Goal: Task Accomplishment & Management: Complete application form

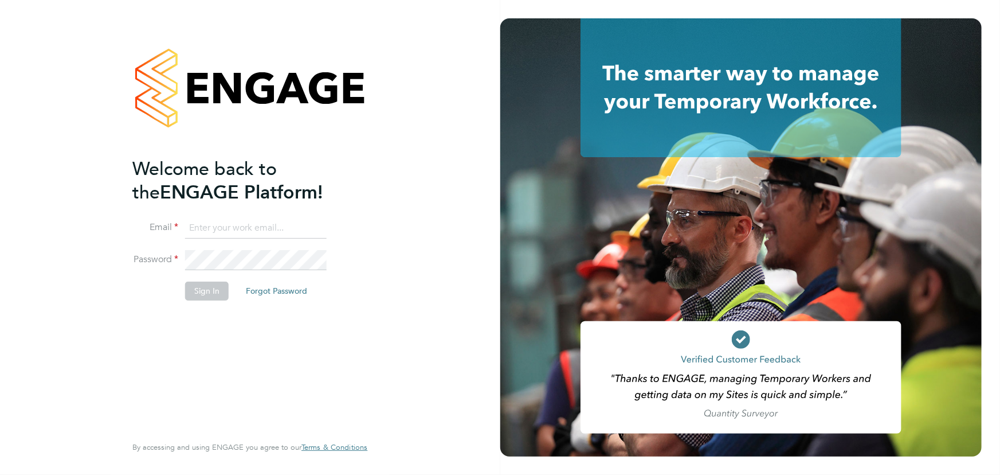
type input "jane.weitzman@mclarenresourcing.co.uk"
click at [208, 292] on button "Sign In" at bounding box center [207, 290] width 44 height 18
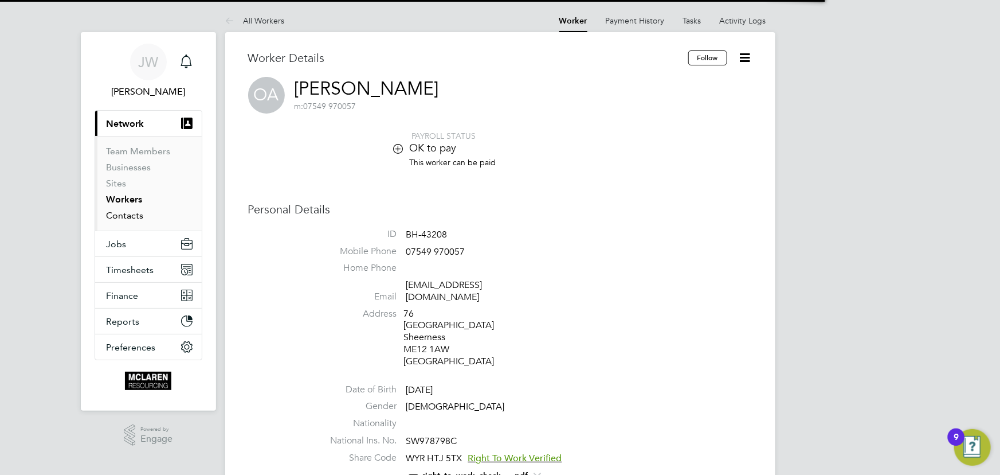
click at [131, 217] on link "Contacts" at bounding box center [125, 215] width 37 height 11
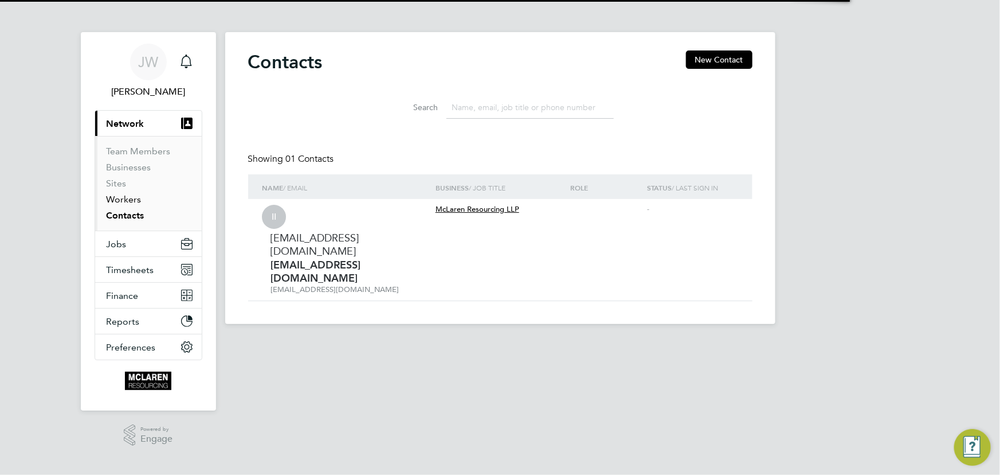
drag, startPoint x: 131, startPoint y: 200, endPoint x: 147, endPoint y: 199, distance: 16.7
click at [131, 200] on link "Workers" at bounding box center [124, 199] width 35 height 11
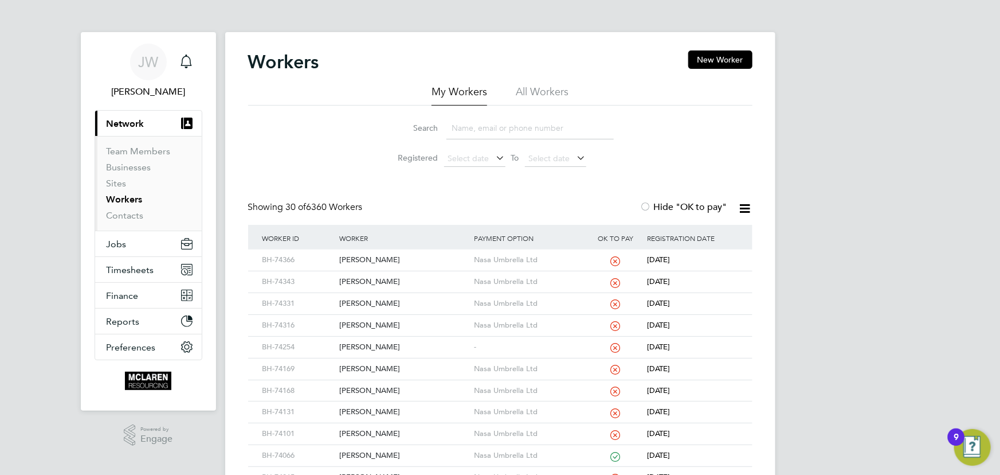
click at [497, 131] on input at bounding box center [530, 128] width 167 height 22
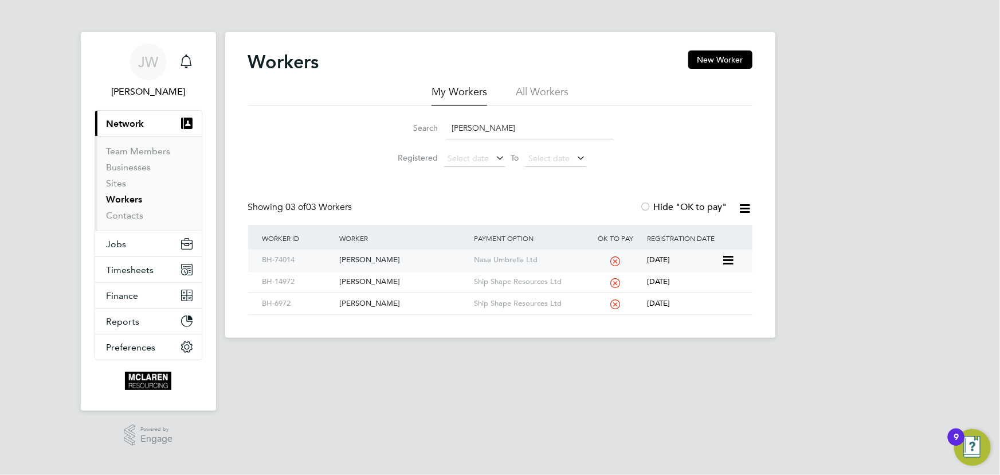
type input "daniel mc"
click at [371, 259] on div "Daniel Mcneill" at bounding box center [403, 259] width 135 height 21
click at [120, 217] on link "Contacts" at bounding box center [125, 215] width 37 height 11
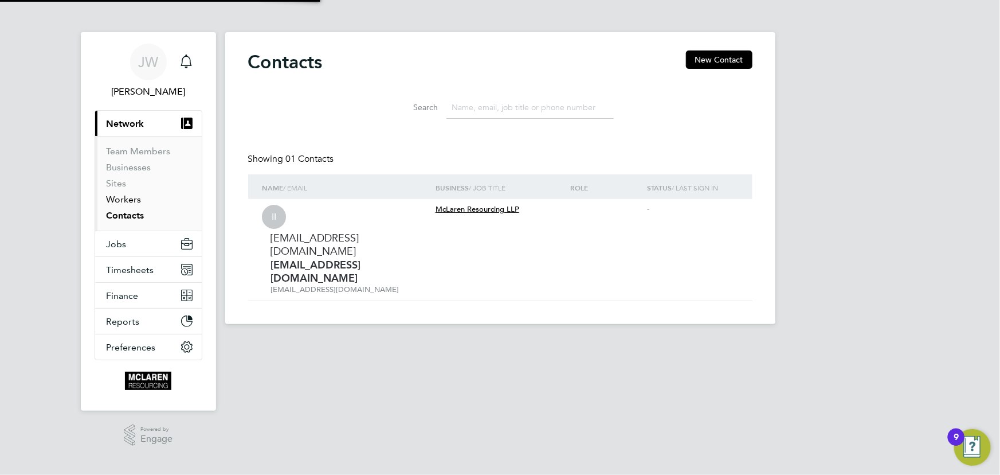
click at [116, 199] on link "Workers" at bounding box center [124, 199] width 35 height 11
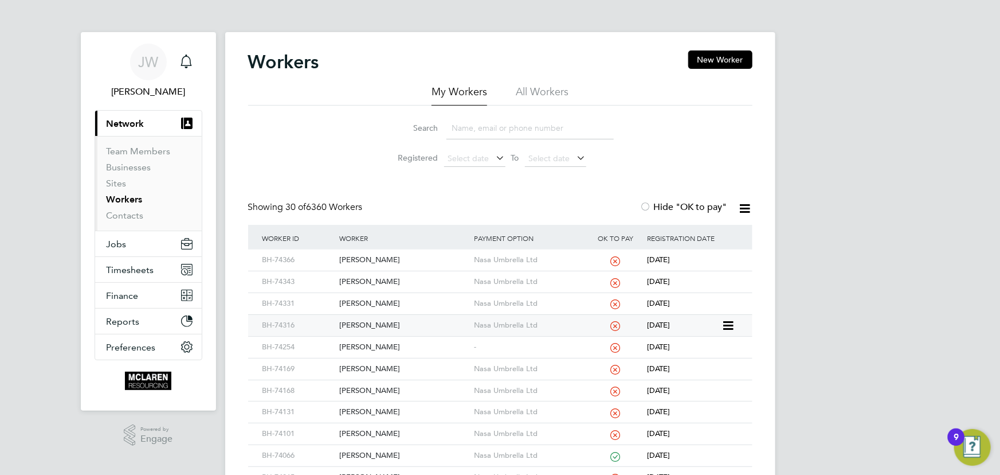
click at [378, 326] on div "Jamie Adams" at bounding box center [403, 325] width 135 height 21
click at [479, 132] on input at bounding box center [530, 128] width 167 height 22
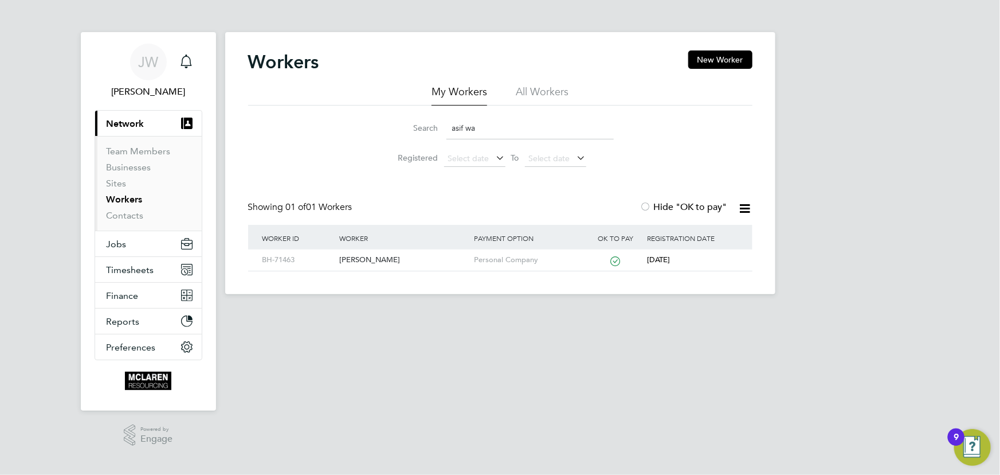
drag, startPoint x: 501, startPoint y: 120, endPoint x: 494, endPoint y: 120, distance: 7.5
click at [494, 120] on input "asif wa" at bounding box center [530, 128] width 167 height 22
click at [355, 257] on div "Asif Waheed" at bounding box center [403, 259] width 135 height 21
drag, startPoint x: 492, startPoint y: 132, endPoint x: 430, endPoint y: 137, distance: 62.7
click at [430, 137] on div "Search asif wa" at bounding box center [500, 128] width 227 height 22
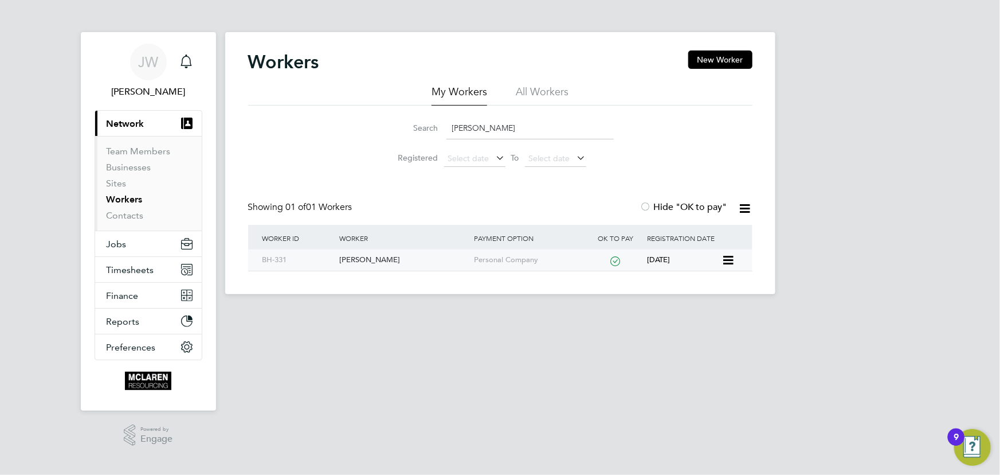
click at [368, 269] on div "Chris Wreh" at bounding box center [403, 259] width 135 height 21
drag, startPoint x: 483, startPoint y: 122, endPoint x: 409, endPoint y: 138, distance: 76.4
click at [409, 138] on div "Search wreh" at bounding box center [500, 128] width 227 height 22
type input "ludwig"
click at [375, 264] on div "Ludwig Peter Sonne" at bounding box center [403, 259] width 135 height 21
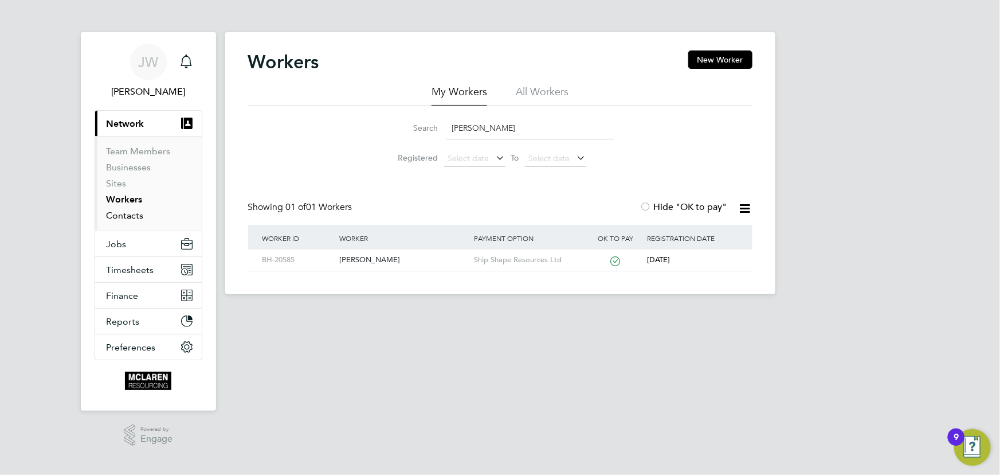
click at [131, 212] on link "Contacts" at bounding box center [125, 215] width 37 height 11
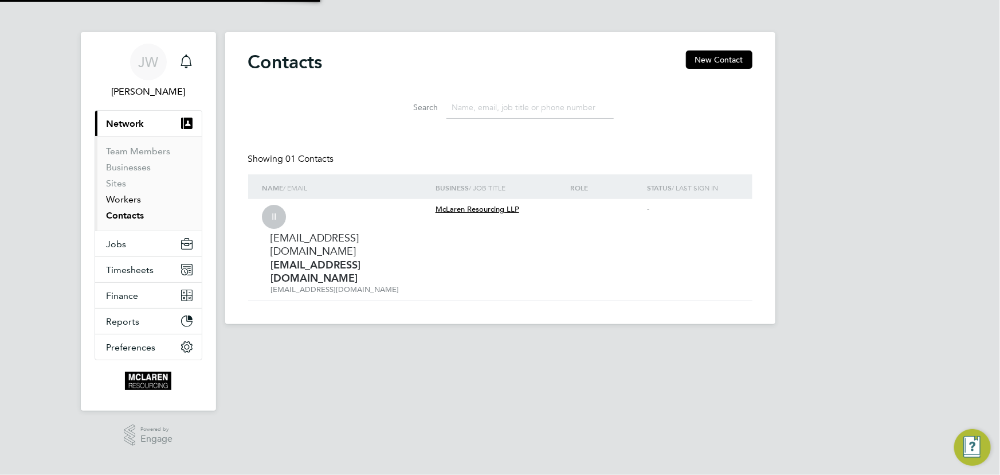
click at [130, 201] on link "Workers" at bounding box center [124, 199] width 35 height 11
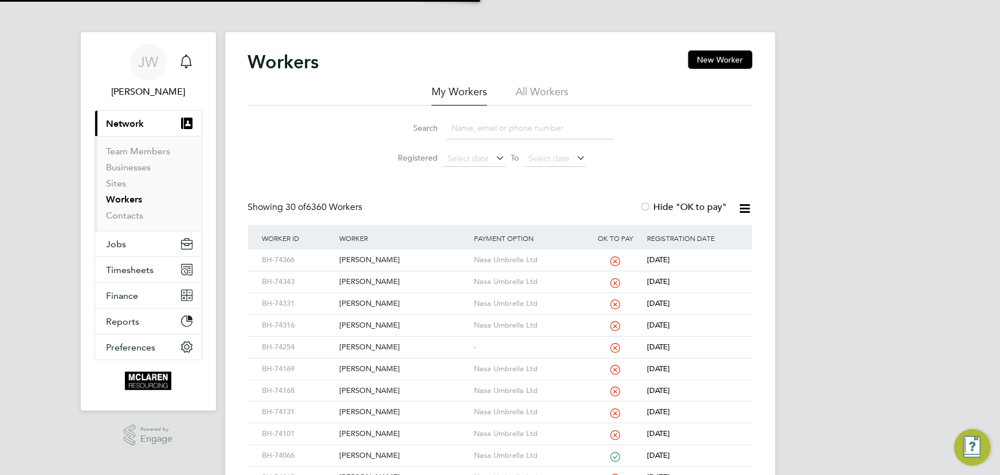
click at [484, 131] on input at bounding box center [530, 128] width 167 height 22
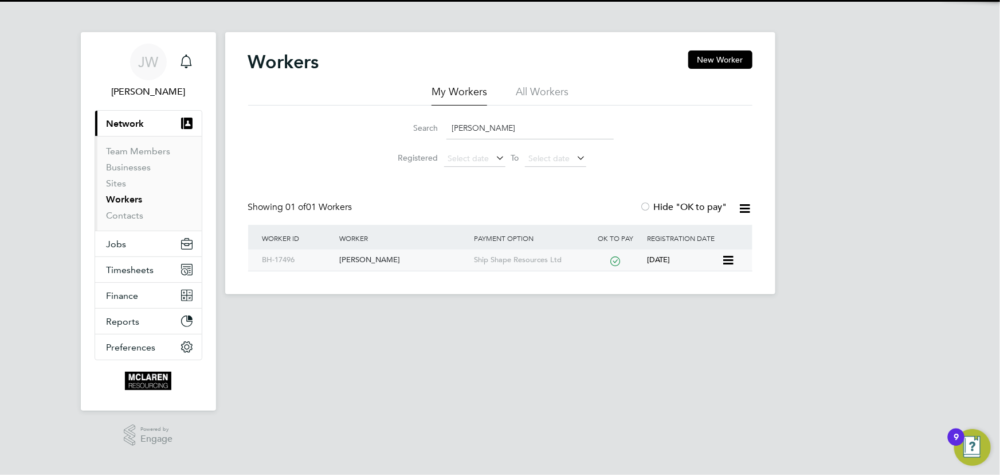
type input "claude bromley"
click at [366, 259] on div "Claude Bromley" at bounding box center [403, 259] width 135 height 21
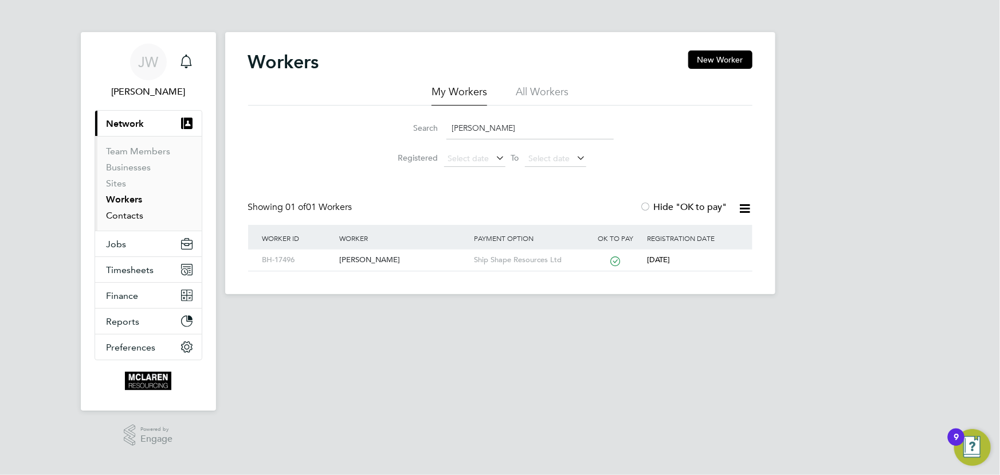
click at [138, 219] on link "Contacts" at bounding box center [125, 215] width 37 height 11
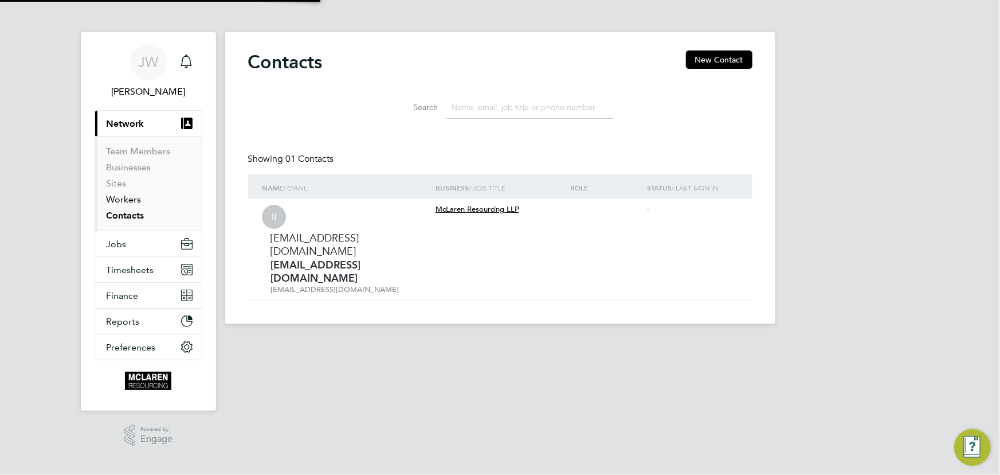
click at [126, 200] on link "Workers" at bounding box center [124, 199] width 35 height 11
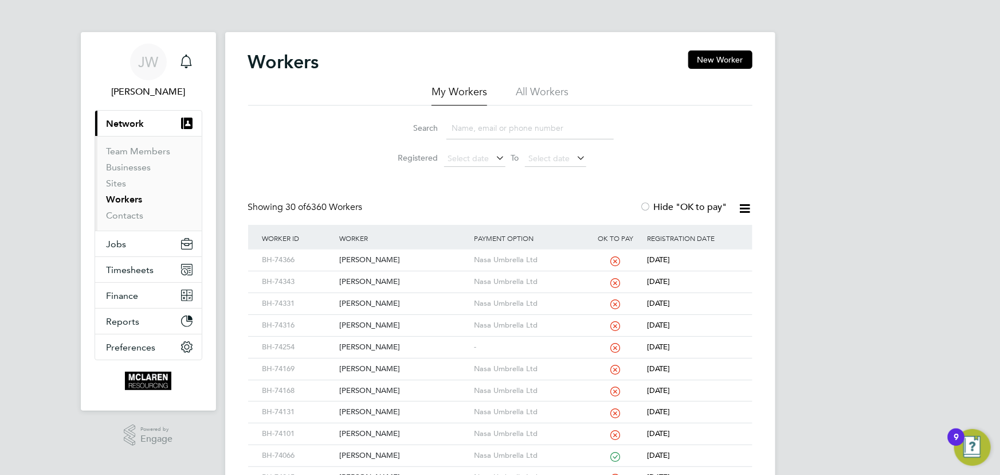
click at [467, 134] on input at bounding box center [530, 128] width 167 height 22
type input "daniel"
click at [366, 257] on div "[PERSON_NAME]" at bounding box center [403, 259] width 135 height 21
click at [134, 217] on link "Contacts" at bounding box center [125, 215] width 37 height 11
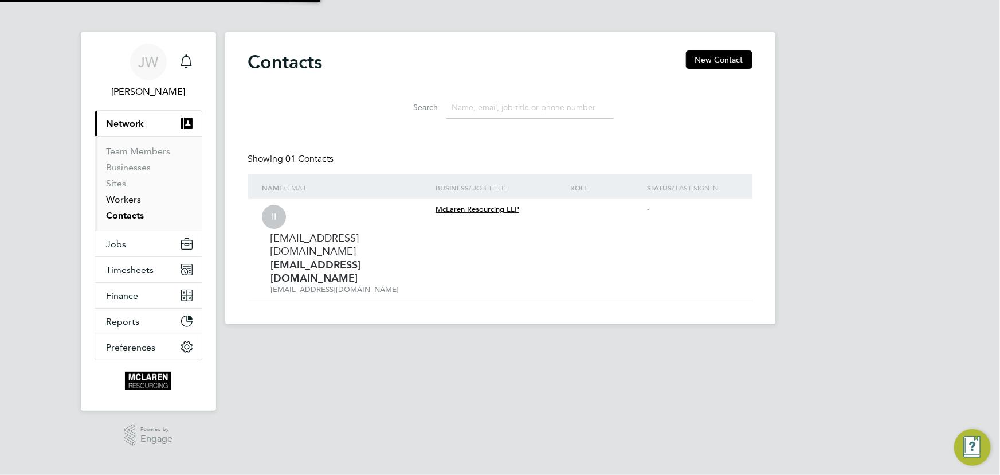
click at [132, 198] on link "Workers" at bounding box center [124, 199] width 35 height 11
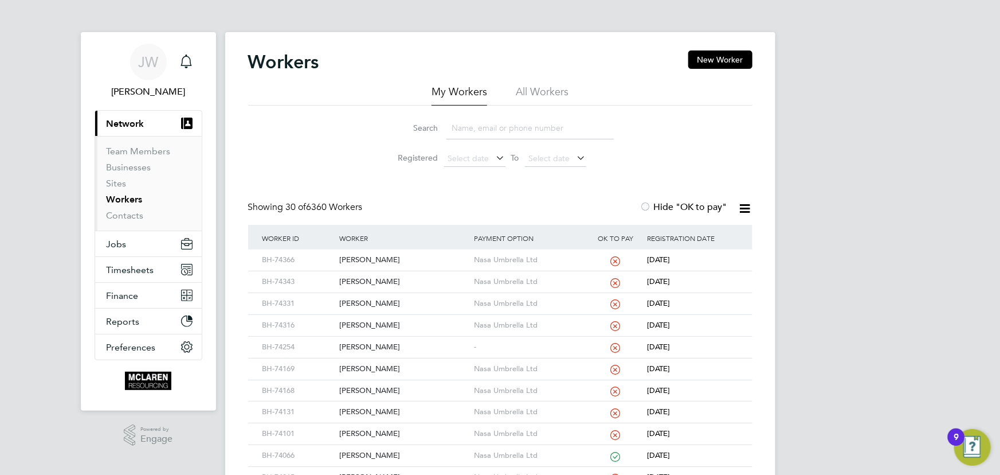
click at [516, 134] on input at bounding box center [530, 128] width 167 height 22
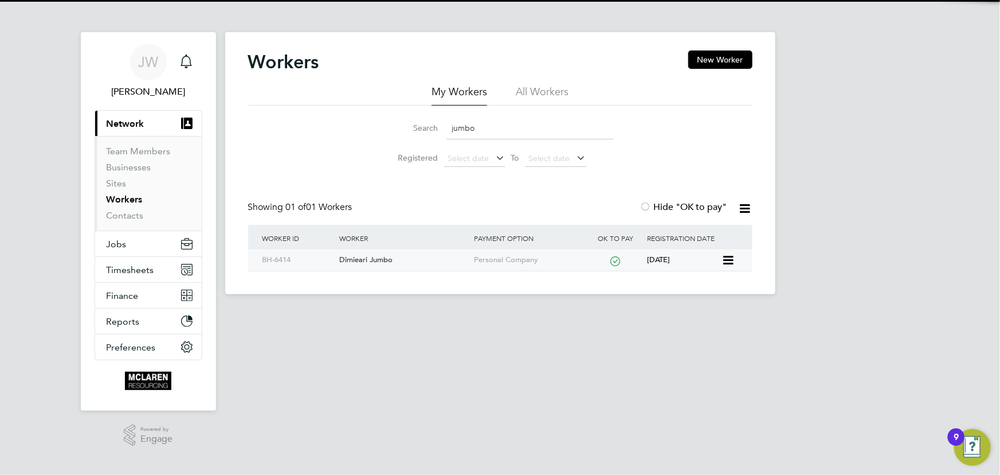
click at [370, 259] on div "Dimieari Jumbo" at bounding box center [403, 259] width 135 height 21
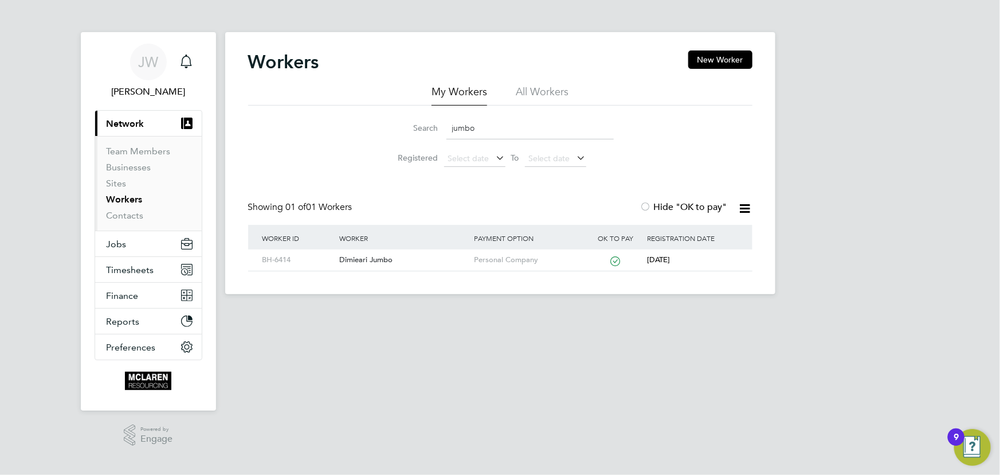
drag, startPoint x: 494, startPoint y: 131, endPoint x: 441, endPoint y: 130, distance: 53.3
click at [441, 130] on div "Search jumbo" at bounding box center [500, 128] width 227 height 22
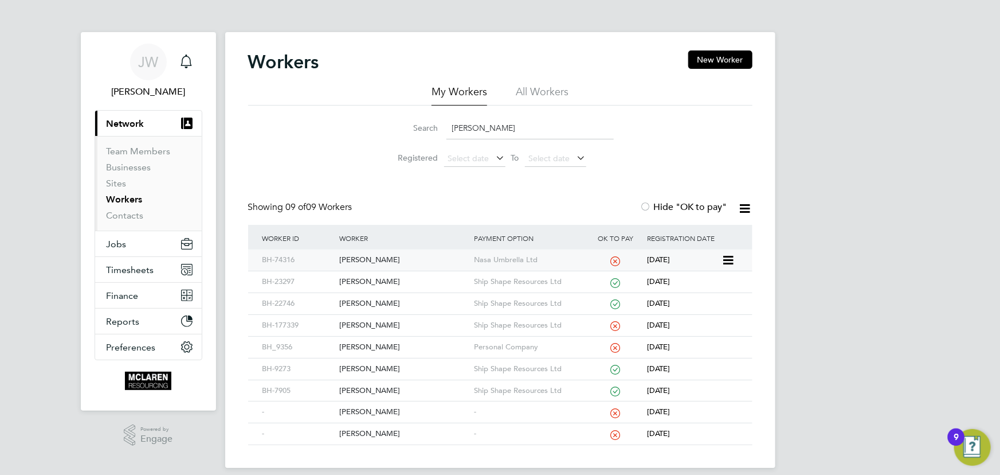
type input "adams"
click at [383, 256] on div "Jamie Adams" at bounding box center [403, 259] width 135 height 21
click at [110, 218] on link "Contacts" at bounding box center [125, 215] width 37 height 11
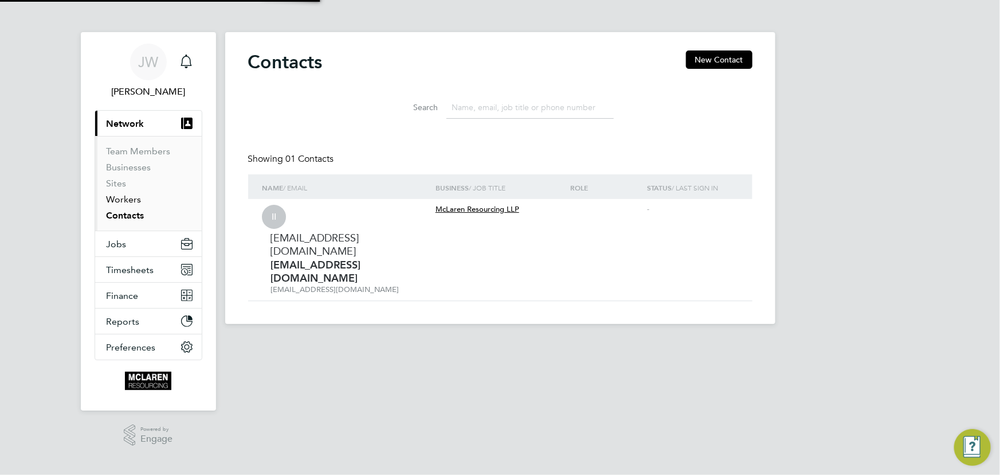
drag, startPoint x: 124, startPoint y: 196, endPoint x: 191, endPoint y: 192, distance: 67.8
click at [125, 196] on link "Workers" at bounding box center [124, 199] width 35 height 11
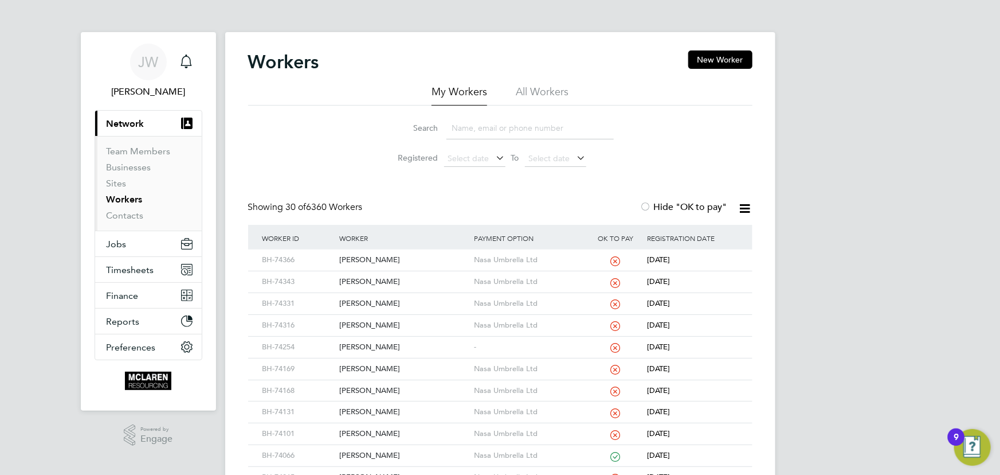
drag, startPoint x: 476, startPoint y: 135, endPoint x: 483, endPoint y: 129, distance: 9.0
click at [476, 134] on input at bounding box center [530, 128] width 167 height 22
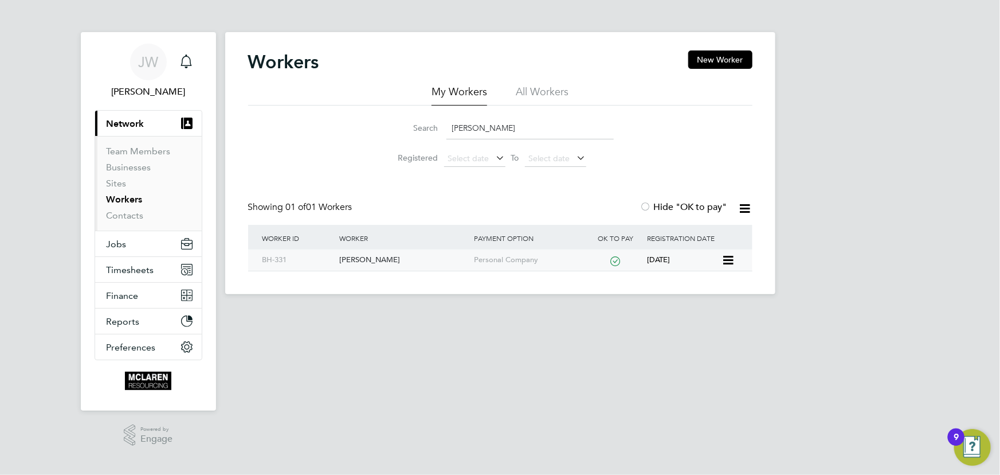
type input "wreh"
click at [370, 263] on div "Chris Wreh" at bounding box center [403, 259] width 135 height 21
click at [130, 214] on link "Contacts" at bounding box center [125, 215] width 37 height 11
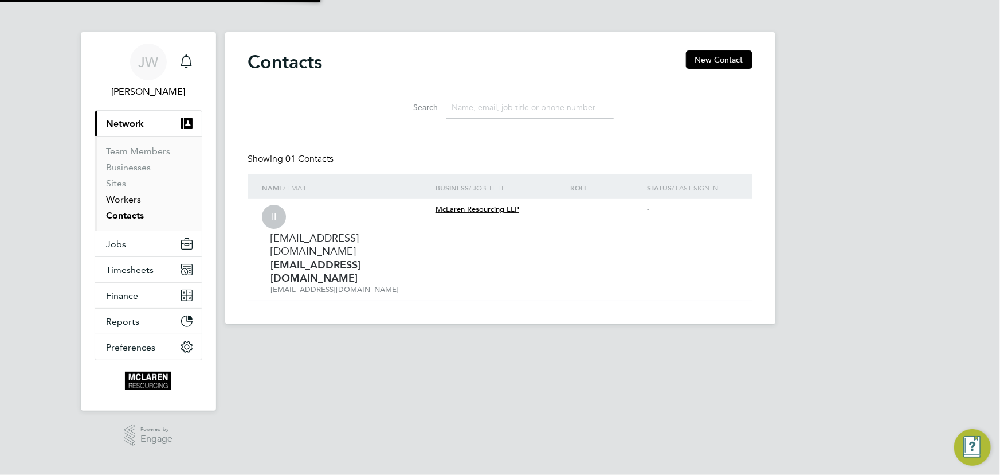
click at [130, 201] on link "Workers" at bounding box center [124, 199] width 35 height 11
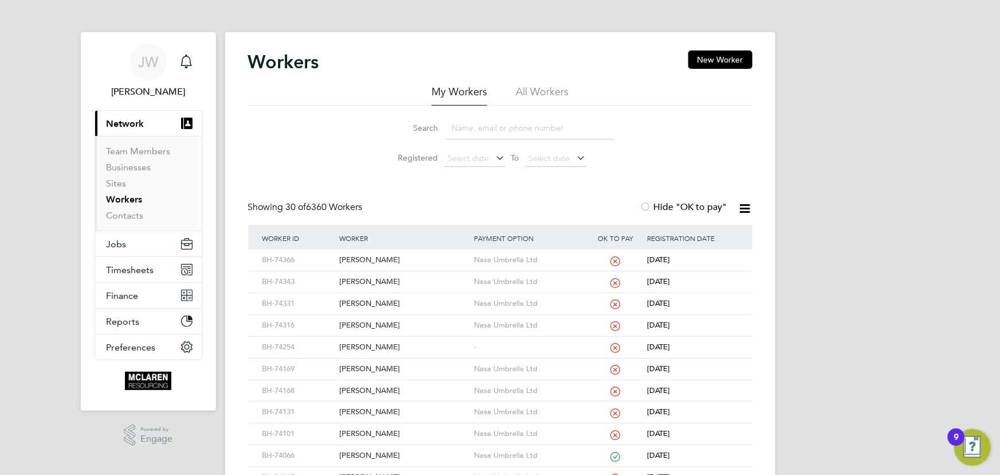
click at [472, 128] on input at bounding box center [530, 128] width 167 height 22
type input "d"
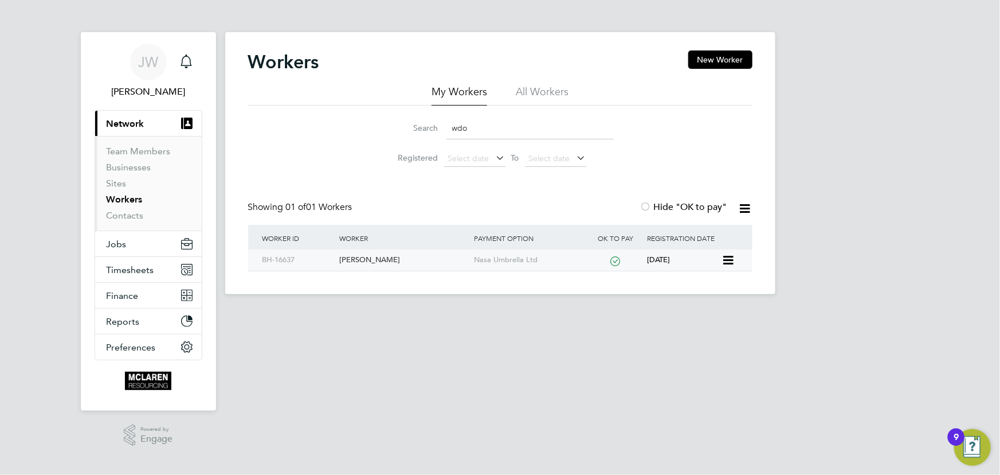
type input "wdo"
click at [370, 255] on div "Krzysztof Wdowiak" at bounding box center [403, 259] width 135 height 21
click at [388, 256] on div "Krzysztof Wdowiak" at bounding box center [403, 259] width 135 height 21
click at [130, 218] on link "Contacts" at bounding box center [125, 215] width 37 height 11
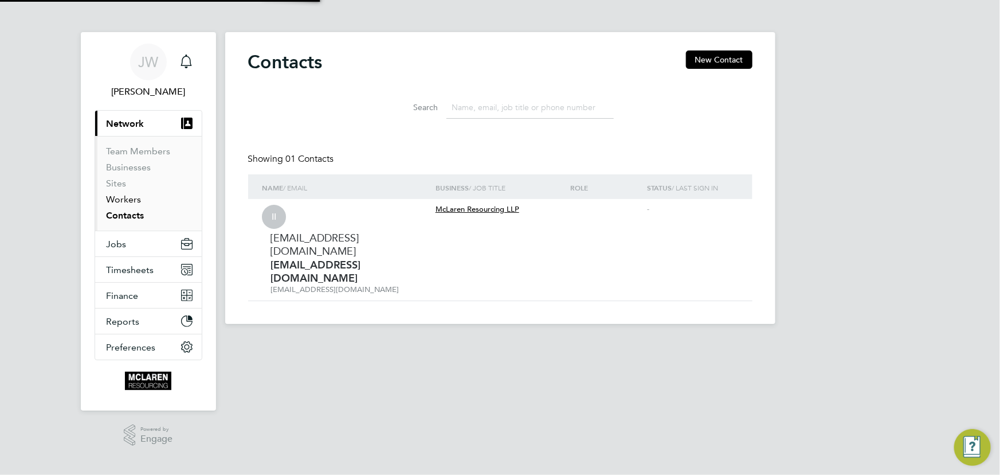
click at [128, 204] on link "Workers" at bounding box center [124, 199] width 35 height 11
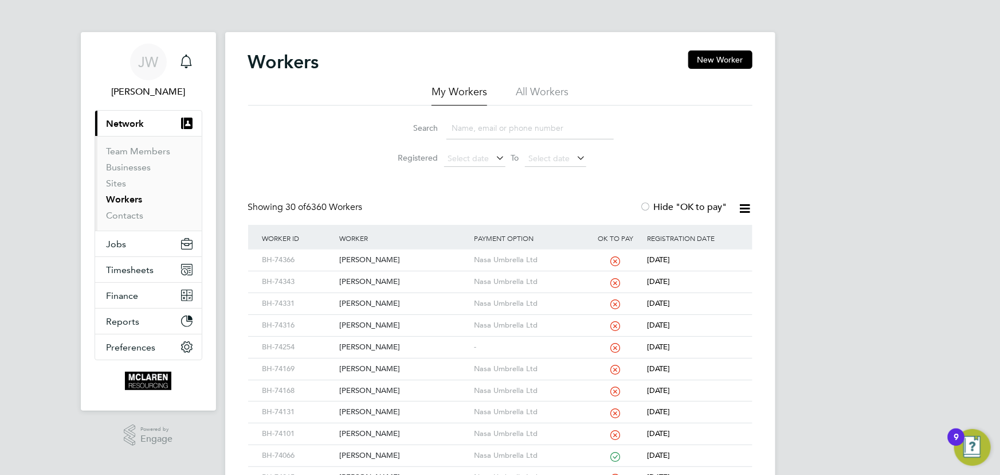
click at [494, 124] on input at bounding box center [530, 128] width 167 height 22
click at [382, 260] on div "Daniel Mcneill" at bounding box center [403, 259] width 135 height 21
drag, startPoint x: 486, startPoint y: 128, endPoint x: 424, endPoint y: 126, distance: 61.4
click at [424, 126] on div "Search daniel" at bounding box center [500, 128] width 227 height 22
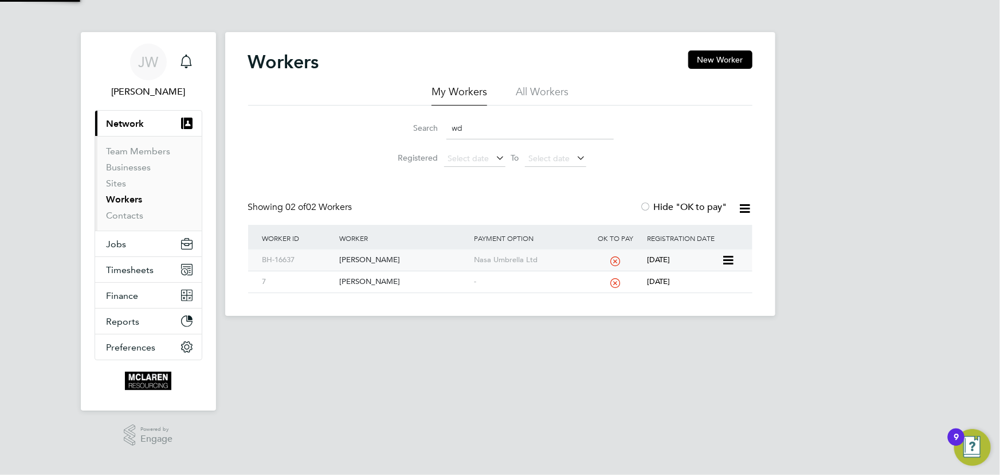
type input "wd"
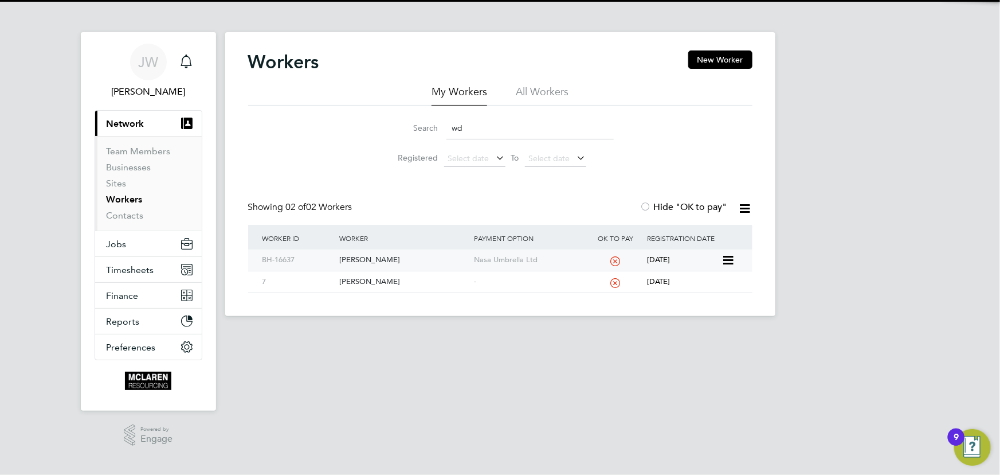
click at [360, 257] on div "Krzysztof Wdowiak" at bounding box center [403, 259] width 135 height 21
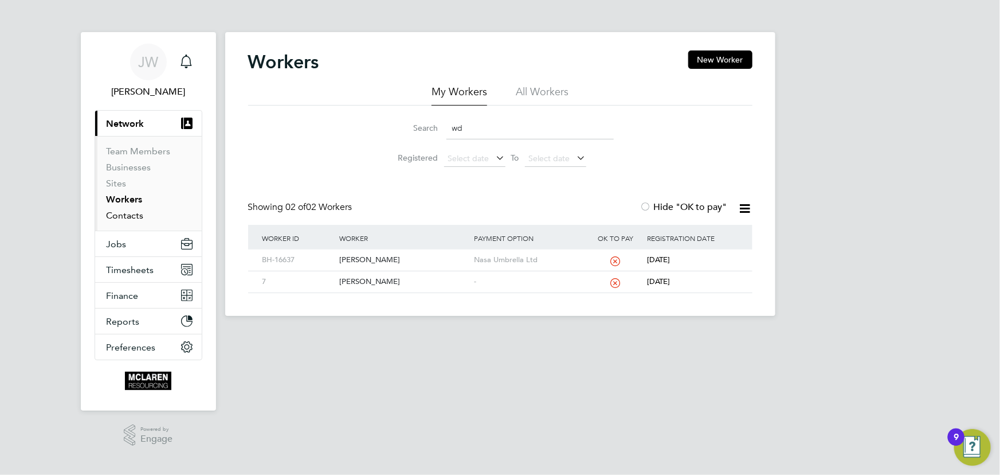
click at [130, 215] on link "Contacts" at bounding box center [125, 215] width 37 height 11
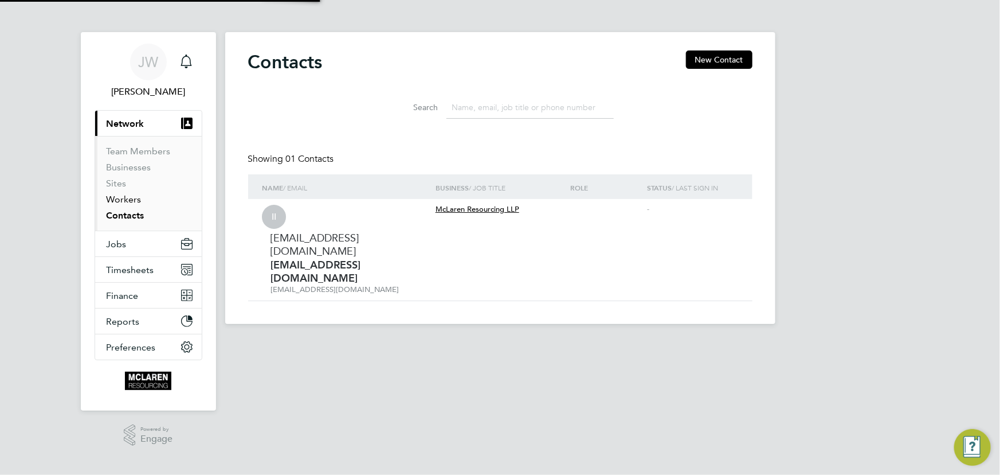
click at [122, 202] on link "Workers" at bounding box center [124, 199] width 35 height 11
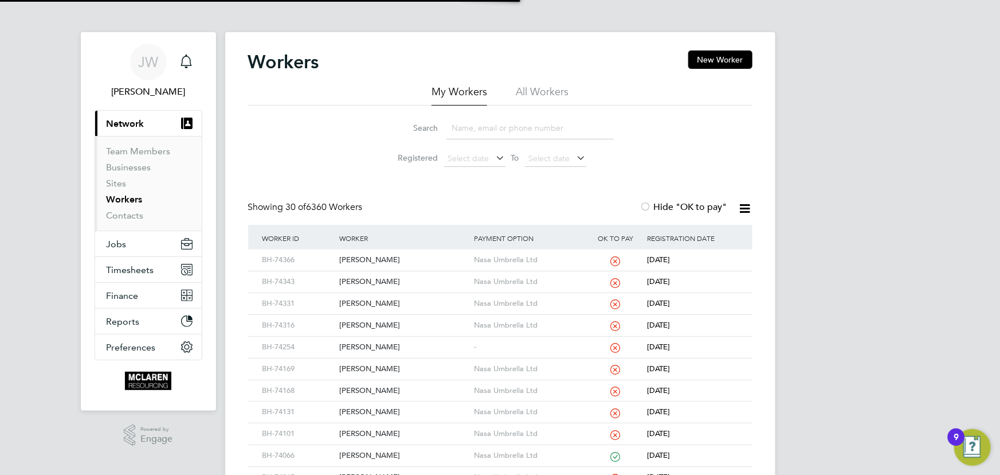
click at [476, 130] on input at bounding box center [530, 128] width 167 height 22
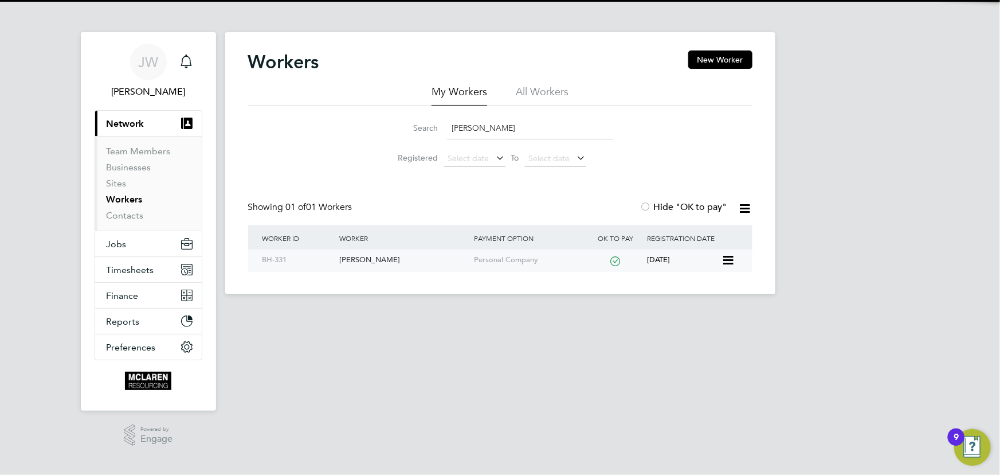
type input "wreh"
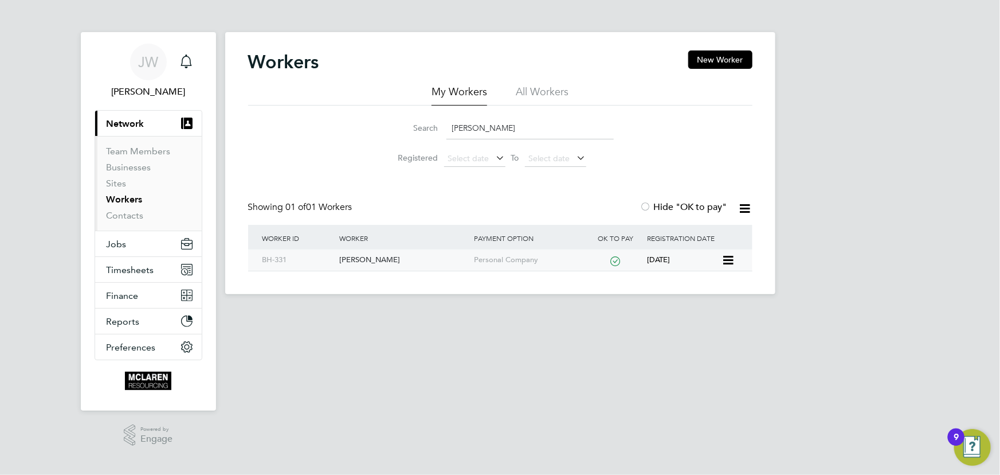
click at [378, 256] on div "Chris Wreh" at bounding box center [403, 259] width 135 height 21
drag, startPoint x: 120, startPoint y: 214, endPoint x: 121, endPoint y: 209, distance: 5.8
click at [120, 214] on link "Contacts" at bounding box center [125, 215] width 37 height 11
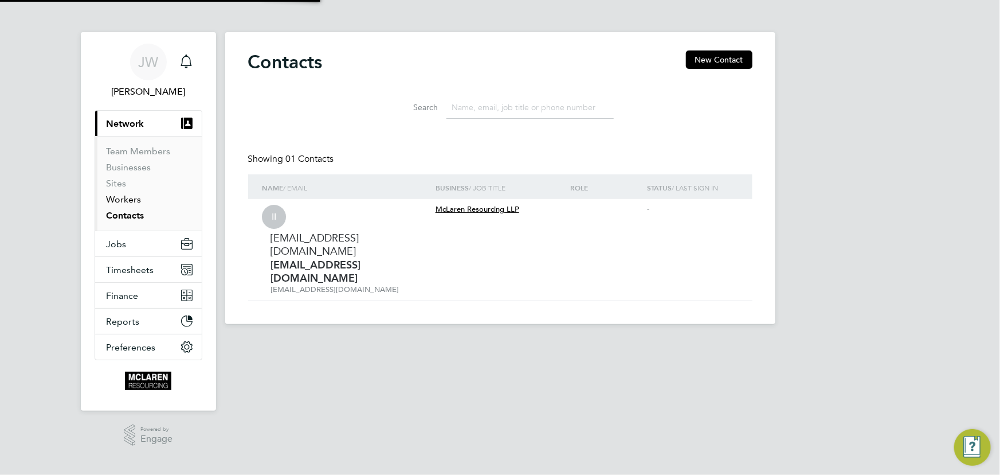
drag, startPoint x: 123, startPoint y: 200, endPoint x: 209, endPoint y: 198, distance: 86.0
click at [123, 200] on link "Workers" at bounding box center [124, 199] width 35 height 11
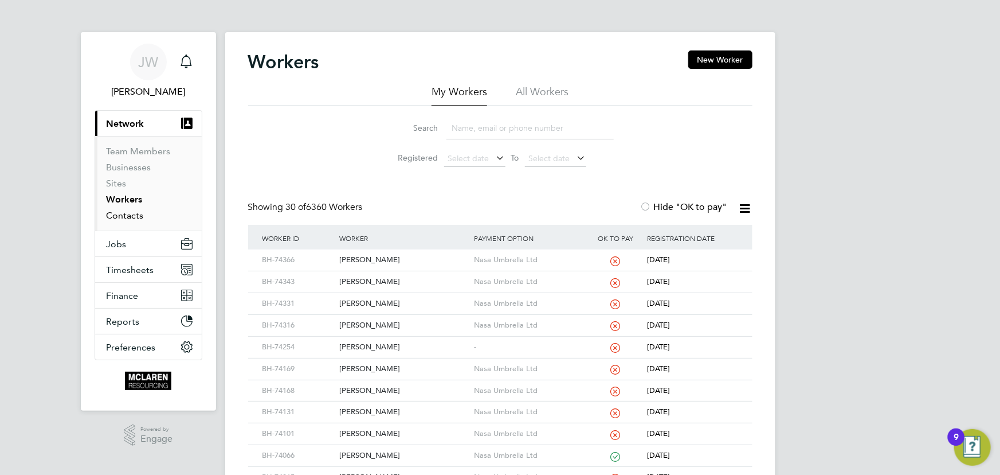
click at [127, 214] on link "Contacts" at bounding box center [125, 215] width 37 height 11
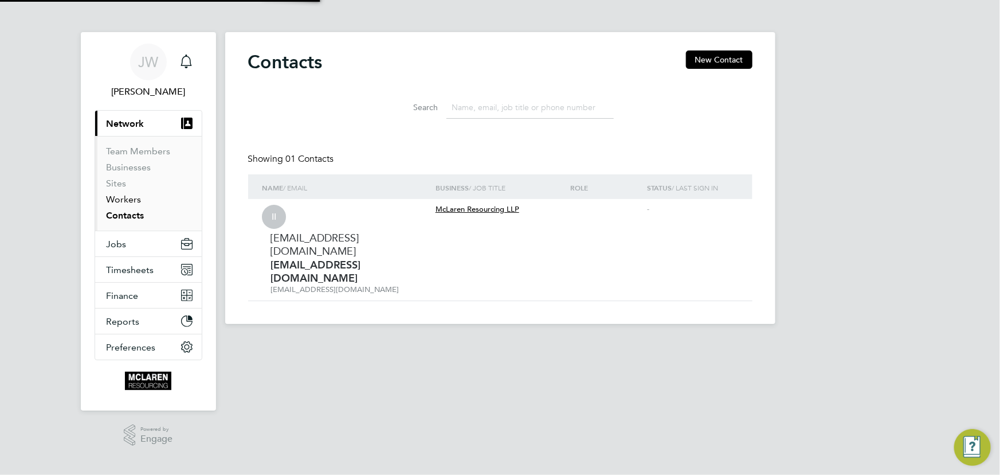
click at [124, 199] on link "Workers" at bounding box center [124, 199] width 35 height 11
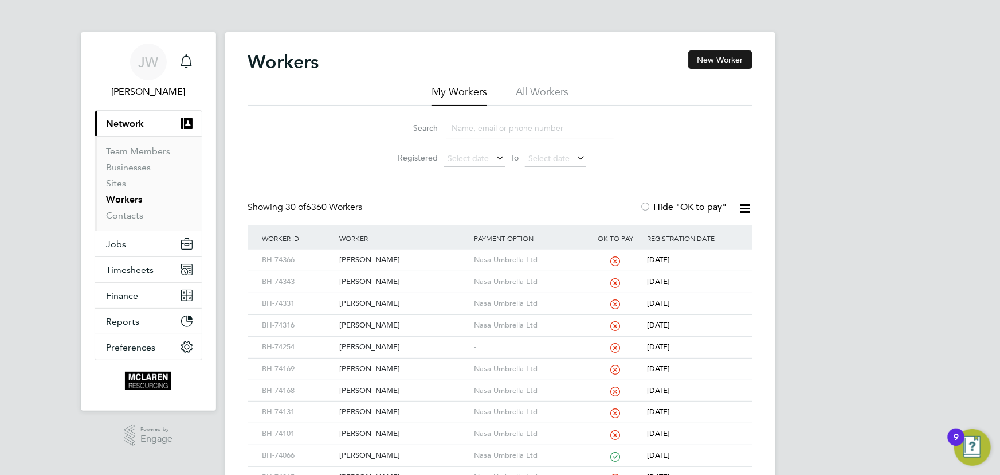
click at [707, 58] on button "New Worker" at bounding box center [720, 59] width 64 height 18
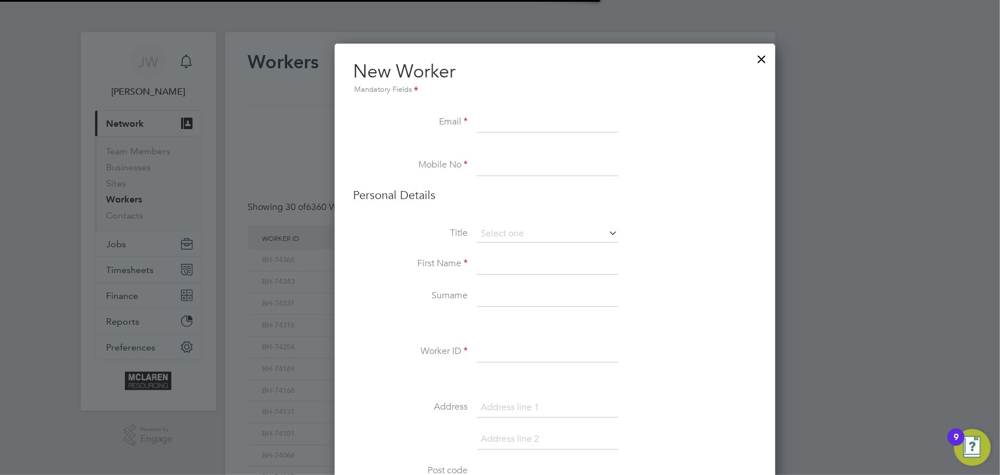
scroll to position [1298, 467]
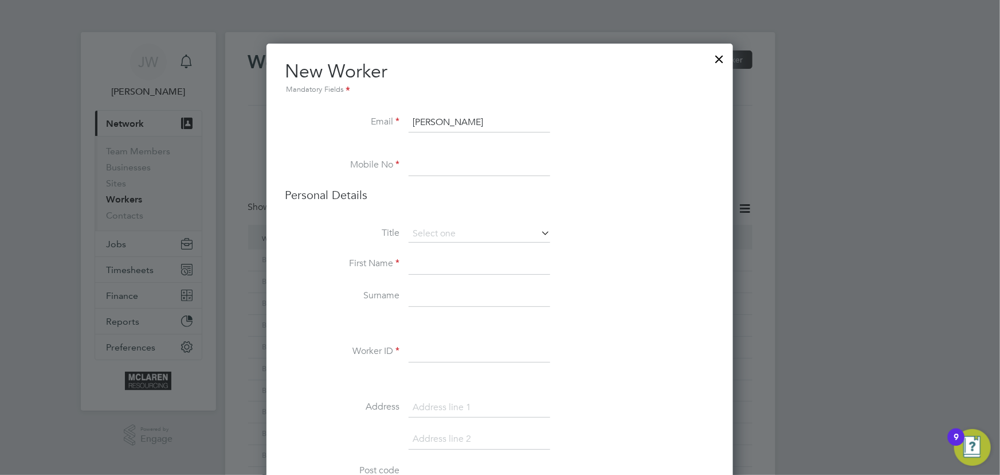
type input "Amos Onoyomarie"
drag, startPoint x: 415, startPoint y: 122, endPoint x: 526, endPoint y: 127, distance: 110.8
click at [525, 128] on input "Amos Onoyomarie" at bounding box center [480, 122] width 142 height 21
paste input "onoyomarieamos@gmail.com"
type input "onoyomarieamos@gmail.com"
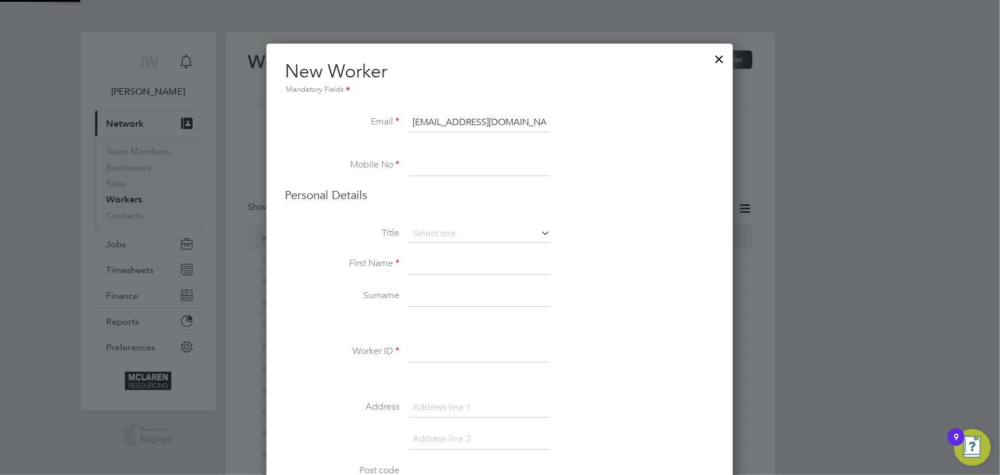
click at [441, 263] on input at bounding box center [480, 264] width 142 height 21
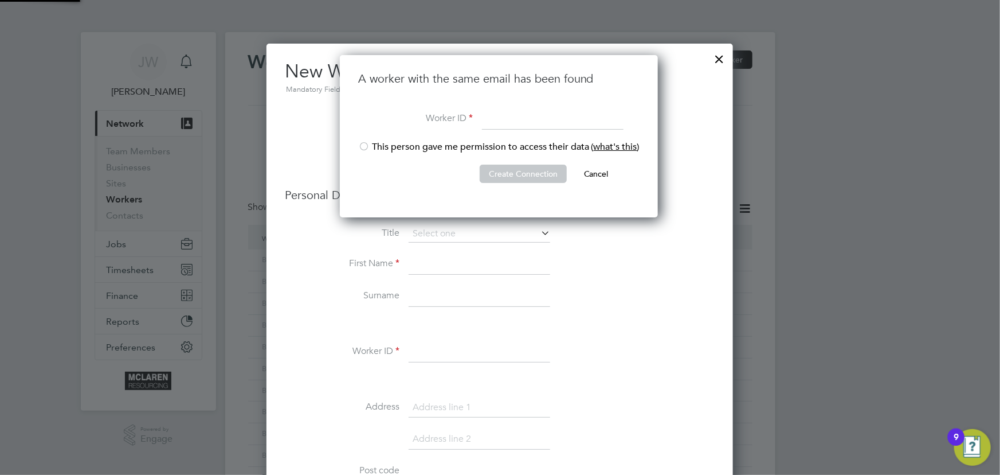
scroll to position [162, 320]
type input "BH-74455"
click at [388, 149] on li "This person gave me permission to access their data ( what's this )" at bounding box center [498, 153] width 281 height 24
click at [514, 182] on button "Create Connection" at bounding box center [523, 174] width 87 height 18
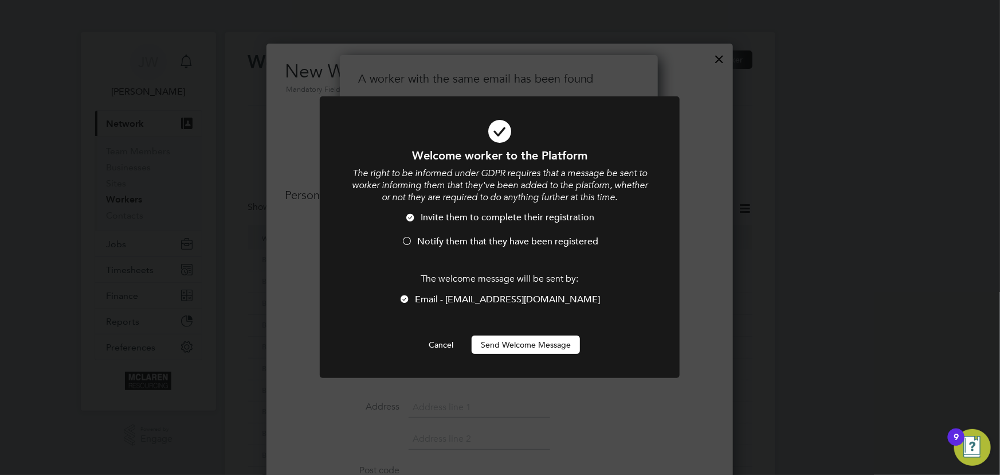
click at [542, 351] on button "Send Welcome Message" at bounding box center [526, 344] width 108 height 18
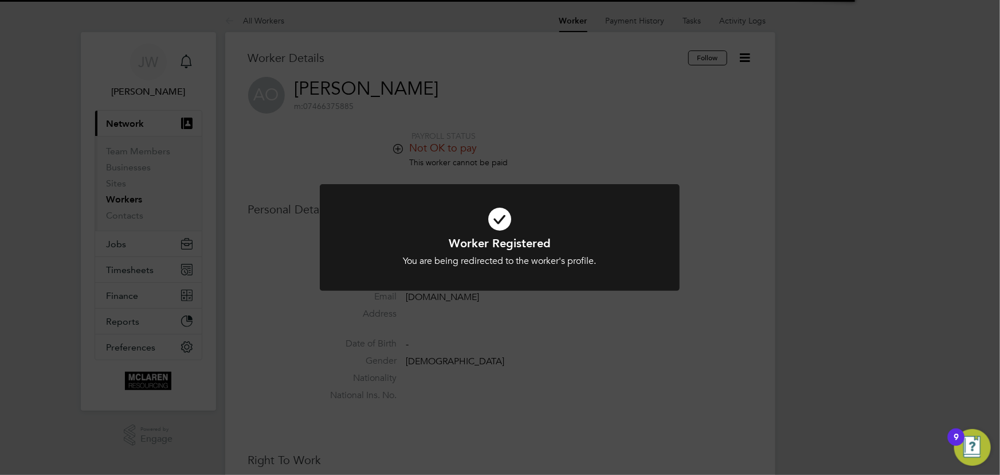
click at [796, 333] on div "Worker Registered You are being redirected to the worker's profile. Cancel Okay" at bounding box center [500, 237] width 1000 height 475
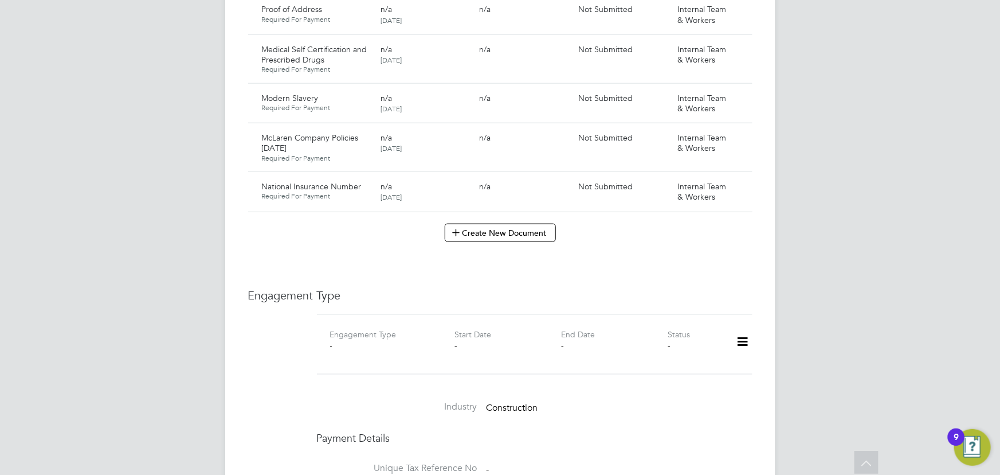
scroll to position [834, 0]
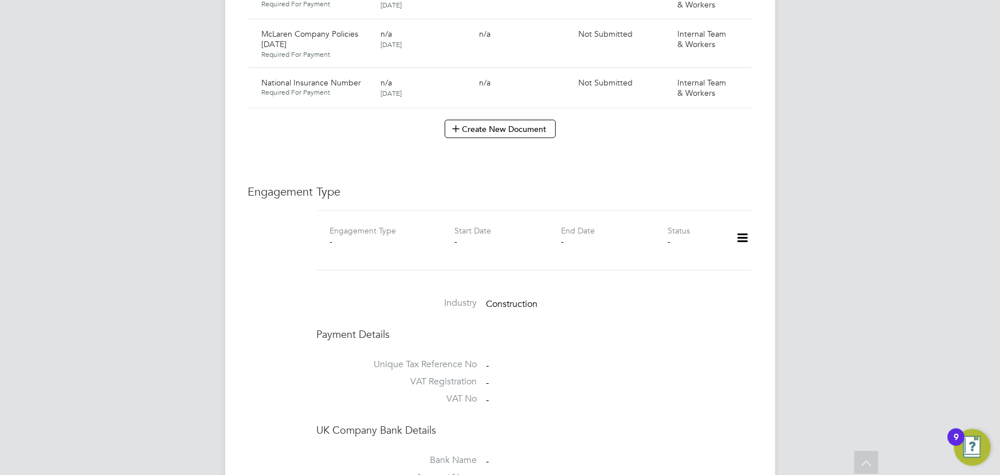
click at [746, 225] on icon at bounding box center [743, 238] width 20 height 26
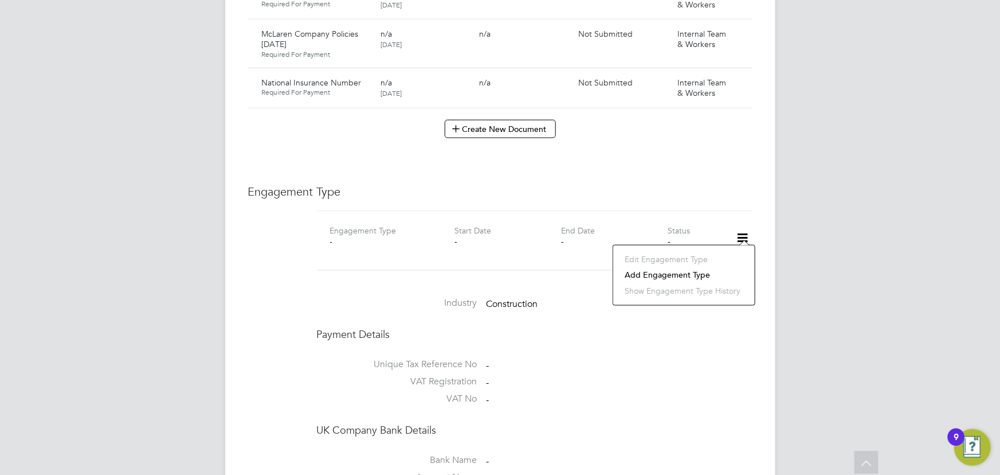
click at [684, 279] on li "Add Engagement Type" at bounding box center [684, 275] width 130 height 16
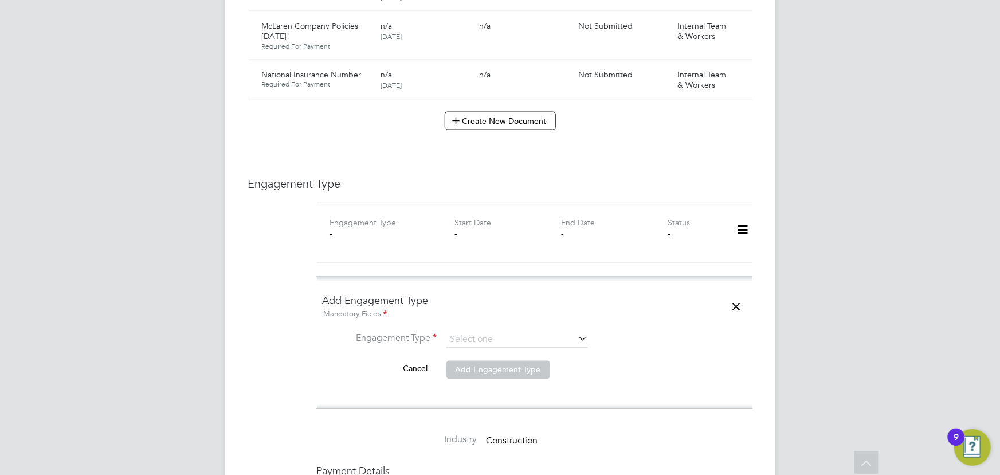
scroll to position [990, 0]
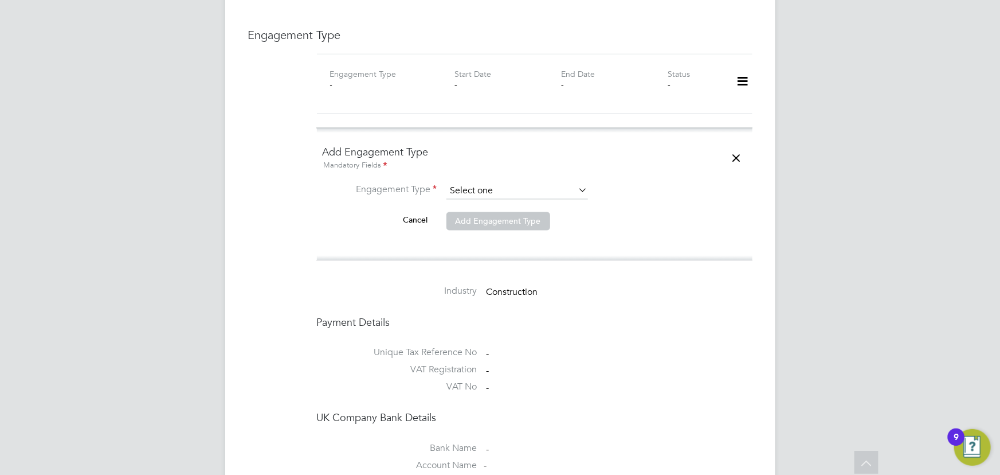
click at [492, 183] on input at bounding box center [518, 191] width 142 height 16
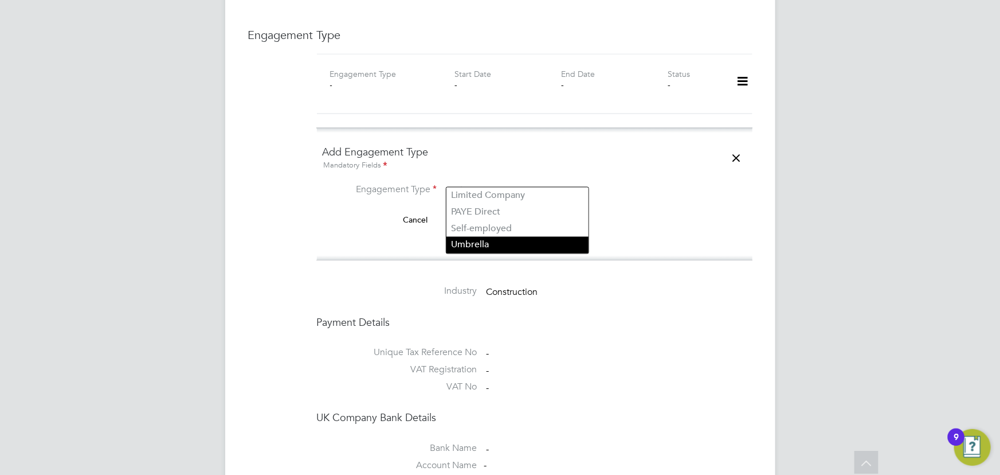
click at [482, 242] on li "Umbrella" at bounding box center [518, 245] width 142 height 17
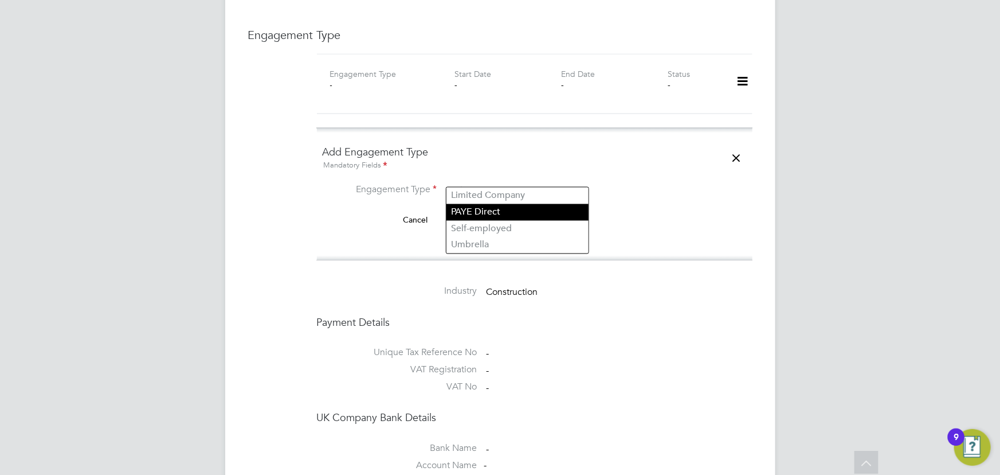
type input "Umbrella"
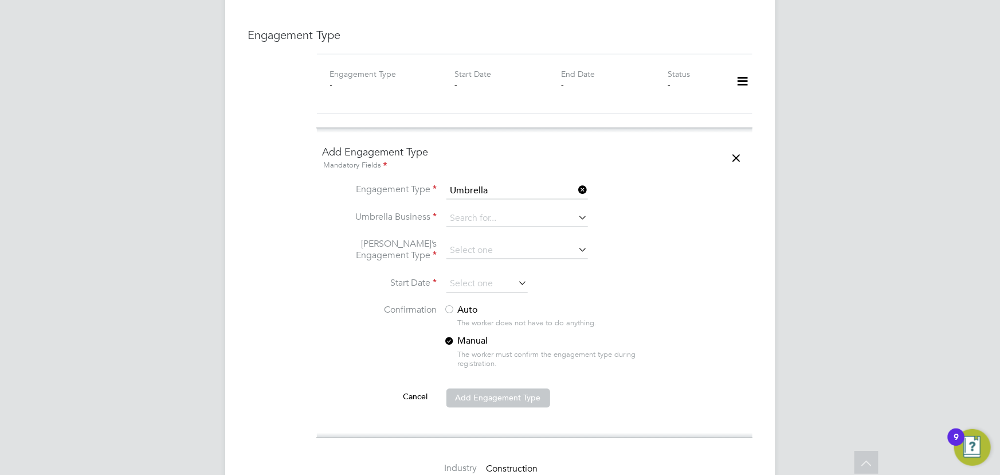
click at [480, 211] on input at bounding box center [518, 219] width 142 height 16
click at [478, 220] on li "Nasa Umbrella Ltd" at bounding box center [518, 223] width 142 height 17
type input "Nasa Umbrella Ltd"
click at [467, 243] on input at bounding box center [518, 251] width 142 height 16
click at [476, 270] on li "CIS Self-employed" at bounding box center [518, 272] width 142 height 17
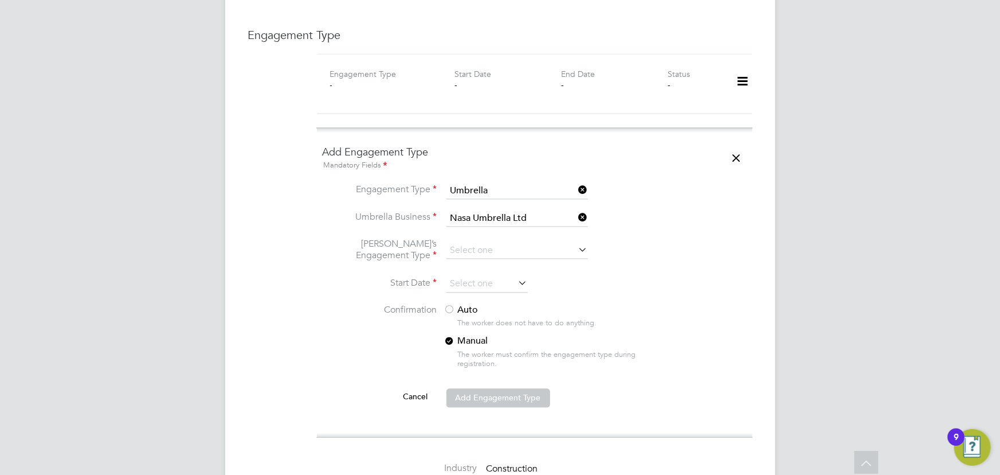
type input "CIS Self-employed"
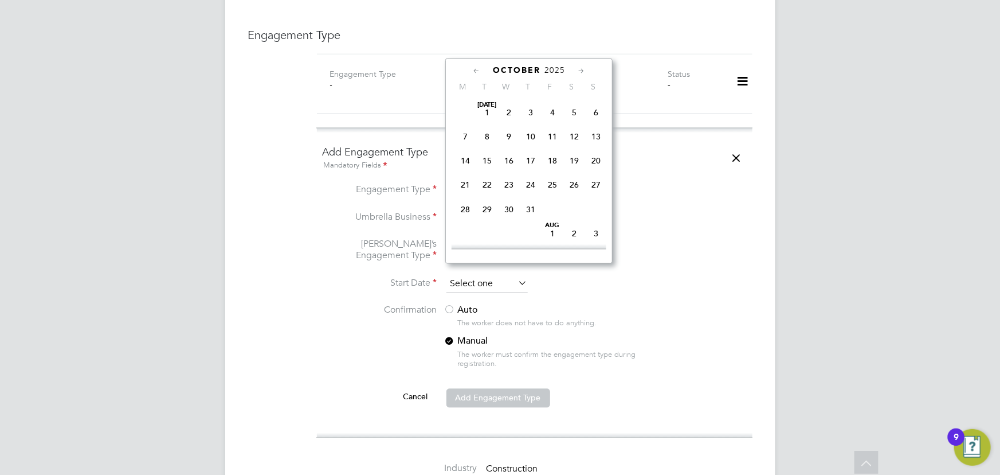
click at [470, 276] on input at bounding box center [487, 284] width 81 height 17
click at [560, 158] on span "3" at bounding box center [553, 159] width 22 height 22
type input "03 Oct 2025"
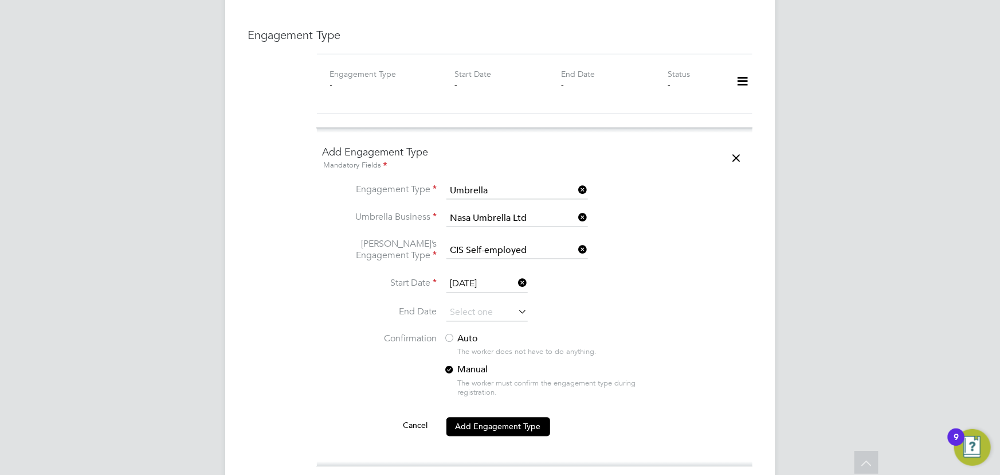
click at [459, 333] on label "Auto" at bounding box center [547, 339] width 206 height 12
click at [483, 417] on button "Add Engagement Type" at bounding box center [499, 426] width 104 height 18
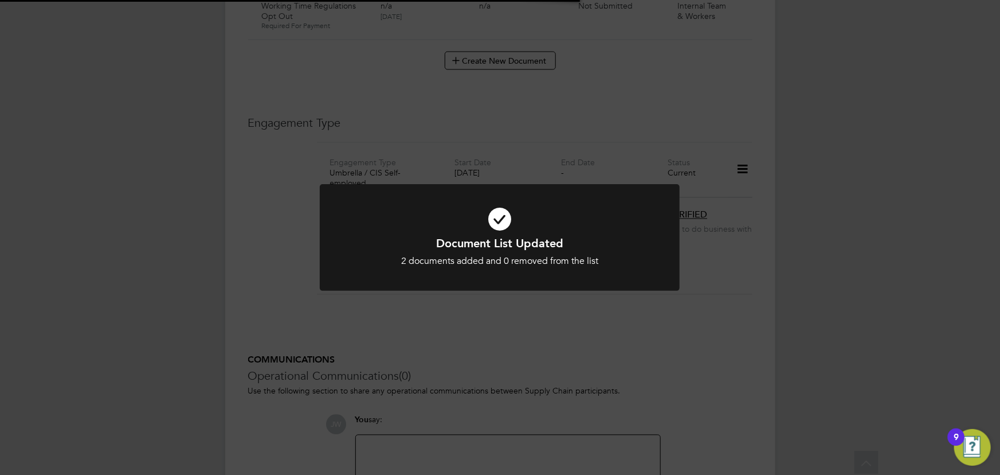
scroll to position [1078, 0]
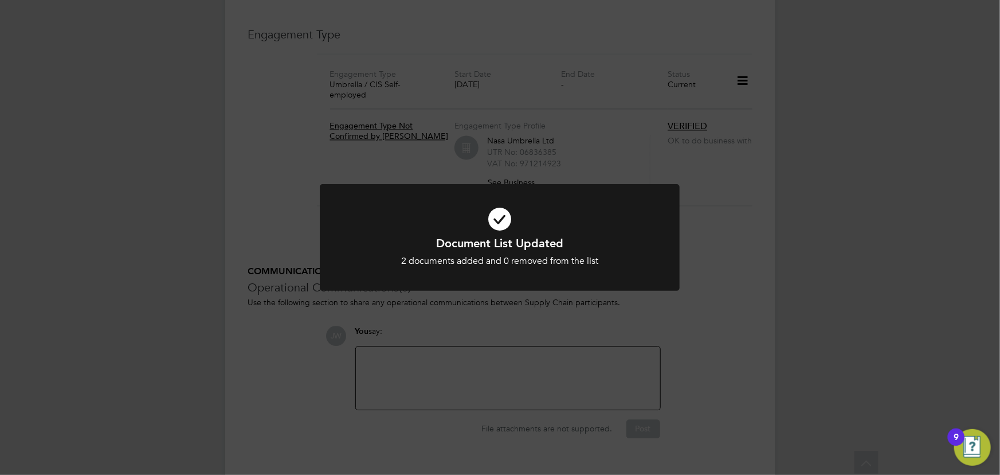
click at [823, 327] on div "Document List Updated 2 documents added and 0 removed from the list Cancel Okay" at bounding box center [500, 237] width 1000 height 475
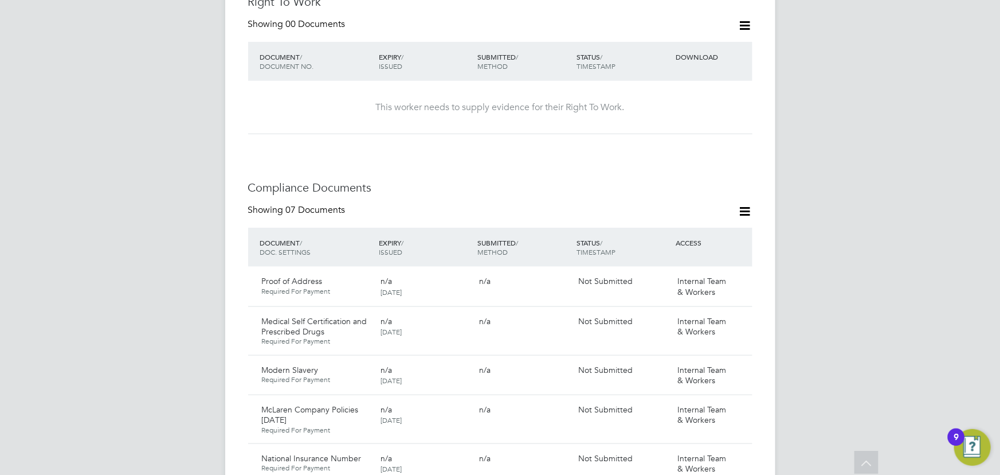
scroll to position [401, 0]
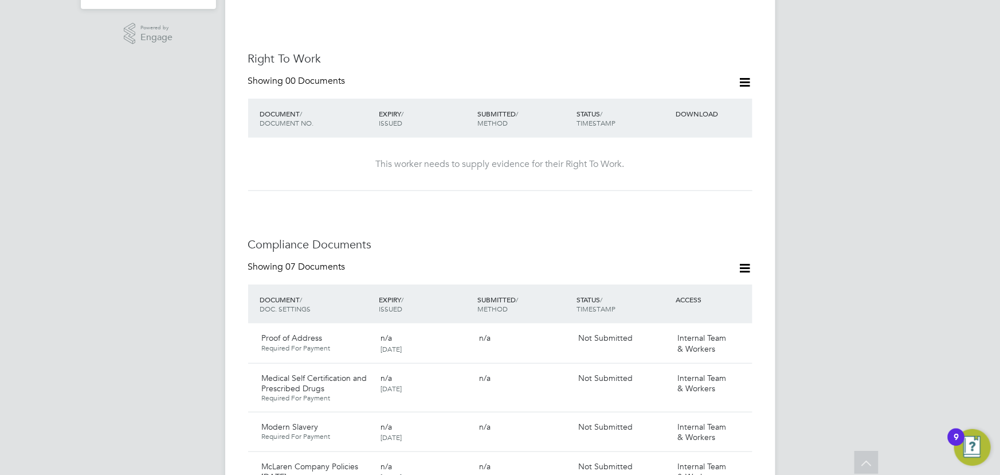
click at [749, 261] on icon at bounding box center [745, 268] width 14 height 14
click at [713, 285] on li "Document Settings" at bounding box center [708, 284] width 84 height 16
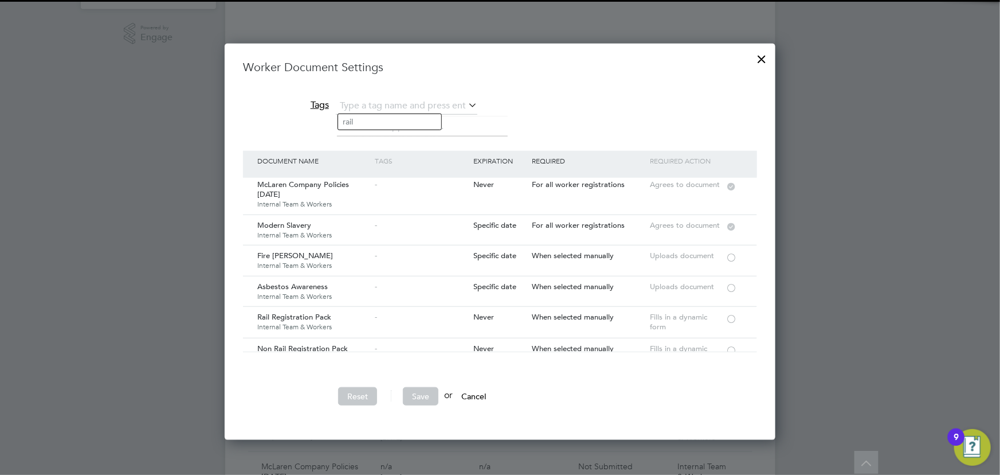
scroll to position [52, 0]
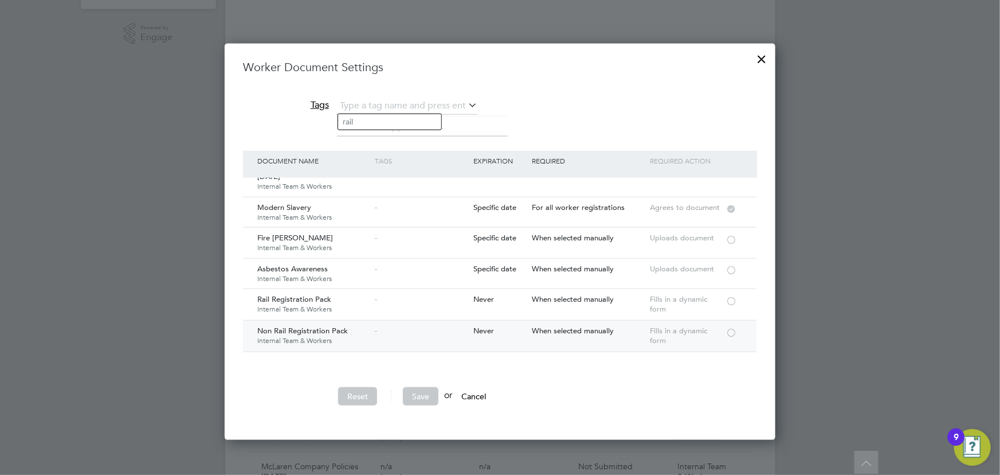
click at [734, 331] on div at bounding box center [731, 331] width 11 height 9
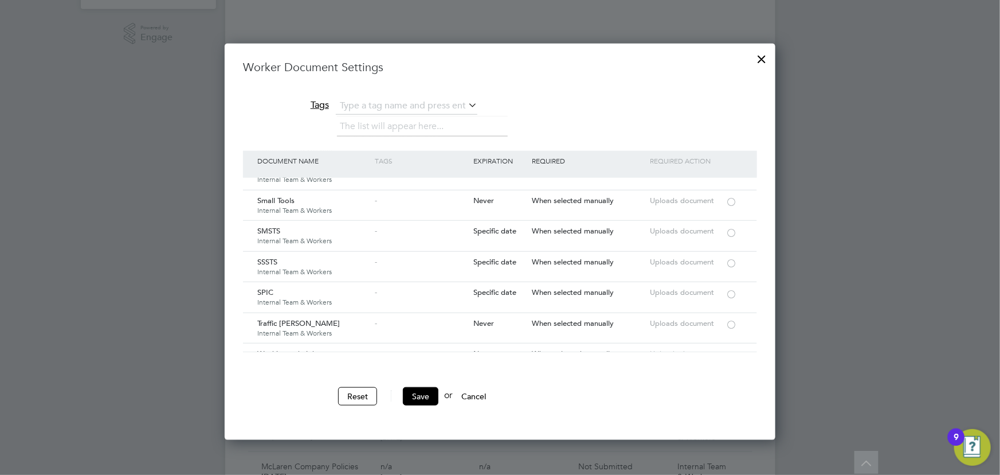
scroll to position [1720, 0]
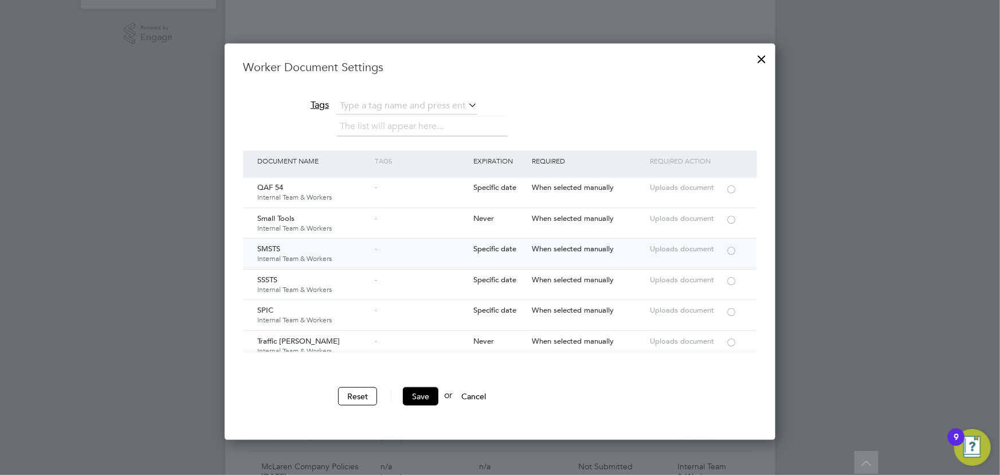
click at [735, 245] on div at bounding box center [731, 249] width 11 height 9
click at [420, 393] on button "Save" at bounding box center [421, 396] width 36 height 18
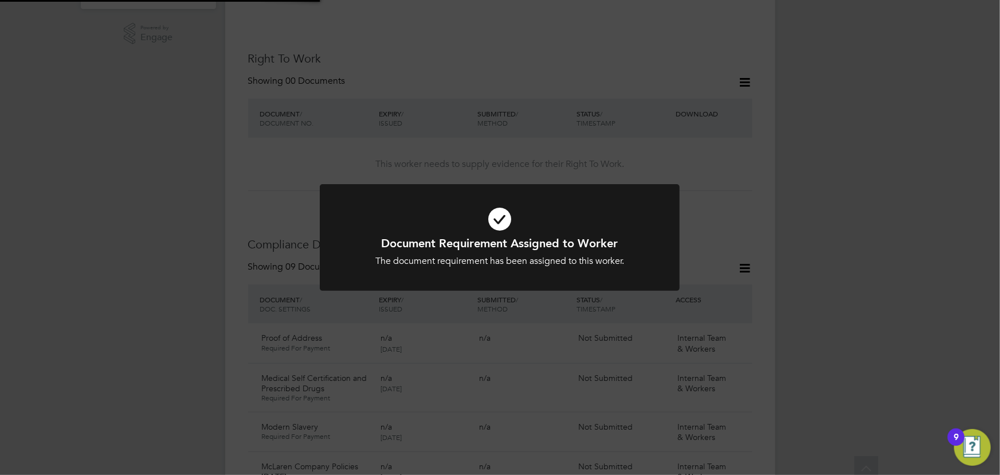
scroll to position [663, 0]
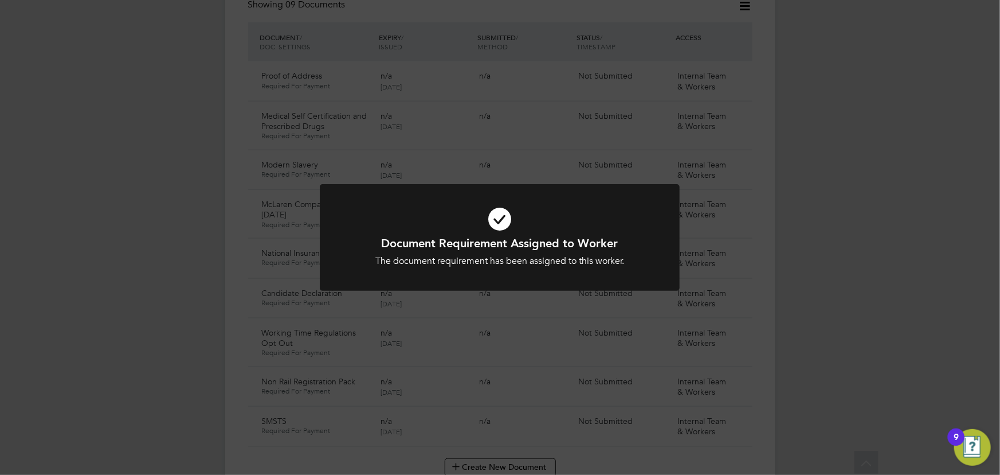
click at [809, 373] on div "Document Requirement Assigned to Worker The document requirement has been assig…" at bounding box center [500, 237] width 1000 height 475
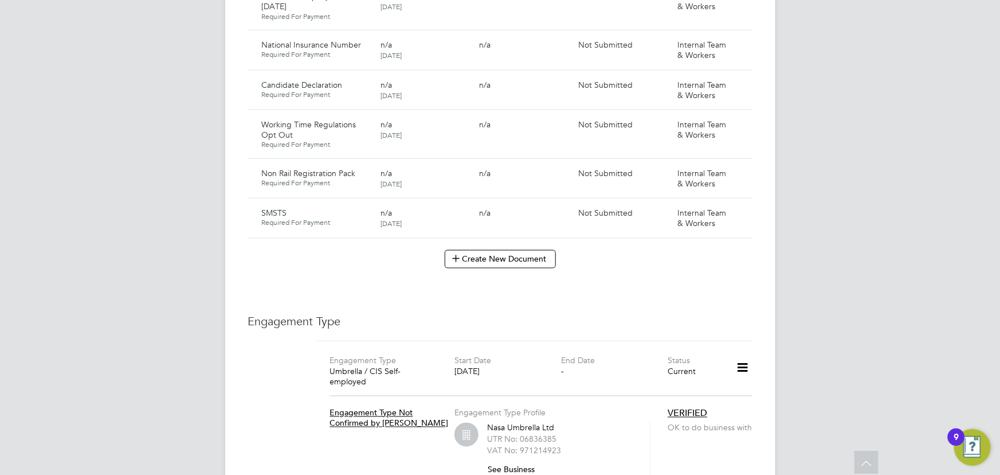
scroll to position [820, 0]
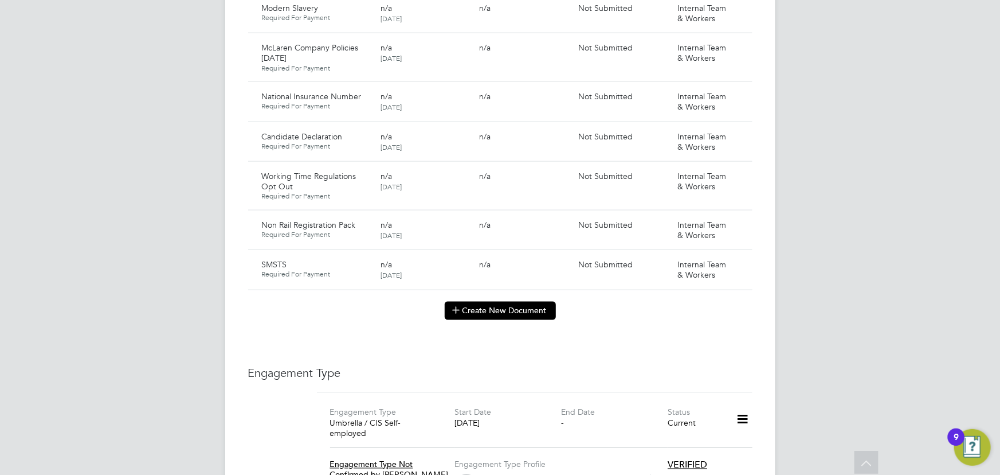
click at [497, 302] on button "Create New Document" at bounding box center [500, 311] width 111 height 18
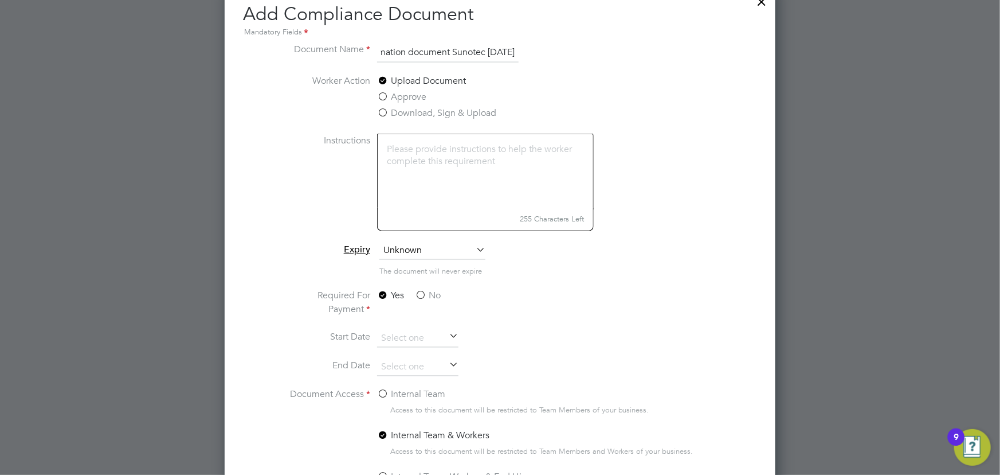
scroll to position [976, 0]
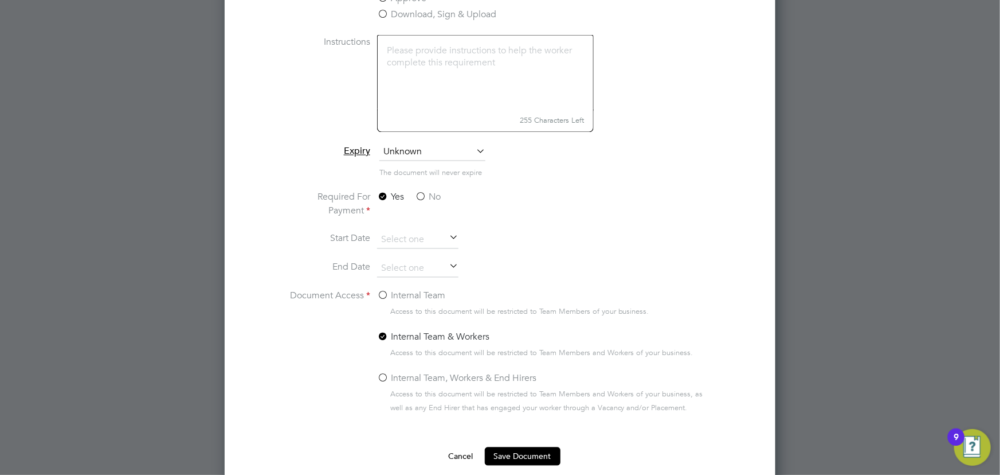
type input "key information document Sunotec 03.10.25"
click at [422, 193] on label "No" at bounding box center [428, 197] width 26 height 14
click at [0, 0] on input "No" at bounding box center [0, 0] width 0 height 0
click at [418, 297] on label "Internal Team" at bounding box center [411, 296] width 68 height 14
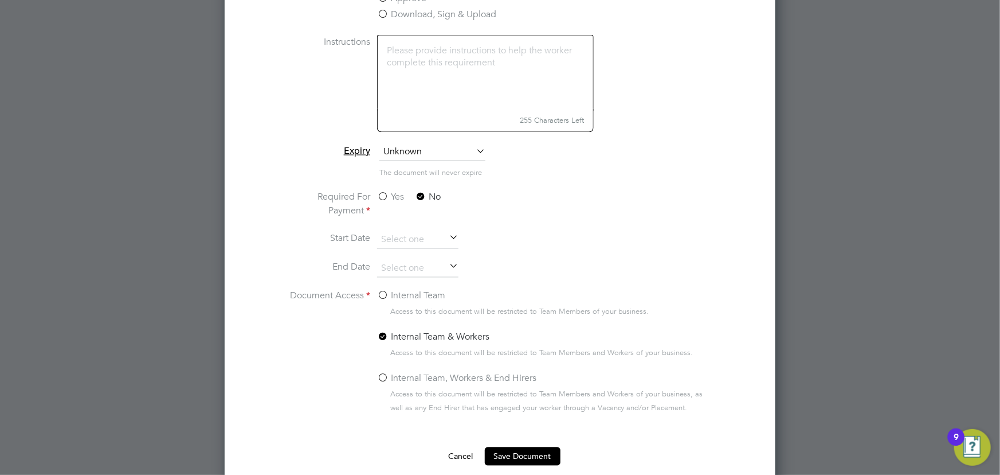
click at [0, 0] on input "Internal Team" at bounding box center [0, 0] width 0 height 0
click at [509, 453] on button "Save Document" at bounding box center [523, 456] width 76 height 18
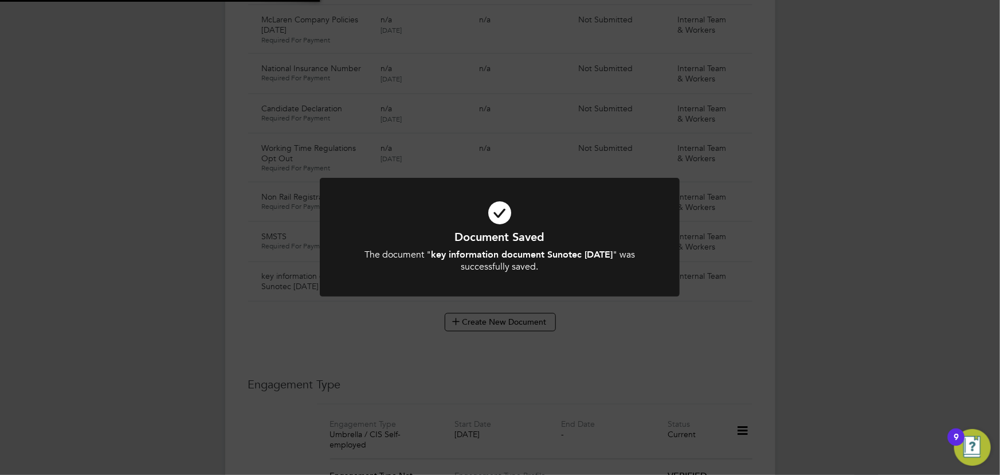
scroll to position [820, 0]
click at [877, 268] on div "Document Saved The document " key information document Sunotec 03.10.25 " was s…" at bounding box center [500, 237] width 1000 height 475
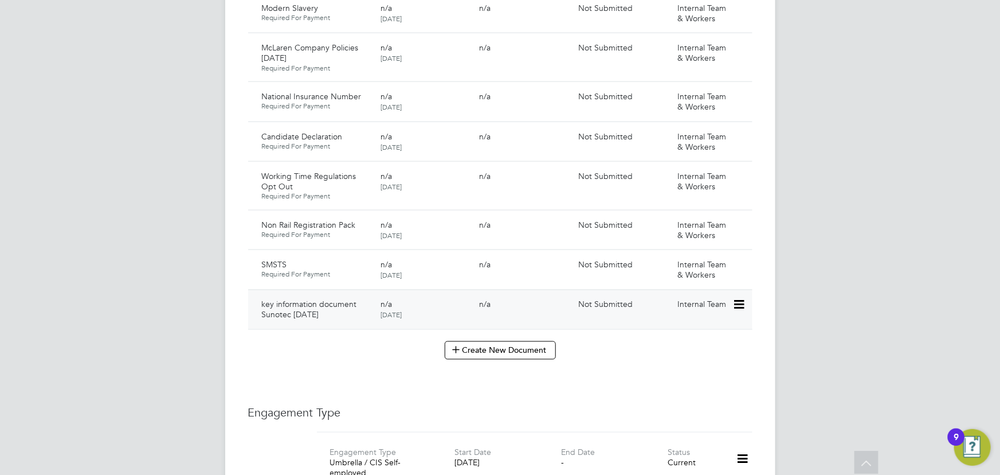
click at [744, 298] on icon at bounding box center [738, 305] width 11 height 14
click at [688, 334] on li "Submit Document" at bounding box center [704, 336] width 80 height 16
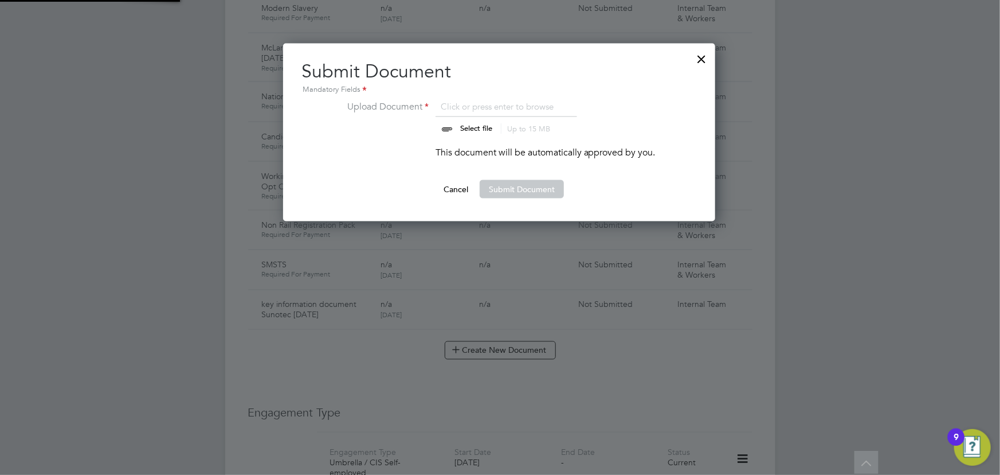
scroll to position [178, 433]
click at [483, 127] on input "file" at bounding box center [487, 117] width 180 height 34
type input "C:\fakepath\Key Information Document (Self Employed-CIS) 3 Amos Onoyomarie Suno…"
drag, startPoint x: 509, startPoint y: 195, endPoint x: 843, endPoint y: 195, distance: 333.6
click at [510, 195] on button "Submit Document" at bounding box center [522, 189] width 84 height 18
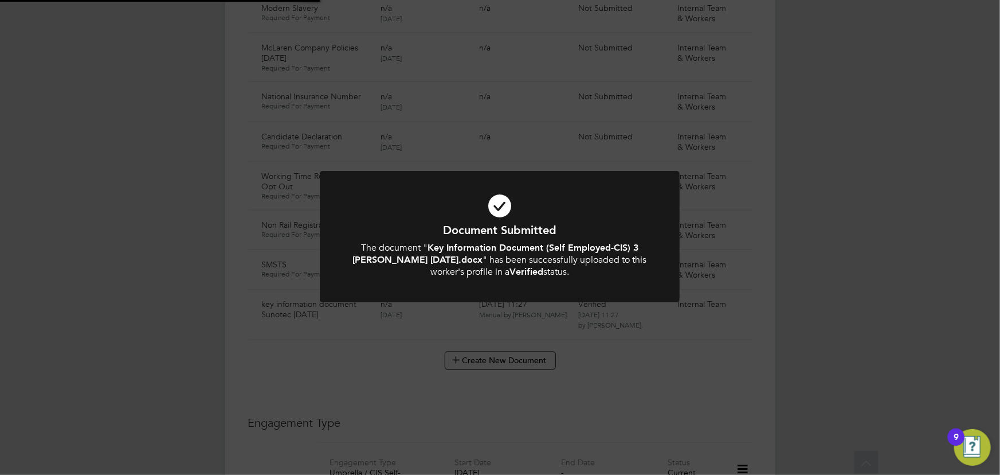
drag, startPoint x: 901, startPoint y: 198, endPoint x: 911, endPoint y: 212, distance: 18.0
click at [901, 198] on div "Document Submitted The document " Key Information Document (Self Employed-CIS) …" at bounding box center [500, 237] width 1000 height 475
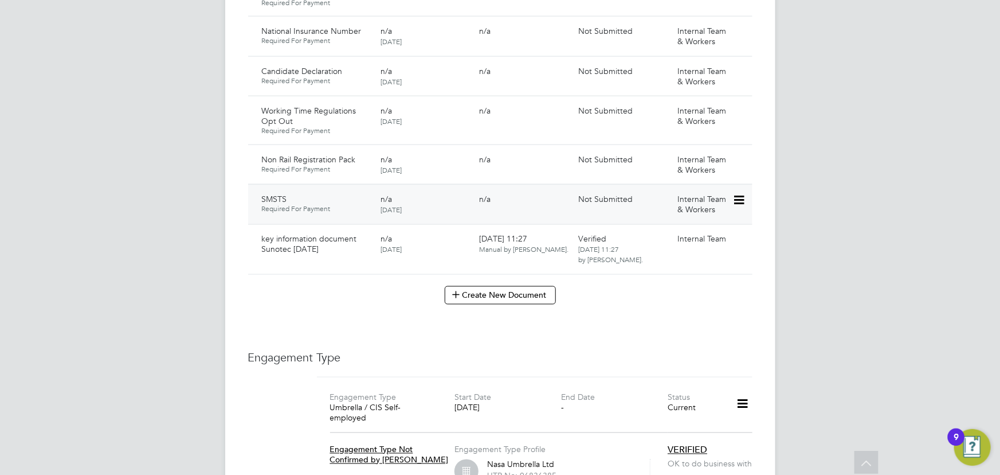
scroll to position [938, 0]
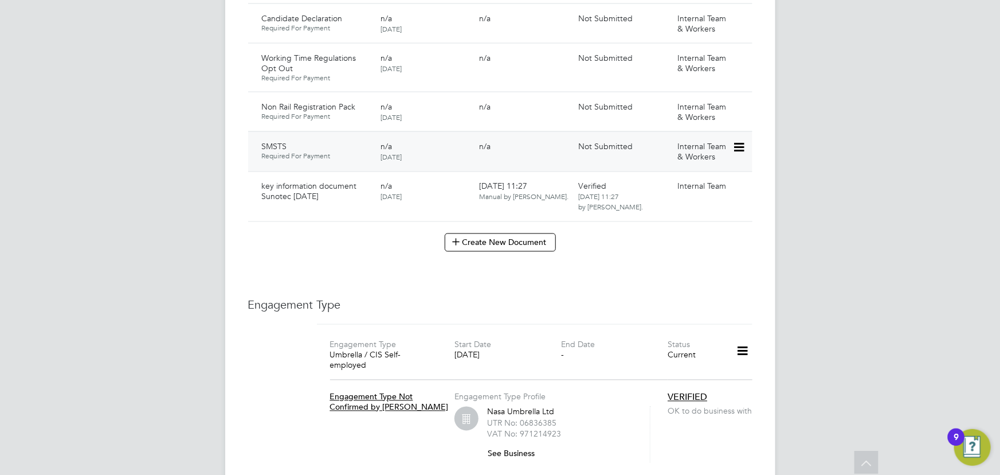
click at [739, 140] on icon at bounding box center [738, 147] width 11 height 14
click at [699, 177] on li "Submit Document" at bounding box center [701, 179] width 85 height 16
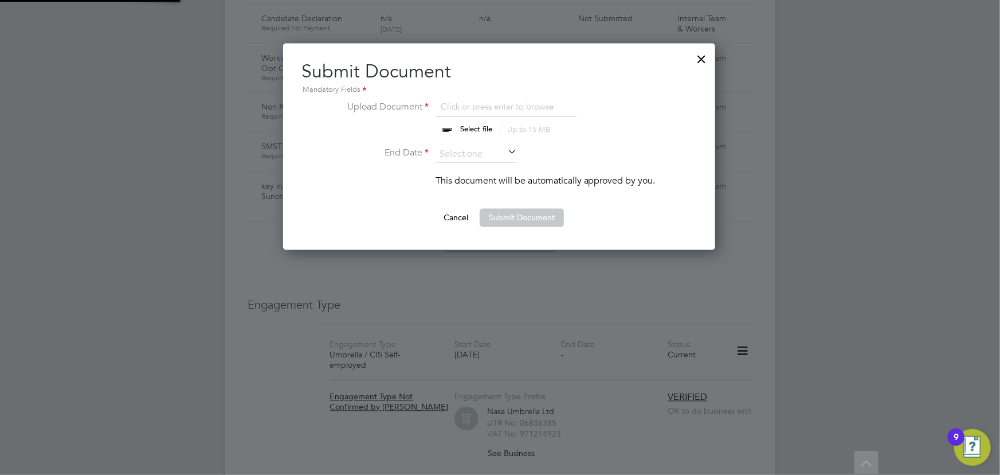
scroll to position [206, 433]
click at [476, 126] on input "file" at bounding box center [487, 117] width 180 height 34
type input "C:\fakepath\AMOS SMSTS_.pdf"
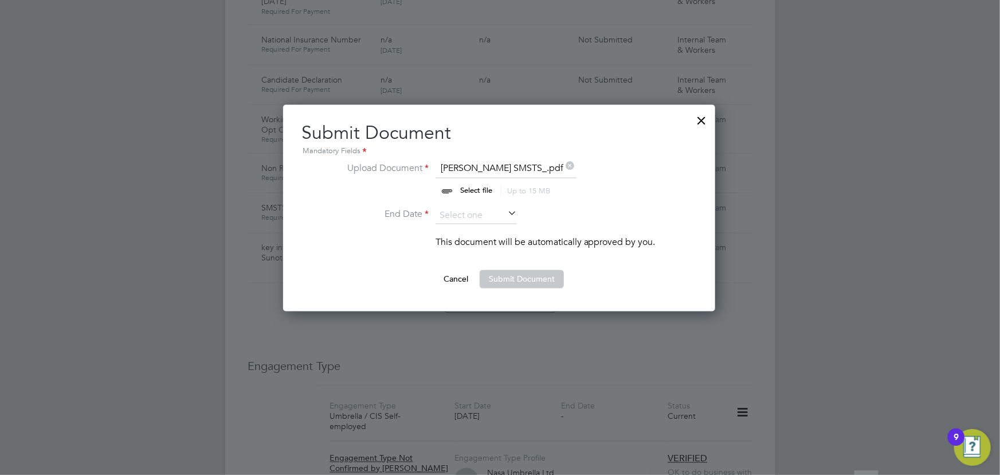
scroll to position [781, 0]
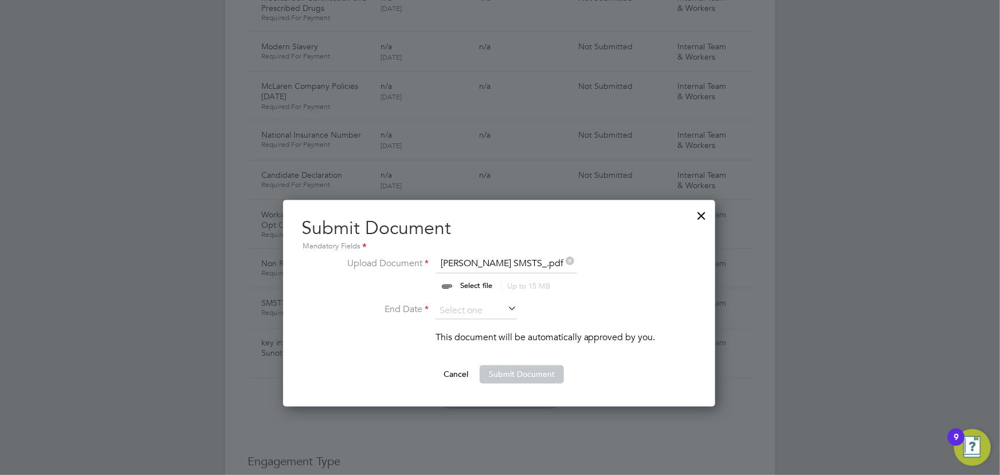
click at [499, 312] on input at bounding box center [476, 310] width 81 height 17
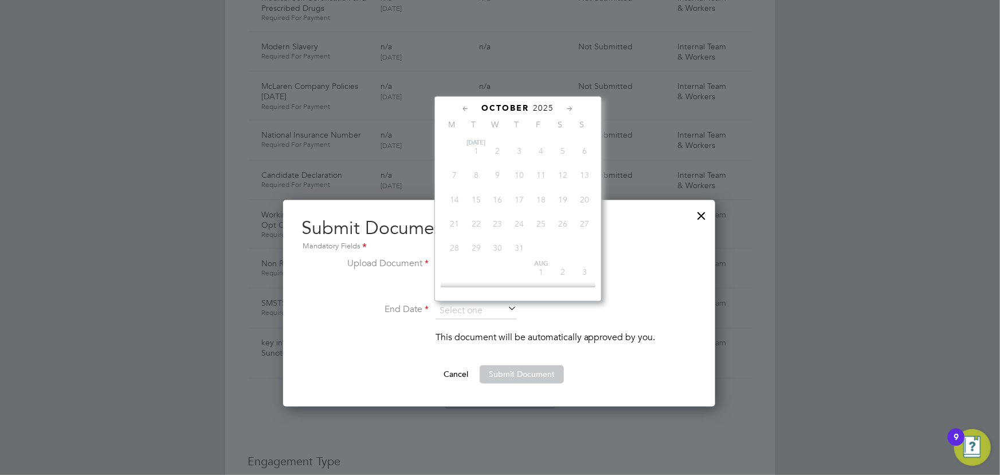
scroll to position [317, 0]
click at [544, 105] on span "2025" at bounding box center [544, 108] width 21 height 10
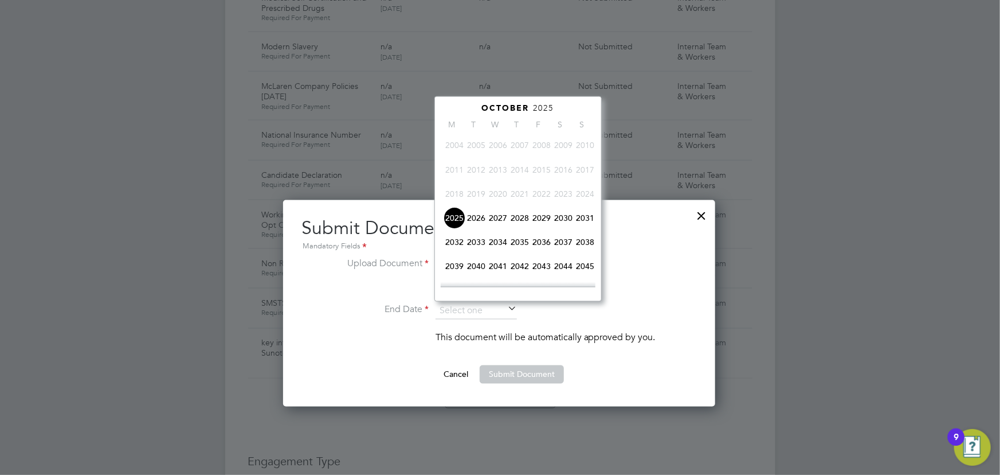
click at [563, 218] on span "2030" at bounding box center [564, 218] width 22 height 22
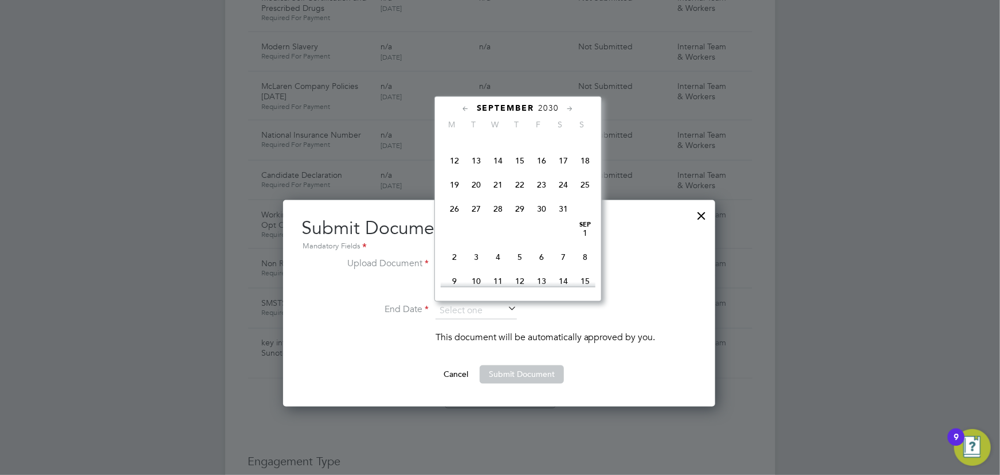
scroll to position [139, 0]
click at [561, 233] on span "31" at bounding box center [564, 229] width 22 height 22
type input "31 Aug 2030"
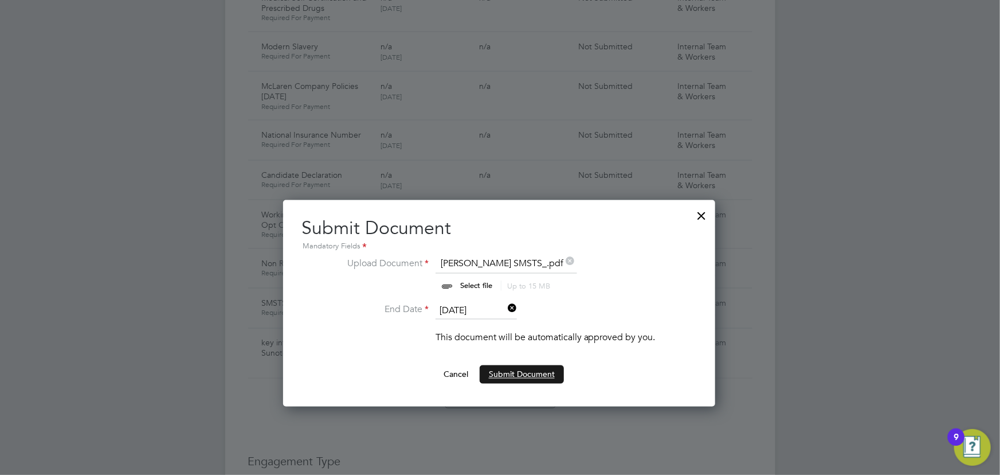
click at [523, 380] on button "Submit Document" at bounding box center [522, 374] width 84 height 18
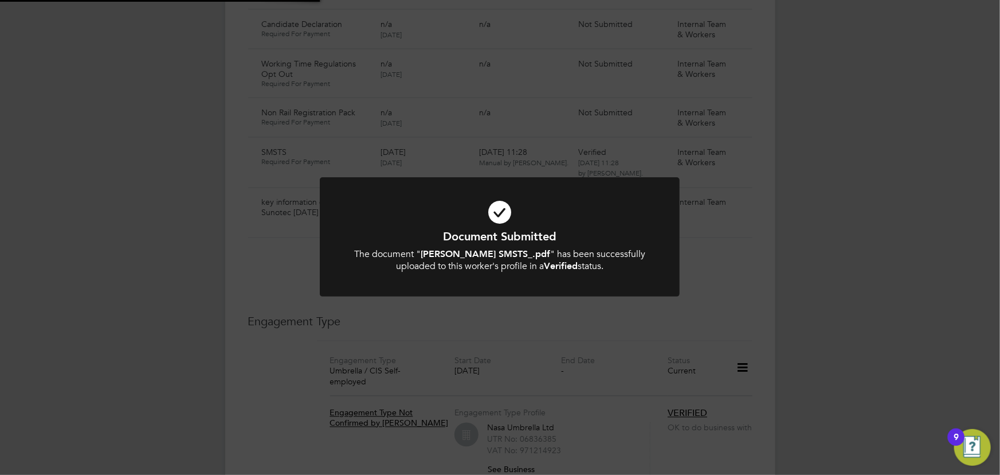
click at [827, 357] on div "Document Submitted The document " AMOS SMSTS_.pdf " has been successfully uploa…" at bounding box center [500, 237] width 1000 height 475
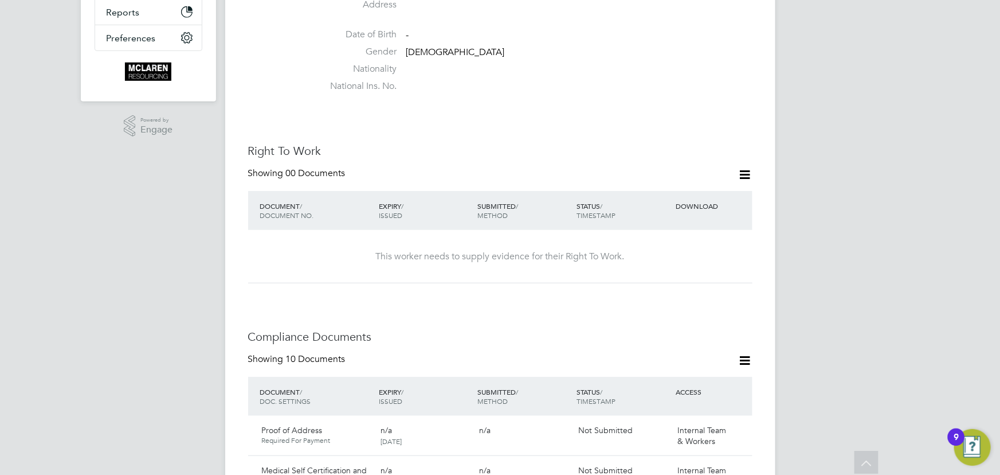
scroll to position [208, 0]
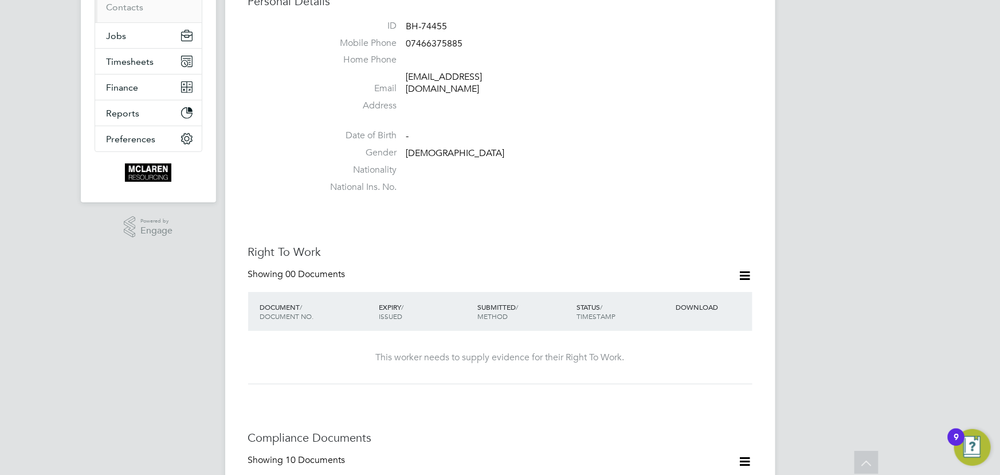
click at [745, 268] on icon at bounding box center [745, 275] width 14 height 14
click at [676, 291] on li "Add Right To Work Document" at bounding box center [682, 291] width 138 height 16
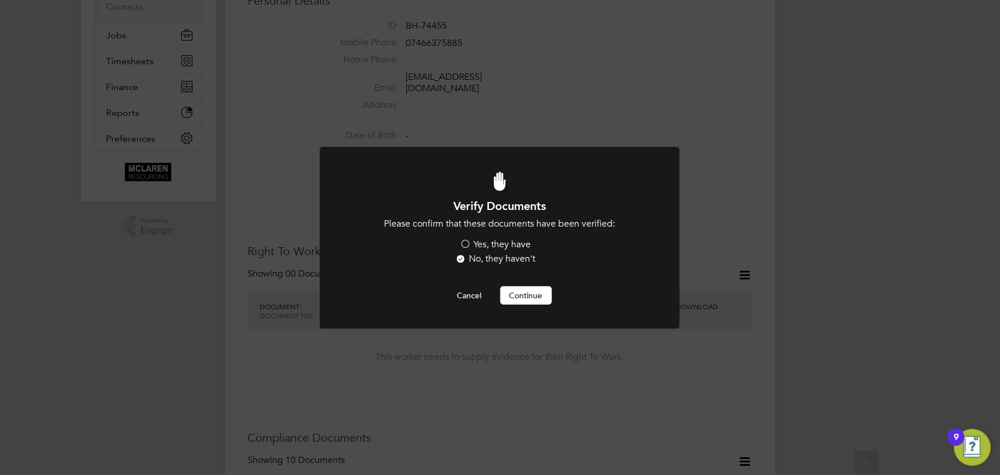
scroll to position [0, 0]
click at [503, 246] on label "Yes, they have" at bounding box center [495, 244] width 71 height 12
click at [0, 0] on input "Yes, they have" at bounding box center [0, 0] width 0 height 0
click at [520, 284] on div "Verify Documents Please confirm that these documents have been verified: Yes, t…" at bounding box center [500, 250] width 298 height 105
click at [522, 288] on button "Continue" at bounding box center [526, 295] width 52 height 18
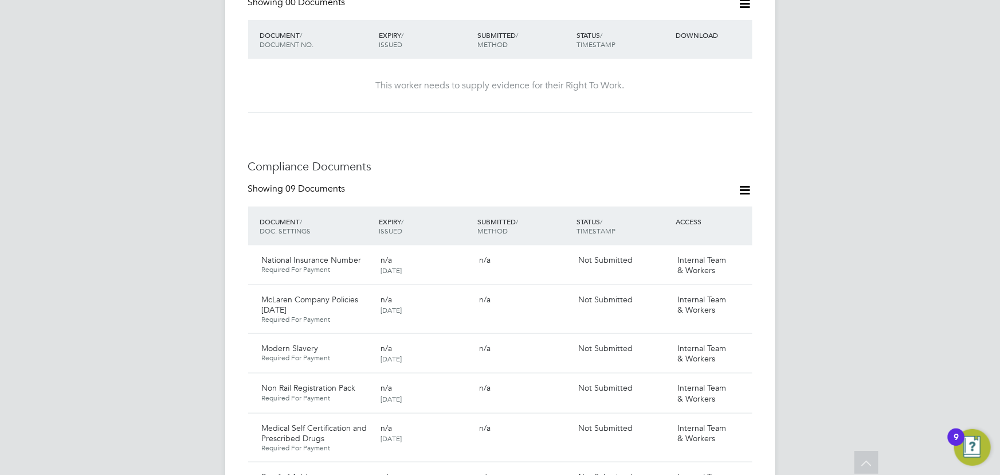
scroll to position [521, 0]
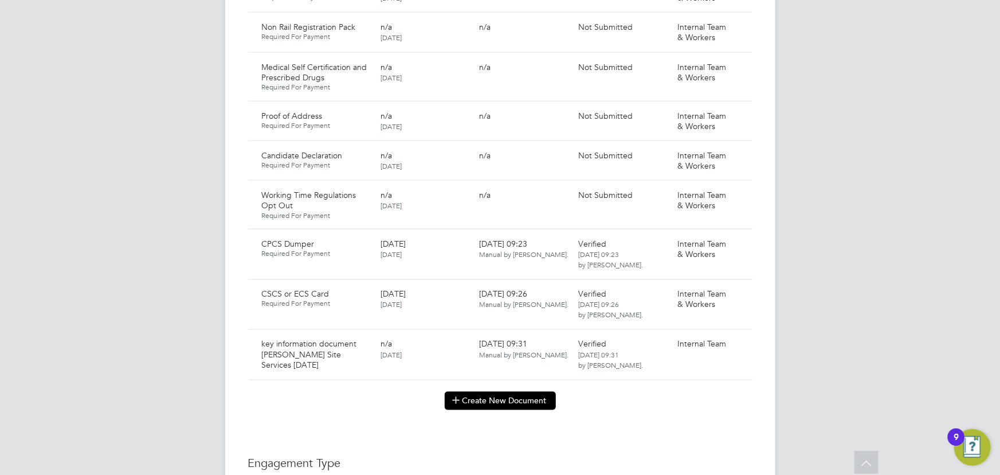
scroll to position [938, 0]
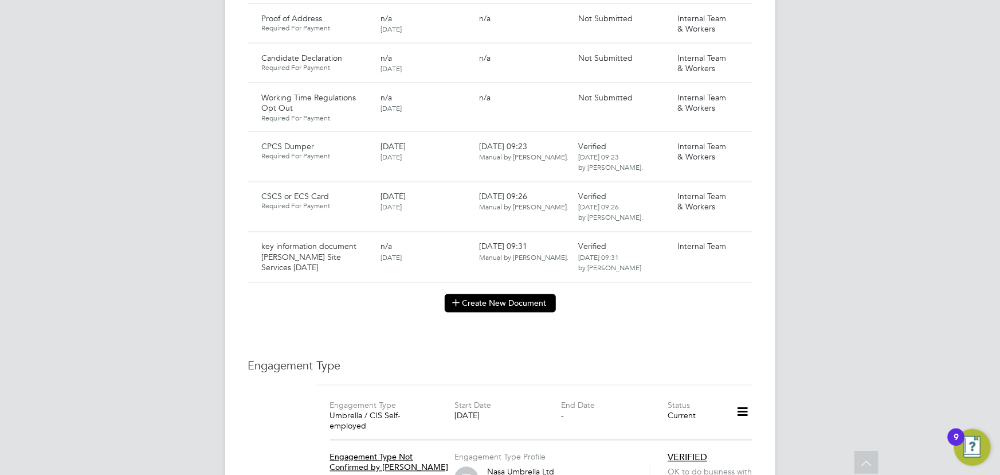
click at [490, 294] on button "Create New Document" at bounding box center [500, 303] width 111 height 18
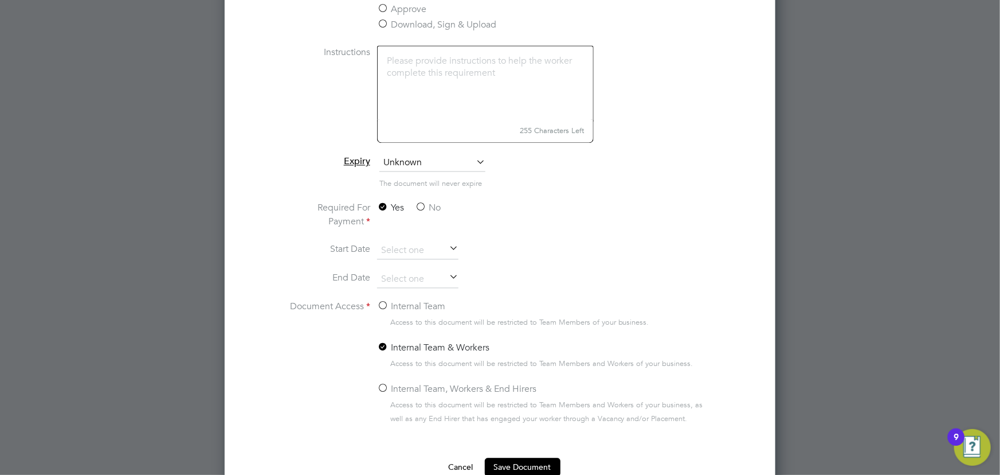
scroll to position [1146, 0]
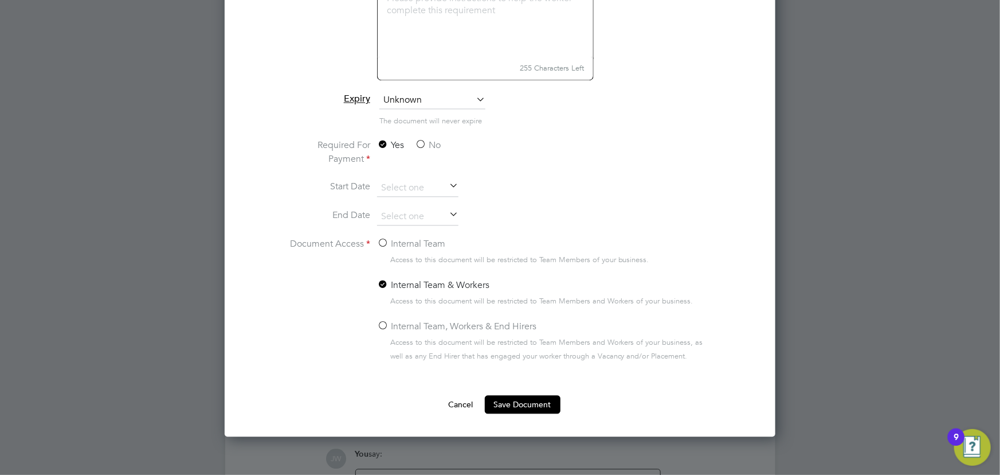
type input "Contract Bottomley 01.10.25"
click at [440, 147] on label "No" at bounding box center [428, 145] width 26 height 14
click at [0, 0] on input "No" at bounding box center [0, 0] width 0 height 0
click at [436, 237] on label "Internal Team" at bounding box center [411, 244] width 68 height 14
click at [0, 0] on input "Internal Team" at bounding box center [0, 0] width 0 height 0
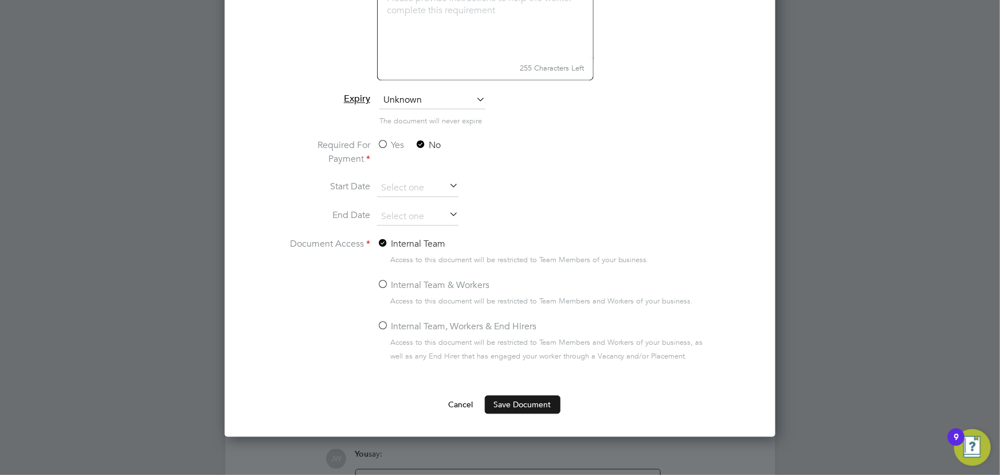
click at [513, 402] on button "Save Document" at bounding box center [523, 404] width 76 height 18
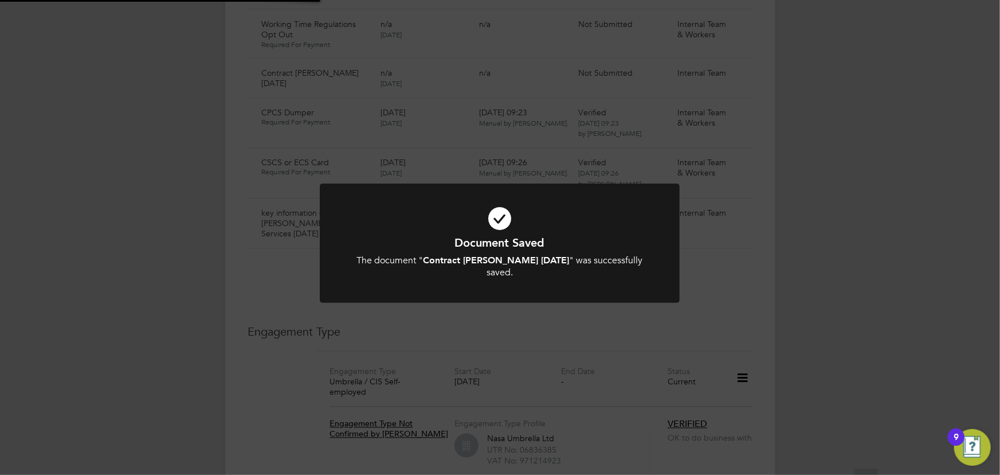
scroll to position [938, 0]
click at [928, 316] on div "Document Saved The document " Contract Bottomley 01.10.25 " was successfully sa…" at bounding box center [500, 237] width 1000 height 475
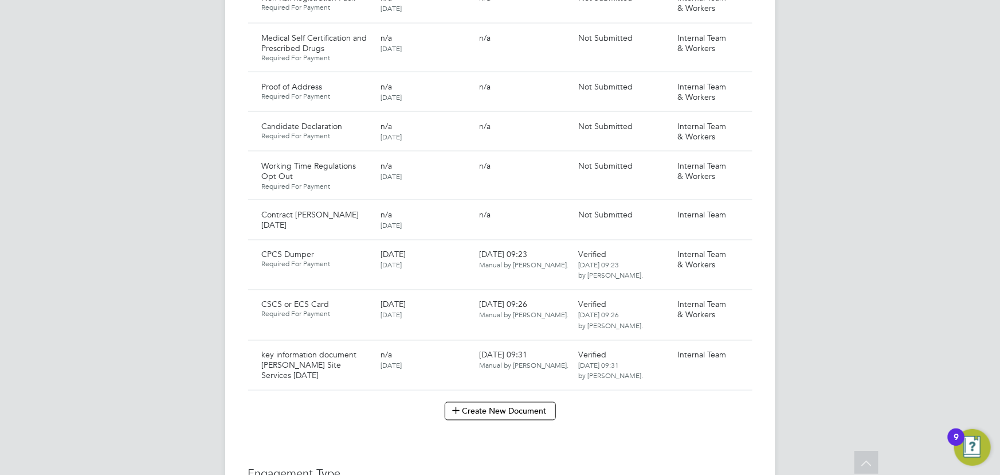
scroll to position [781, 0]
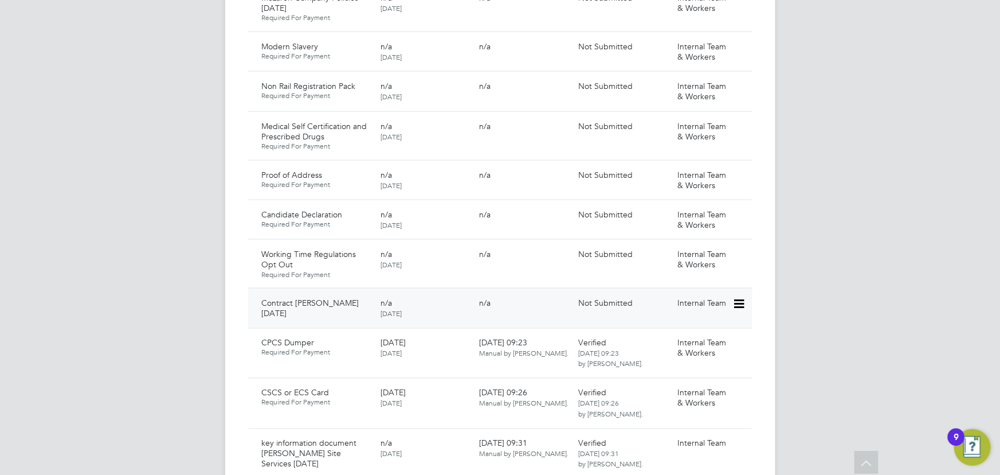
click at [739, 297] on icon at bounding box center [738, 304] width 11 height 14
click at [694, 339] on li "Submit Document" at bounding box center [704, 335] width 80 height 16
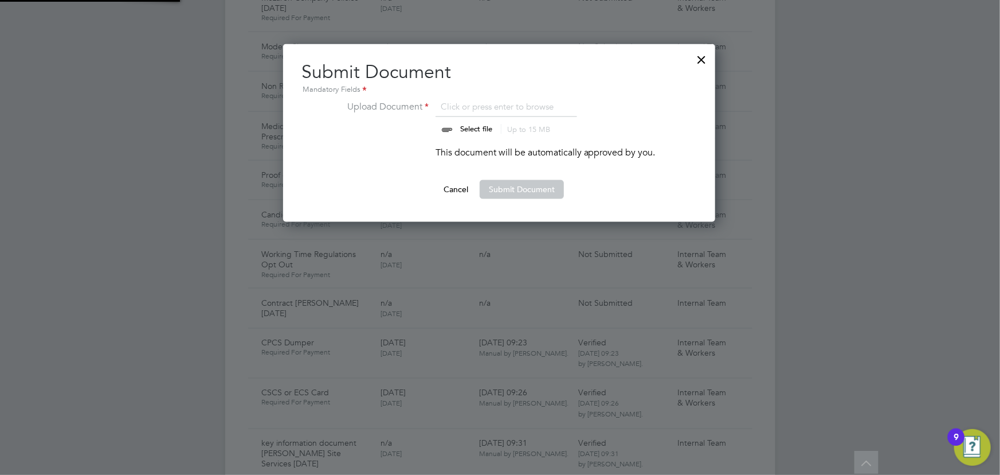
scroll to position [178, 433]
click at [477, 128] on input "file" at bounding box center [487, 117] width 180 height 34
type input "C:\fakepath\Complete_with_Docusign_Candidate_Terms_CIS_J (14).pdf"
click at [510, 183] on button "Submit Document" at bounding box center [522, 189] width 84 height 18
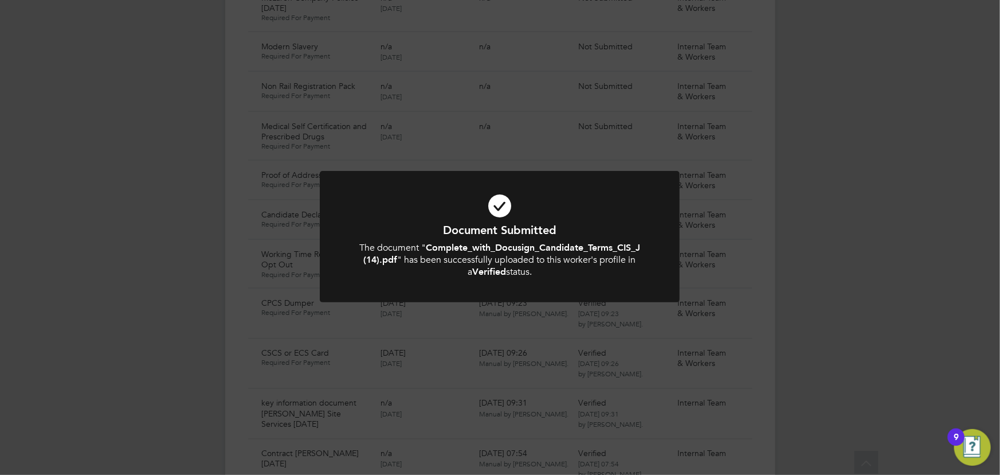
click at [871, 240] on div "Document Submitted The document " Complete_with_Docusign_Candidate_Terms_CIS_J …" at bounding box center [500, 237] width 1000 height 475
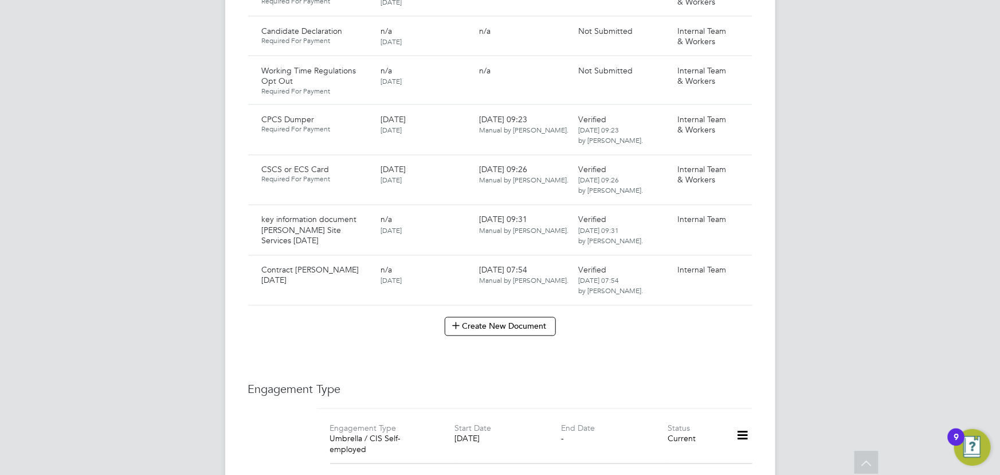
scroll to position [834, 0]
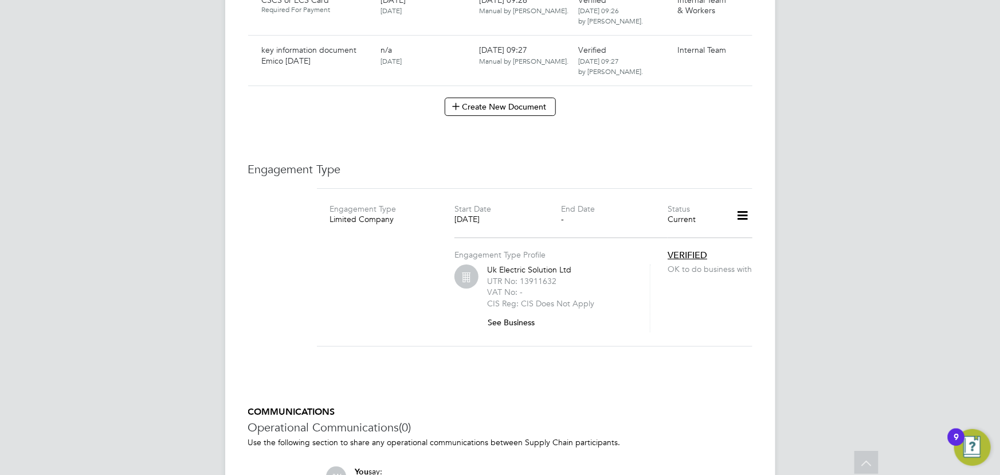
scroll to position [2032, 0]
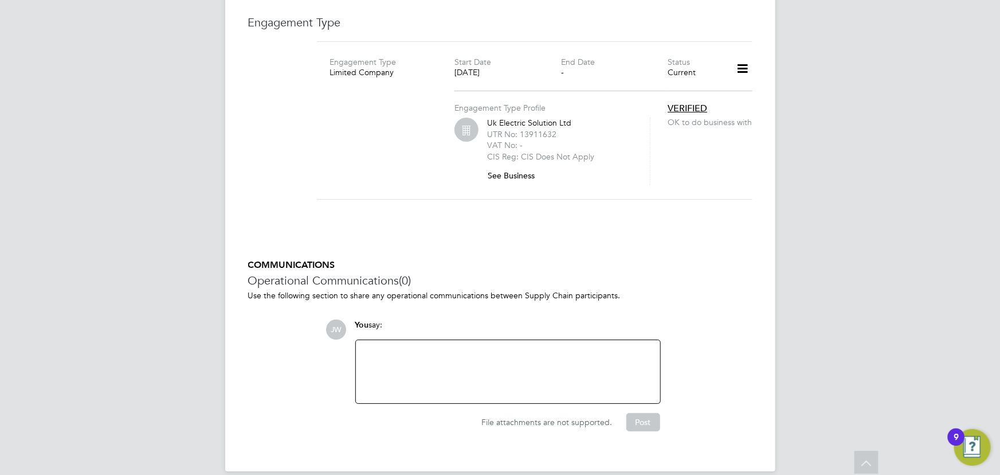
click at [504, 168] on button "See Business" at bounding box center [515, 175] width 57 height 18
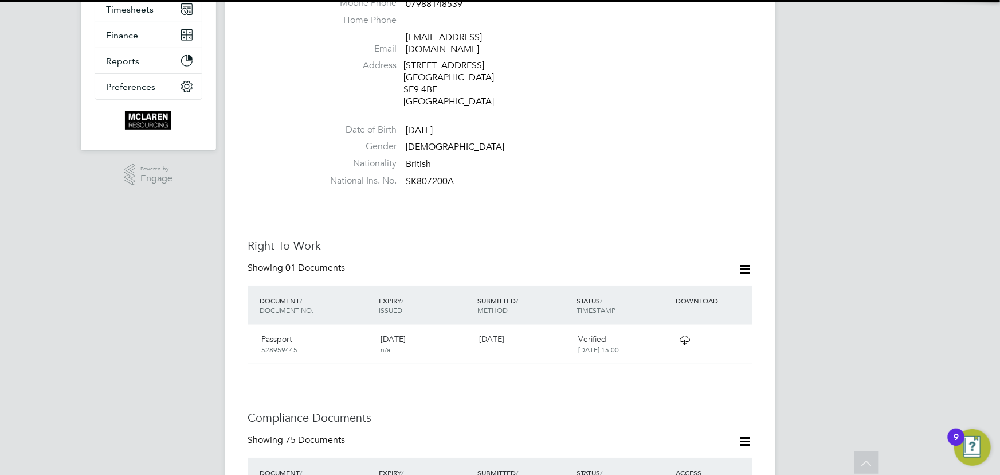
scroll to position [104, 0]
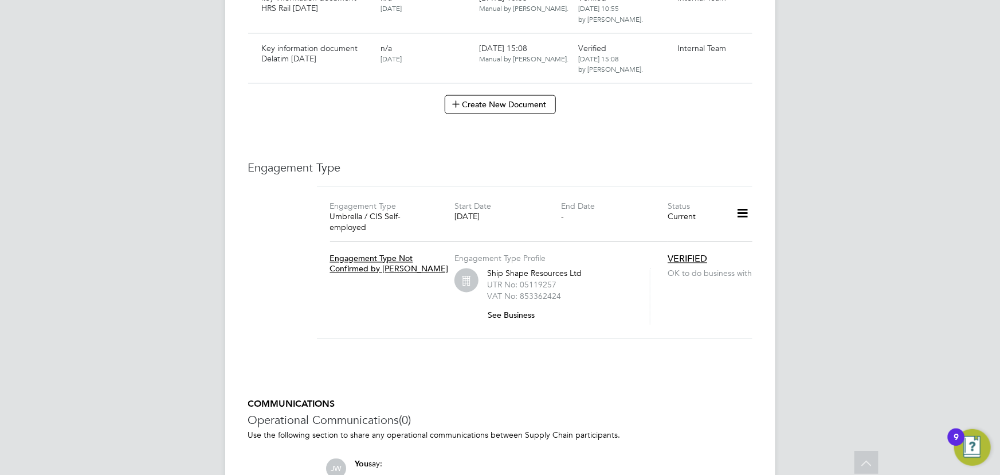
scroll to position [5211, 0]
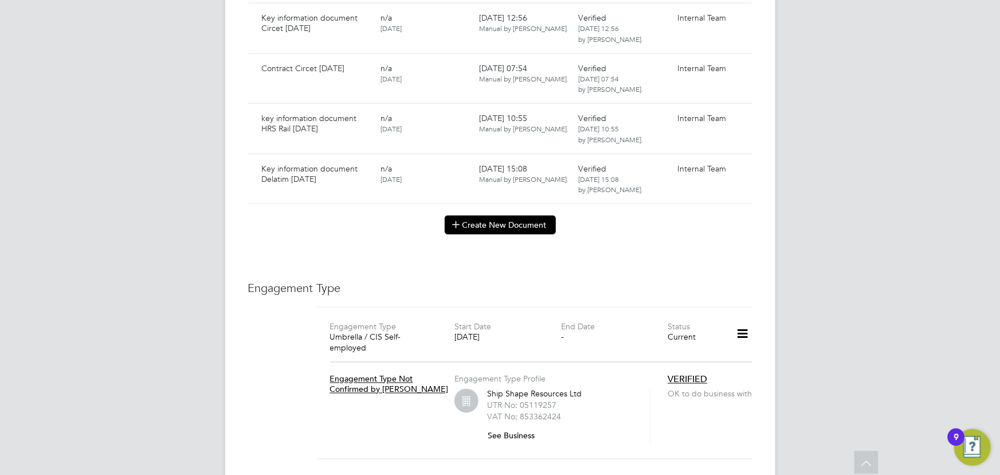
click at [474, 217] on button "Create New Document" at bounding box center [500, 225] width 111 height 18
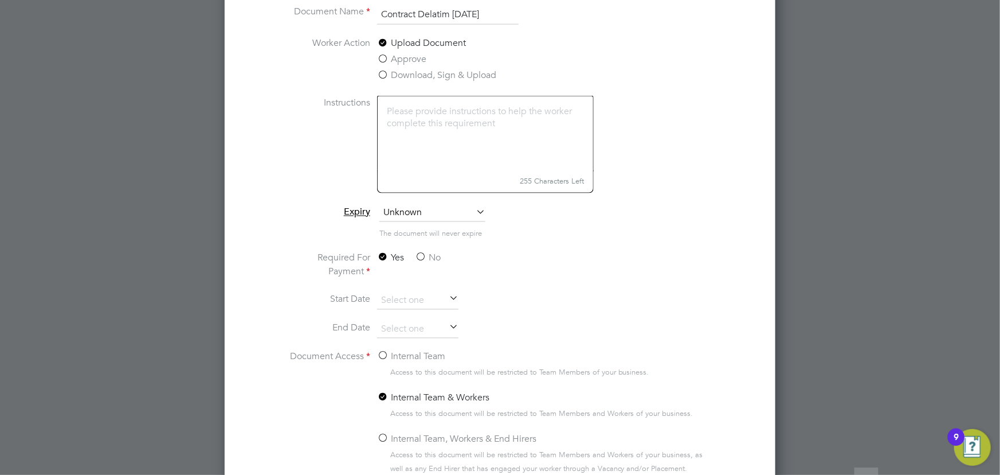
scroll to position [5420, 0]
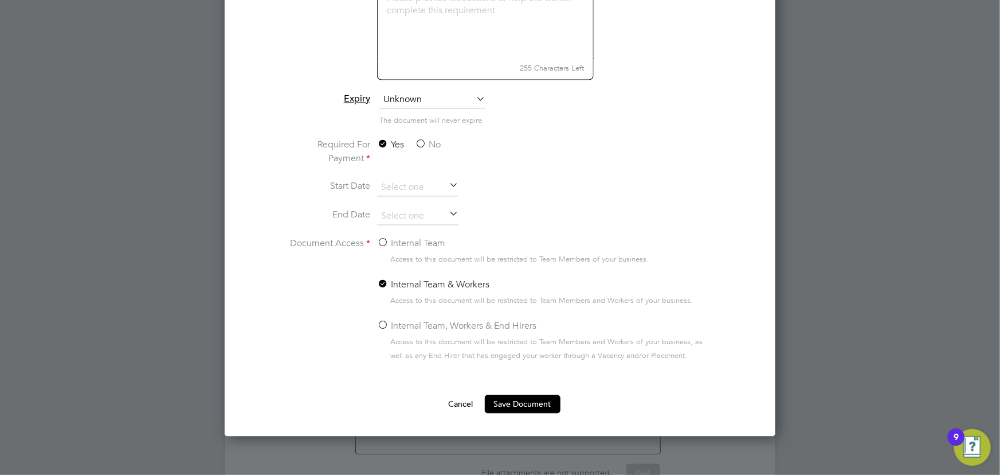
type input "Contract Delatim 29.09.25"
click at [431, 142] on label "No" at bounding box center [428, 145] width 26 height 14
click at [0, 0] on input "No" at bounding box center [0, 0] width 0 height 0
click at [406, 238] on label "Internal Team" at bounding box center [411, 244] width 68 height 14
click at [0, 0] on input "Internal Team" at bounding box center [0, 0] width 0 height 0
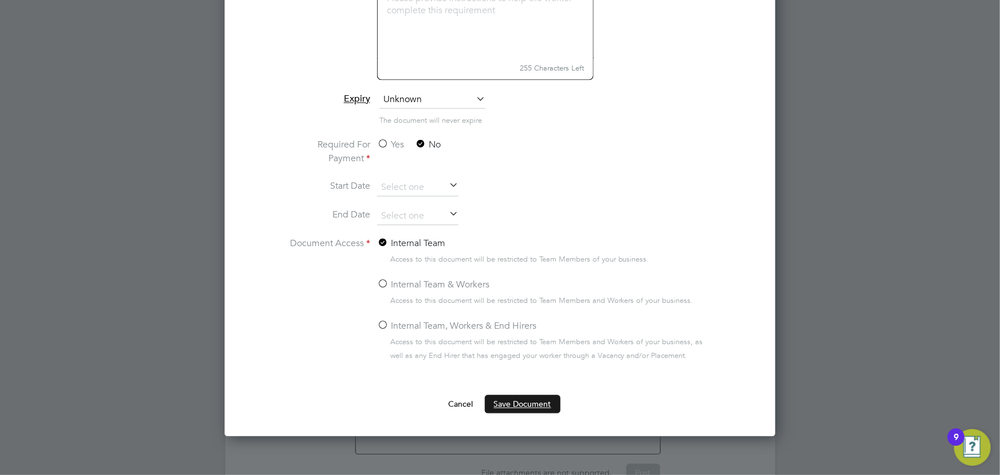
click at [534, 402] on button "Save Document" at bounding box center [523, 404] width 76 height 18
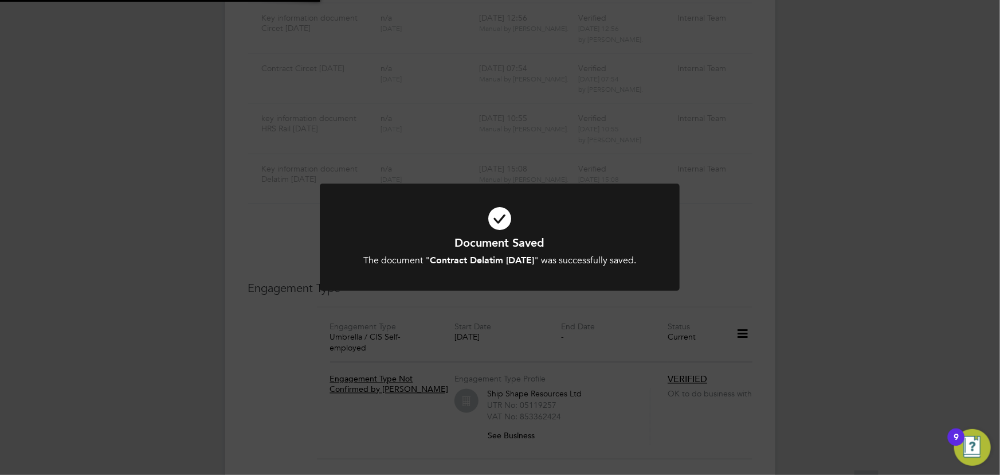
click at [876, 315] on div "Document Saved The document " Contract Delatim 29.09.25 " was successfully save…" at bounding box center [500, 237] width 1000 height 475
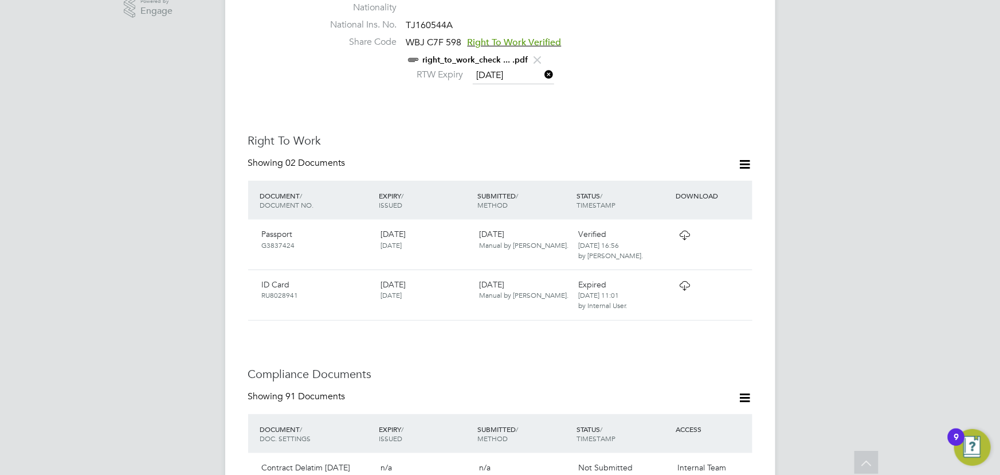
scroll to position [584, 0]
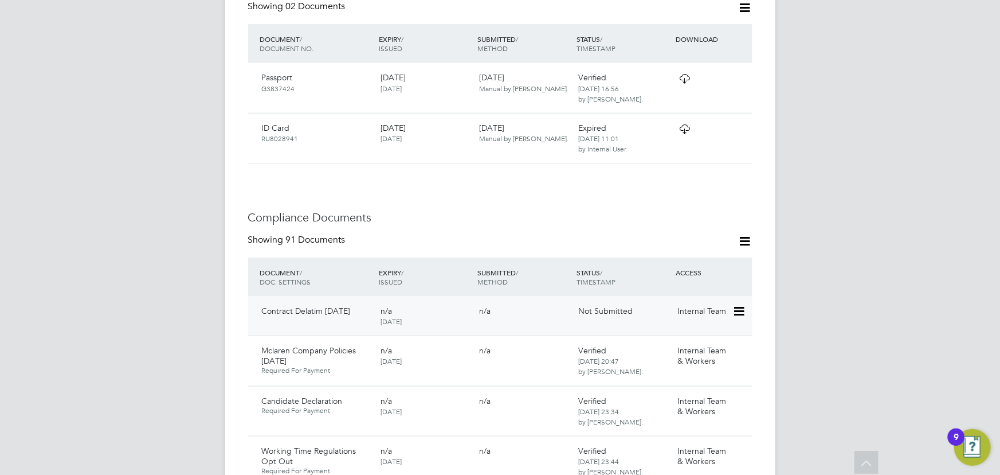
click at [744, 304] on icon at bounding box center [738, 311] width 11 height 14
click at [697, 324] on li "Submit Document" at bounding box center [704, 331] width 80 height 16
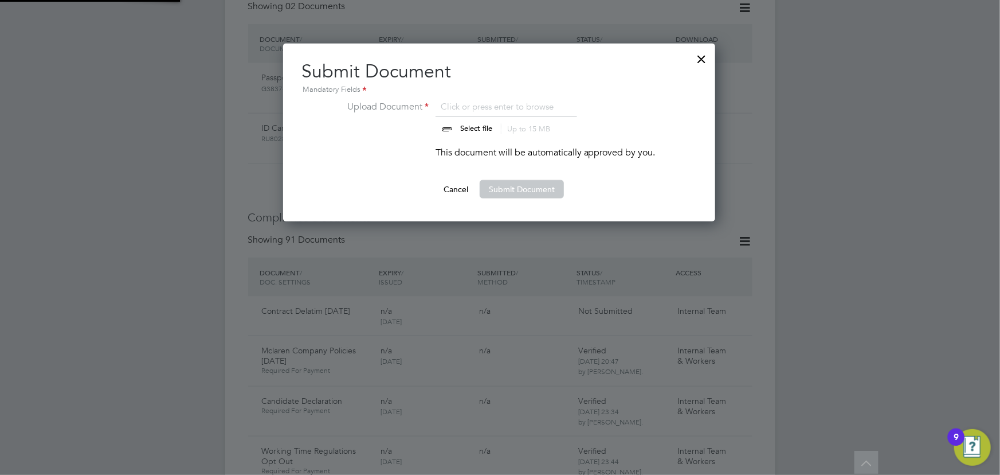
scroll to position [178, 433]
click at [465, 126] on input "file" at bounding box center [487, 117] width 180 height 34
type input "C:\fakepath\Complete_with_Docusign_Candidate_Terms_CIS_L (10).pdf"
click at [525, 182] on button "Submit Document" at bounding box center [522, 189] width 84 height 18
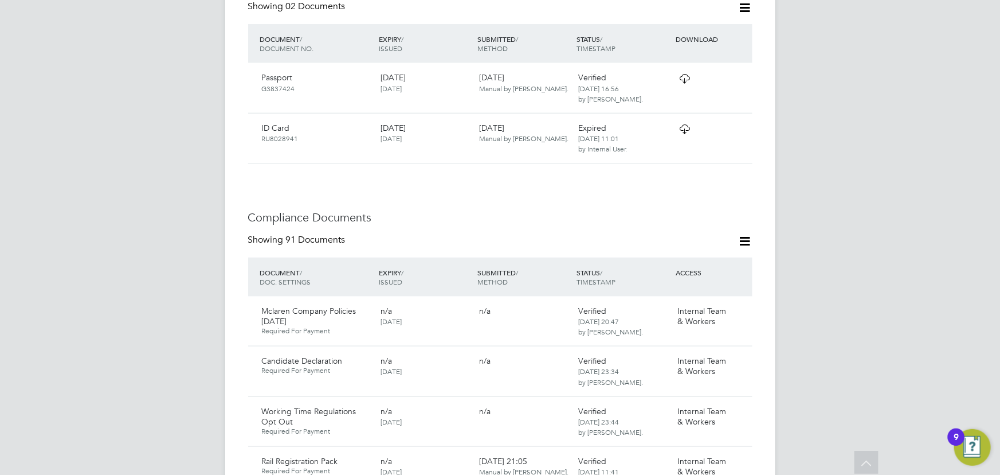
scroll to position [375, 0]
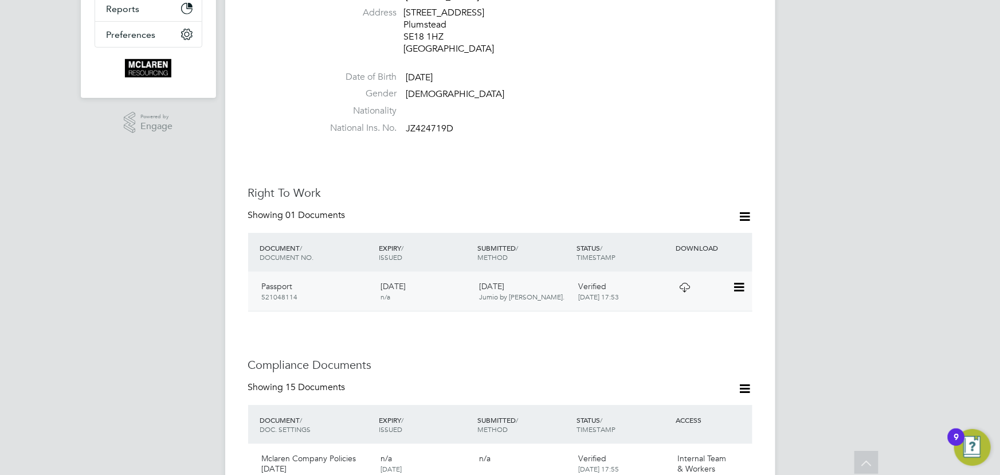
scroll to position [573, 0]
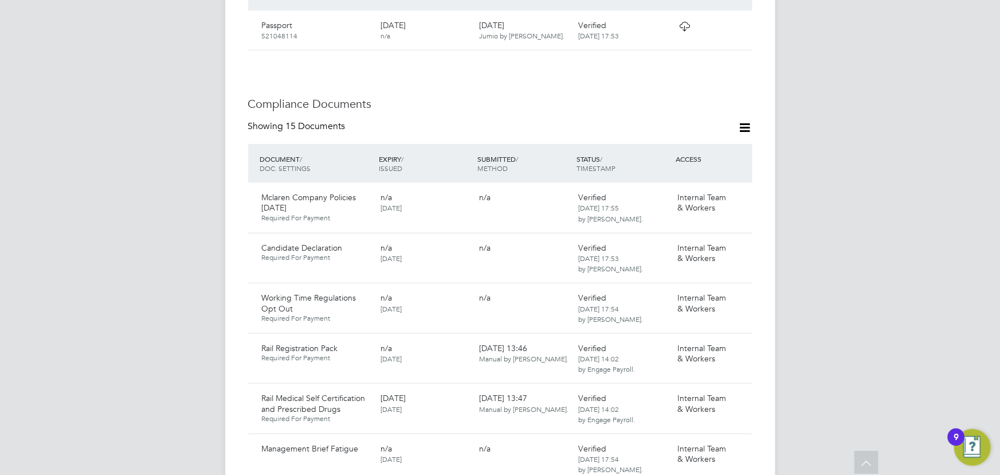
click at [746, 120] on icon at bounding box center [745, 127] width 14 height 14
click at [696, 136] on li "Document Settings" at bounding box center [708, 132] width 84 height 16
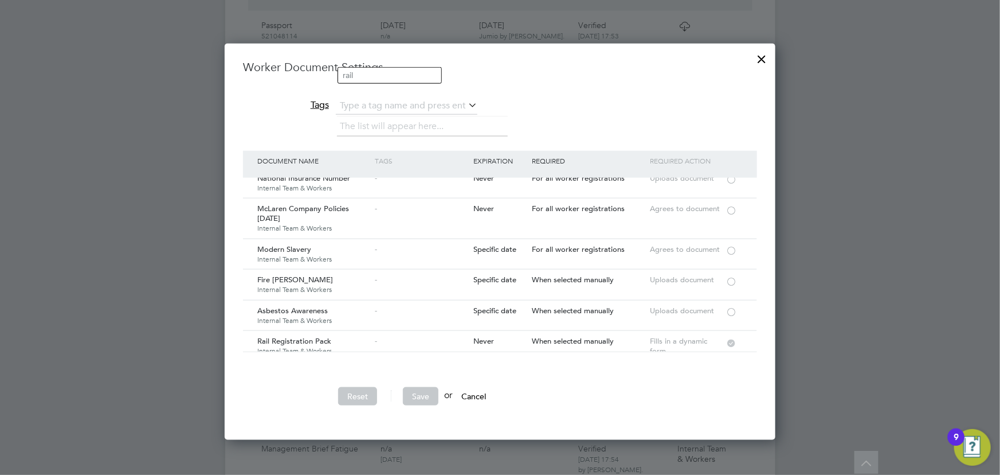
scroll to position [0, 0]
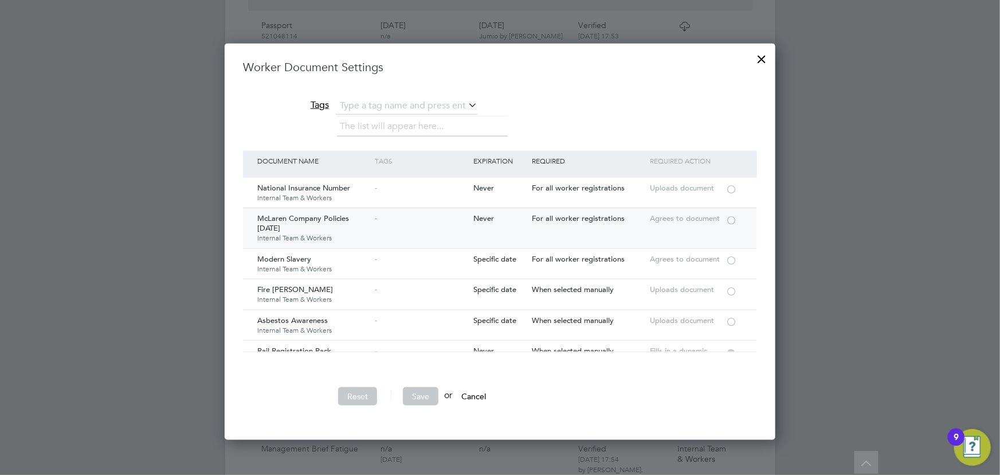
click at [735, 220] on div at bounding box center [731, 219] width 11 height 9
click at [731, 258] on div at bounding box center [731, 259] width 11 height 9
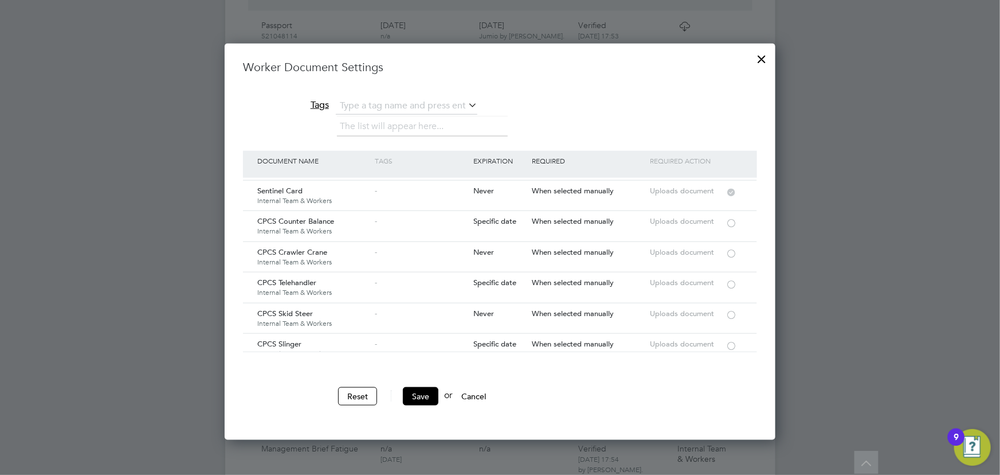
scroll to position [1827, 0]
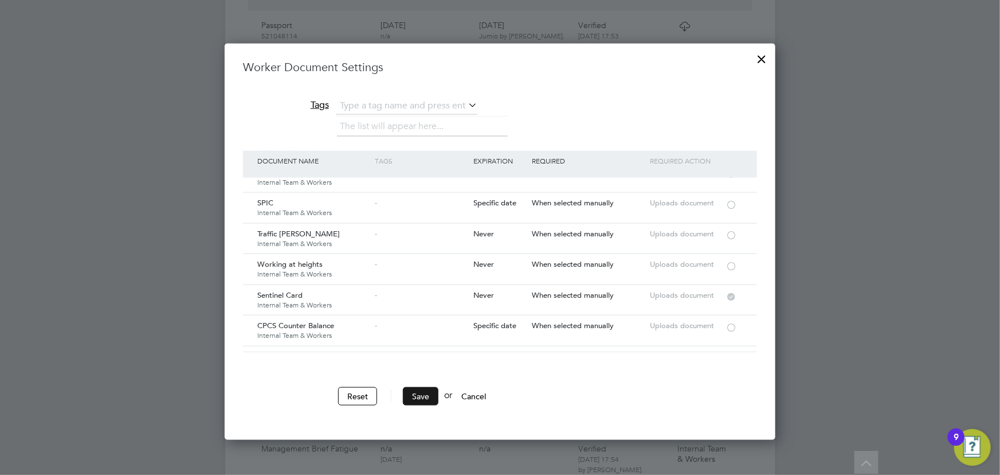
click at [416, 396] on button "Save" at bounding box center [421, 396] width 36 height 18
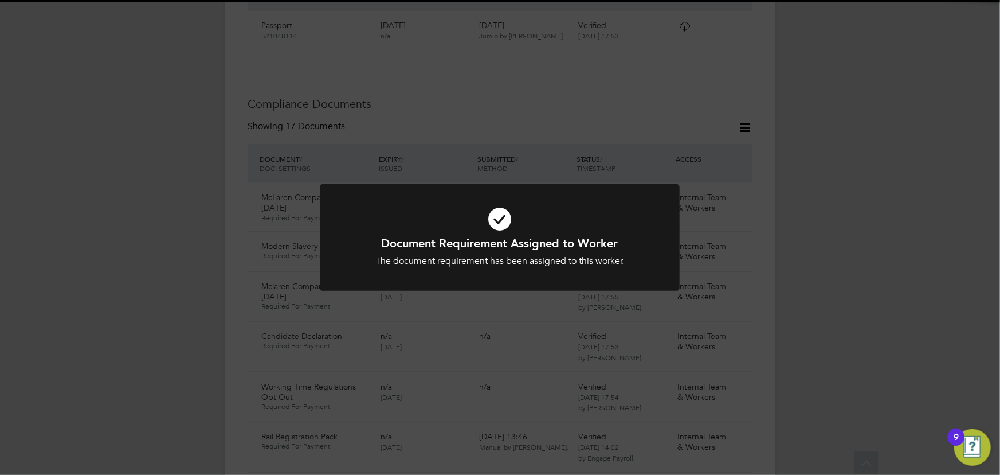
click at [850, 280] on div "Document Requirement Assigned to Worker The document requirement has been assig…" at bounding box center [500, 237] width 1000 height 475
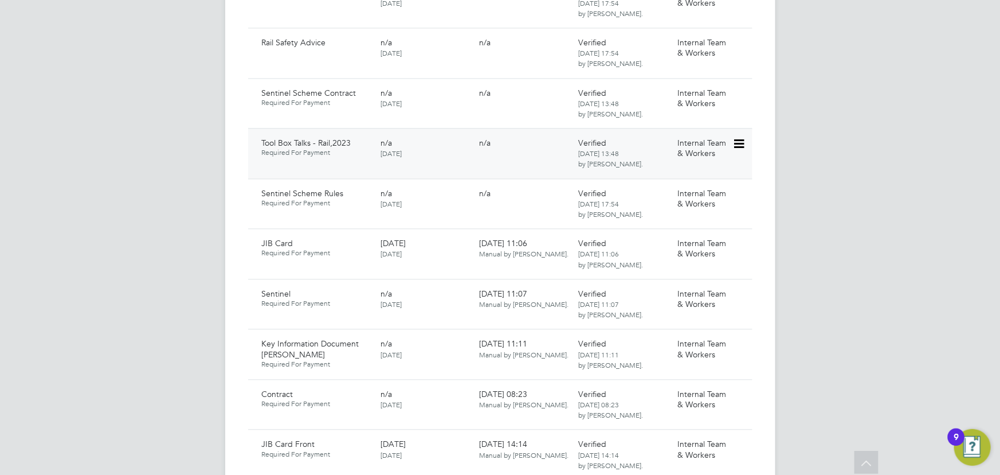
scroll to position [1302, 0]
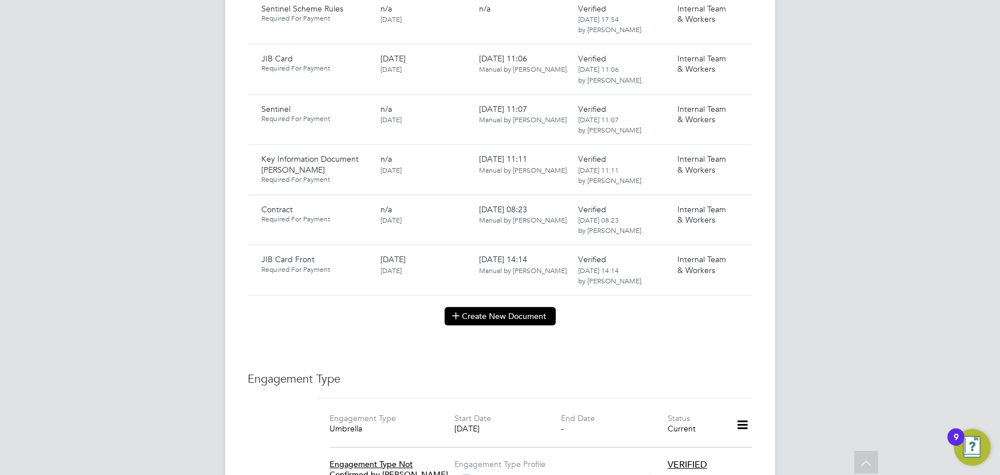
click at [469, 307] on button "Create New Document" at bounding box center [500, 316] width 111 height 18
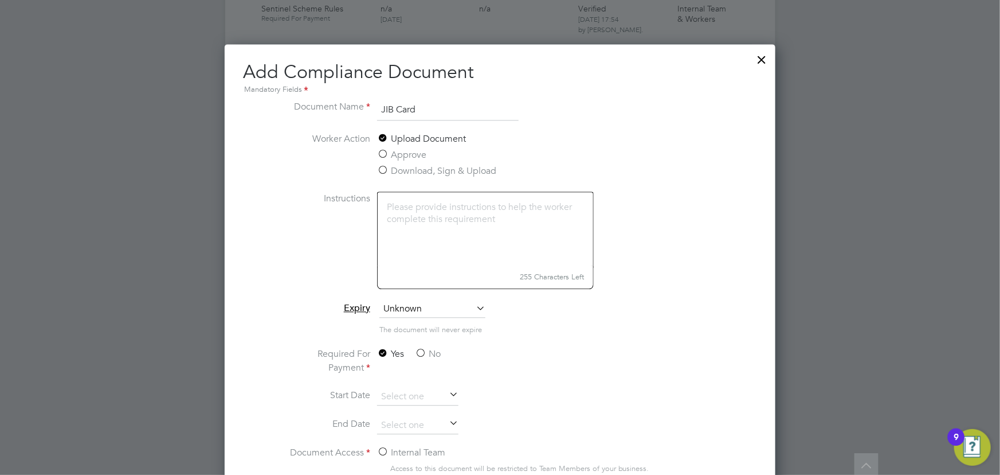
scroll to position [1511, 0]
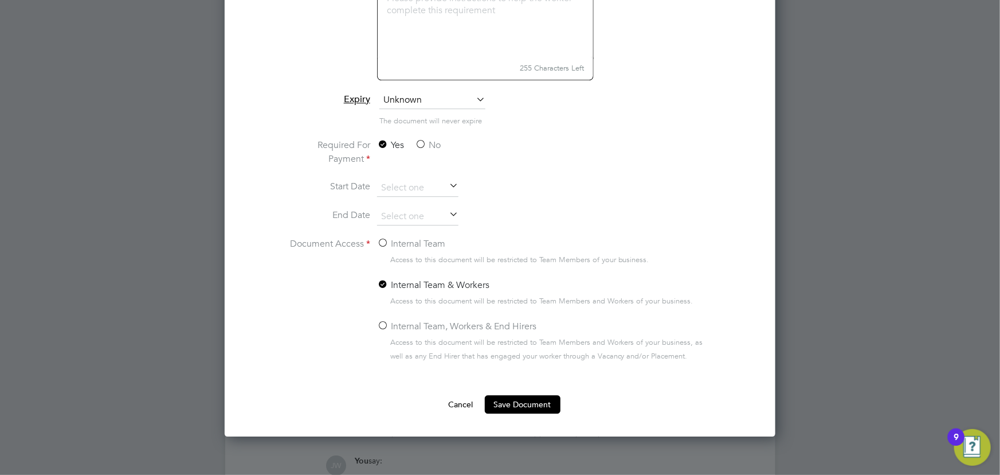
type input "JIB Card"
click at [424, 140] on label "No" at bounding box center [428, 145] width 26 height 14
click at [0, 0] on input "No" at bounding box center [0, 0] width 0 height 0
click at [409, 214] on input at bounding box center [417, 216] width 81 height 17
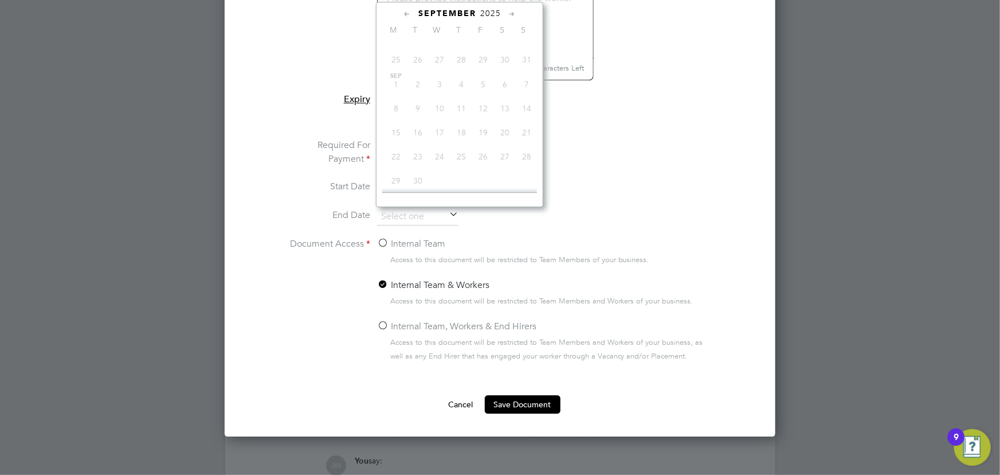
scroll to position [213, 0]
click at [490, 14] on span "2025" at bounding box center [490, 14] width 21 height 10
click at [461, 123] on span "2028" at bounding box center [462, 123] width 22 height 22
click at [880, 224] on div at bounding box center [500, 237] width 1000 height 475
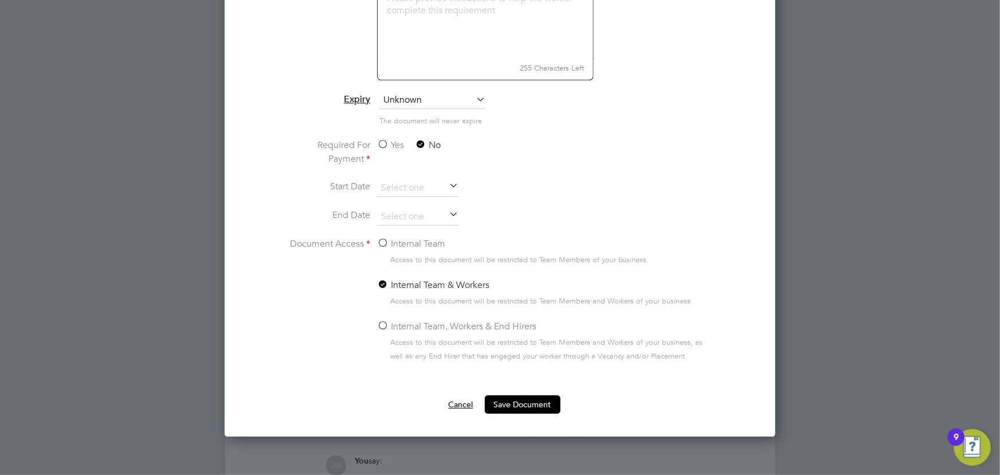
click at [455, 403] on button "Cancel" at bounding box center [461, 404] width 43 height 18
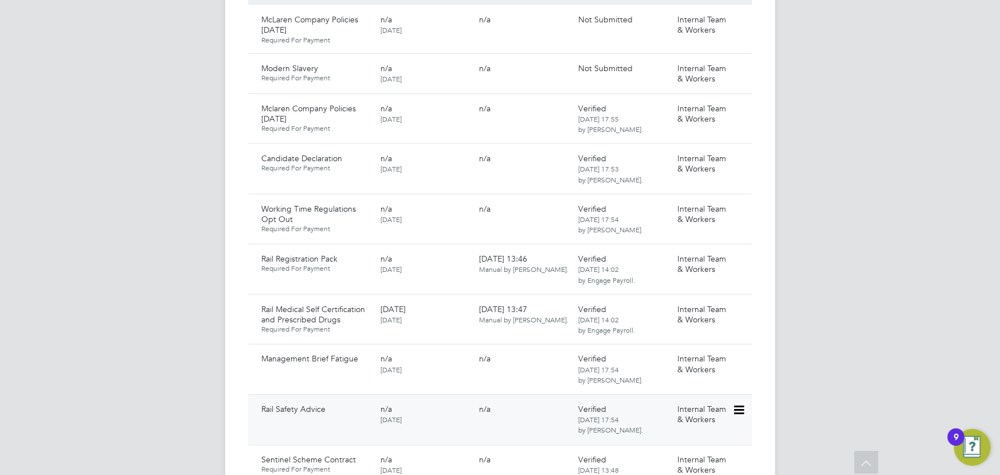
scroll to position [886, 0]
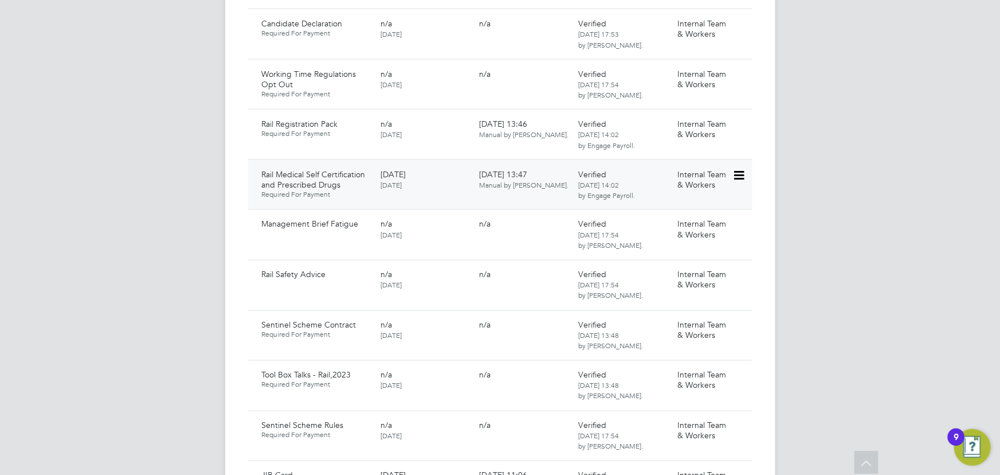
click at [743, 169] on icon at bounding box center [738, 176] width 11 height 14
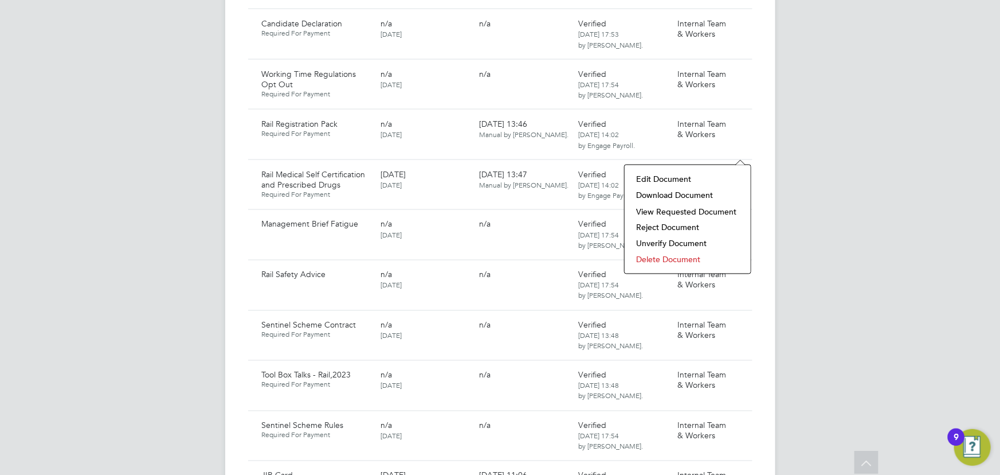
click at [664, 181] on li "Edit Document" at bounding box center [688, 179] width 115 height 16
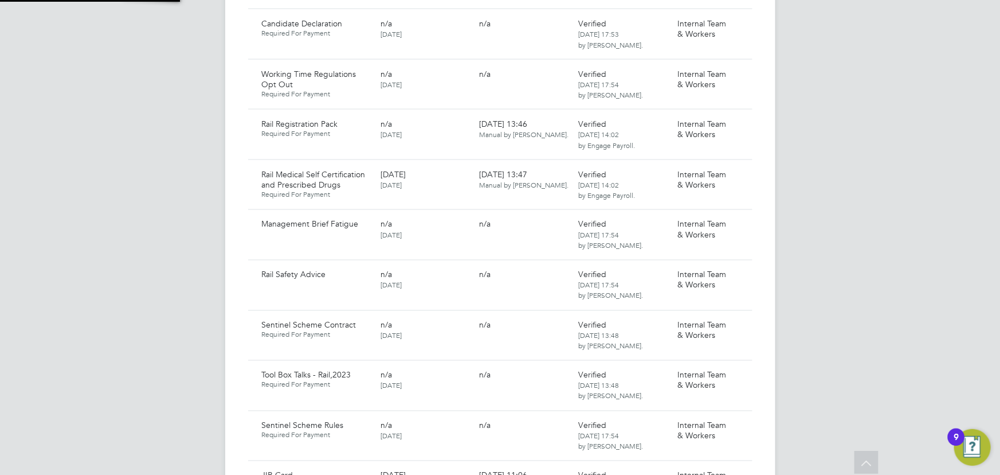
type input "Rail Medical Self Certification and Prescribed Drugs"
type input "[DATE]"
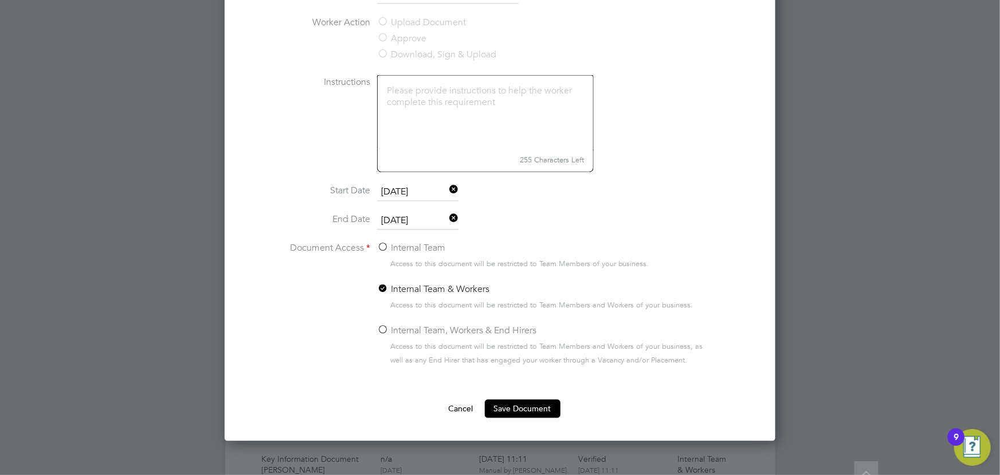
scroll to position [1042, 0]
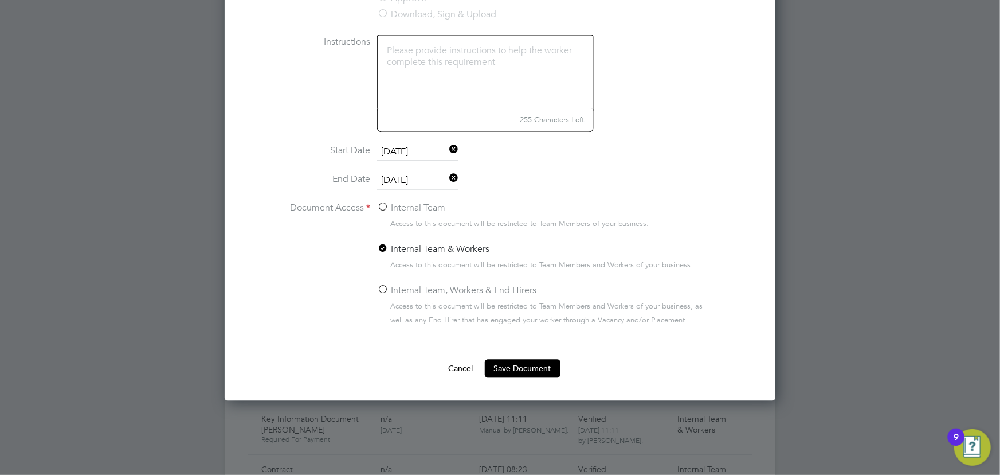
click at [447, 178] on icon at bounding box center [447, 179] width 0 height 16
click at [512, 367] on button "Save Document" at bounding box center [523, 368] width 76 height 18
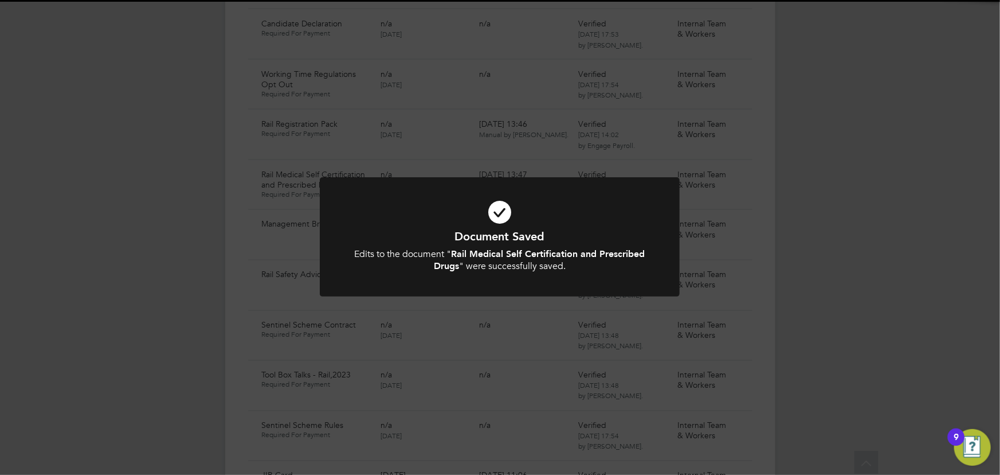
click at [899, 269] on div "Document Saved Edits to the document " Rail Medical Self Certification and Pres…" at bounding box center [500, 237] width 1000 height 475
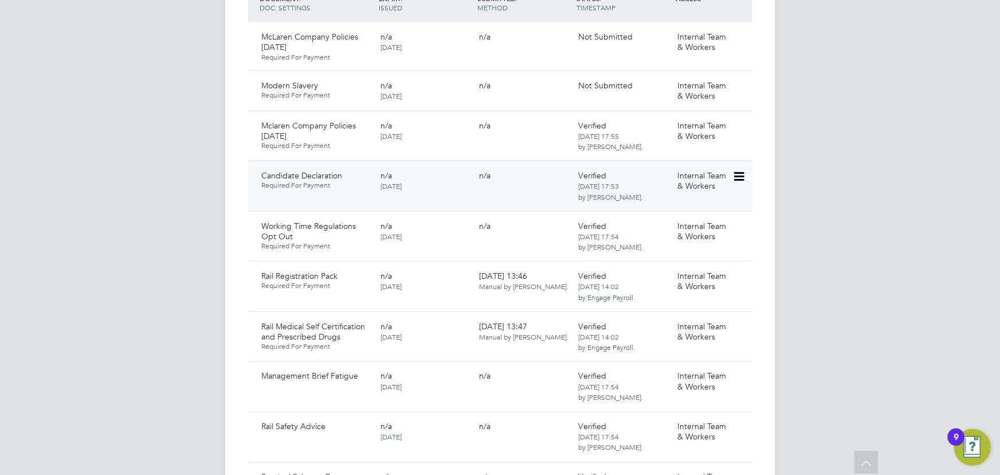
scroll to position [834, 0]
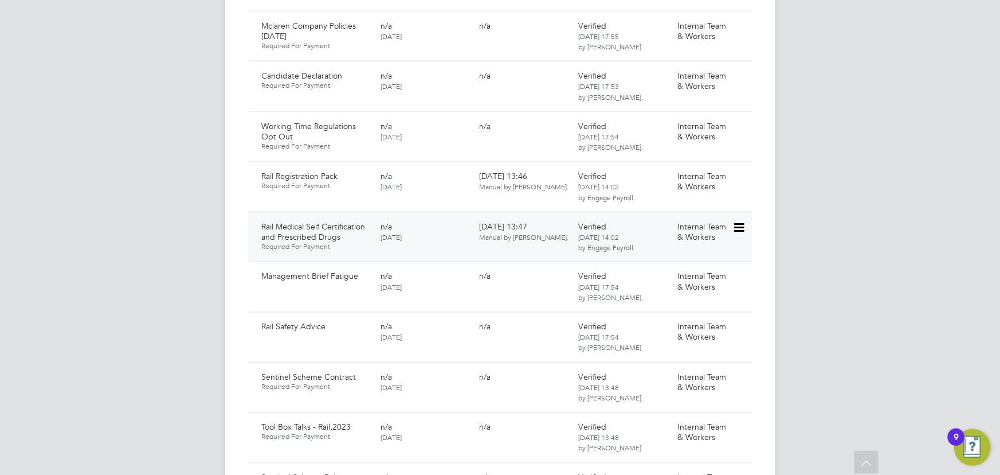
click at [735, 221] on icon at bounding box center [738, 228] width 11 height 14
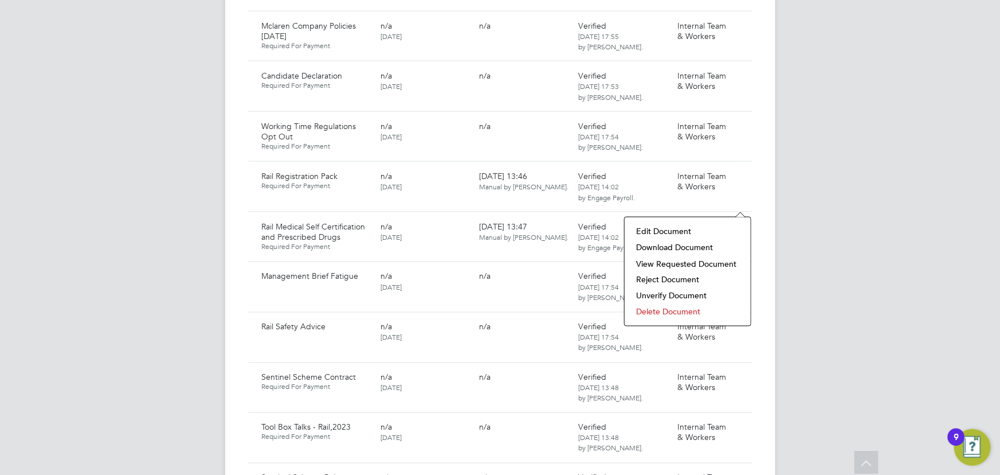
click at [658, 223] on li "Edit Document" at bounding box center [688, 231] width 115 height 16
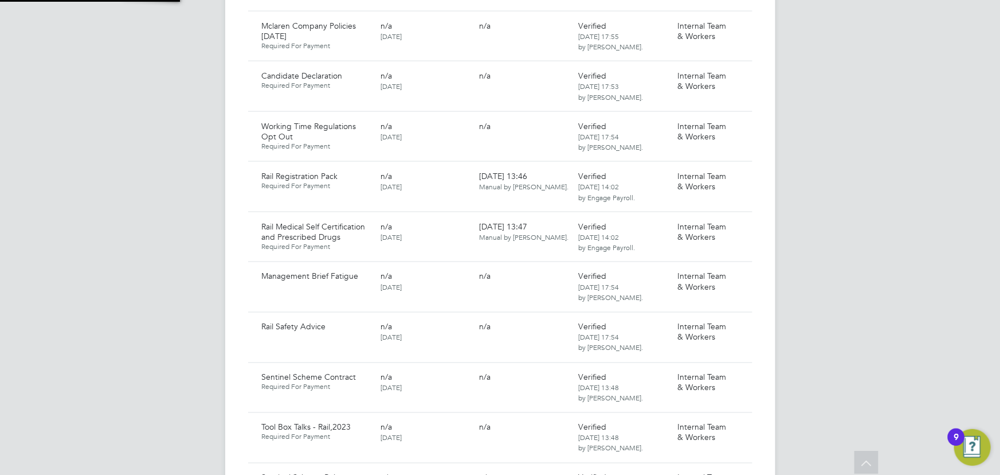
type input "Rail Medical Self Certification and Prescribed Drugs"
type input "[DATE]"
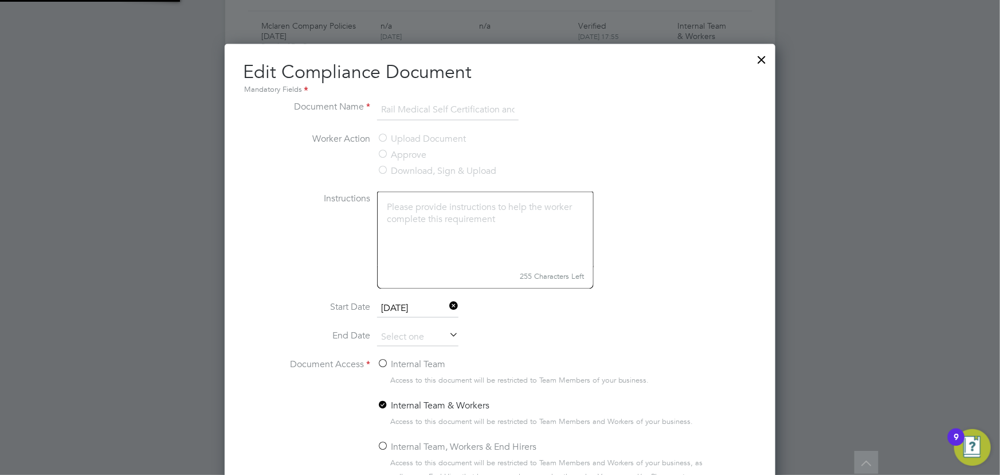
scroll to position [512, 551]
click at [763, 58] on div at bounding box center [762, 56] width 21 height 21
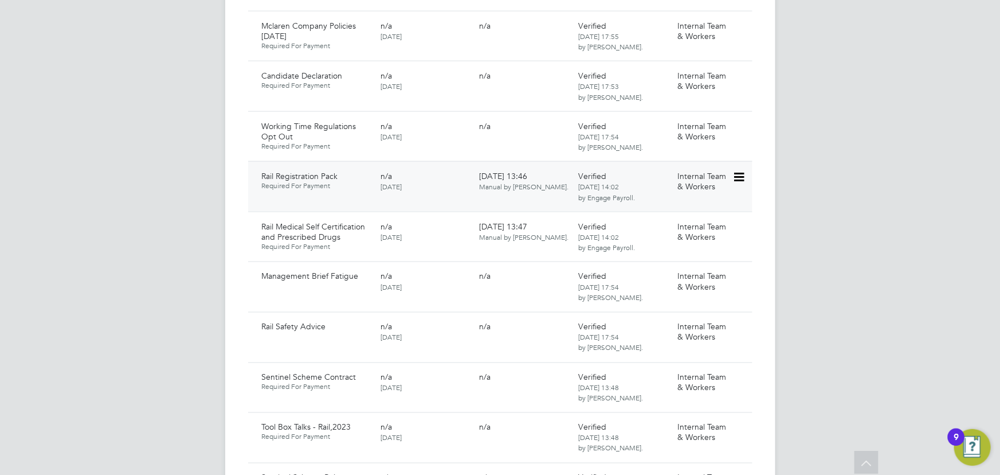
click at [739, 170] on icon at bounding box center [738, 177] width 11 height 14
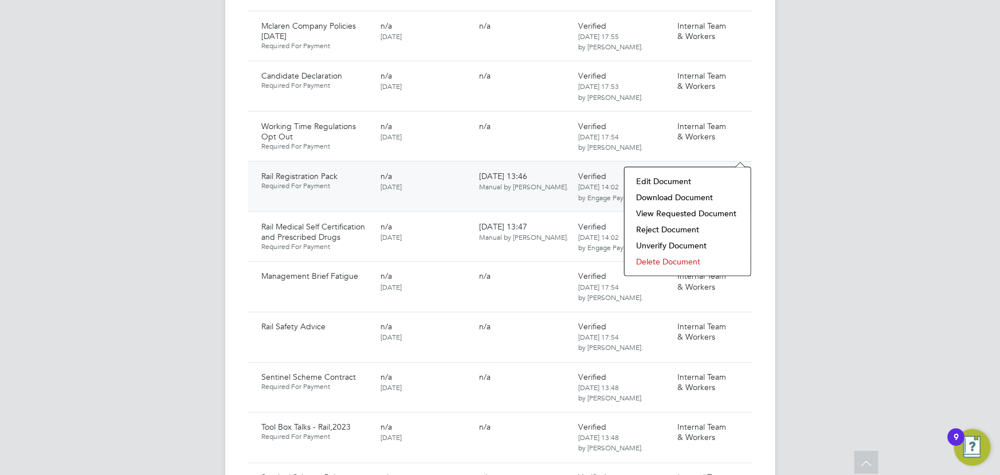
drag, startPoint x: 675, startPoint y: 183, endPoint x: 690, endPoint y: 182, distance: 15.0
click at [675, 183] on li "Edit Document" at bounding box center [688, 181] width 115 height 16
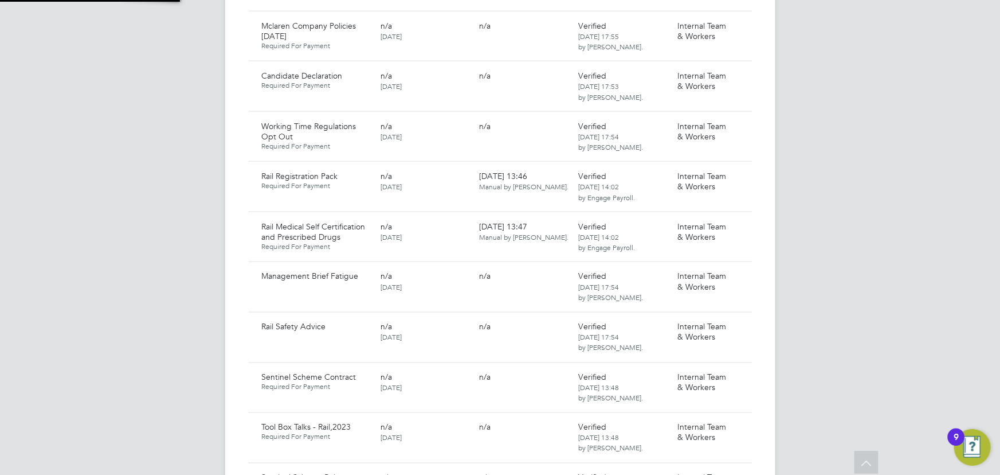
type input "Rail Registration Pack"
type input "[DATE]"
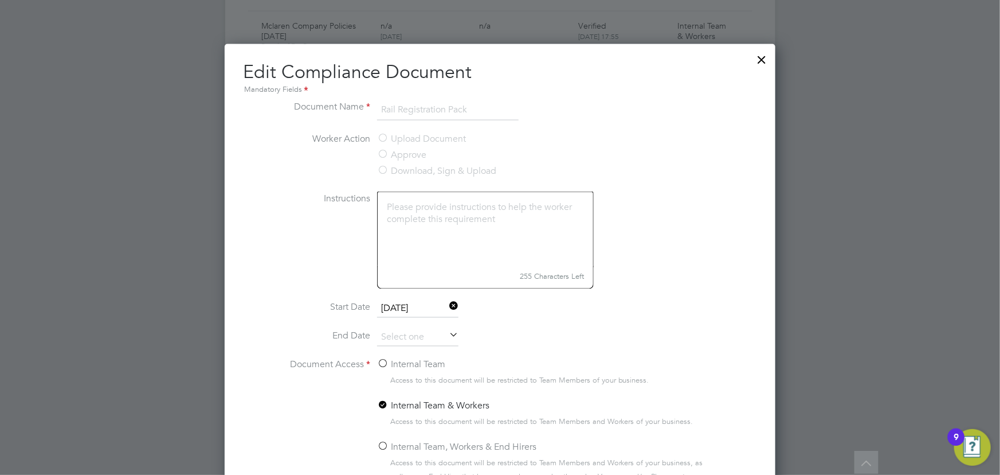
click at [762, 56] on div at bounding box center [762, 56] width 21 height 21
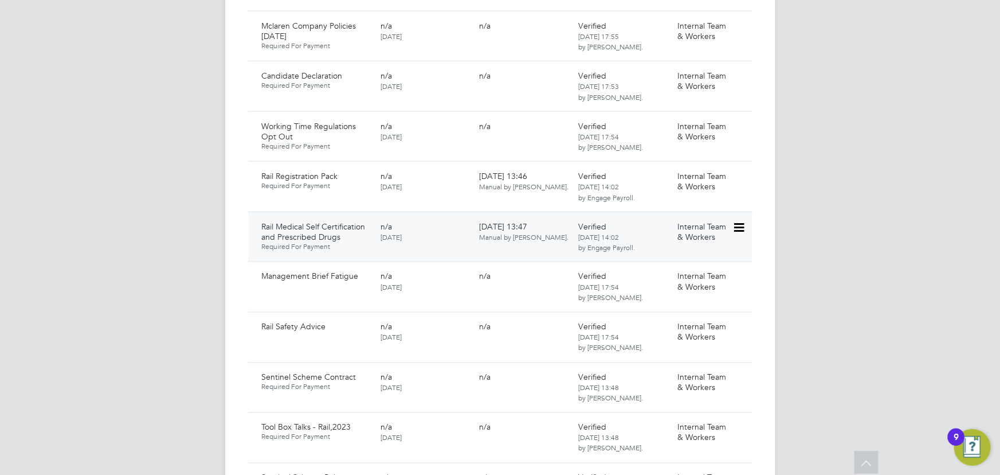
click at [739, 221] on icon at bounding box center [738, 228] width 11 height 14
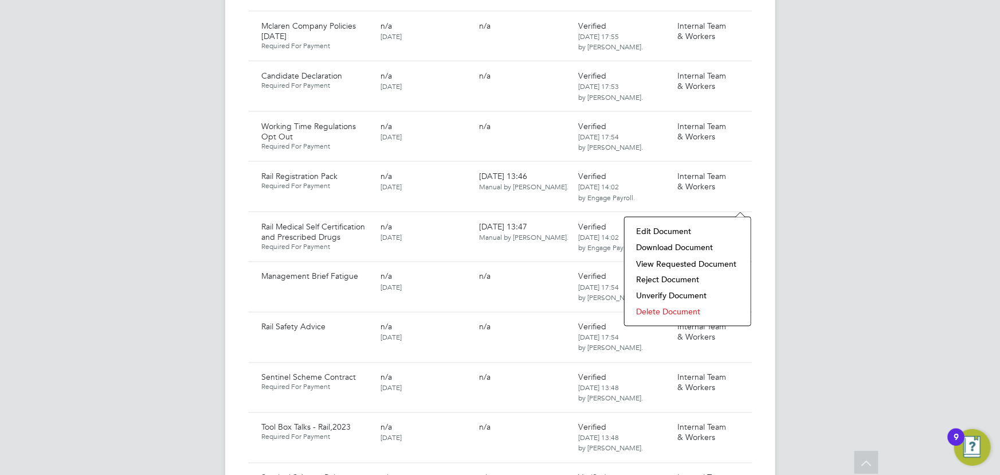
click at [692, 244] on li "Download Document" at bounding box center [688, 247] width 115 height 16
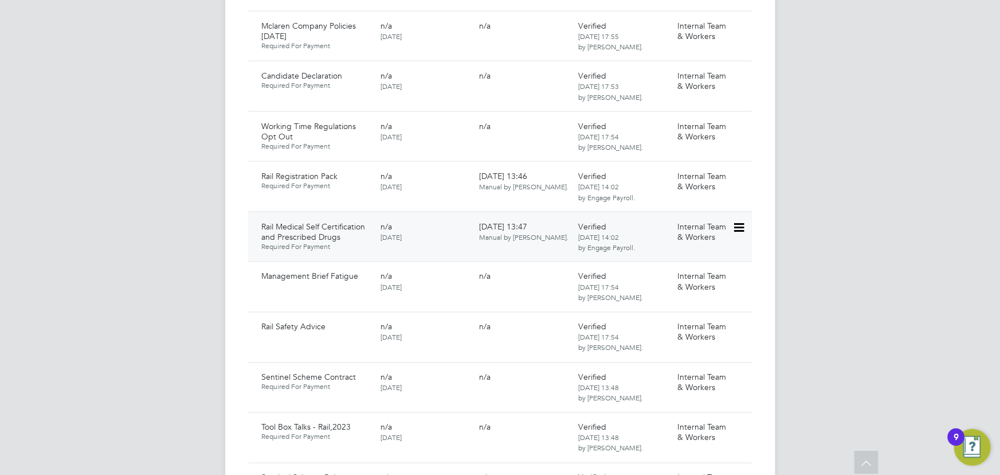
click at [741, 221] on icon at bounding box center [738, 228] width 11 height 14
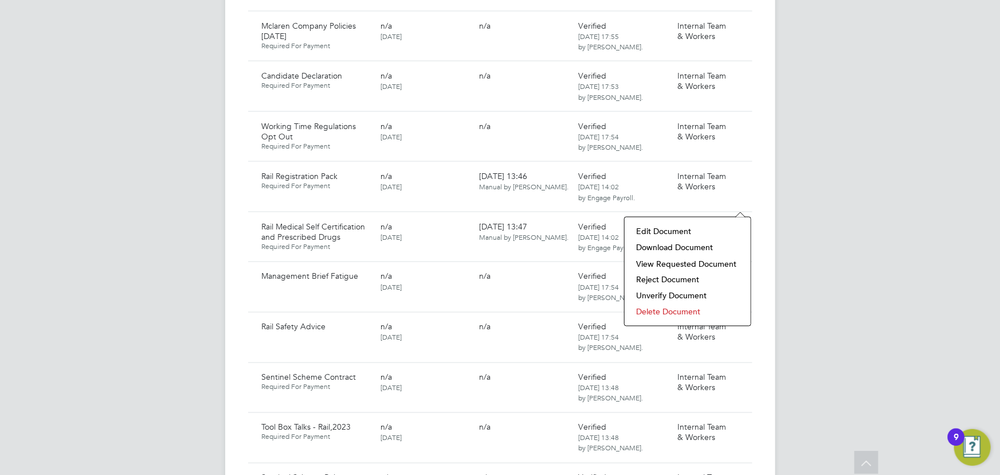
click at [658, 311] on li "Delete Document" at bounding box center [688, 312] width 115 height 16
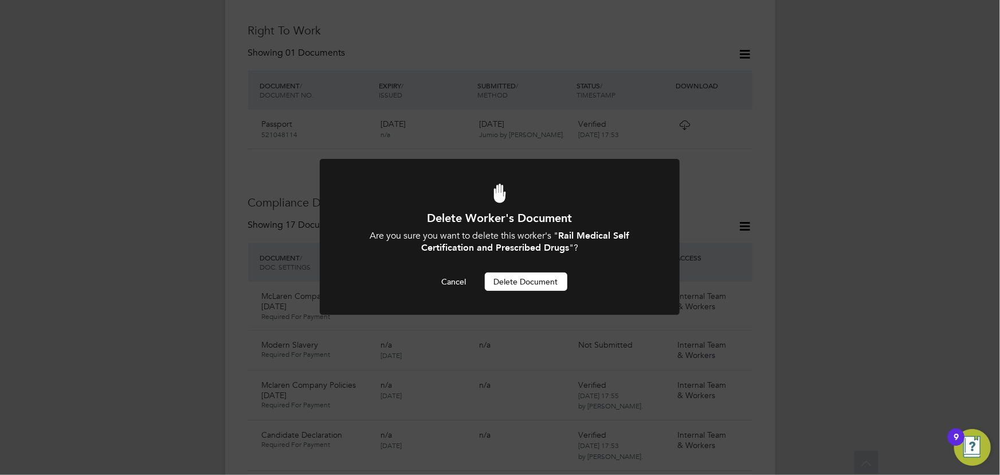
drag, startPoint x: 520, startPoint y: 286, endPoint x: 839, endPoint y: 240, distance: 322.0
click at [520, 284] on button "Delete Document" at bounding box center [526, 281] width 83 height 18
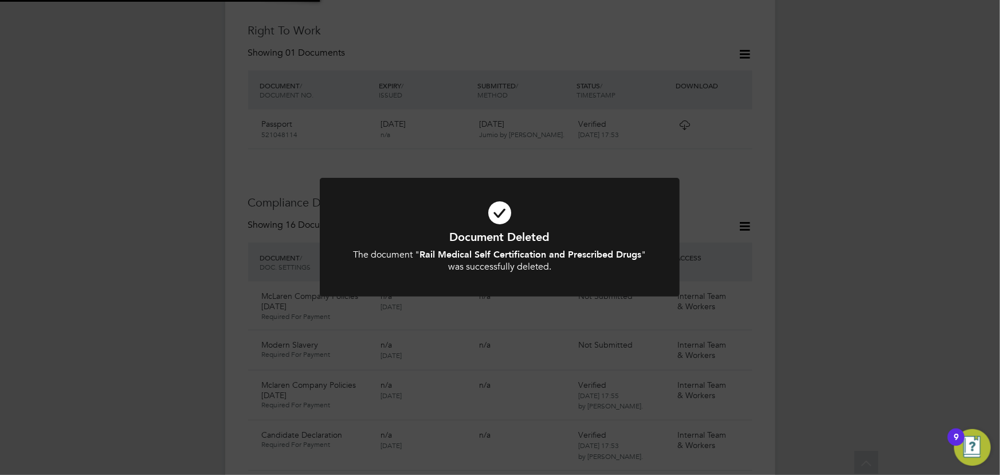
click at [889, 229] on div "Document Deleted The document " Rail Medical Self Certification and Prescribed …" at bounding box center [500, 237] width 1000 height 475
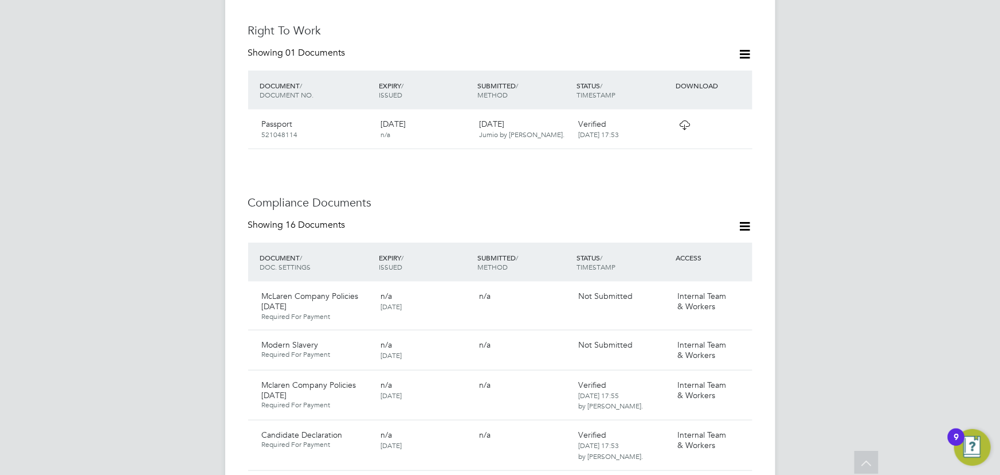
scroll to position [683, 0]
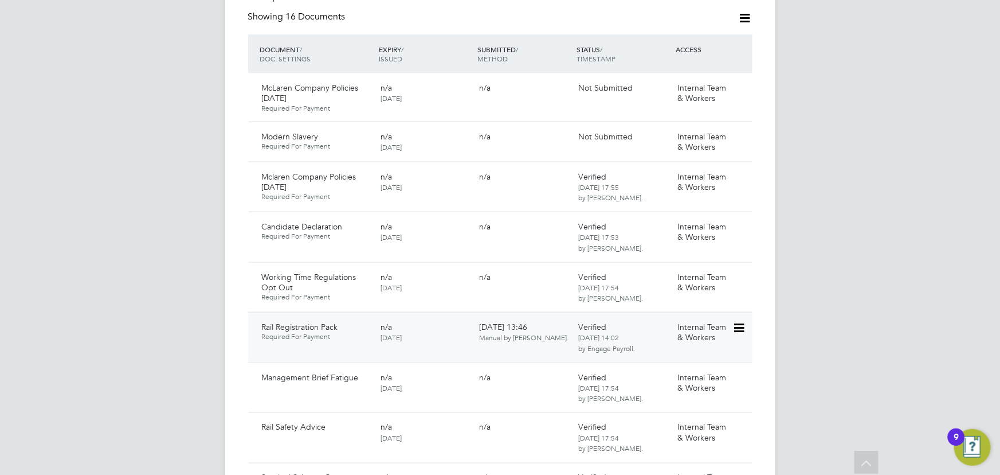
click at [742, 321] on icon at bounding box center [738, 328] width 11 height 14
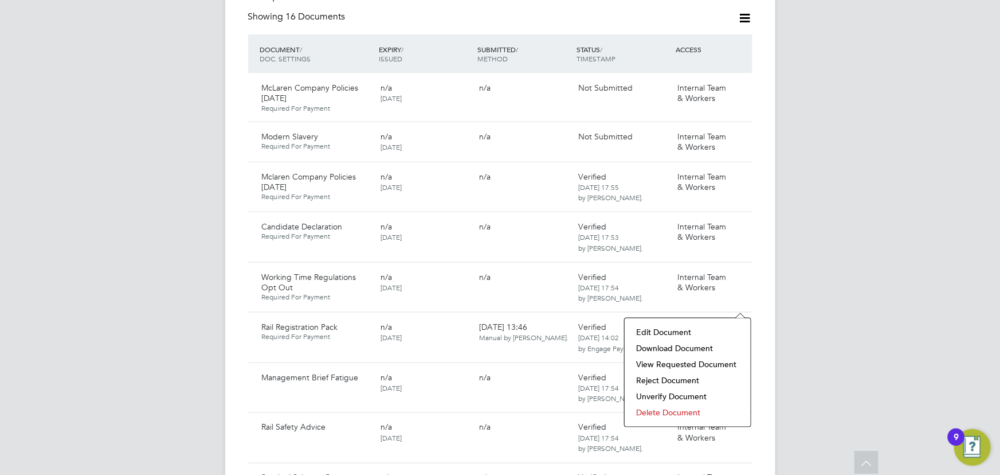
click at [657, 414] on li "Delete Document" at bounding box center [688, 412] width 115 height 16
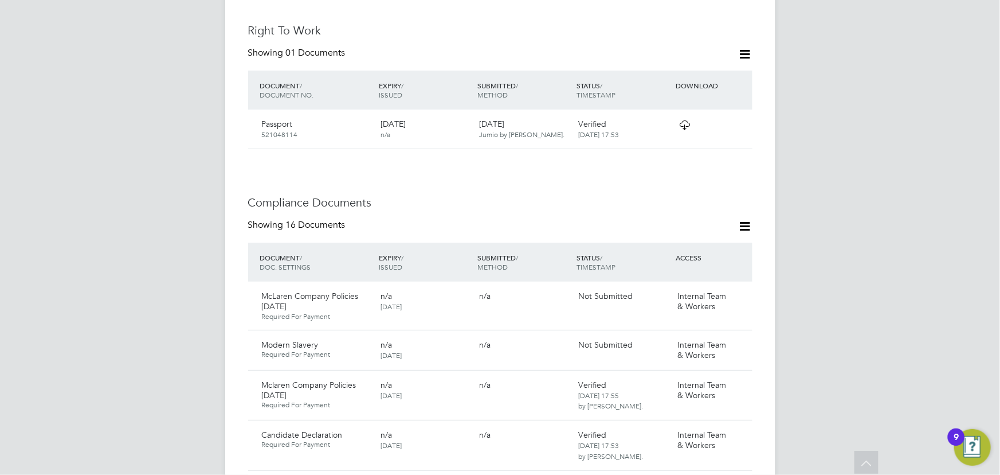
scroll to position [0, 0]
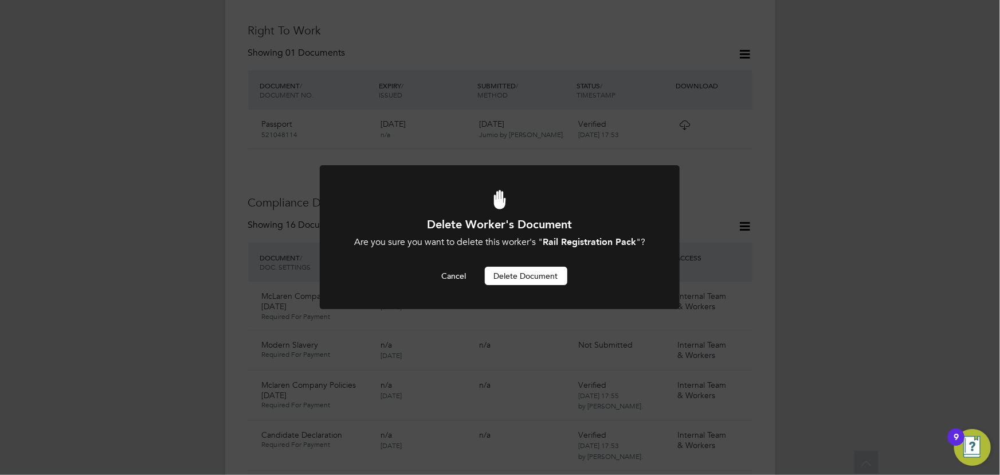
drag, startPoint x: 532, startPoint y: 276, endPoint x: 624, endPoint y: 271, distance: 91.8
click at [532, 275] on button "Delete Document" at bounding box center [526, 276] width 83 height 18
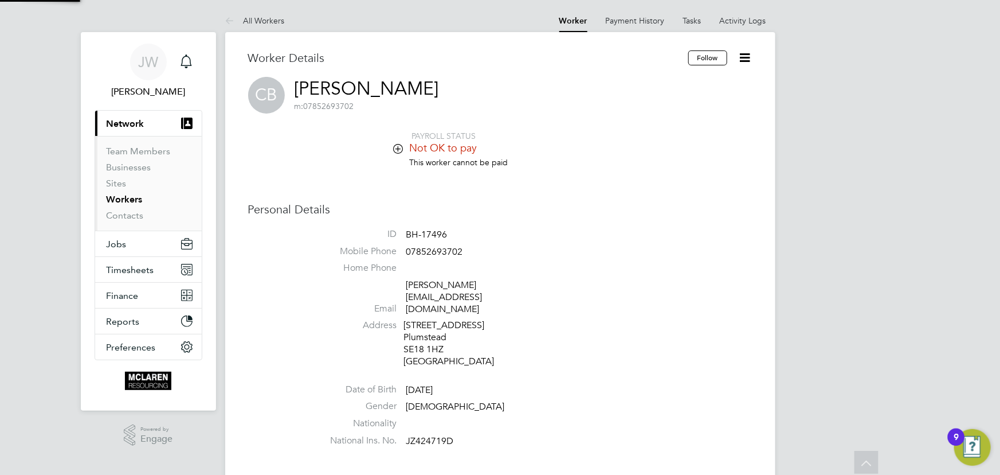
scroll to position [475, 0]
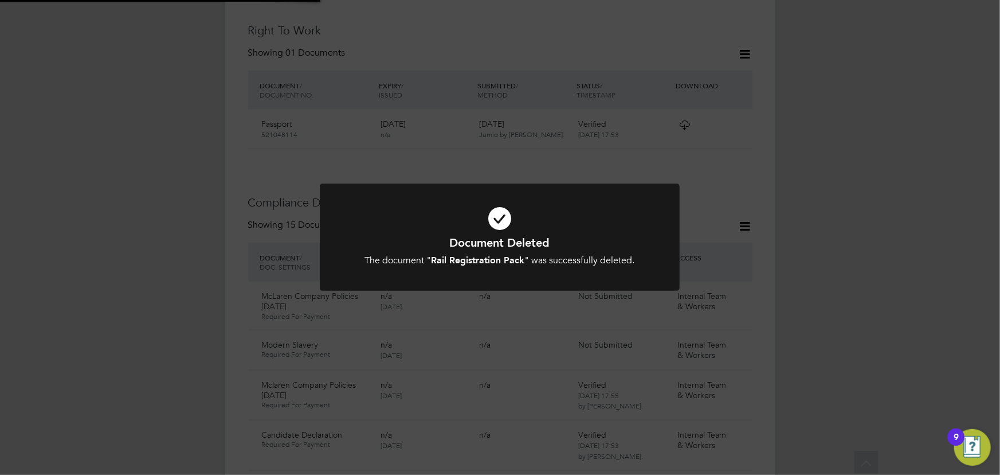
click at [852, 260] on div "Document Deleted The document " Rail Registration Pack " was successfully delet…" at bounding box center [500, 237] width 1000 height 475
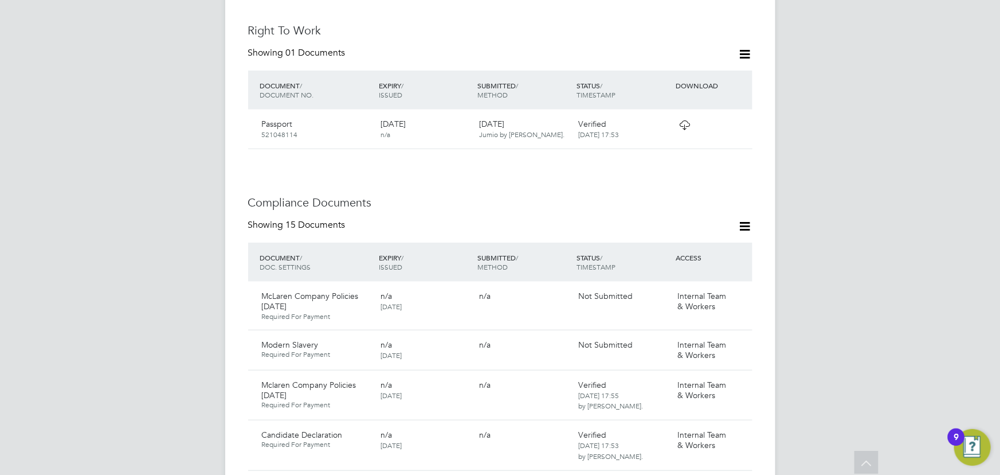
click at [742, 219] on icon at bounding box center [745, 226] width 14 height 14
click at [724, 231] on li "Document Settings" at bounding box center [708, 230] width 84 height 16
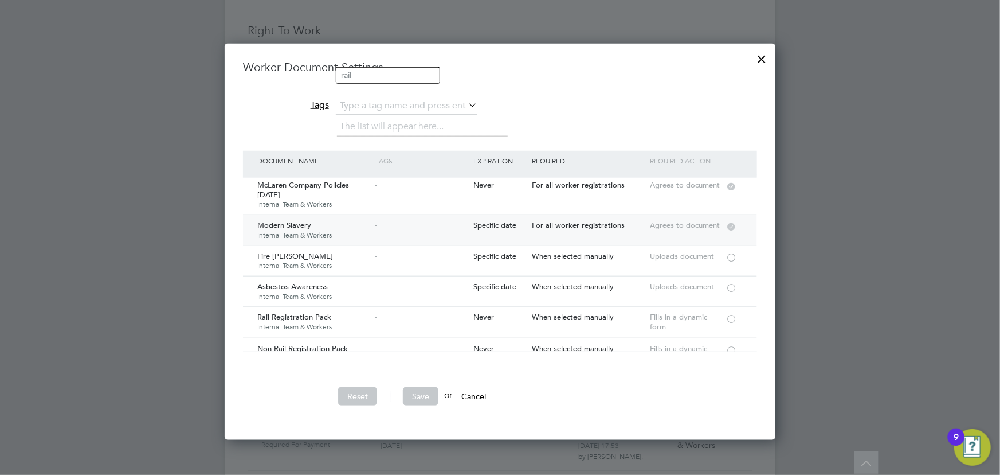
scroll to position [52, 0]
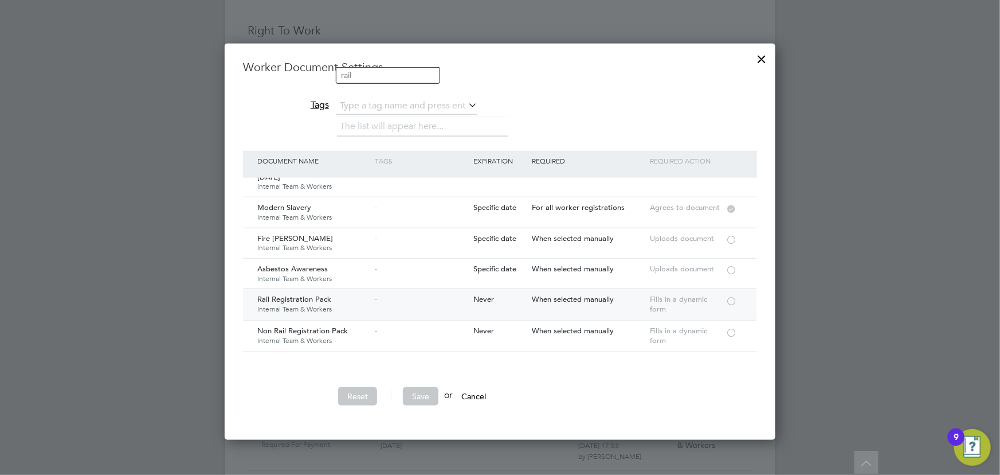
click at [734, 300] on div at bounding box center [731, 300] width 11 height 9
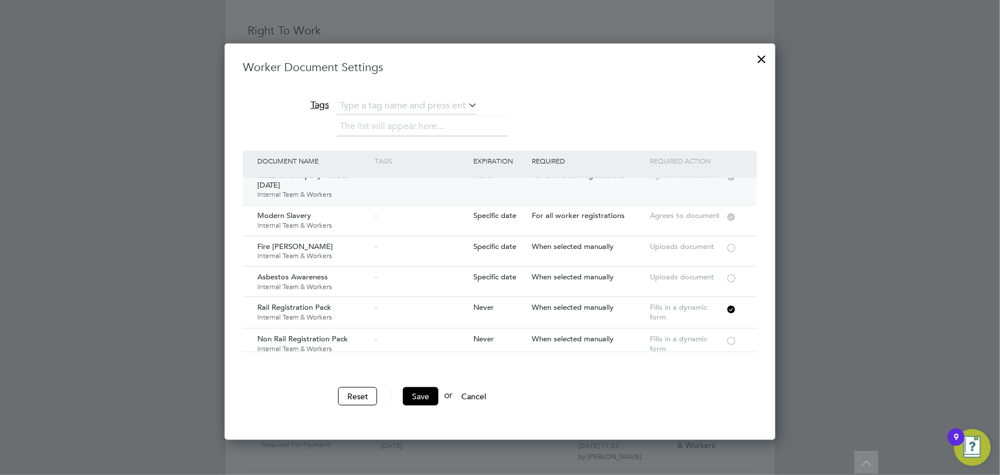
scroll to position [104, 0]
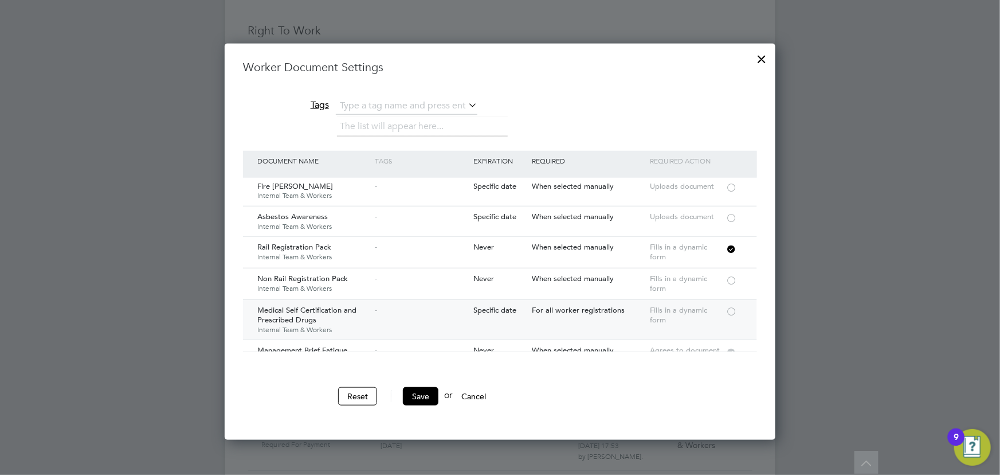
click at [733, 308] on div at bounding box center [731, 310] width 11 height 9
click at [416, 392] on button "Save" at bounding box center [421, 396] width 36 height 18
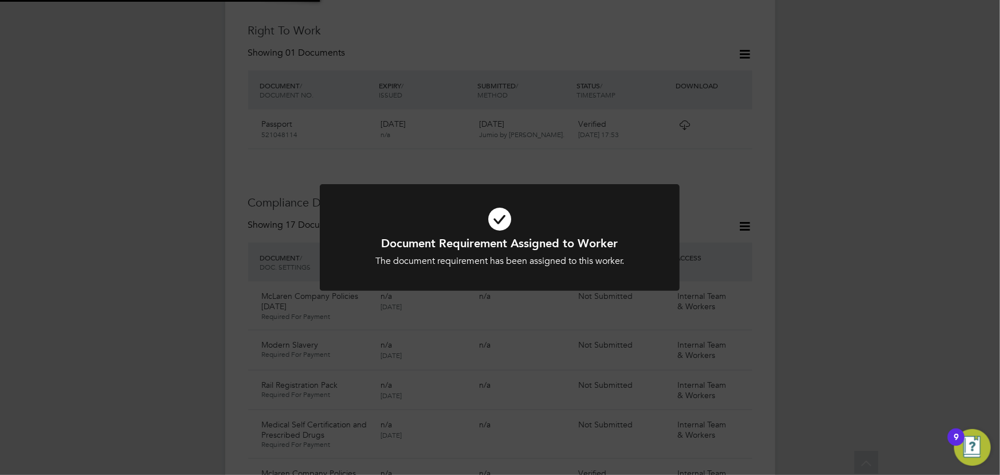
click at [832, 261] on div "Document Requirement Assigned to Worker The document requirement has been assig…" at bounding box center [500, 237] width 1000 height 475
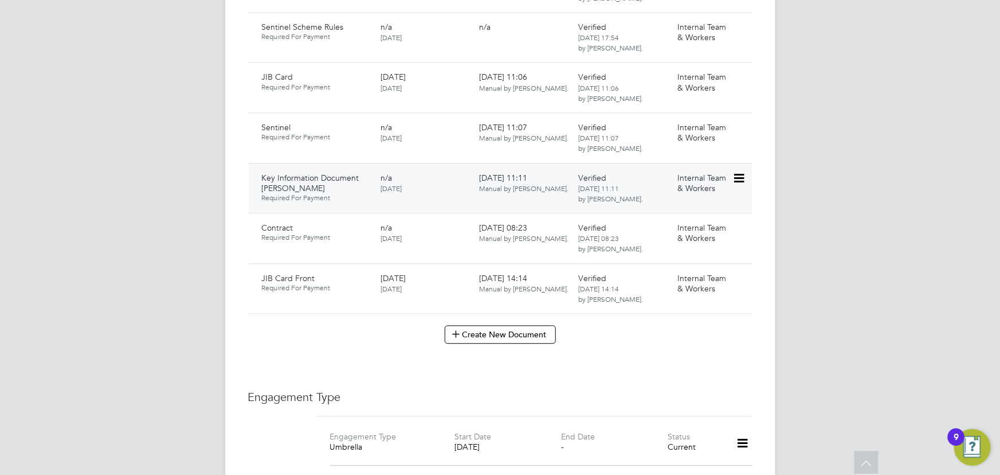
scroll to position [1465, 0]
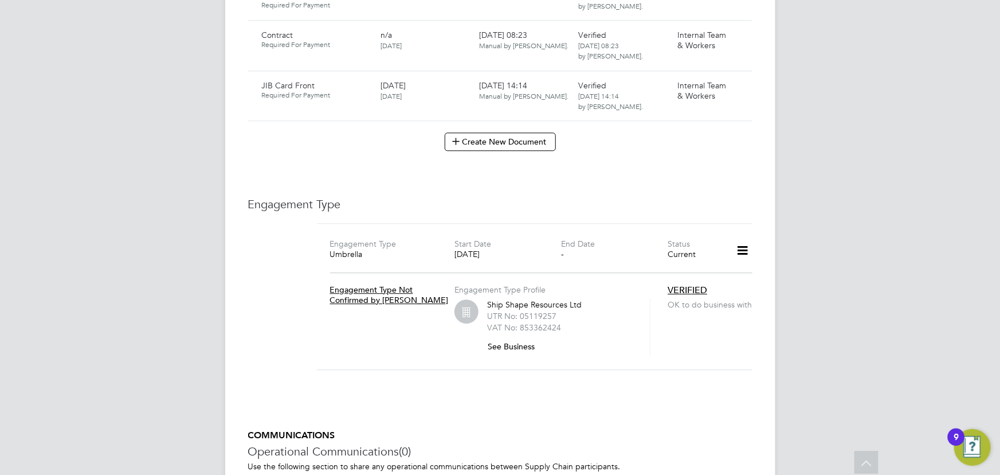
click at [748, 237] on icon at bounding box center [743, 250] width 20 height 26
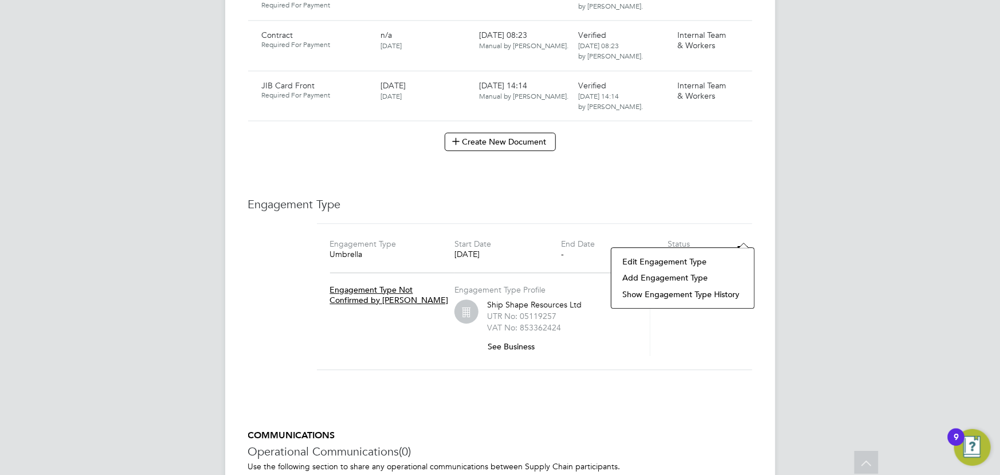
click at [647, 263] on li "Edit Engagement Type" at bounding box center [682, 261] width 131 height 16
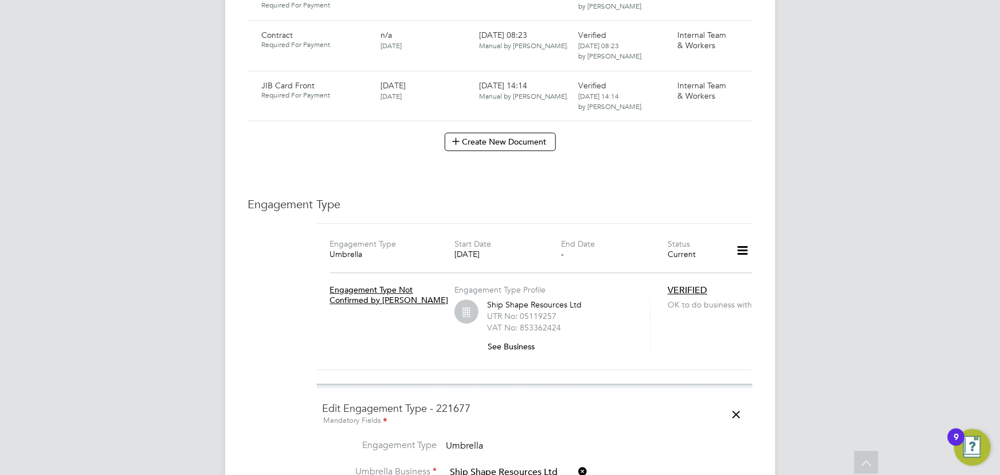
scroll to position [1673, 0]
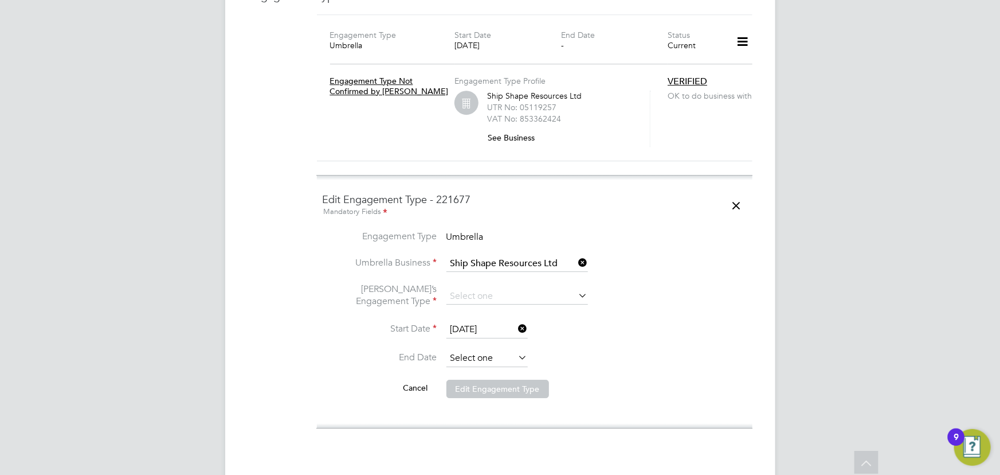
click at [455, 350] on input at bounding box center [487, 358] width 81 height 17
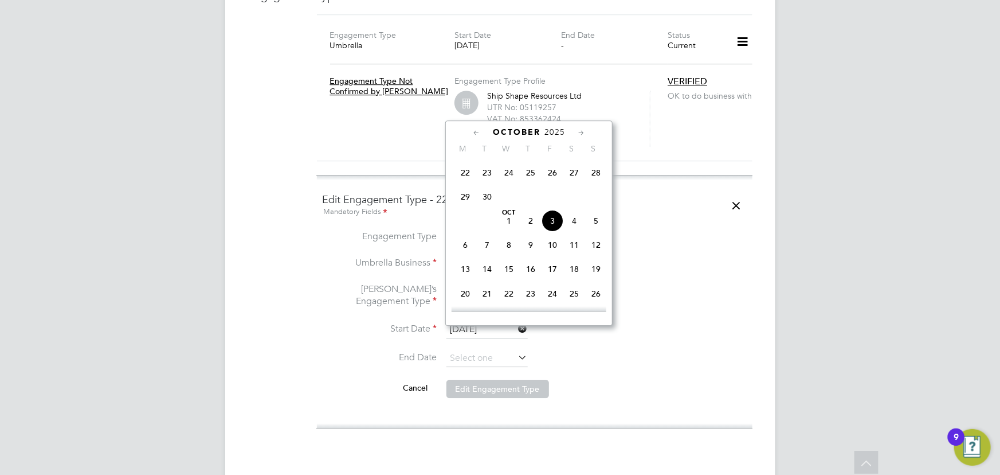
click at [466, 195] on span "29" at bounding box center [466, 197] width 22 height 22
type input "[DATE]"
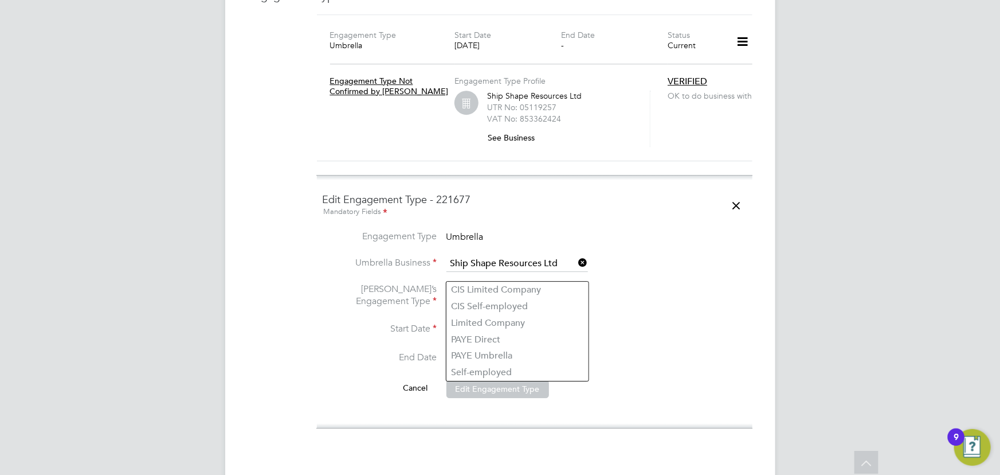
click at [474, 288] on input at bounding box center [518, 296] width 142 height 16
click at [479, 354] on li "PAYE Umbrella" at bounding box center [518, 355] width 142 height 17
type input "PAYE Umbrella"
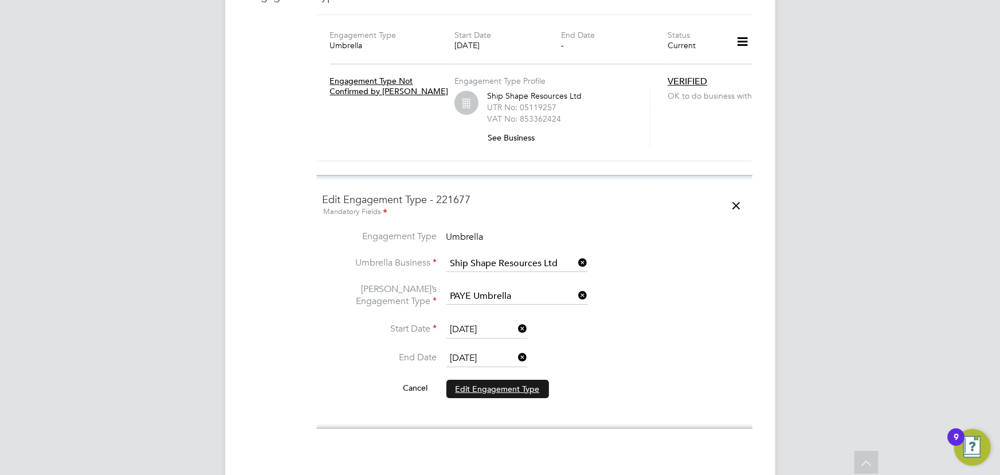
click at [497, 379] on button "Edit Engagement Type" at bounding box center [498, 388] width 103 height 18
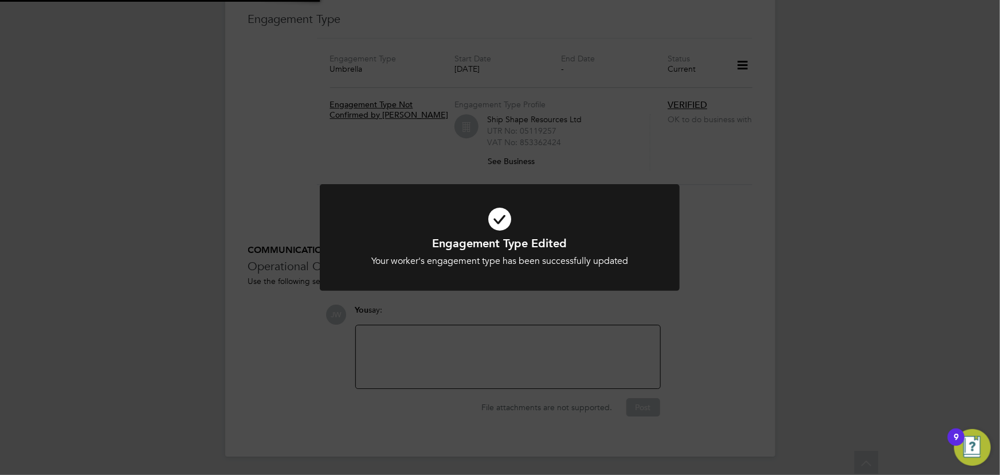
scroll to position [1627, 0]
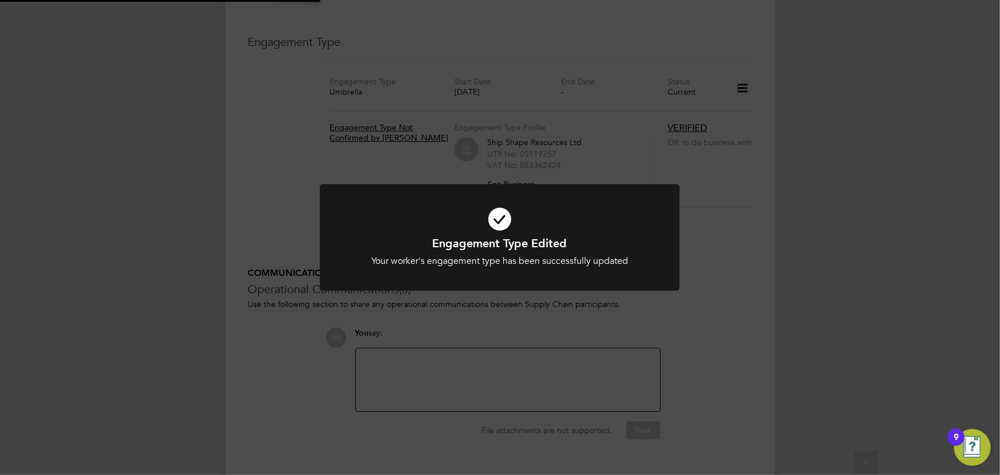
click at [687, 361] on div "Engagement Type Edited Your worker's engagement type has been successfully upda…" at bounding box center [500, 237] width 1000 height 475
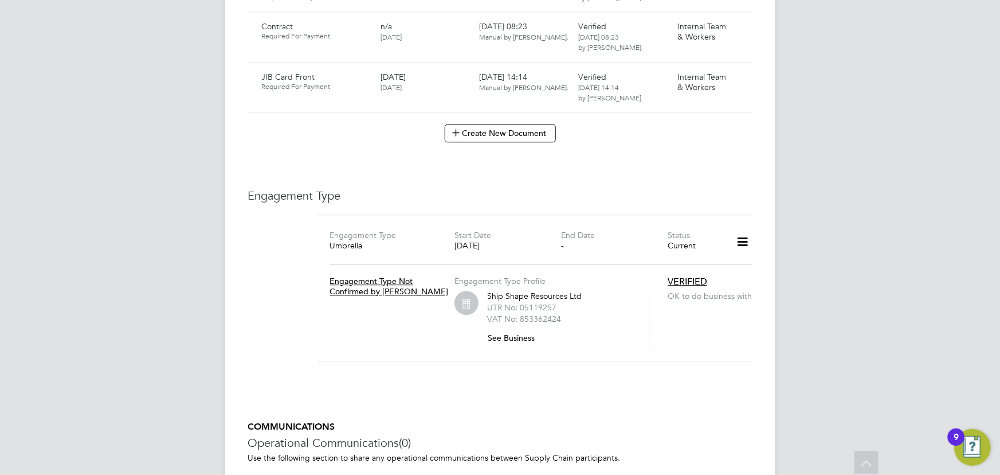
scroll to position [1470, 0]
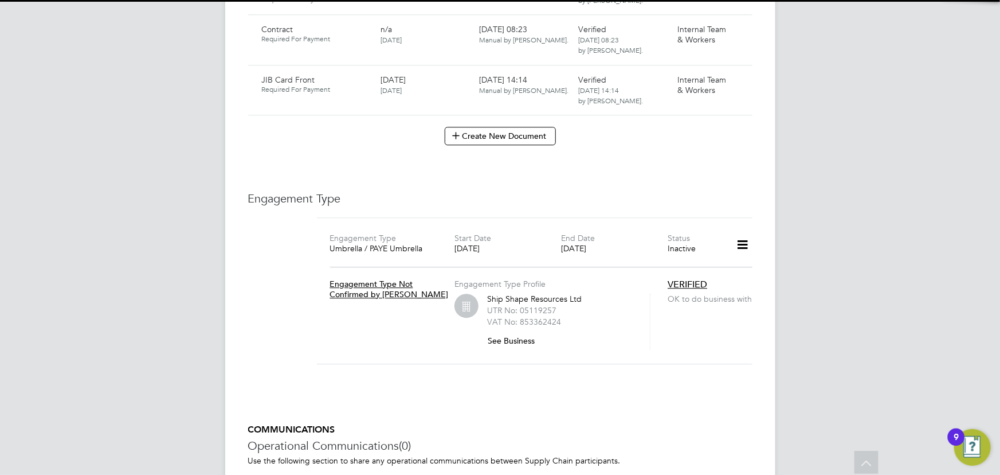
click at [744, 232] on icon at bounding box center [743, 245] width 20 height 26
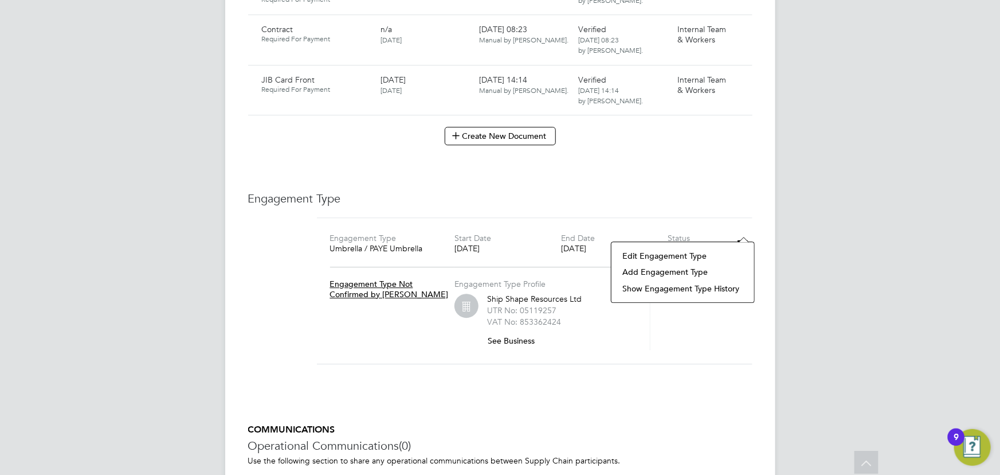
click at [681, 255] on li "Edit Engagement Type" at bounding box center [682, 256] width 131 height 16
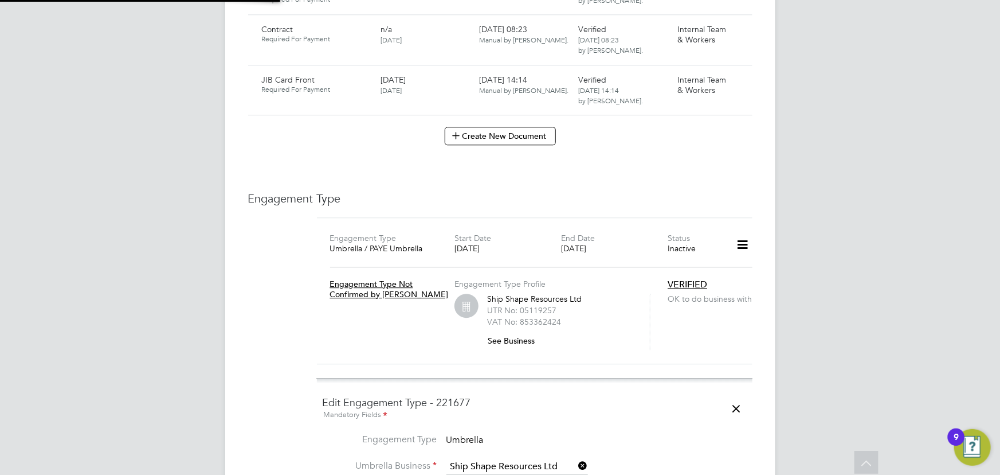
click at [745, 232] on icon at bounding box center [743, 245] width 20 height 26
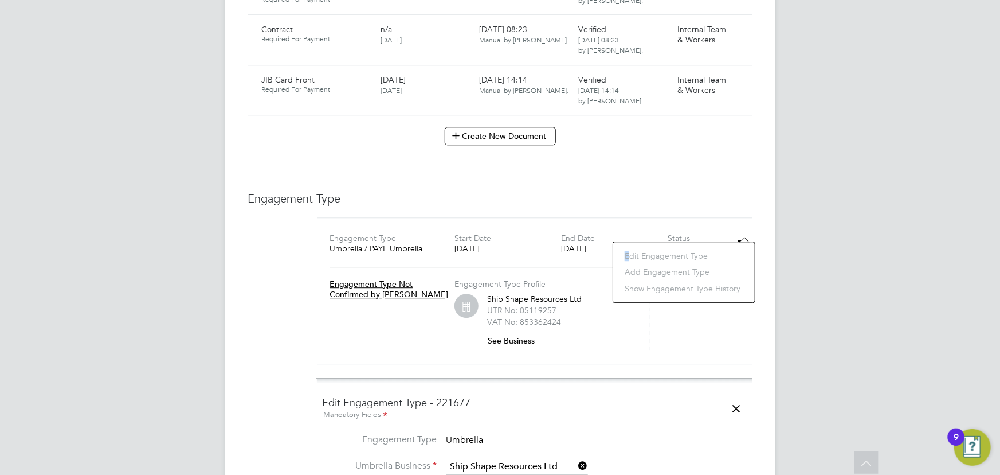
click at [623, 259] on li "Edit Engagement Type" at bounding box center [684, 256] width 130 height 16
click at [574, 347] on div "Engagement Type Umbrella / PAYE Umbrella Start Date 27 Mar 2023 End Date 29 Sep…" at bounding box center [535, 297] width 436 height 161
click at [734, 396] on icon at bounding box center [737, 409] width 20 height 26
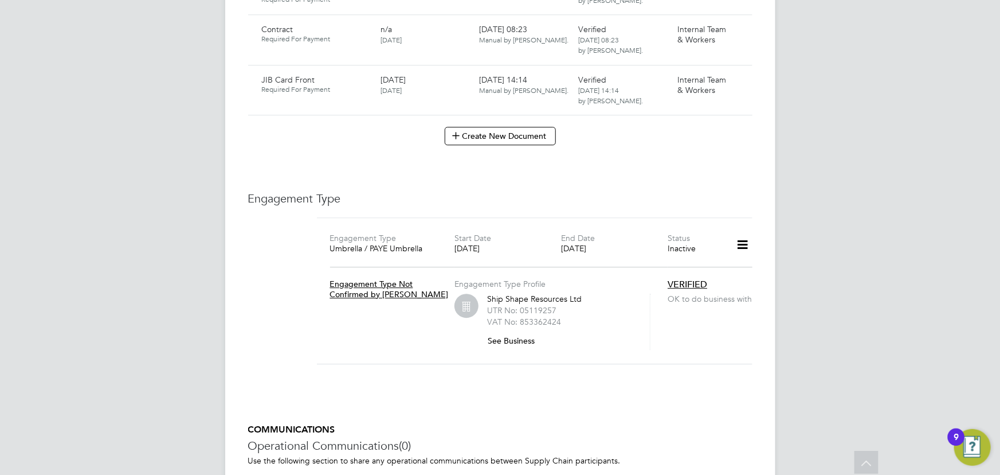
click at [745, 232] on icon at bounding box center [743, 245] width 20 height 26
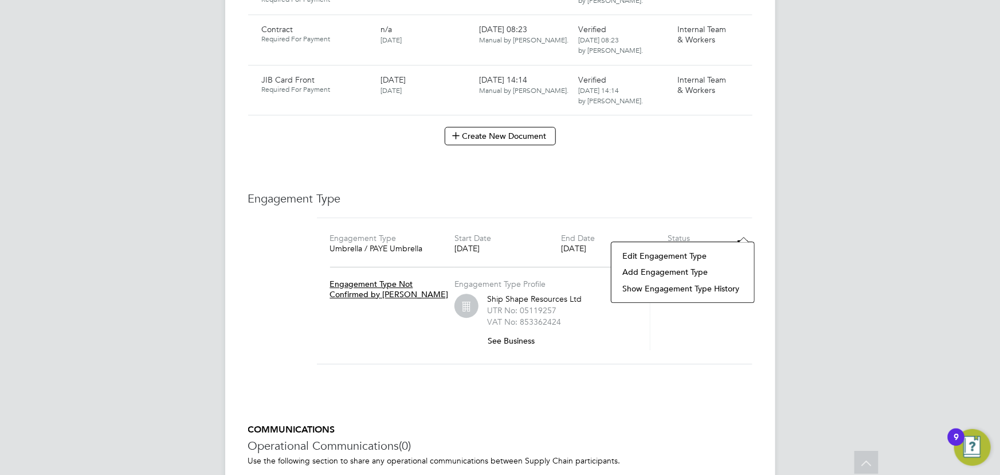
click at [662, 268] on li "Add Engagement Type" at bounding box center [682, 272] width 131 height 16
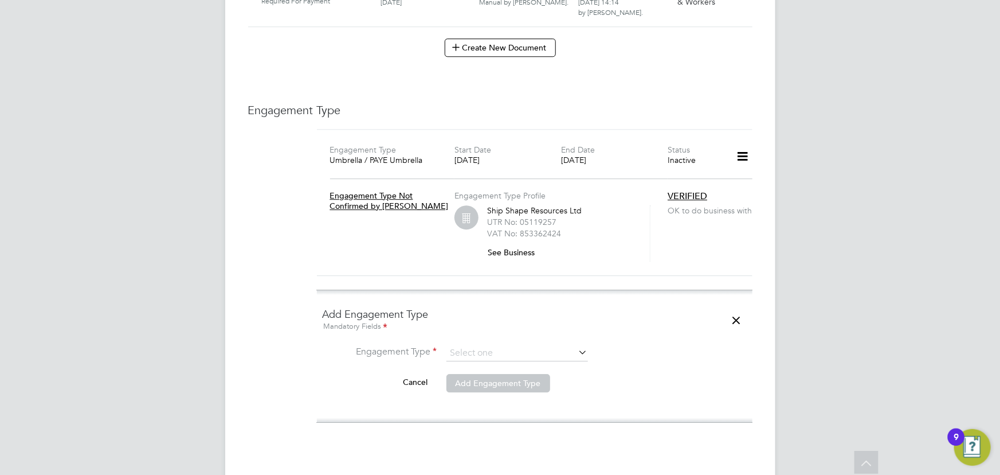
scroll to position [1679, 0]
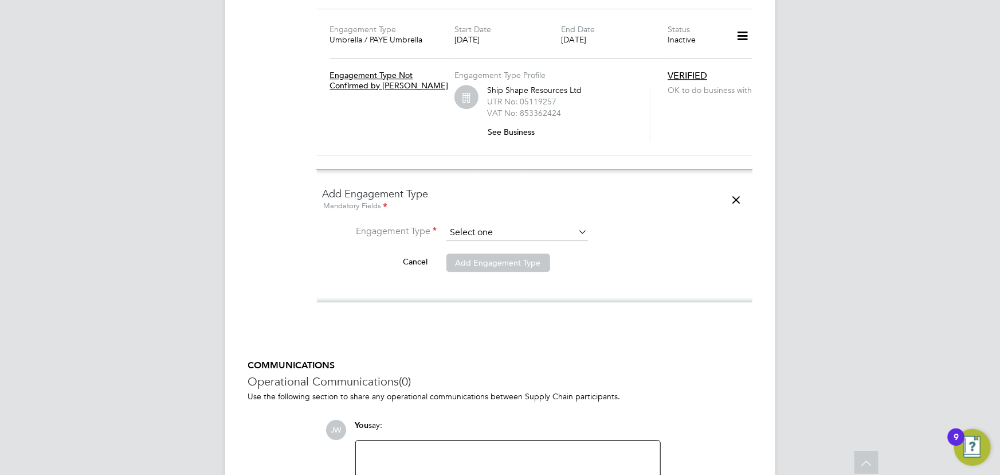
click at [476, 225] on input at bounding box center [518, 233] width 142 height 16
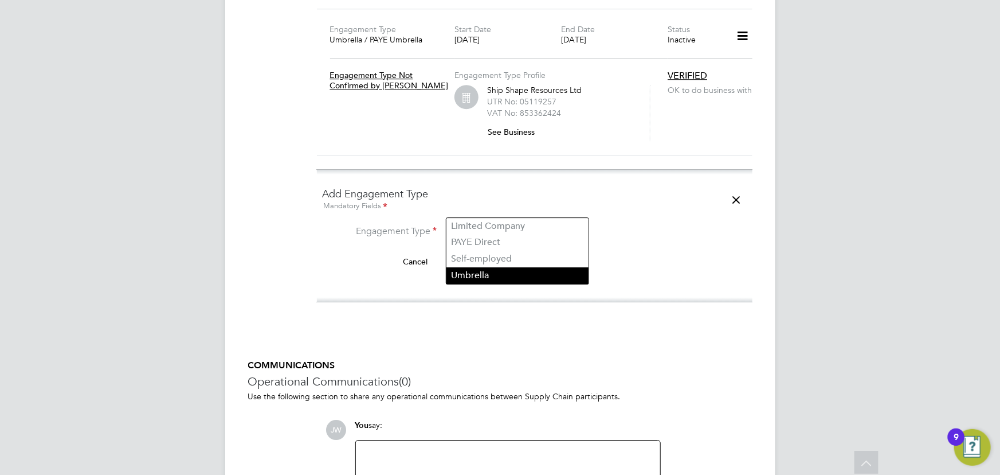
click at [476, 273] on li "Umbrella" at bounding box center [518, 275] width 142 height 17
type input "Umbrella"
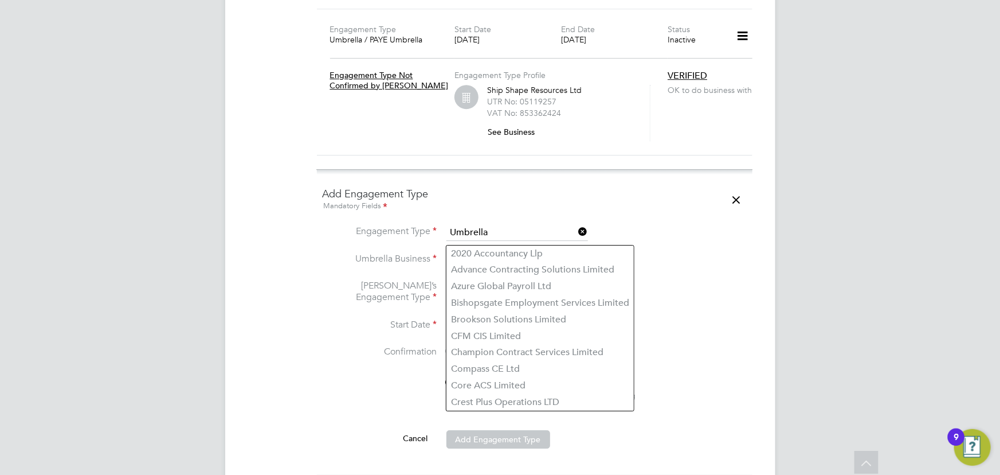
click at [477, 252] on input at bounding box center [518, 260] width 142 height 16
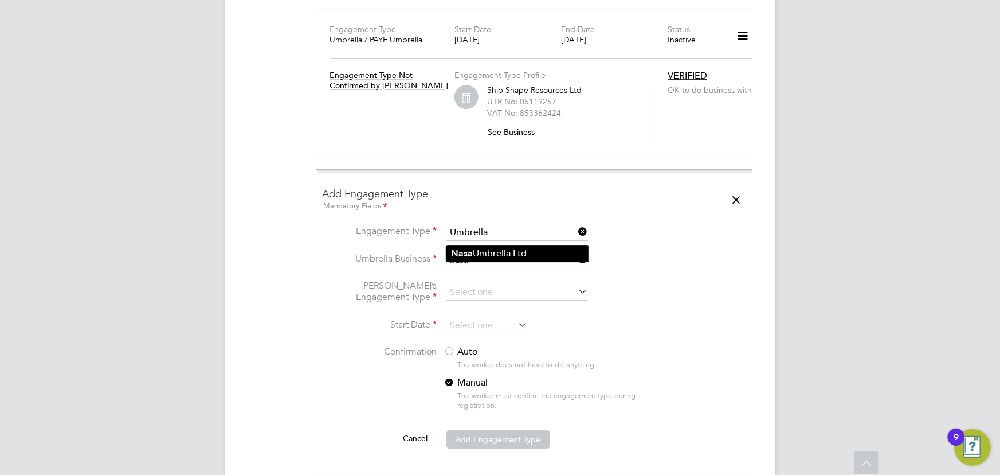
click at [476, 245] on li "Nasa Umbrella Ltd" at bounding box center [518, 253] width 142 height 17
type input "Nasa Umbrella Ltd"
click at [472, 284] on input at bounding box center [518, 292] width 142 height 16
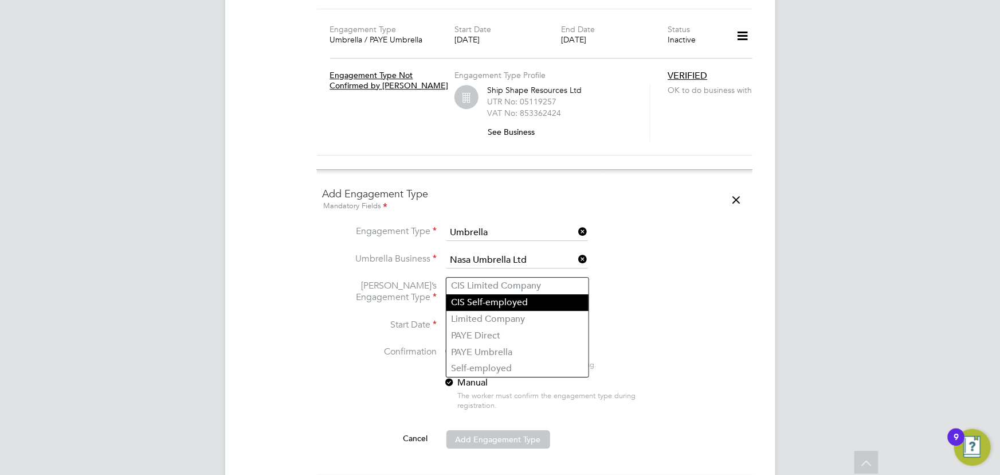
click at [472, 300] on li "CIS Self-employed" at bounding box center [518, 302] width 142 height 17
type input "CIS Self-employed"
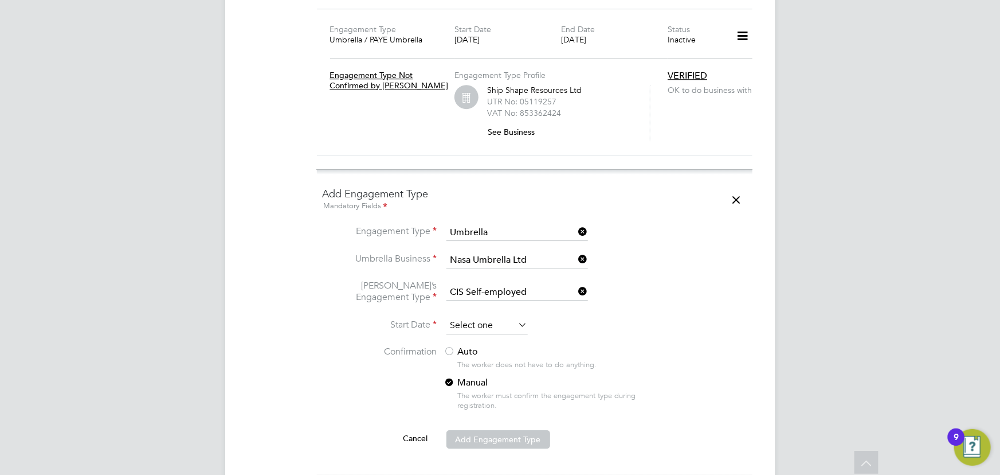
click at [484, 317] on input at bounding box center [487, 325] width 81 height 17
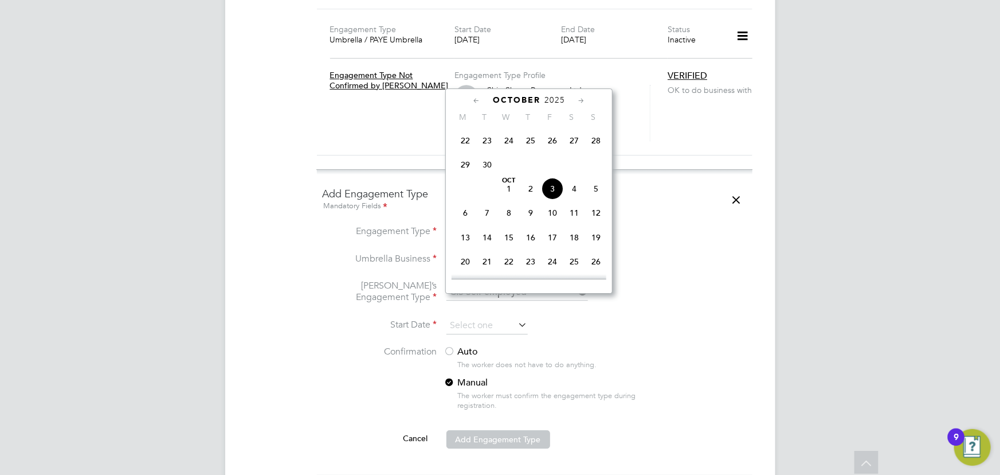
click at [559, 189] on span "3" at bounding box center [553, 189] width 22 height 22
type input "[DATE]"
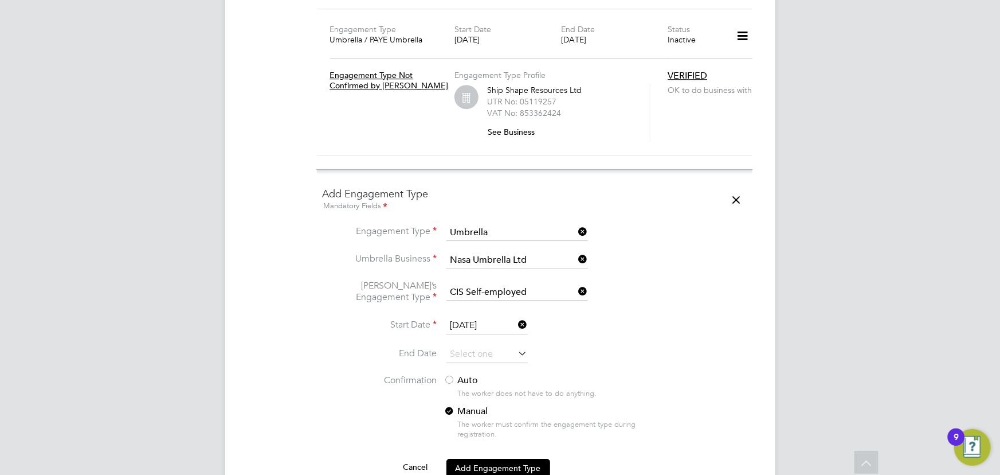
click at [452, 375] on div at bounding box center [449, 380] width 11 height 11
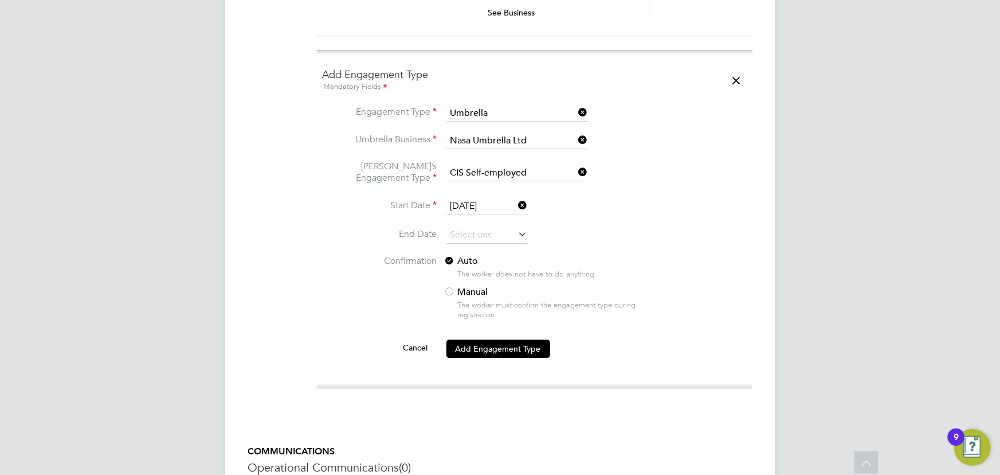
scroll to position [1887, 0]
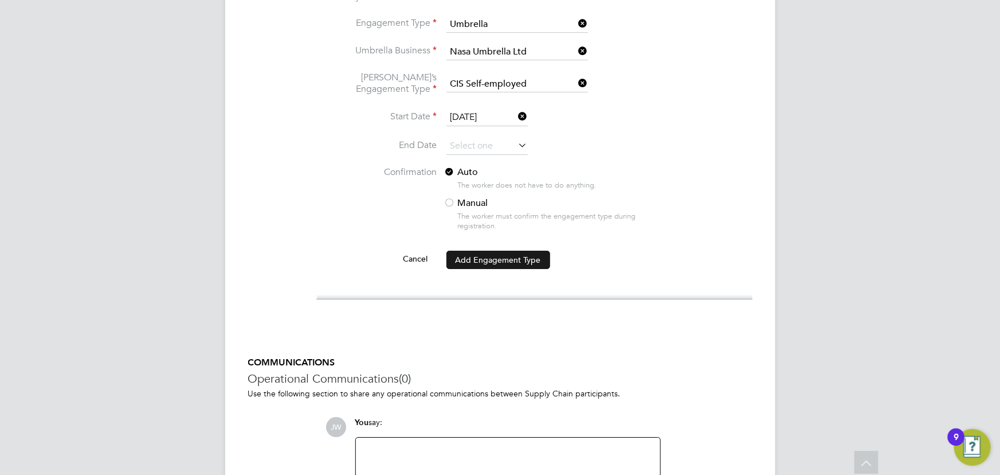
click at [485, 251] on button "Add Engagement Type" at bounding box center [499, 260] width 104 height 18
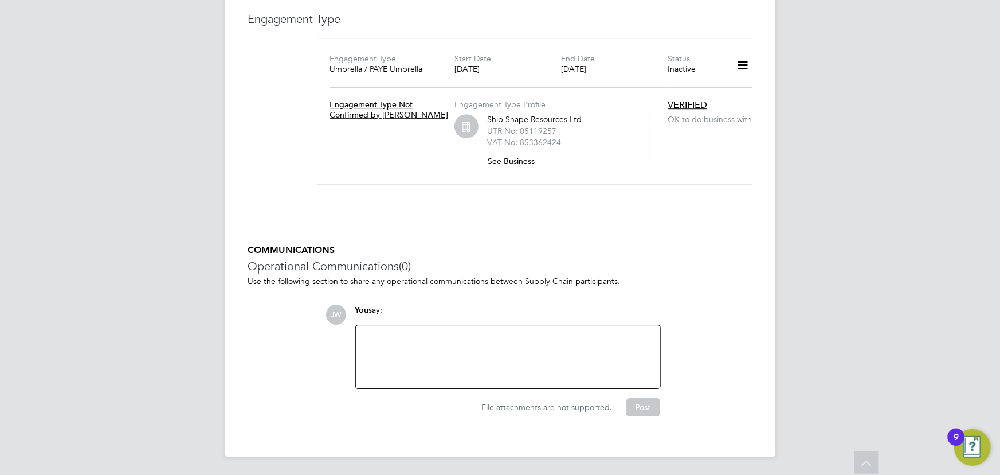
scroll to position [1627, 0]
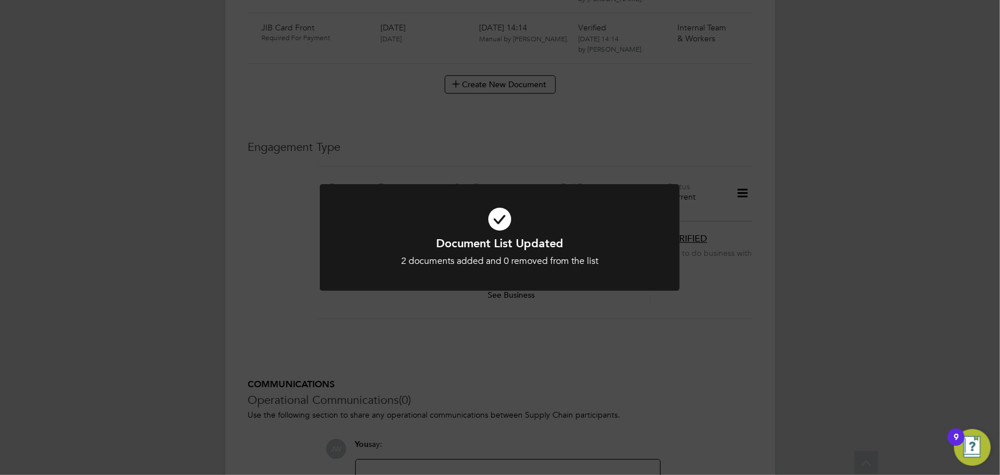
click at [949, 302] on div "Document List Updated 2 documents added and 0 removed from the list Cancel Okay" at bounding box center [500, 237] width 1000 height 475
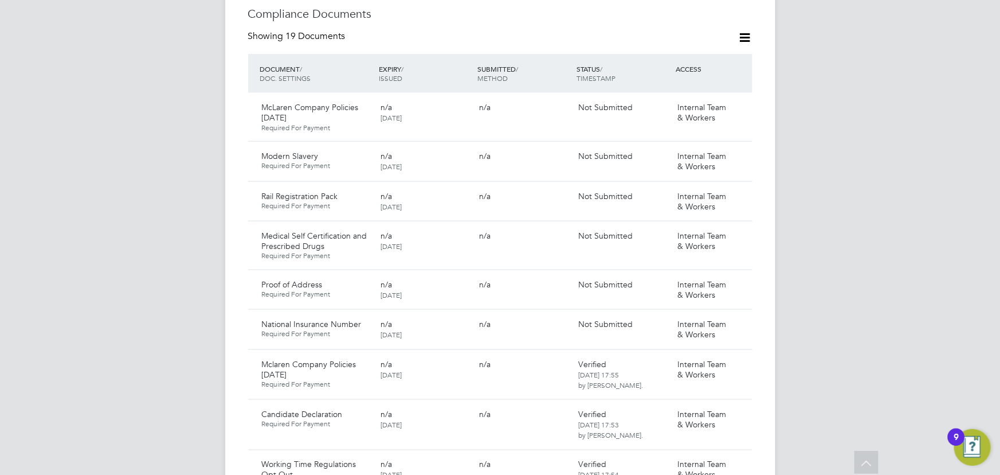
scroll to position [664, 0]
click at [742, 278] on icon at bounding box center [738, 285] width 11 height 14
click at [833, 275] on div "JW Jane Weitzman Notifications Applications: Current page: Network Team Members…" at bounding box center [500, 441] width 1000 height 2210
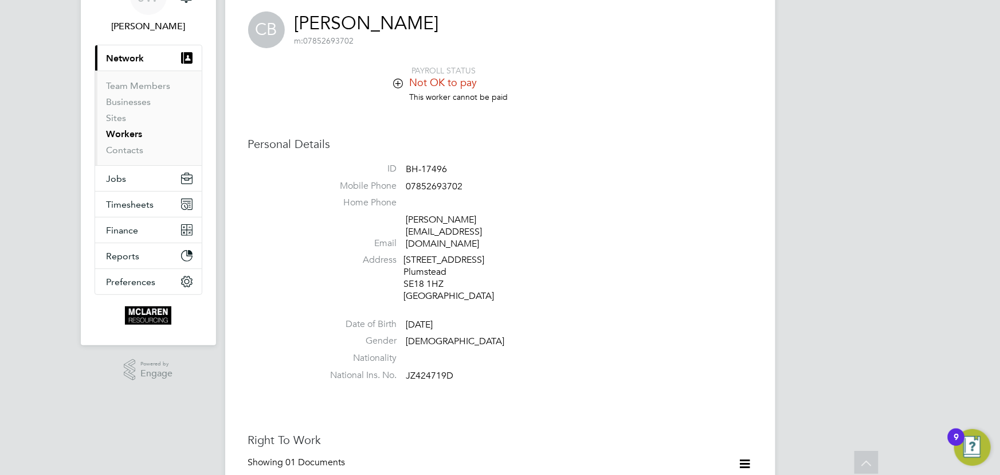
scroll to position [0, 0]
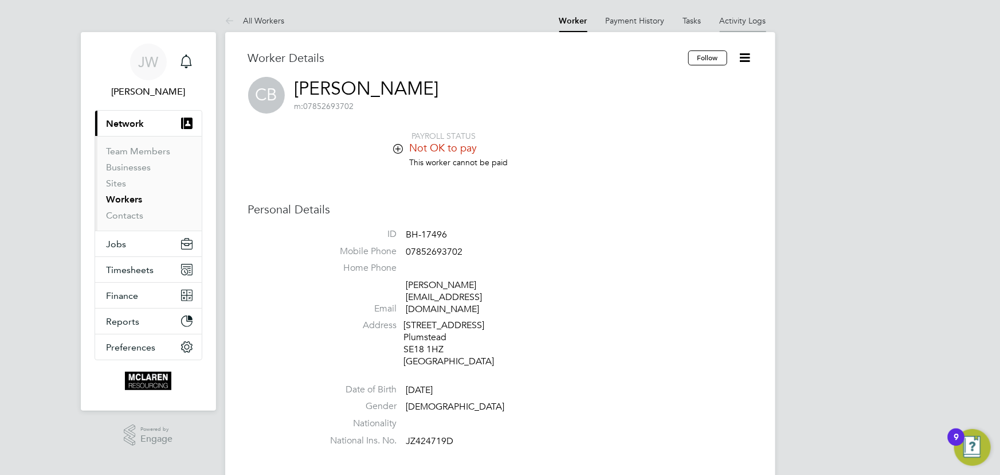
click at [742, 21] on link "Activity Logs" at bounding box center [743, 20] width 46 height 10
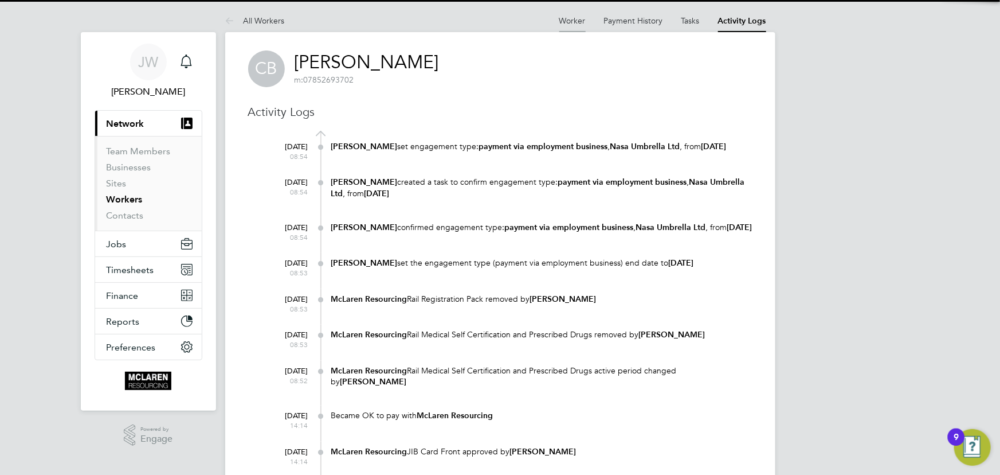
click at [570, 17] on link "Worker" at bounding box center [572, 20] width 26 height 10
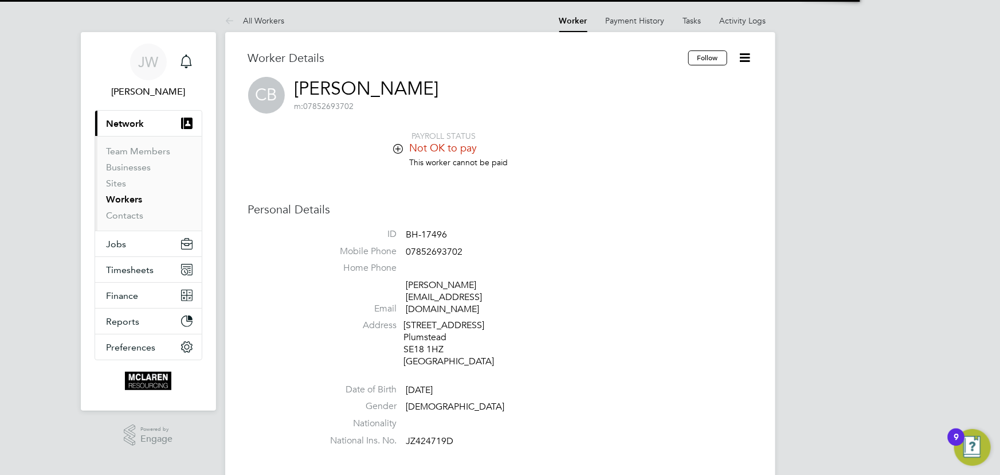
click at [746, 59] on icon at bounding box center [745, 57] width 14 height 14
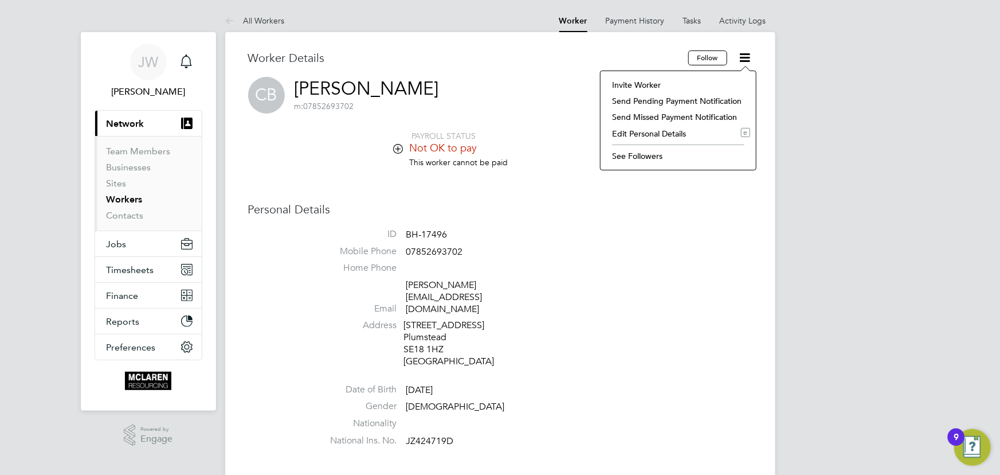
click at [639, 85] on li "Invite Worker" at bounding box center [678, 85] width 144 height 16
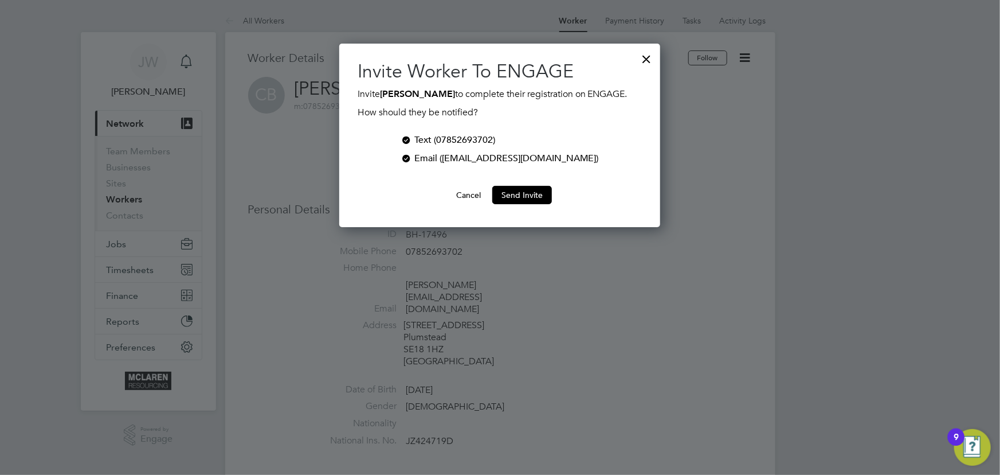
scroll to position [183, 321]
click at [525, 194] on button "Send Invite" at bounding box center [522, 195] width 60 height 18
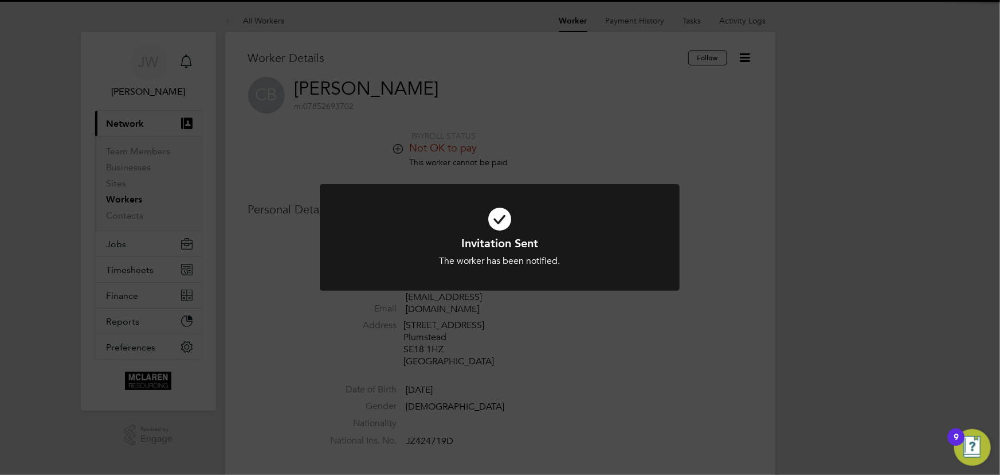
click at [851, 184] on div "Invitation Sent The worker has been notified. Cancel Okay" at bounding box center [500, 237] width 1000 height 475
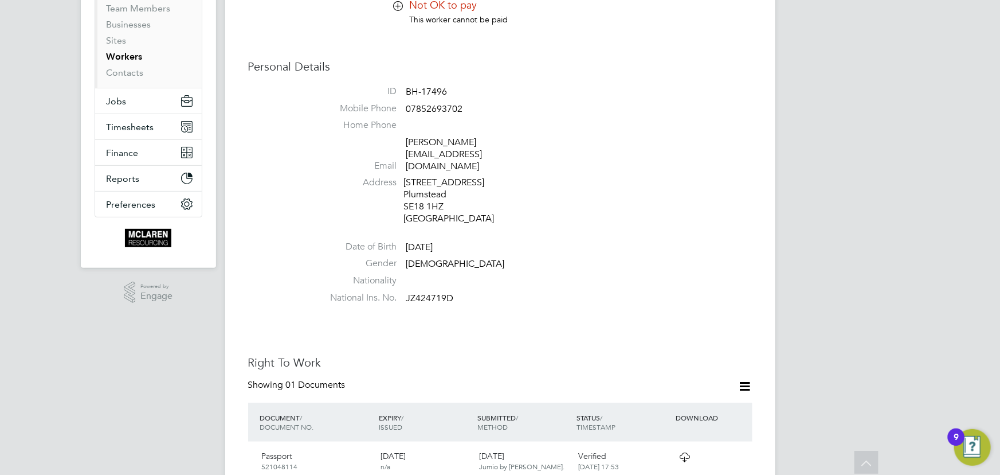
scroll to position [52, 0]
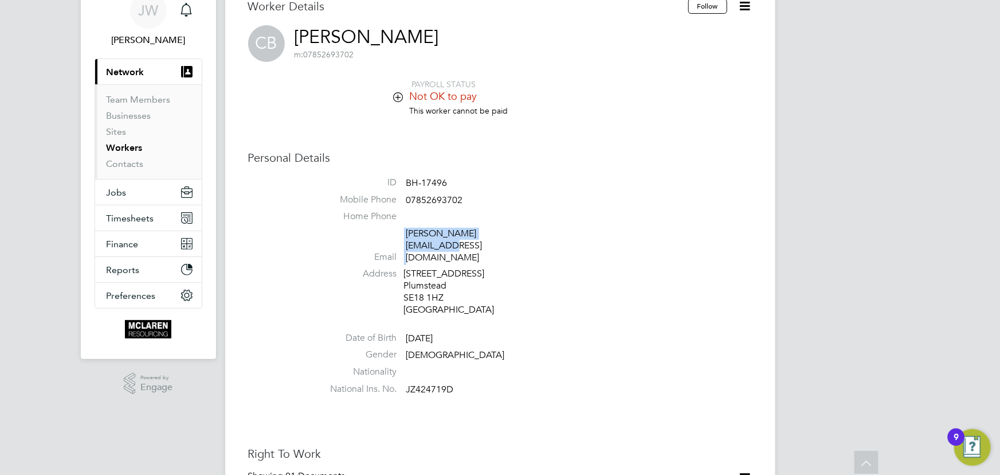
drag, startPoint x: 441, startPoint y: 235, endPoint x: 502, endPoint y: 236, distance: 61.3
click at [540, 236] on li "Email claudebromley@gmail.com" at bounding box center [535, 248] width 436 height 40
copy li "claudebromley@gmail.com"
click at [441, 236] on link "claudebromley@gmail.com" at bounding box center [444, 246] width 76 height 36
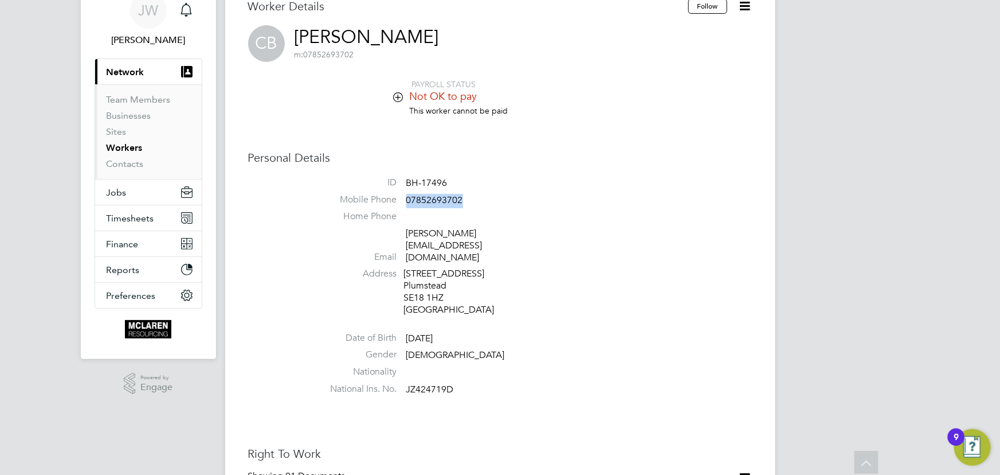
drag, startPoint x: 408, startPoint y: 202, endPoint x: 471, endPoint y: 197, distance: 63.8
click at [471, 197] on li "Mobile Phone 07852693702" at bounding box center [535, 202] width 436 height 17
copy span "07852693702"
drag, startPoint x: 402, startPoint y: 228, endPoint x: 523, endPoint y: 232, distance: 121.0
click at [523, 232] on li "Email claudebromley@gmail.com" at bounding box center [535, 248] width 436 height 40
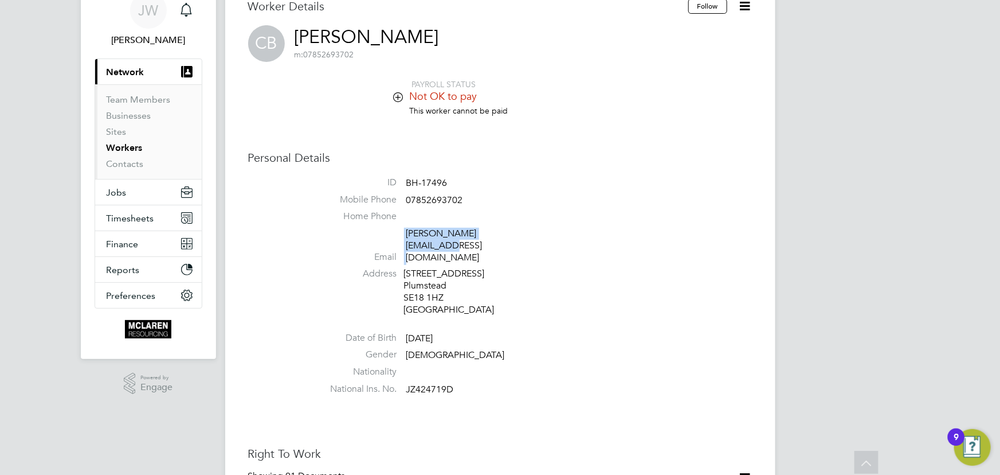
copy li "claudebromley@gmail.com"
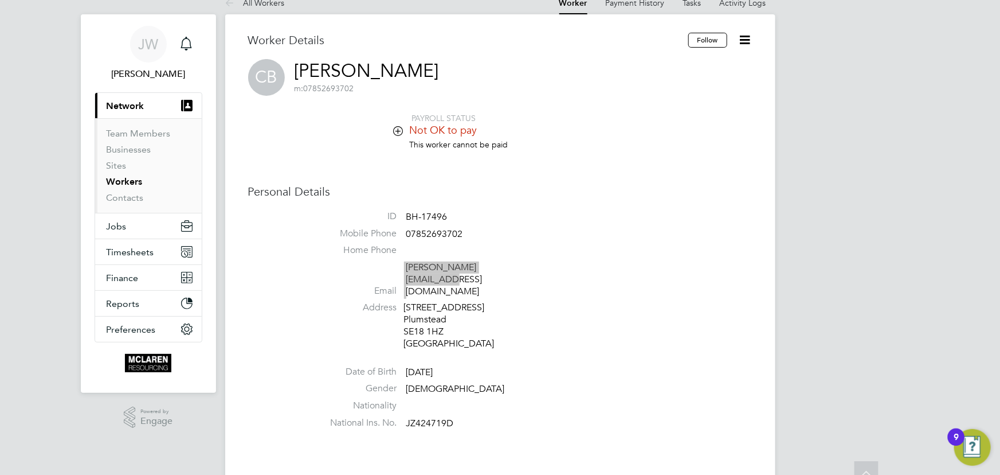
scroll to position [0, 0]
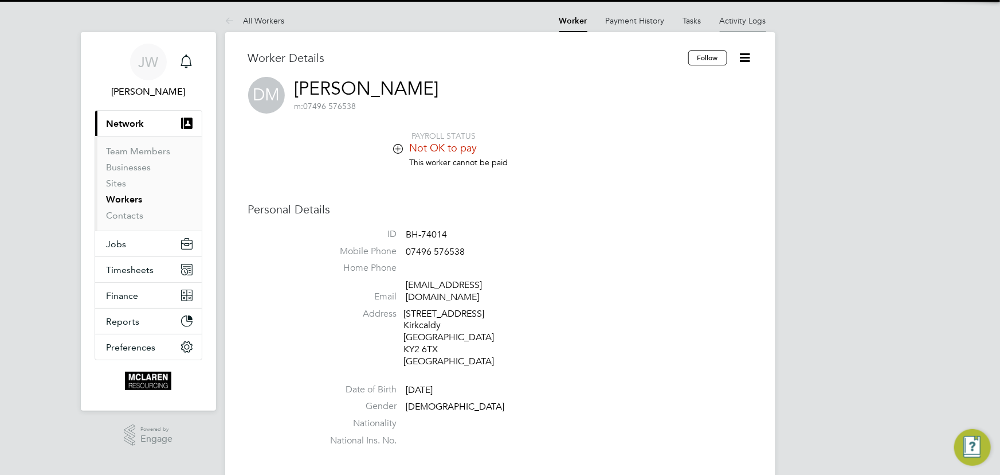
click at [750, 19] on link "Activity Logs" at bounding box center [743, 20] width 46 height 10
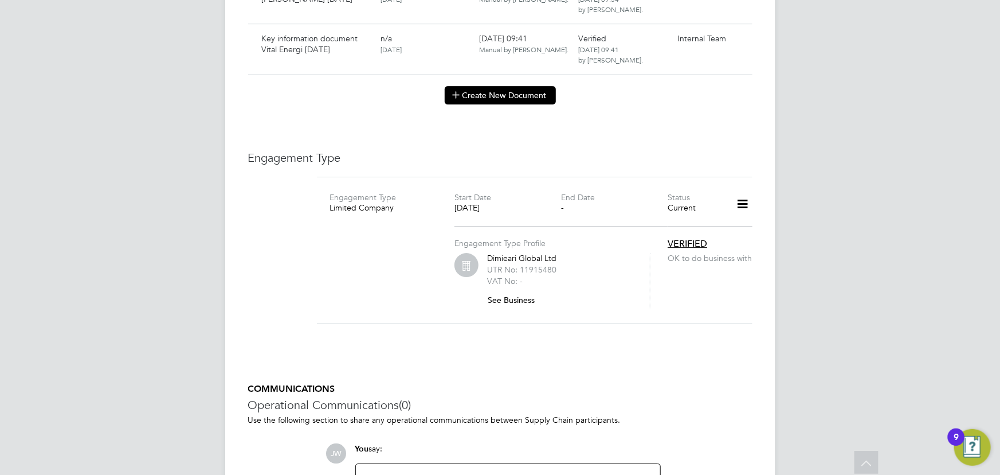
scroll to position [3769, 0]
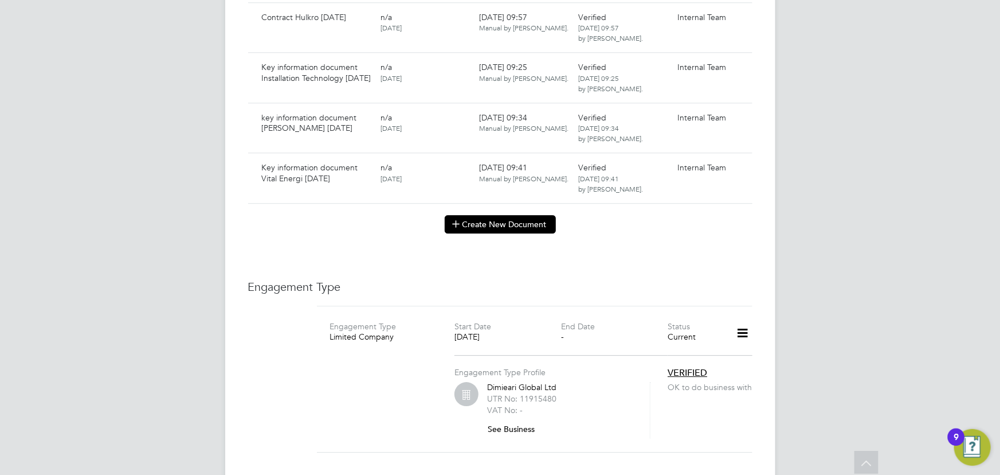
click at [487, 216] on button "Create New Document" at bounding box center [500, 224] width 111 height 18
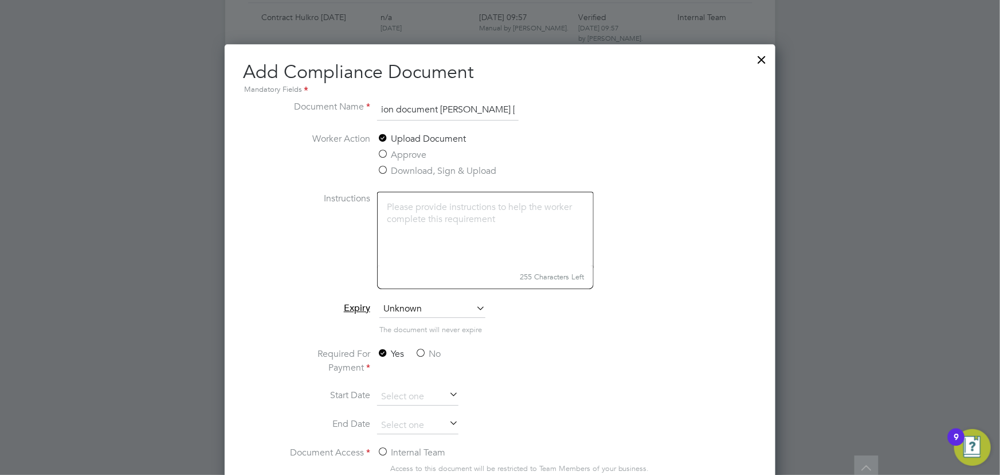
scroll to position [3977, 0]
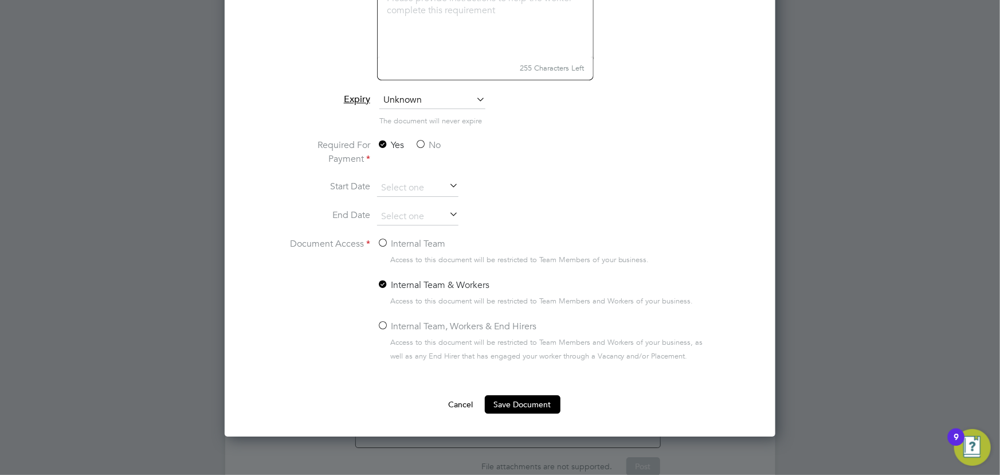
type input "key information document [PERSON_NAME] [DATE]"
click at [424, 139] on label "No" at bounding box center [428, 145] width 26 height 14
click at [0, 0] on input "No" at bounding box center [0, 0] width 0 height 0
click at [429, 241] on label "Internal Team" at bounding box center [411, 244] width 68 height 14
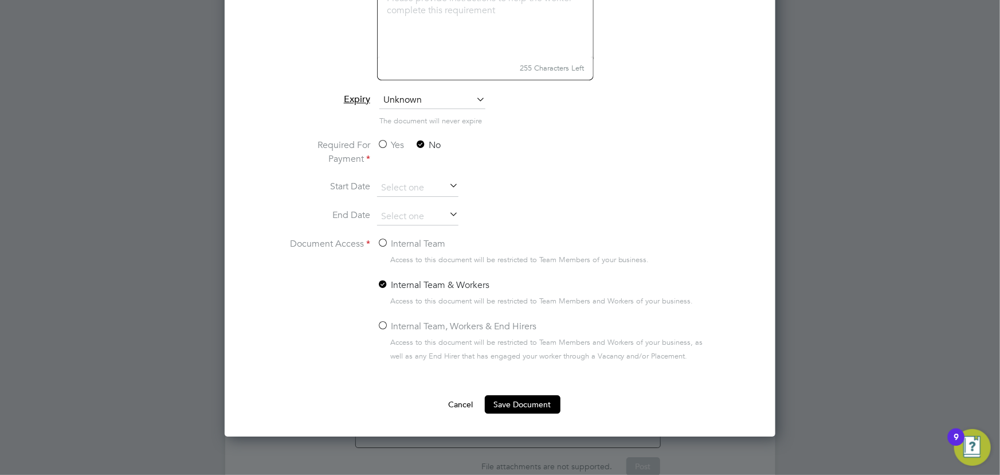
click at [0, 0] on input "Internal Team" at bounding box center [0, 0] width 0 height 0
click at [516, 408] on button "Save Document" at bounding box center [523, 404] width 76 height 18
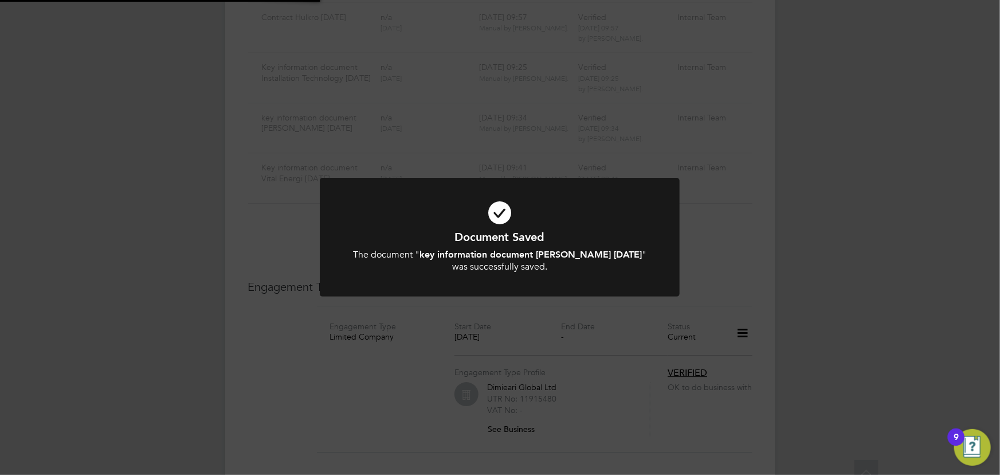
click at [801, 326] on div "Document Saved The document " key information document [PERSON_NAME] [DATE] " w…" at bounding box center [500, 237] width 1000 height 475
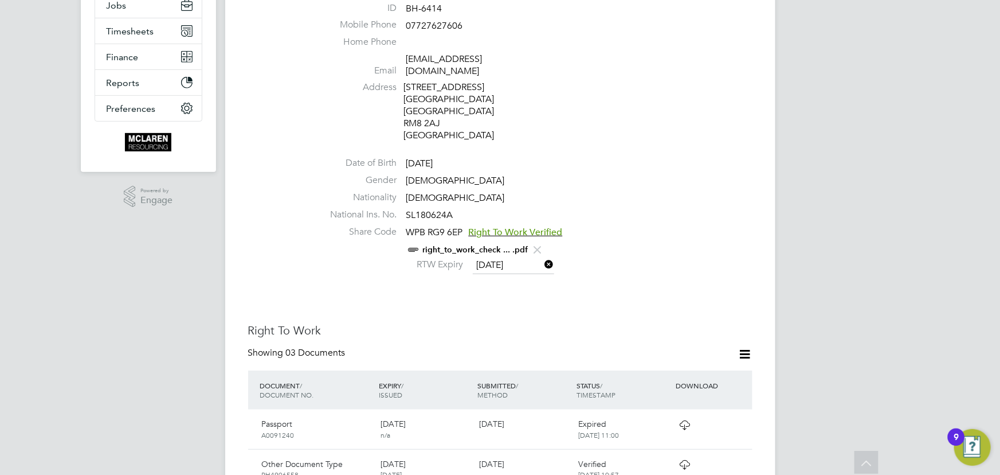
scroll to position [600, 0]
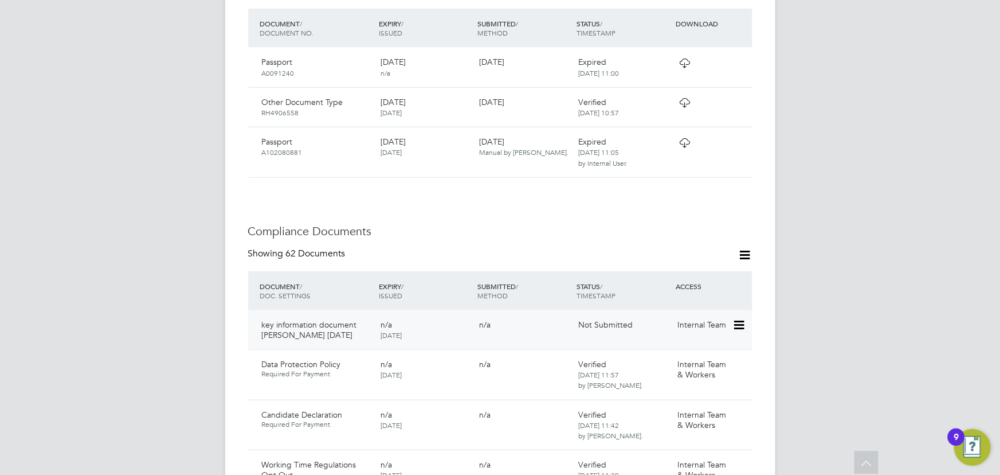
click at [744, 318] on icon at bounding box center [738, 325] width 11 height 14
click at [692, 359] on li "Submit Document" at bounding box center [704, 357] width 80 height 16
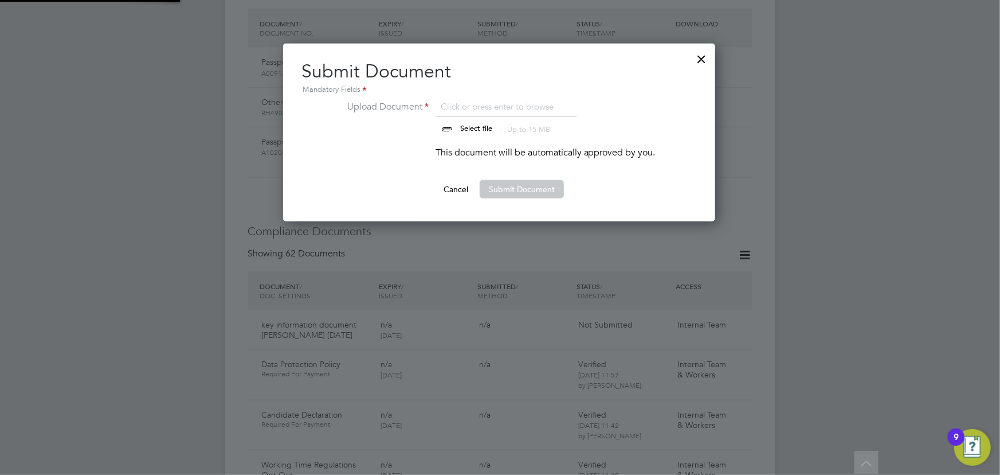
scroll to position [178, 433]
click at [475, 126] on input "file" at bounding box center [487, 117] width 180 height 34
type input "C:\fakepath\Key Information Document Limited company Dimieari Jumbo Careys 01.1…"
click at [500, 185] on button "Submit Document" at bounding box center [522, 189] width 84 height 18
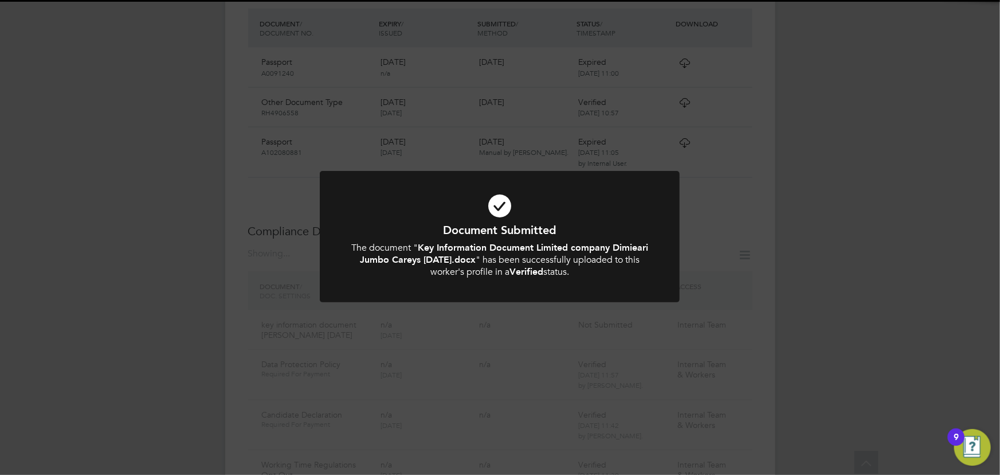
click at [898, 236] on div "Document Submitted The document " Key Information Document Limited company Dimi…" at bounding box center [500, 237] width 1000 height 475
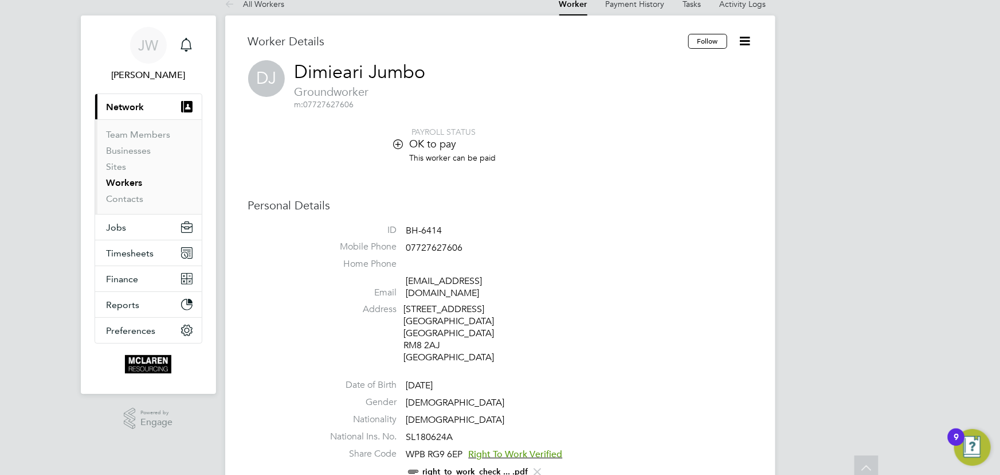
scroll to position [0, 0]
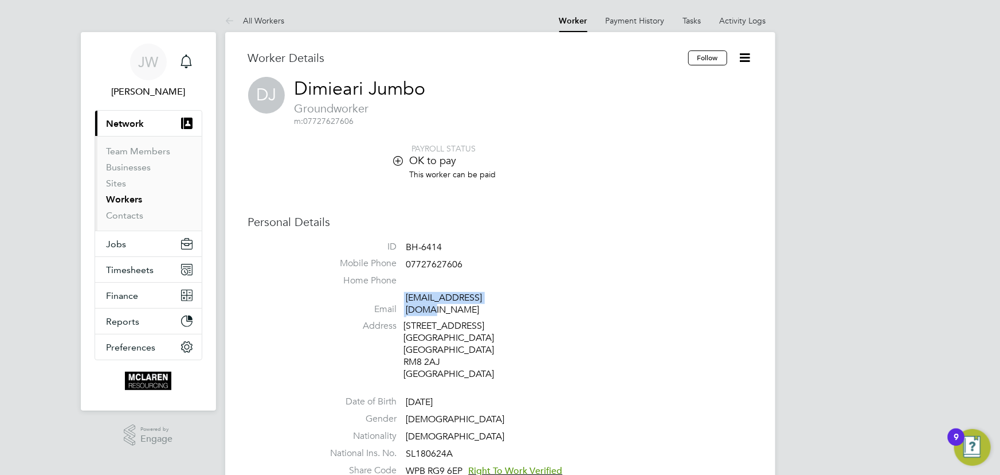
drag, startPoint x: 401, startPoint y: 298, endPoint x: 516, endPoint y: 298, distance: 114.6
click at [516, 298] on li "Email dimstanley@yahoo.com" at bounding box center [535, 306] width 436 height 28
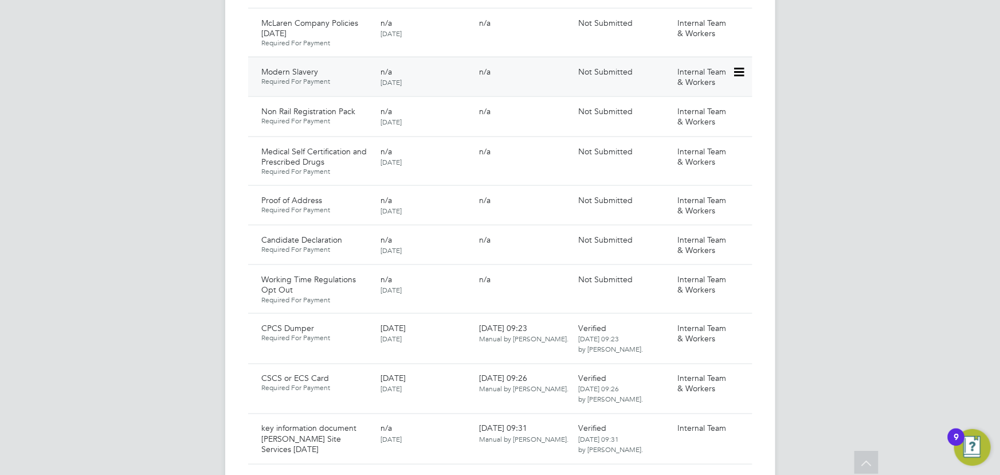
scroll to position [834, 0]
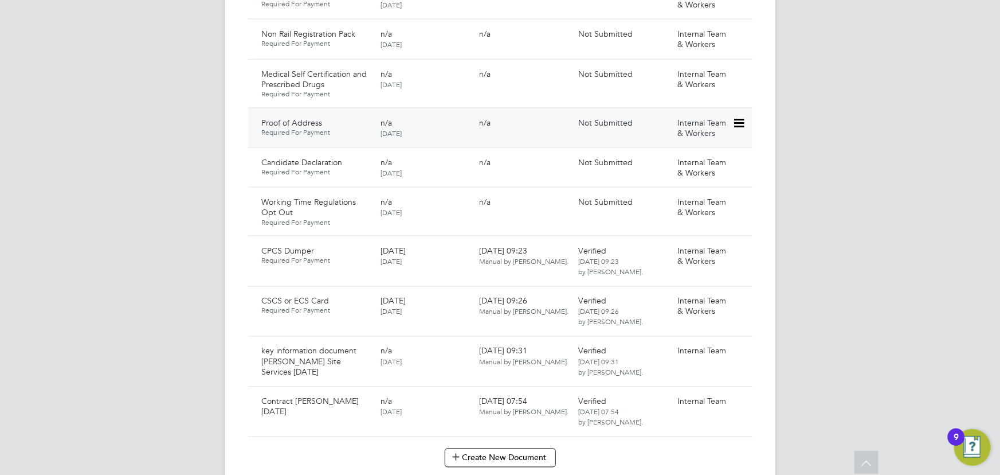
click at [735, 116] on icon at bounding box center [738, 123] width 11 height 14
click at [864, 170] on div "JW Jane Weitzman Notifications Applications: Current page: Network Team Members…" at bounding box center [500, 73] width 1000 height 1815
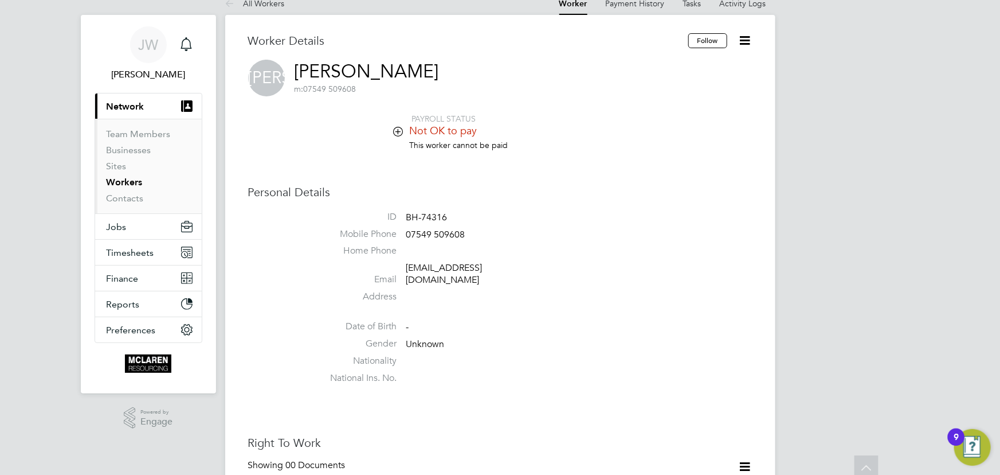
scroll to position [0, 0]
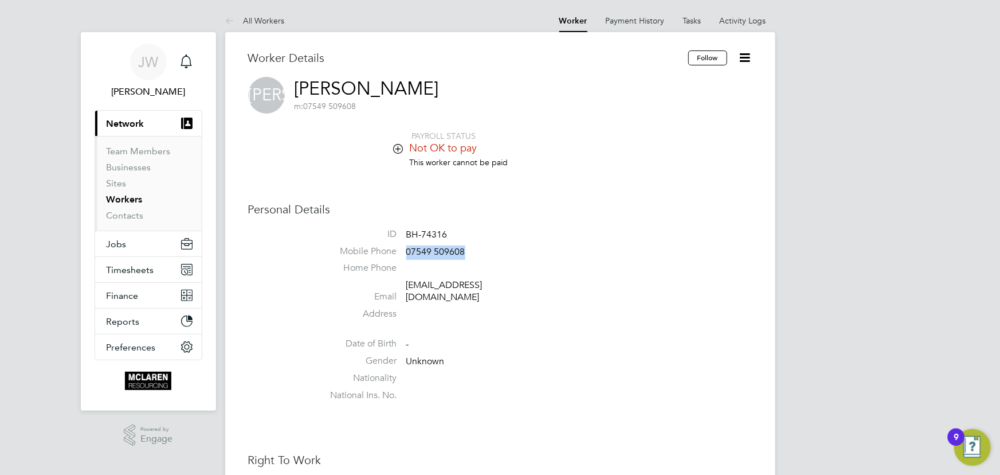
drag, startPoint x: 408, startPoint y: 253, endPoint x: 485, endPoint y: 251, distance: 77.4
click at [485, 251] on li "Mobile Phone 07549 509608" at bounding box center [535, 253] width 436 height 17
copy span "07549 509608"
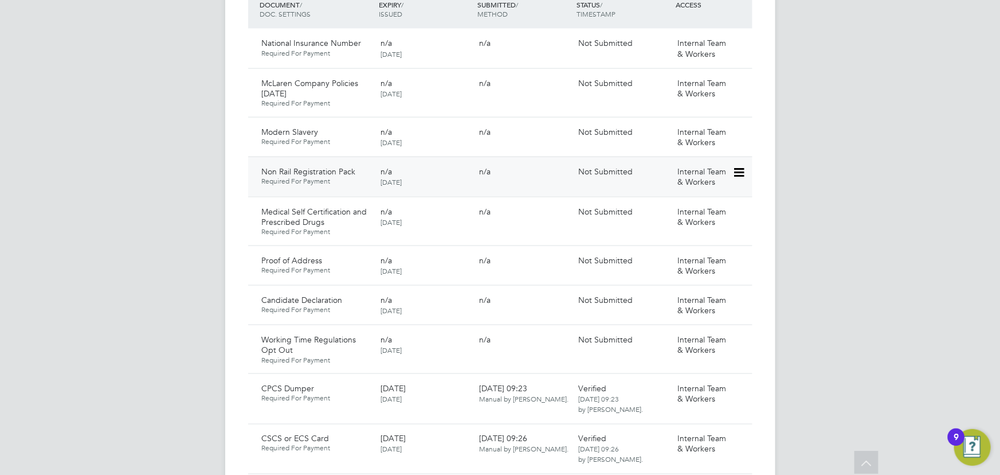
scroll to position [677, 0]
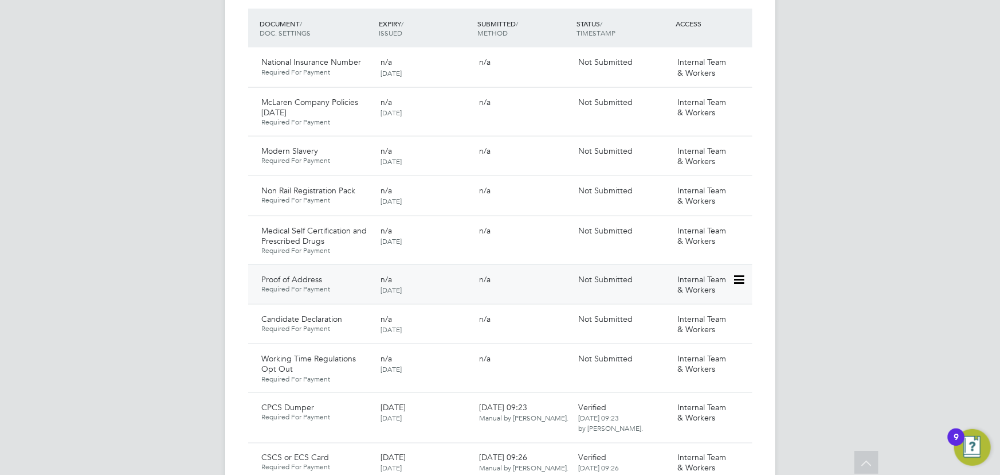
click at [739, 273] on icon at bounding box center [738, 280] width 11 height 14
click at [694, 312] on li "Submit Document" at bounding box center [701, 311] width 85 height 16
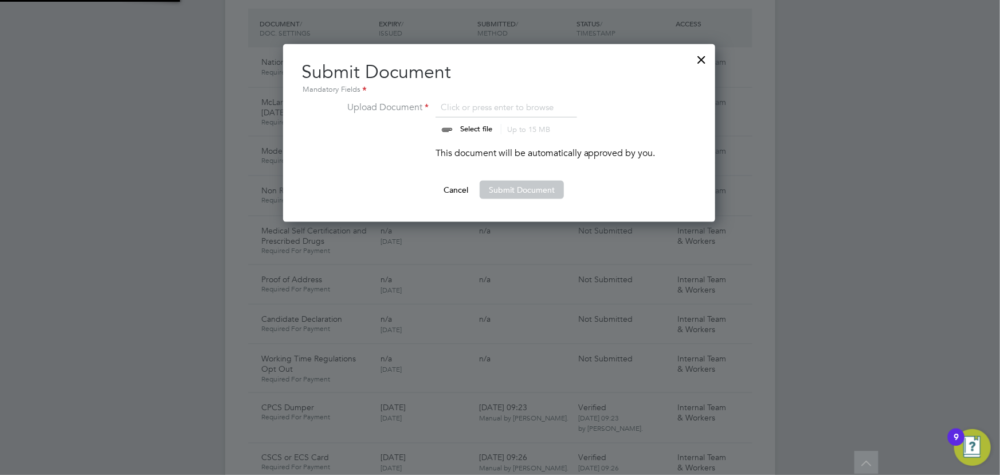
scroll to position [178, 433]
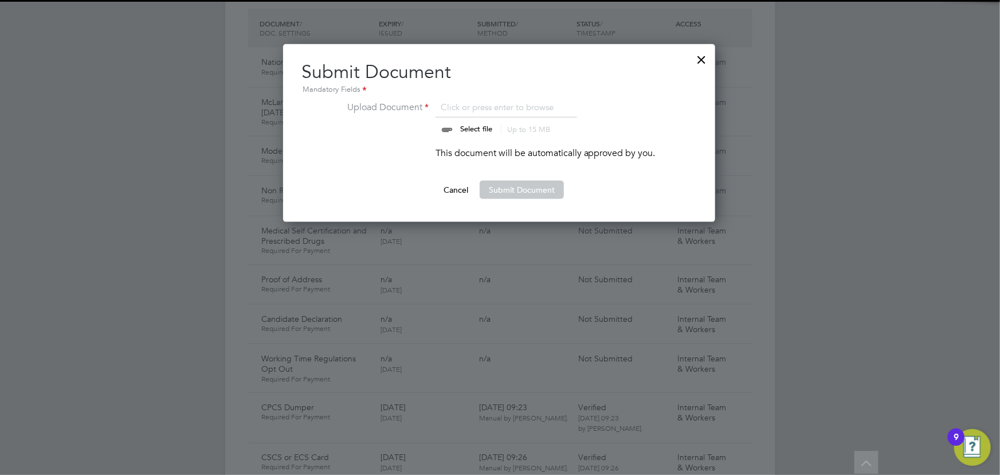
click at [459, 125] on input "file" at bounding box center [487, 117] width 180 height 34
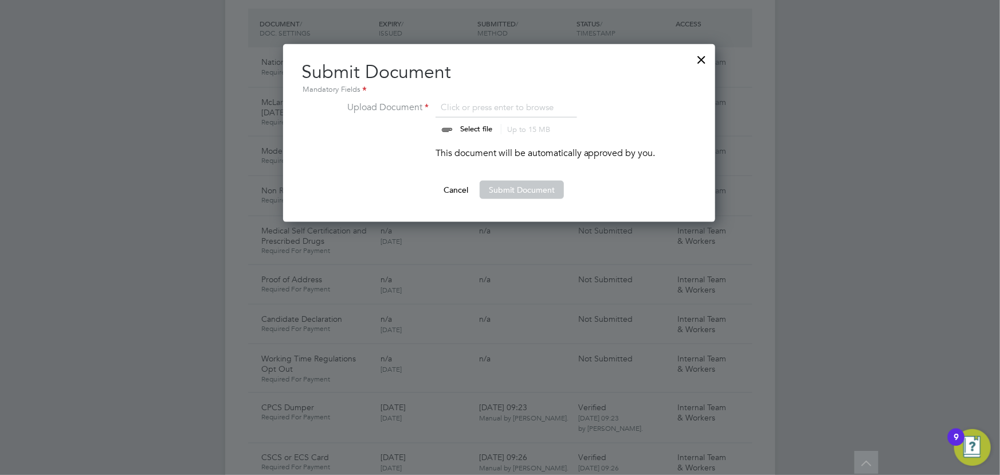
type input "C:\fakepath\jamie adams drivers license.jpg"
click at [527, 191] on button "Submit Document" at bounding box center [522, 190] width 84 height 18
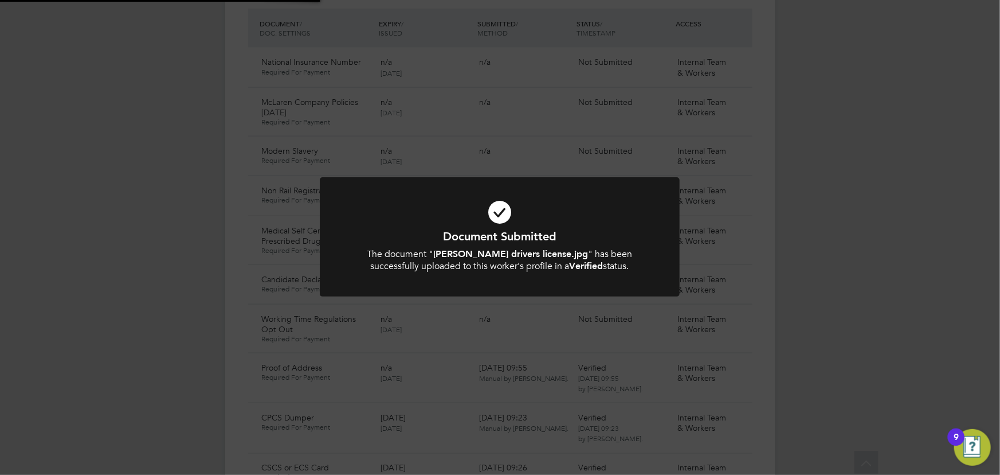
click at [915, 246] on div "Document Submitted The document " jamie adams drivers license.jpg " has been su…" at bounding box center [500, 237] width 1000 height 475
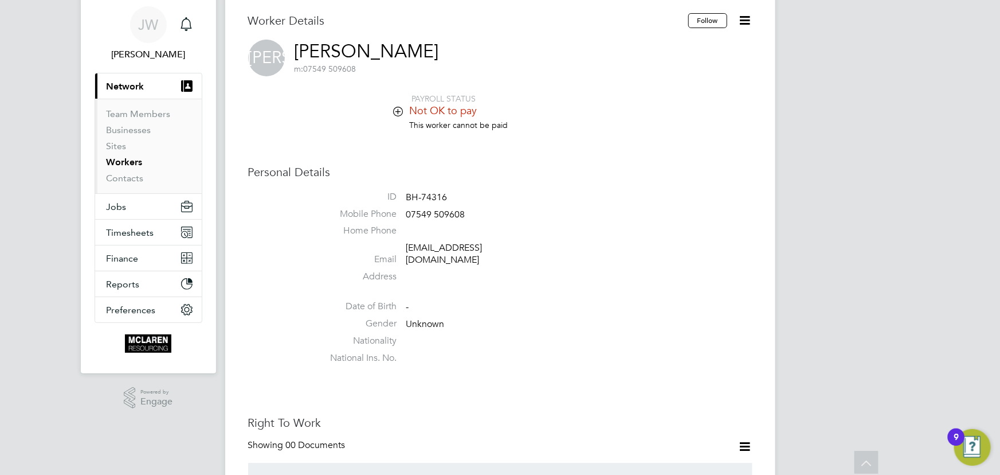
scroll to position [0, 0]
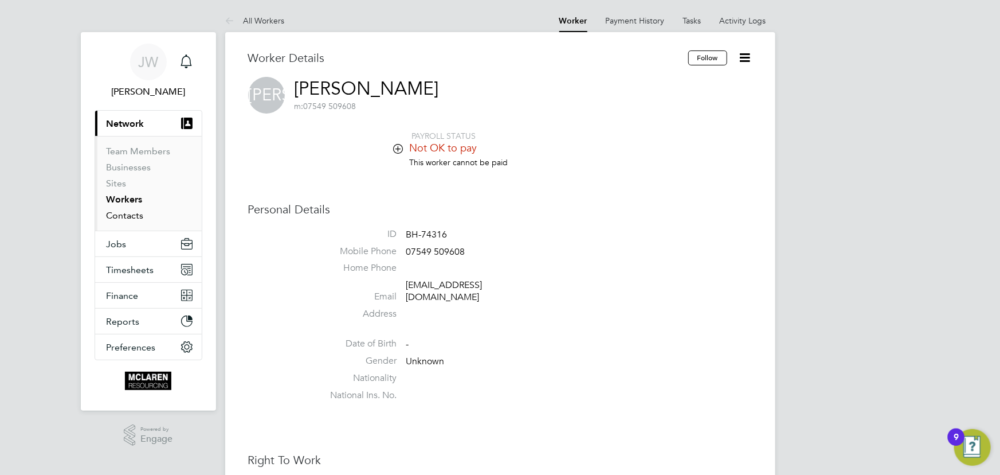
click at [132, 214] on link "Contacts" at bounding box center [125, 215] width 37 height 11
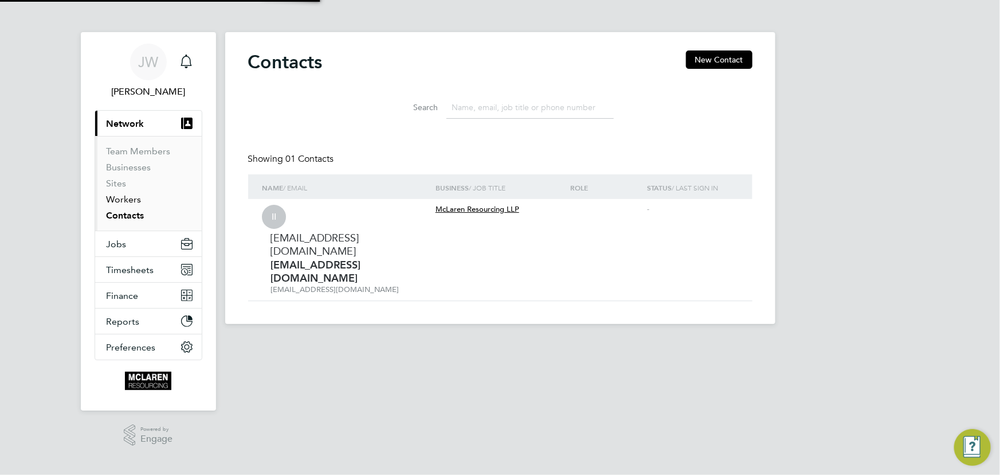
click at [123, 197] on link "Workers" at bounding box center [124, 199] width 35 height 11
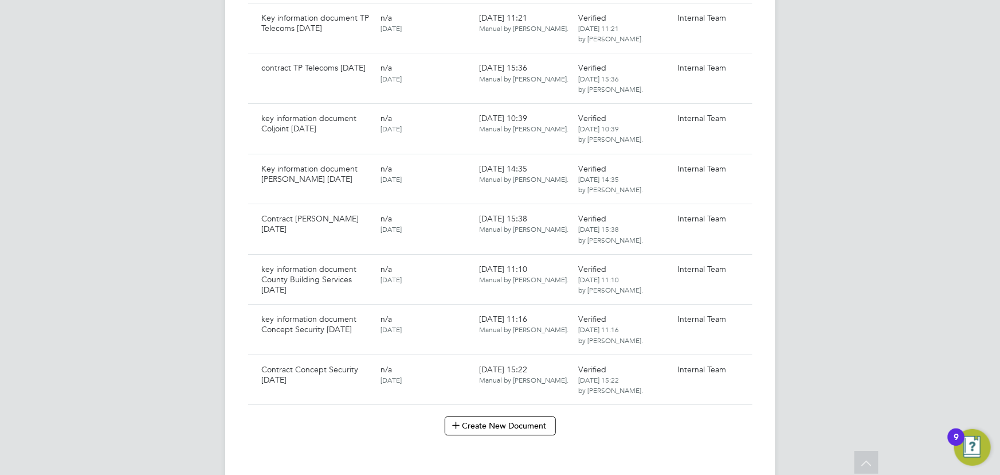
scroll to position [4429, 0]
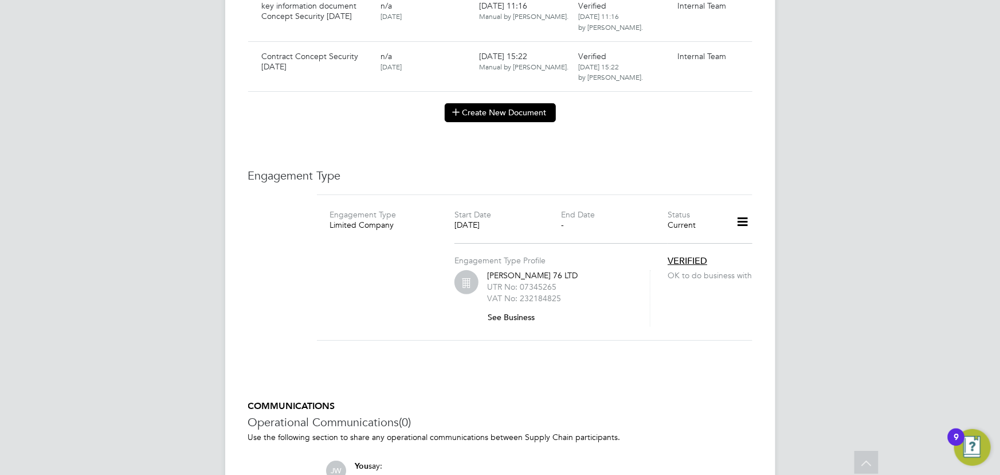
click at [469, 118] on button "Create New Document" at bounding box center [500, 112] width 111 height 18
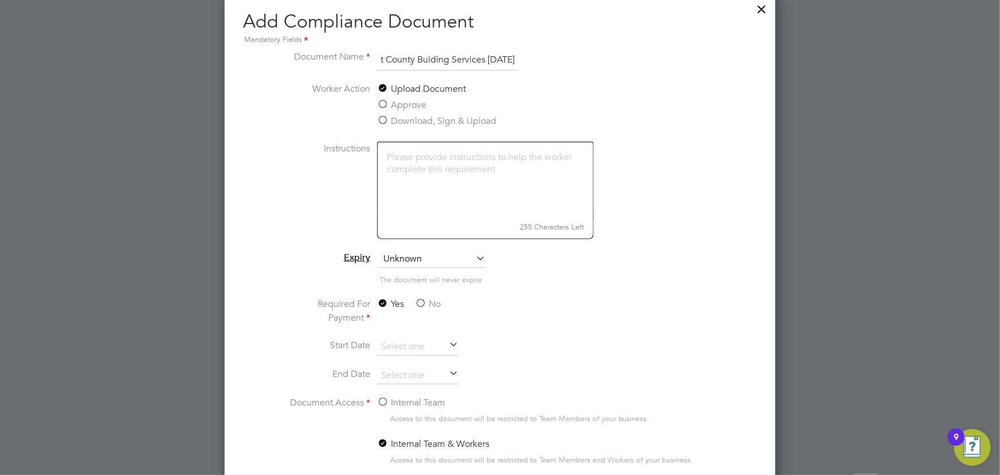
scroll to position [4534, 0]
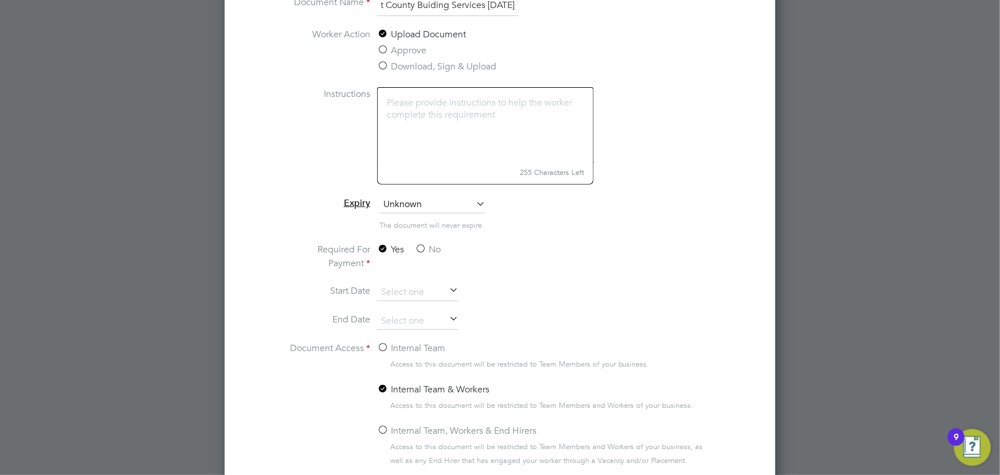
type input "key information document County Buiding Services 02.10.25"
click at [431, 247] on label "No" at bounding box center [428, 249] width 26 height 14
click at [0, 0] on input "No" at bounding box center [0, 0] width 0 height 0
click at [424, 354] on div "Internal Team" at bounding box center [546, 349] width 339 height 16
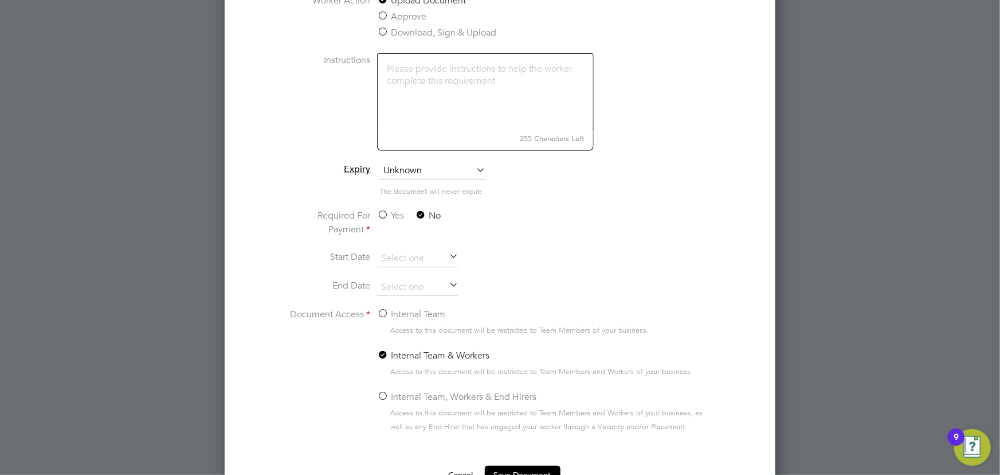
scroll to position [4586, 0]
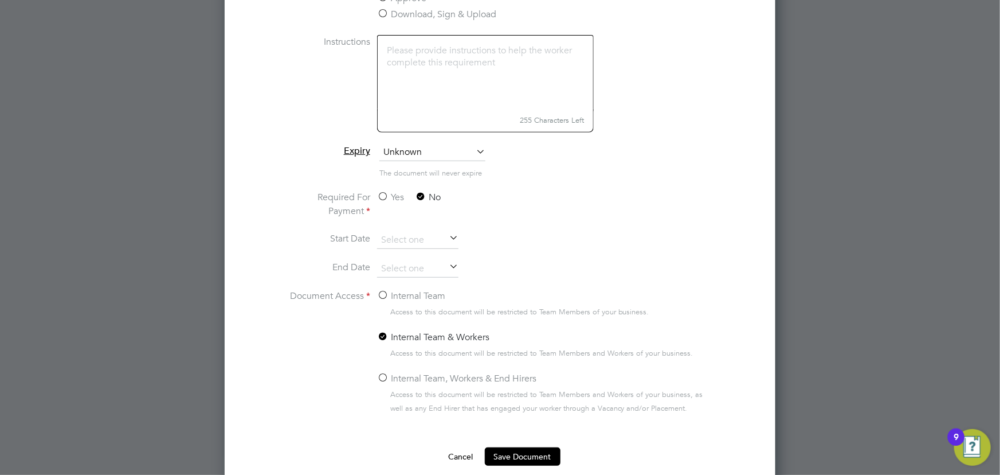
click at [414, 296] on label "Internal Team" at bounding box center [411, 296] width 68 height 14
click at [0, 0] on input "Internal Team" at bounding box center [0, 0] width 0 height 0
click at [544, 453] on button "Save Document" at bounding box center [523, 456] width 76 height 18
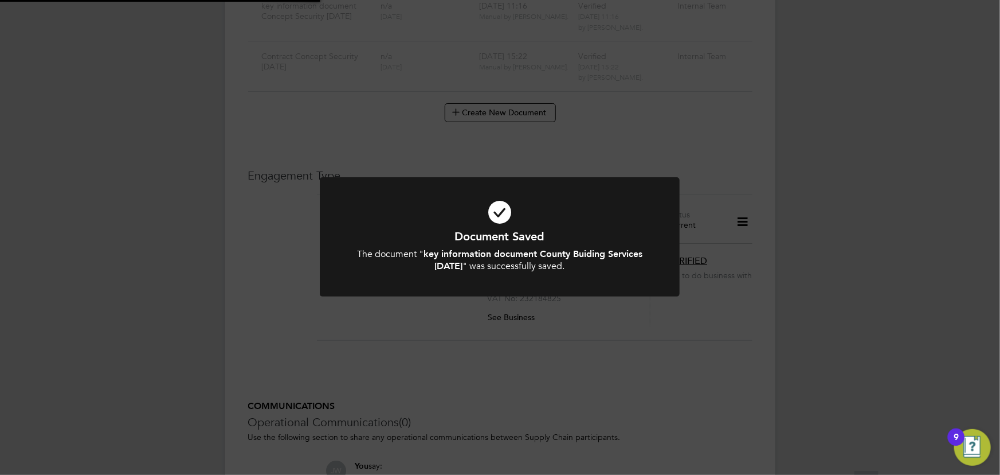
click at [818, 329] on div "Document Saved The document " key information document County Buiding Services …" at bounding box center [500, 237] width 1000 height 475
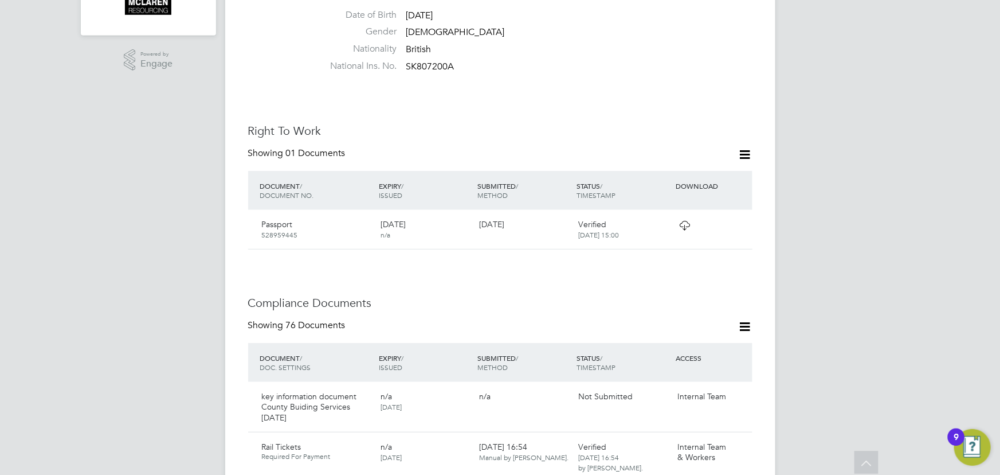
scroll to position [636, 0]
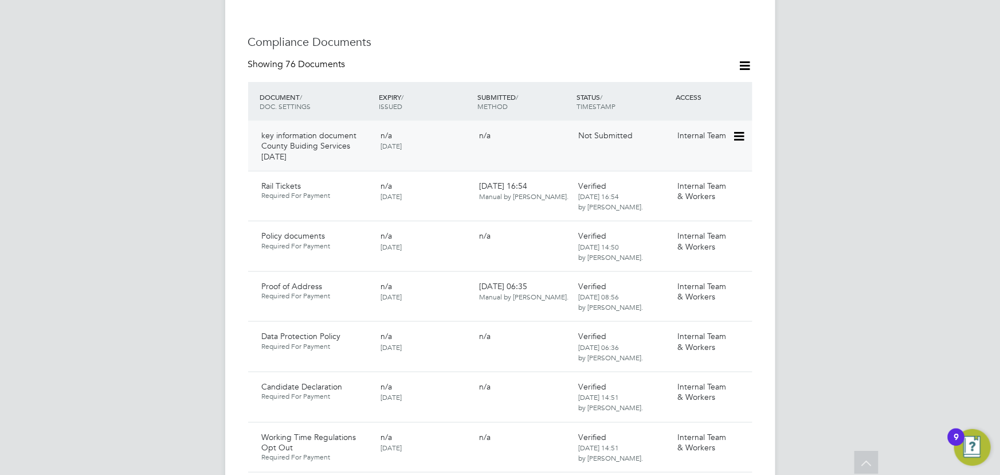
click at [738, 130] on icon at bounding box center [738, 137] width 11 height 14
click at [672, 167] on li "Submit Document" at bounding box center [704, 168] width 80 height 16
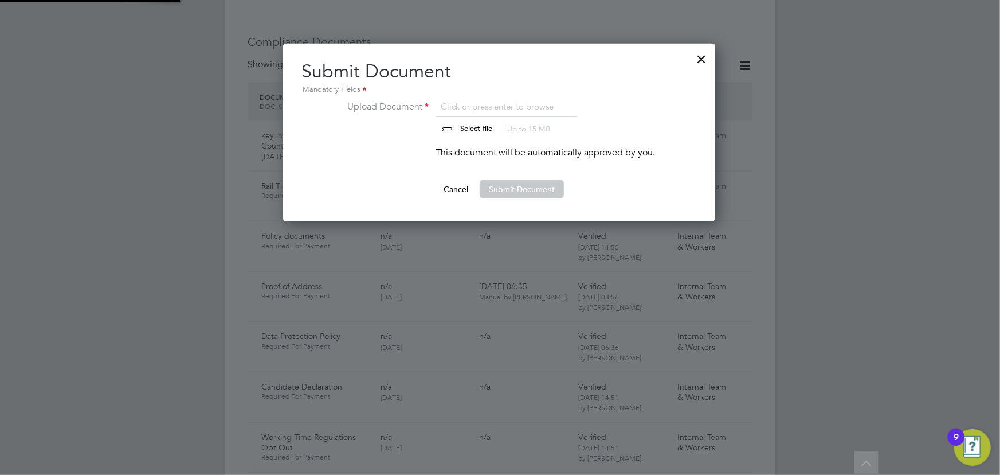
scroll to position [178, 433]
click at [475, 130] on input "file" at bounding box center [487, 117] width 180 height 34
type input "C:\fakepath\Key Information Document Limited company Chris Wreh County Building…"
click at [541, 191] on button "Submit Document" at bounding box center [522, 189] width 84 height 18
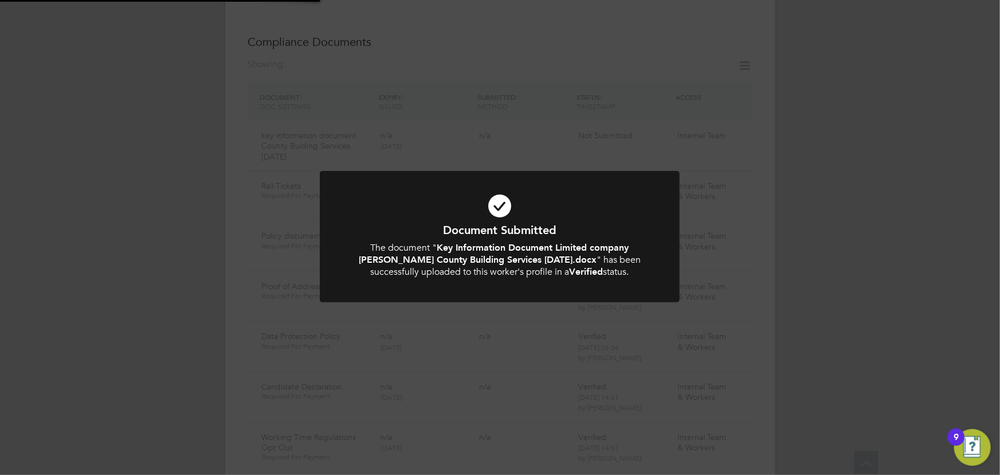
click at [855, 242] on div "Document Submitted The document " Key Information Document Limited company Chri…" at bounding box center [500, 237] width 1000 height 475
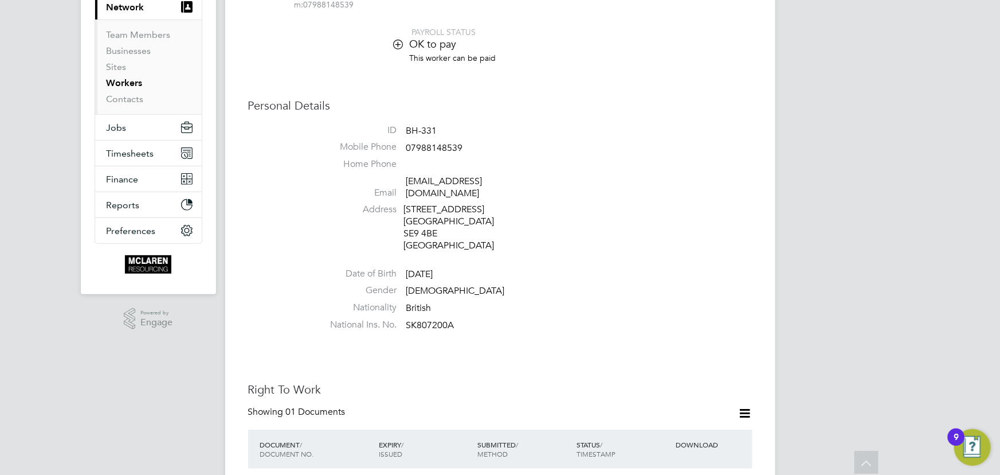
scroll to position [10, 0]
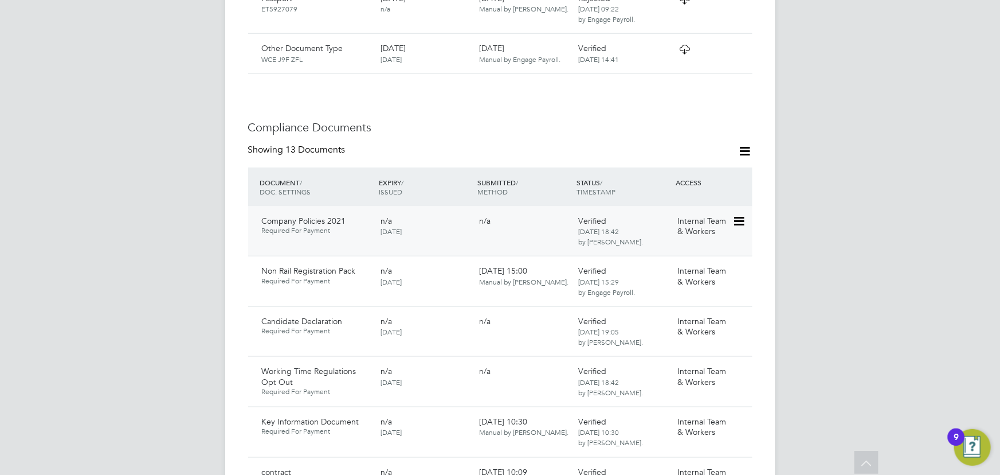
scroll to position [574, 0]
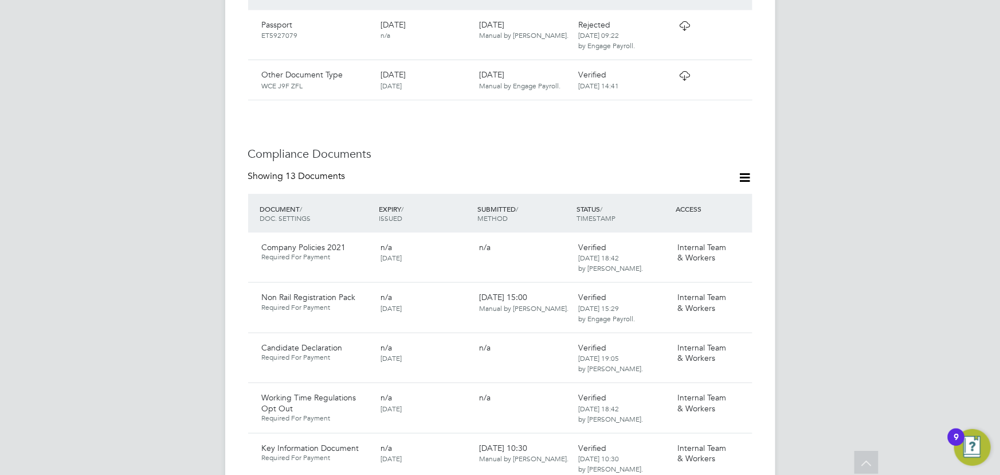
click at [741, 170] on icon at bounding box center [745, 177] width 14 height 14
click at [715, 197] on li "Document Settings" at bounding box center [708, 193] width 84 height 16
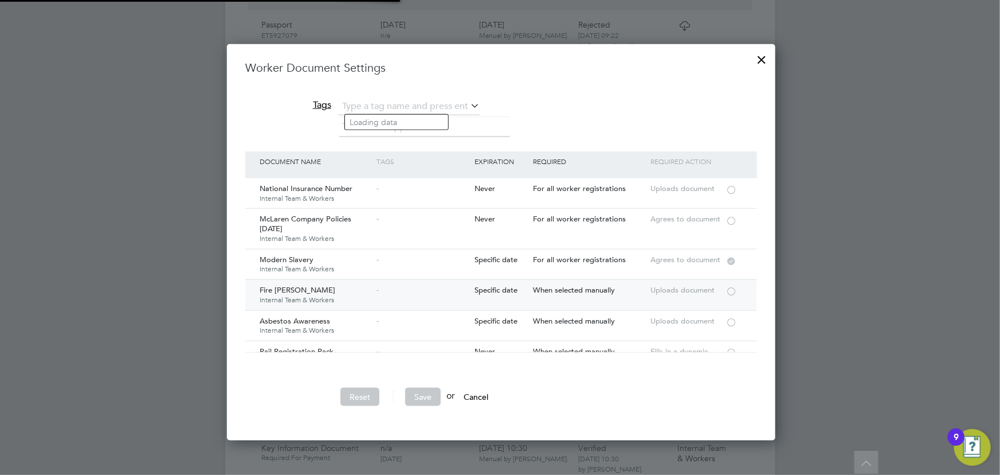
scroll to position [6, 6]
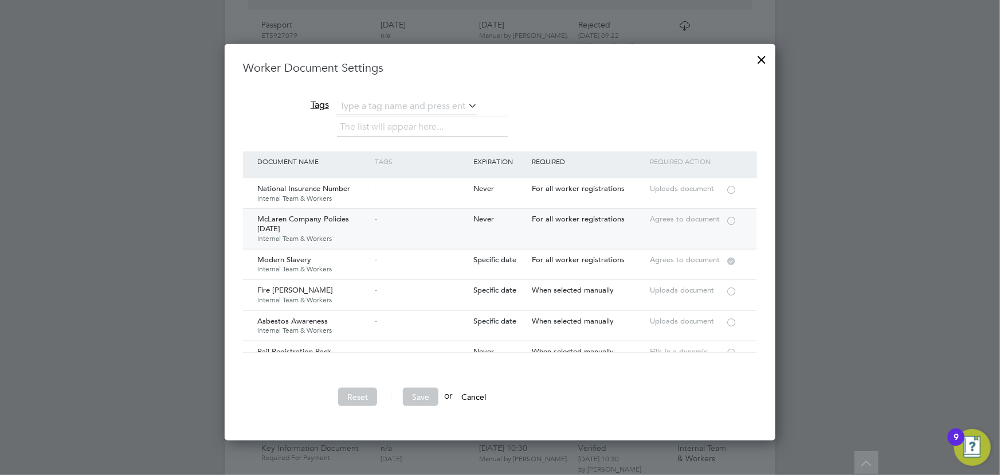
drag, startPoint x: 732, startPoint y: 218, endPoint x: 639, endPoint y: 226, distance: 93.8
click at [732, 218] on div at bounding box center [731, 220] width 11 height 9
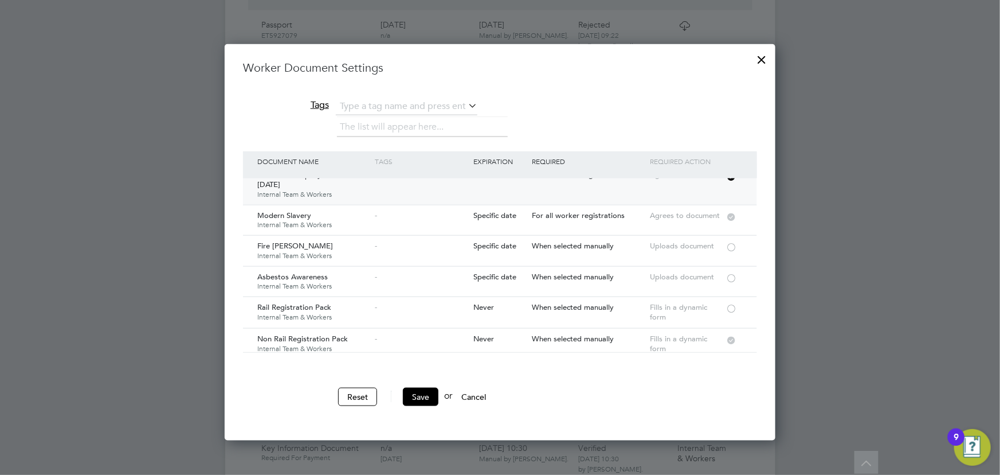
scroll to position [104, 0]
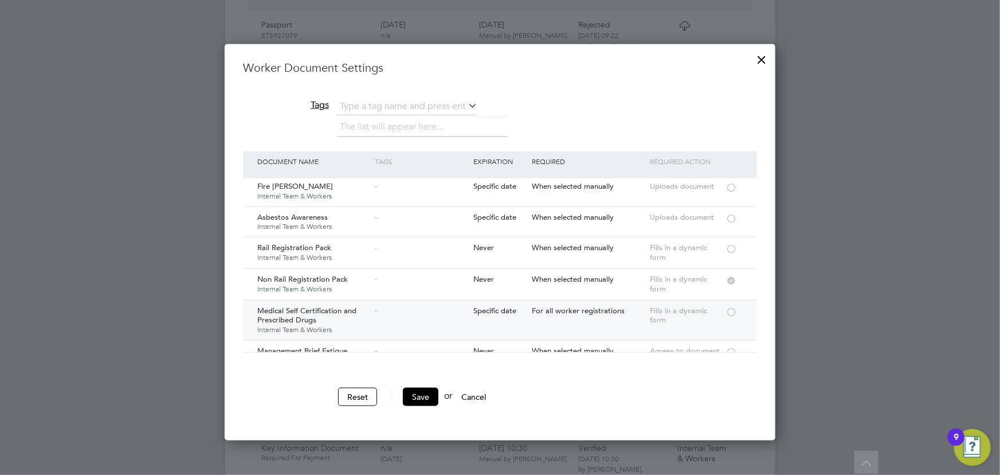
click at [730, 311] on div at bounding box center [731, 311] width 11 height 9
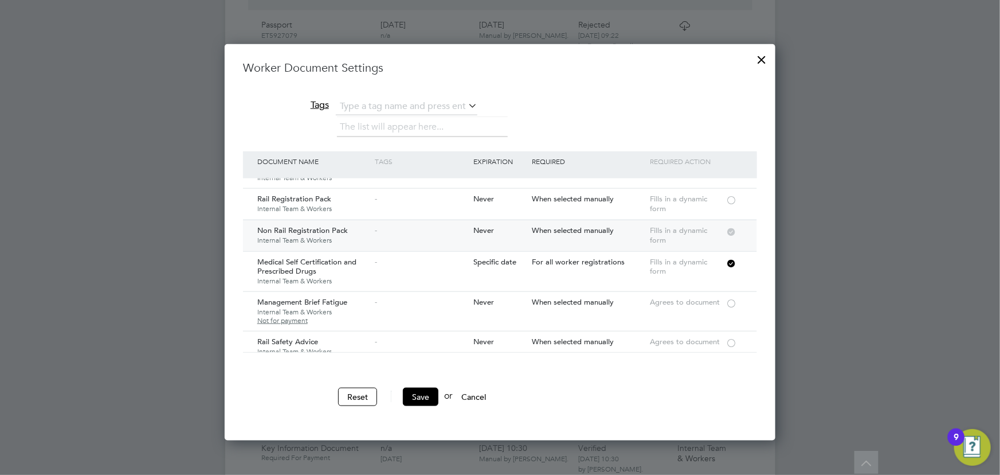
scroll to position [156, 0]
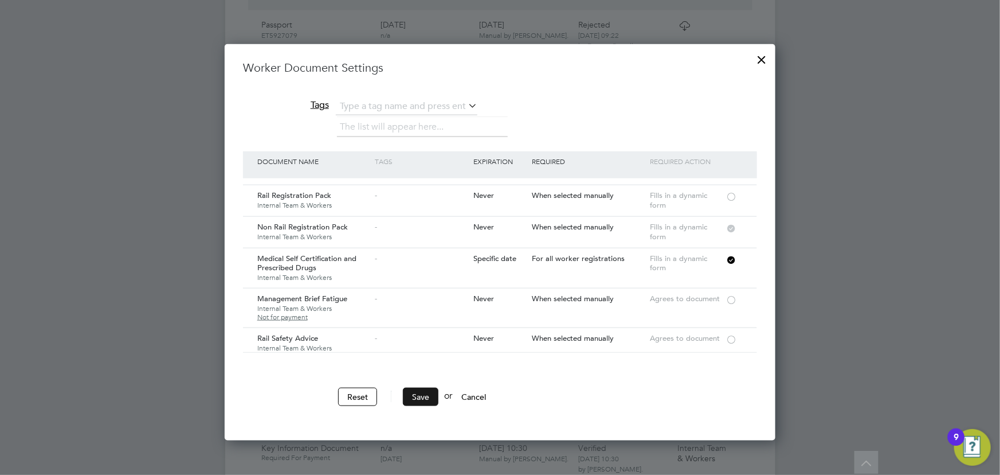
click at [424, 394] on button "Save" at bounding box center [421, 397] width 36 height 18
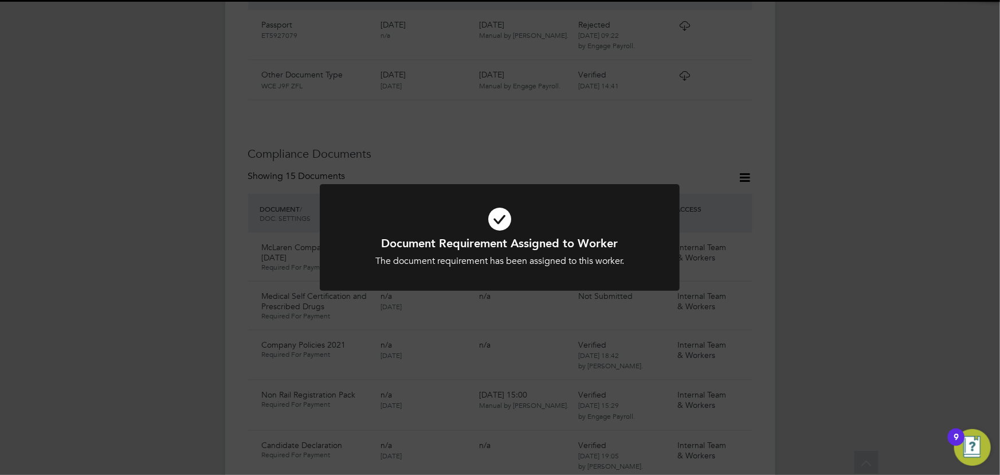
click at [961, 323] on div "Document Requirement Assigned to Worker The document requirement has been assig…" at bounding box center [500, 237] width 1000 height 475
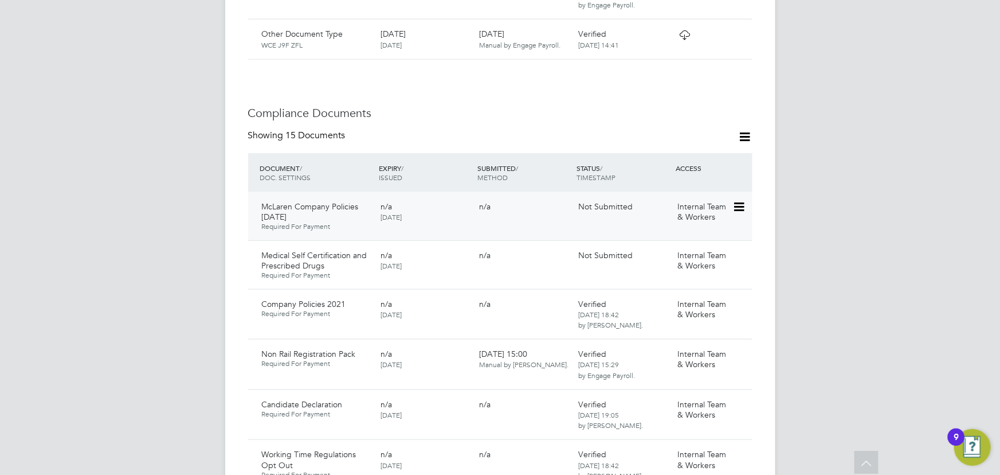
scroll to position [679, 0]
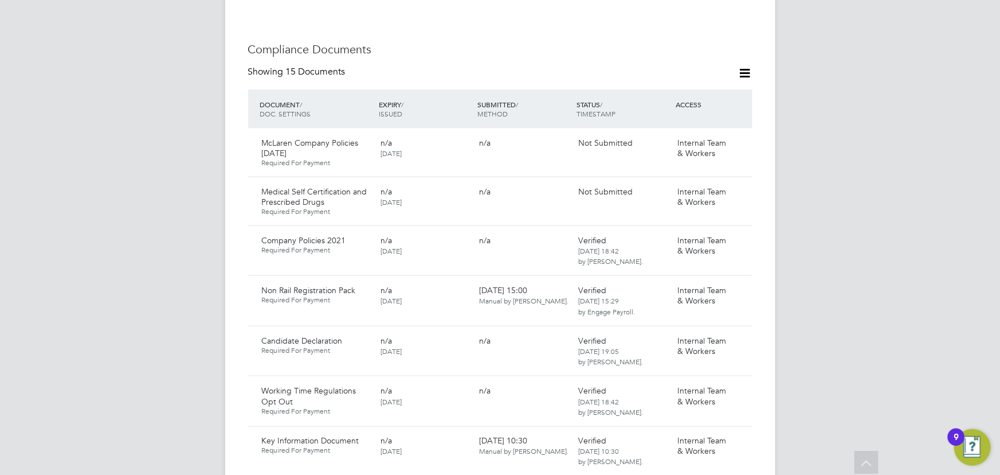
click at [741, 66] on icon at bounding box center [745, 73] width 14 height 14
click at [803, 173] on div "[PERSON_NAME] Notifications Applications: Current page: Network Team Members Bu…" at bounding box center [500, 372] width 1000 height 2102
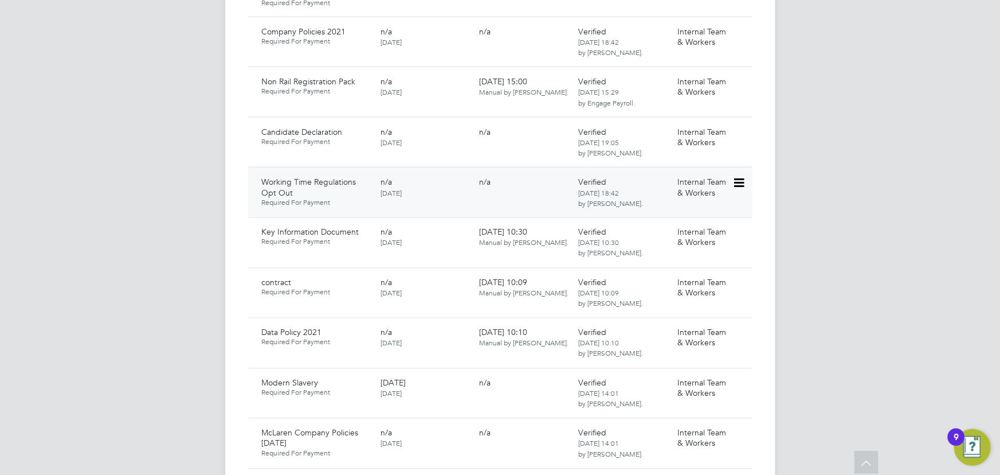
scroll to position [1095, 0]
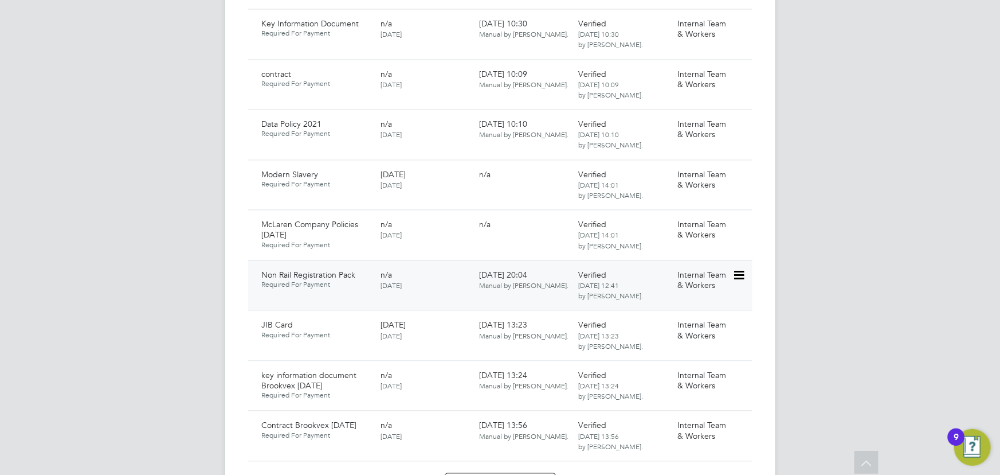
click at [742, 269] on icon at bounding box center [738, 276] width 11 height 14
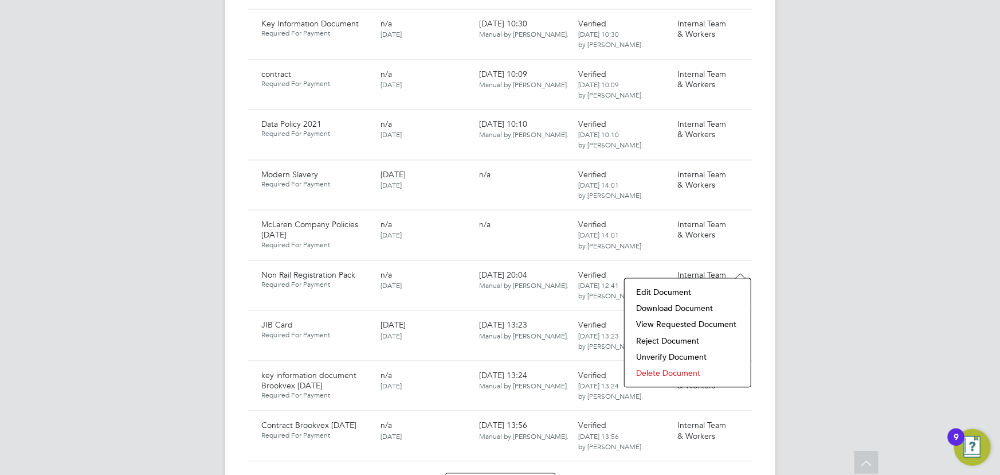
click at [664, 311] on li "Download Document" at bounding box center [688, 308] width 115 height 16
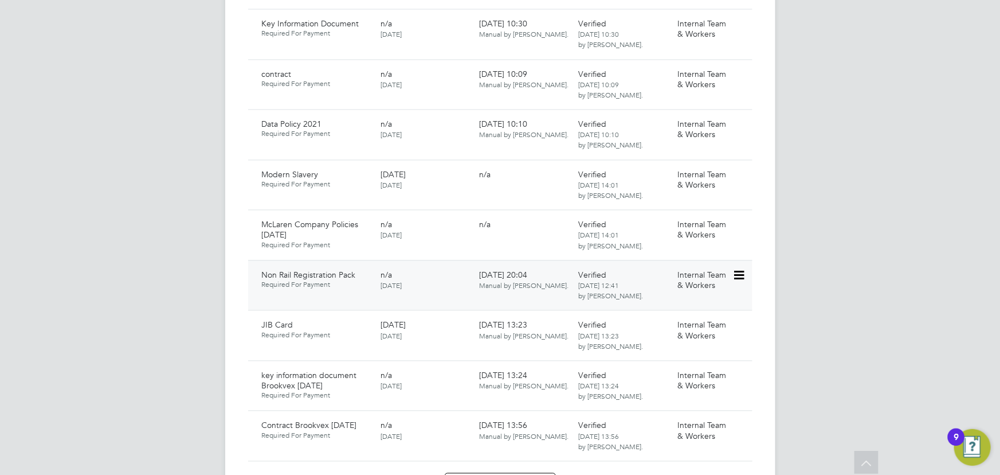
click at [743, 269] on icon at bounding box center [738, 276] width 11 height 14
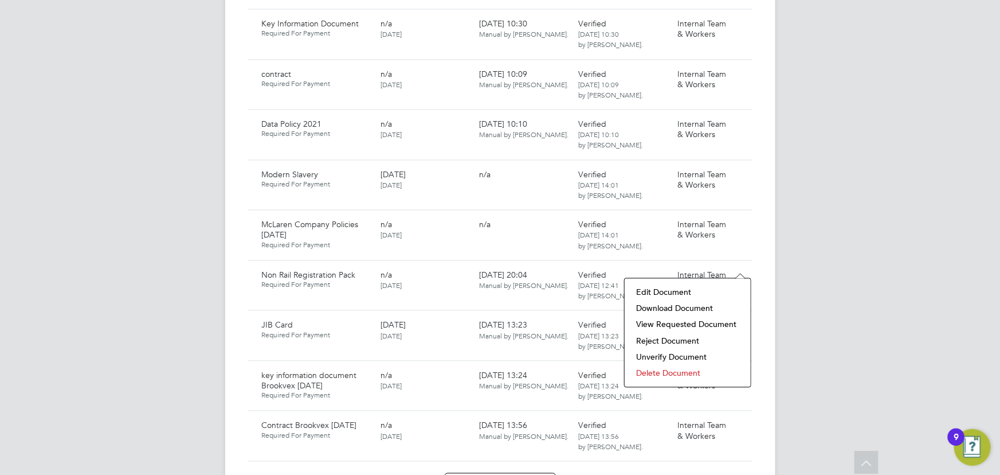
click at [655, 372] on li "Delete Document" at bounding box center [688, 373] width 115 height 16
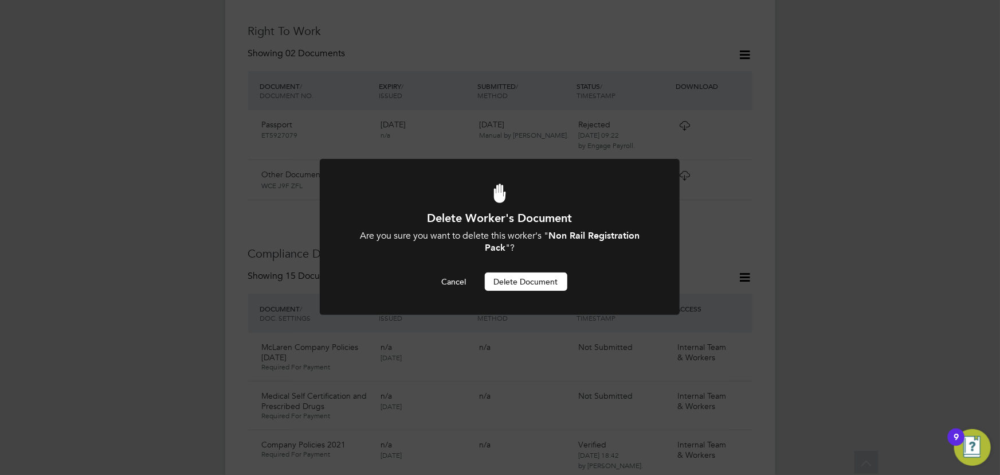
scroll to position [0, 0]
click at [554, 284] on button "Delete Document" at bounding box center [526, 281] width 83 height 18
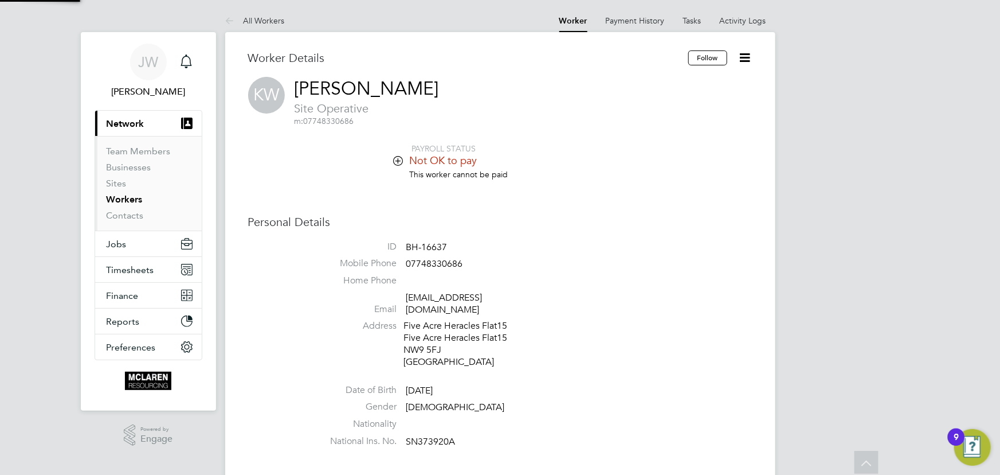
scroll to position [475, 0]
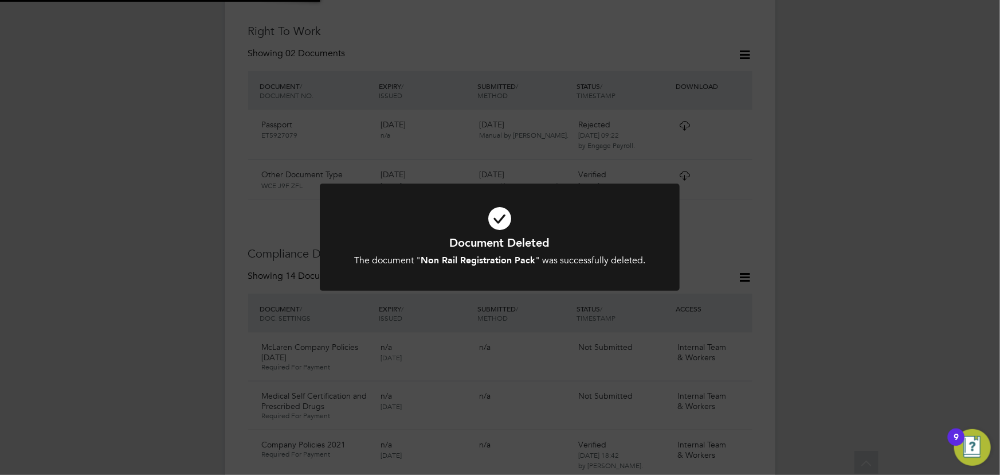
click at [829, 248] on div "Document Deleted The document " Non Rail Registration Pack " was successfully d…" at bounding box center [500, 237] width 1000 height 475
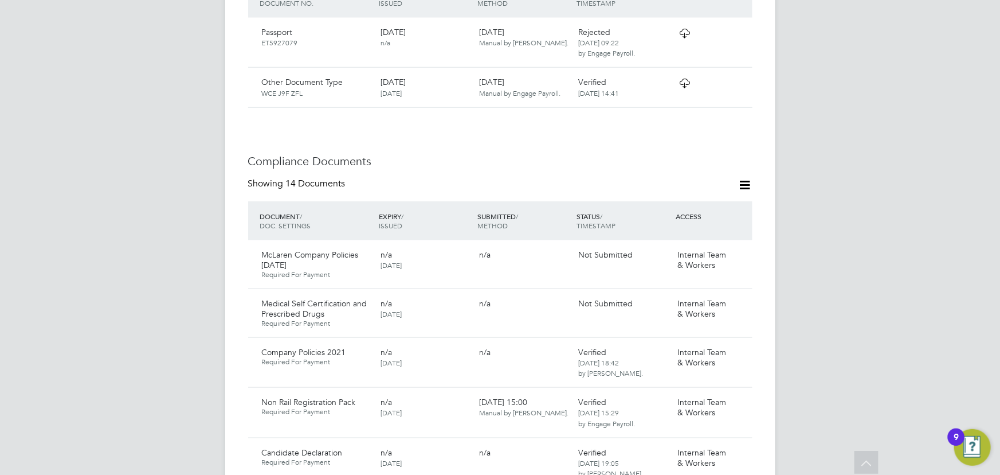
scroll to position [683, 0]
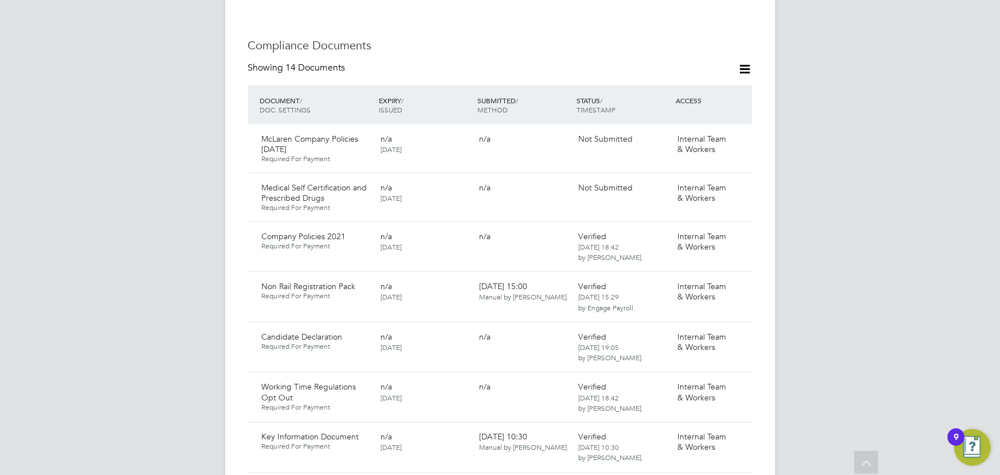
click at [745, 62] on icon at bounding box center [745, 69] width 14 height 14
click at [725, 83] on li "Document Settings" at bounding box center [708, 85] width 84 height 16
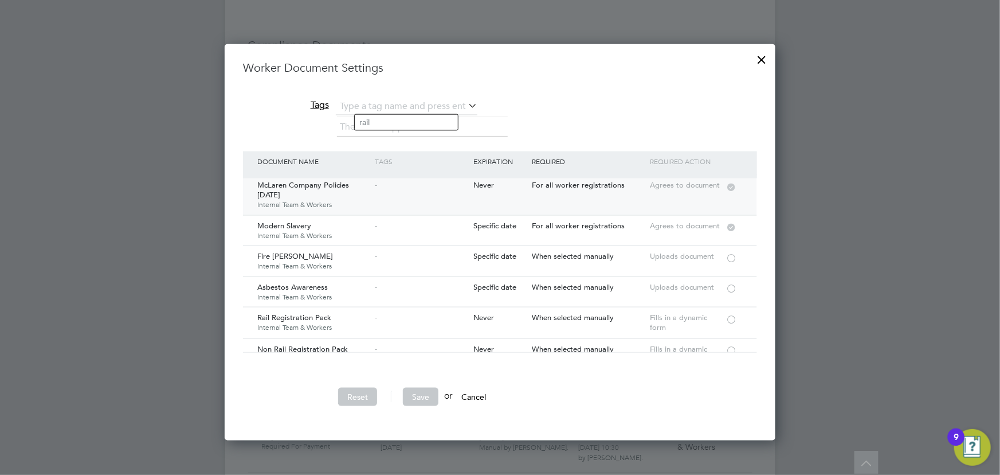
scroll to position [52, 0]
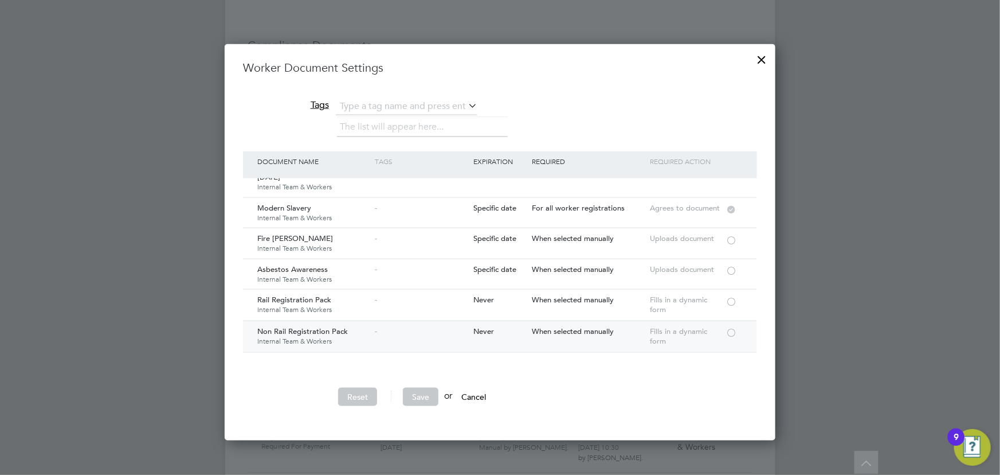
click at [733, 327] on div at bounding box center [731, 331] width 11 height 9
click at [421, 396] on button "Save" at bounding box center [421, 397] width 36 height 18
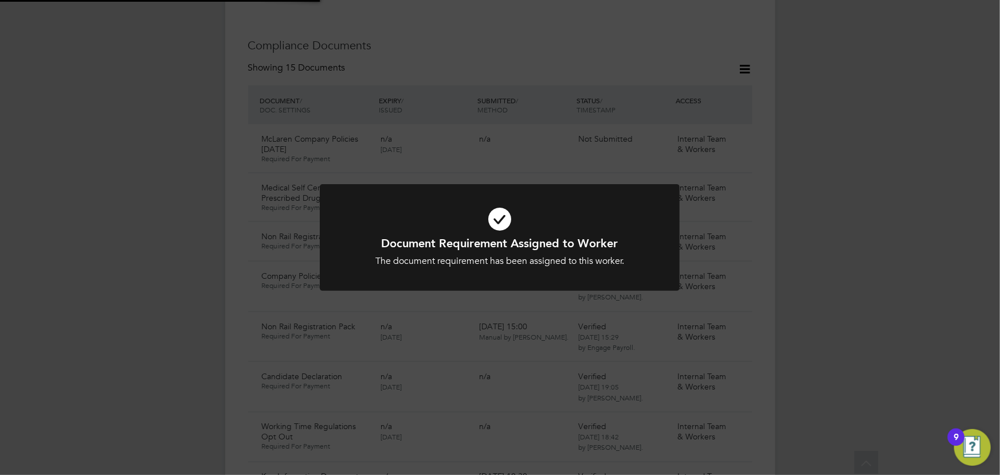
click at [929, 278] on div "Document Requirement Assigned to Worker The document requirement has been assig…" at bounding box center [500, 237] width 1000 height 475
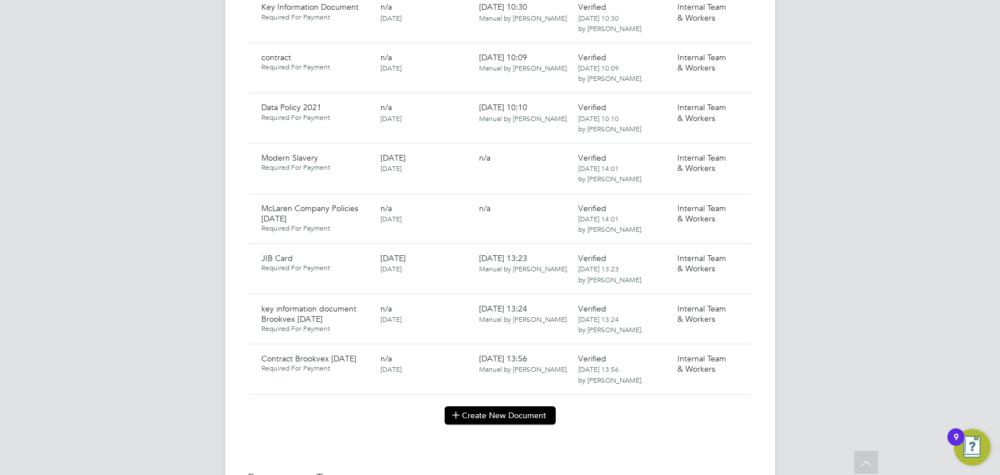
scroll to position [1152, 0]
click at [532, 406] on button "Create New Document" at bounding box center [500, 415] width 111 height 18
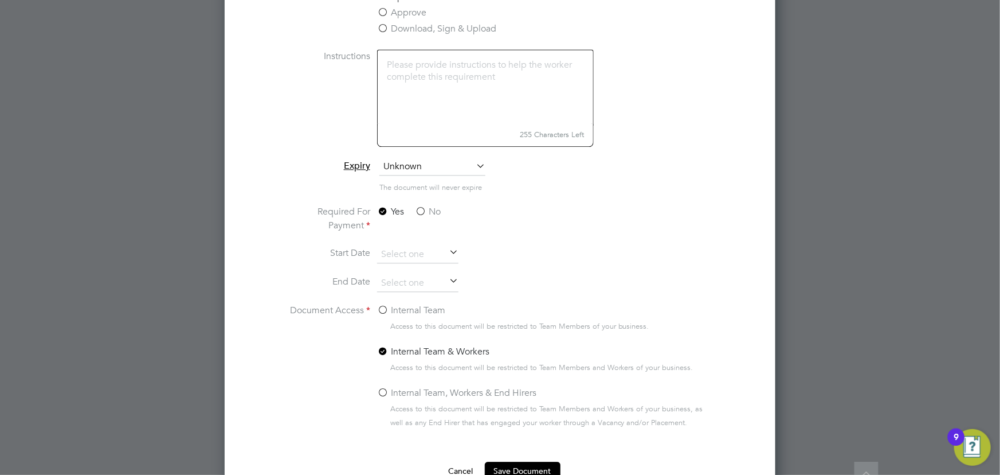
scroll to position [1308, 0]
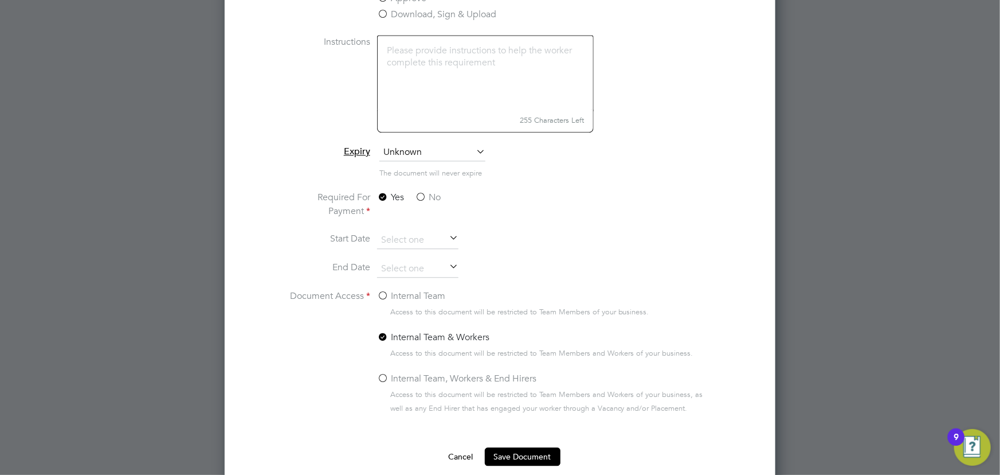
type input "Gas Safe Register"
click at [435, 198] on label "No" at bounding box center [428, 197] width 26 height 14
click at [0, 0] on input "No" at bounding box center [0, 0] width 0 height 0
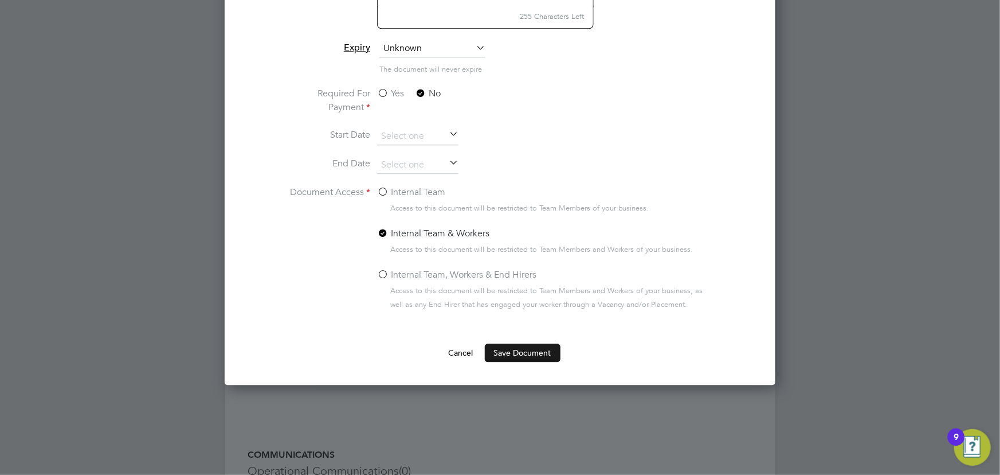
scroll to position [1412, 0]
click at [517, 349] on button "Save Document" at bounding box center [523, 352] width 76 height 18
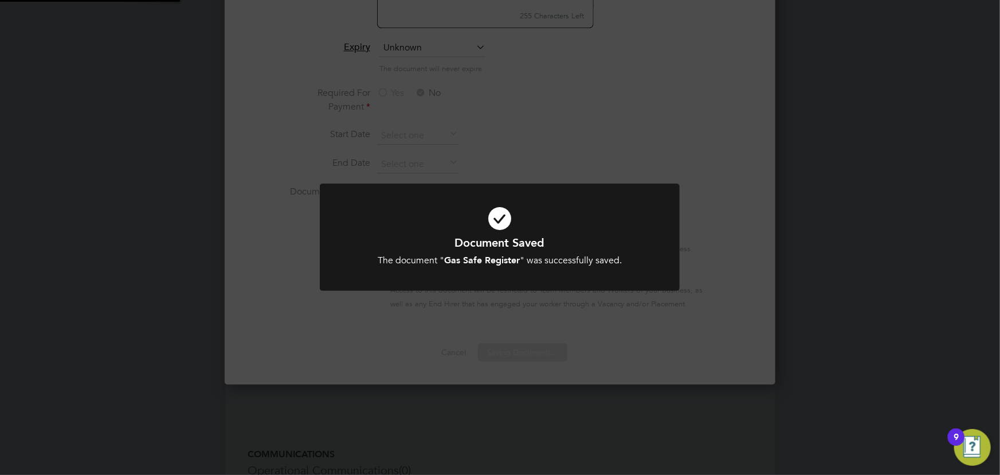
click at [943, 321] on div "Document Saved The document " Gas Safe Register " was successfully saved. Cance…" at bounding box center [500, 237] width 1000 height 475
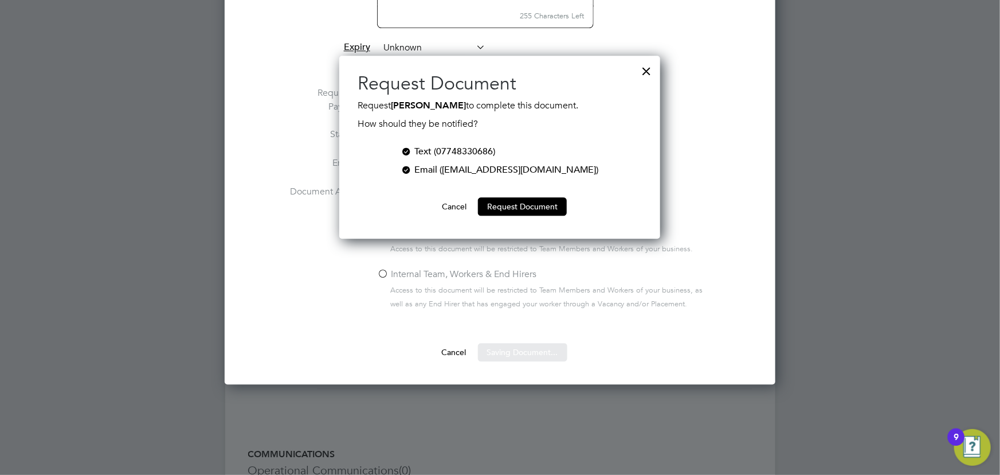
scroll to position [183, 321]
click at [451, 207] on button "Cancel" at bounding box center [454, 206] width 43 height 18
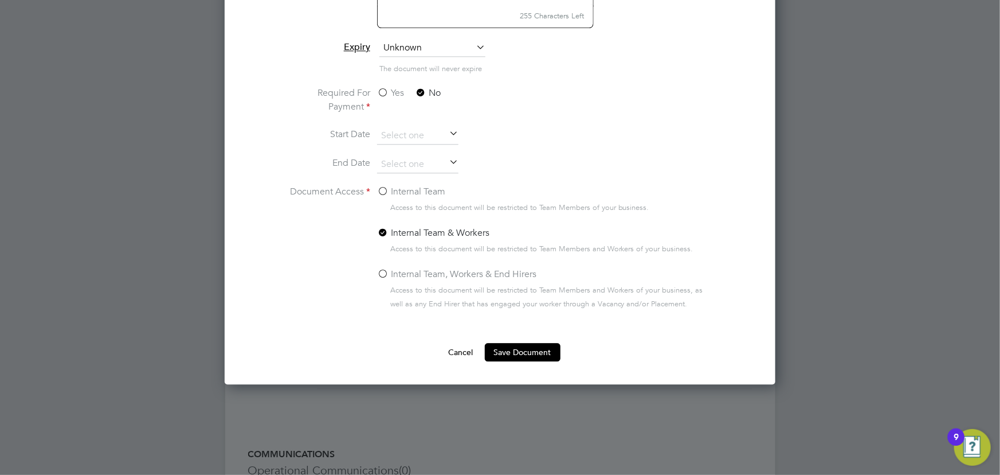
drag, startPoint x: 456, startPoint y: 347, endPoint x: 637, endPoint y: 372, distance: 182.3
click at [457, 347] on button "Cancel" at bounding box center [461, 352] width 43 height 18
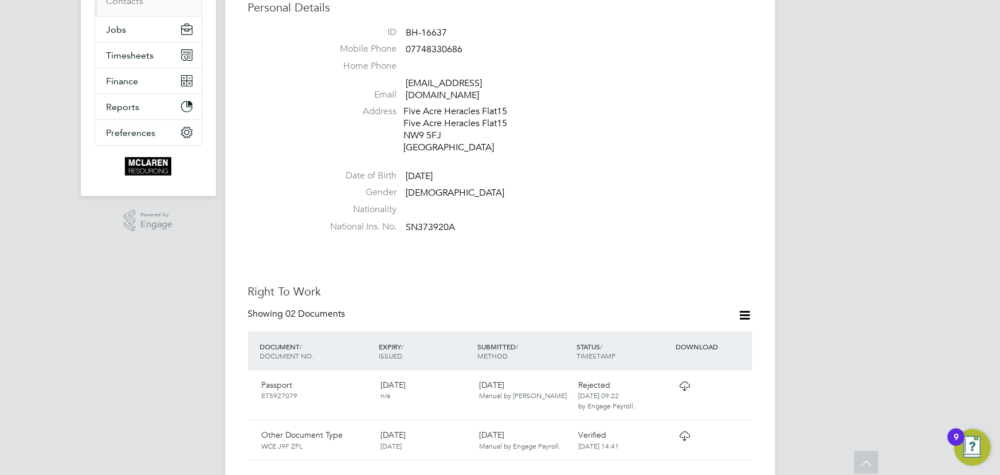
scroll to position [109, 0]
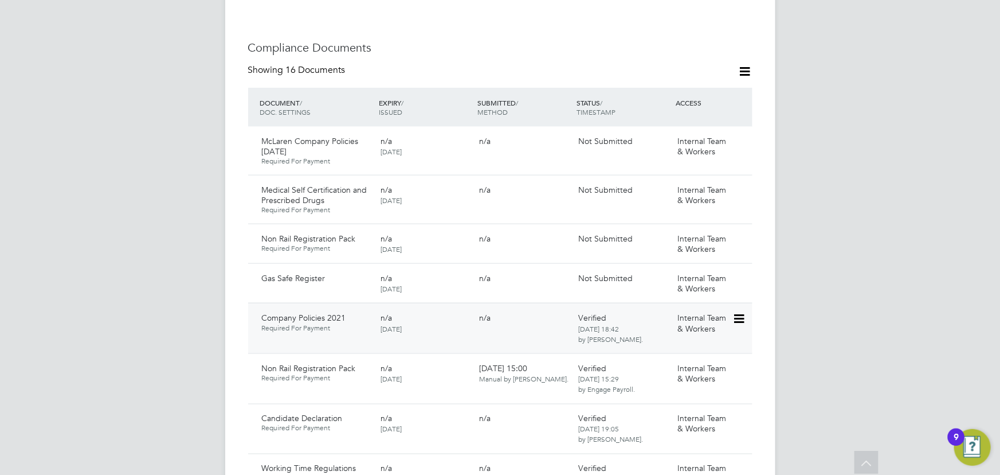
scroll to position [886, 0]
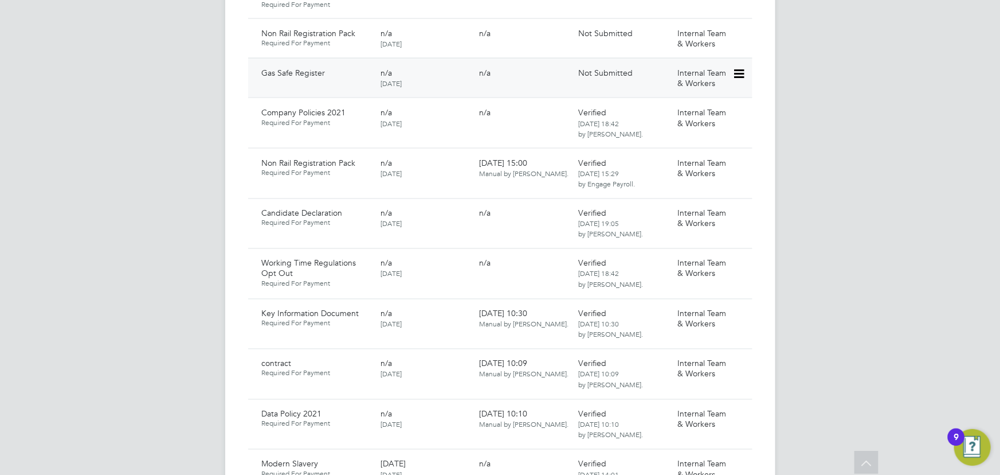
click at [743, 67] on icon at bounding box center [738, 74] width 11 height 14
click at [707, 104] on li "Submit Document" at bounding box center [701, 105] width 85 height 16
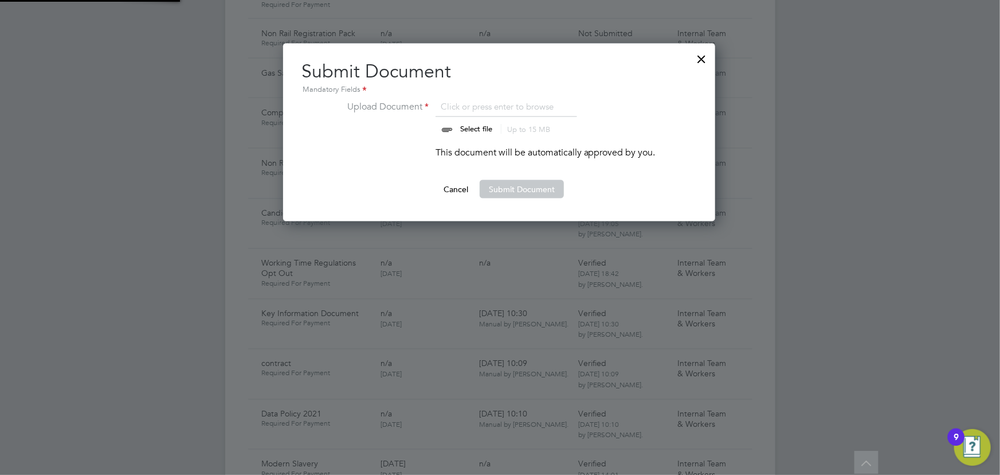
scroll to position [178, 433]
click at [485, 131] on input "file" at bounding box center [487, 117] width 180 height 34
type input "C:\fakepath\krzy gas safe ticket.jpeg"
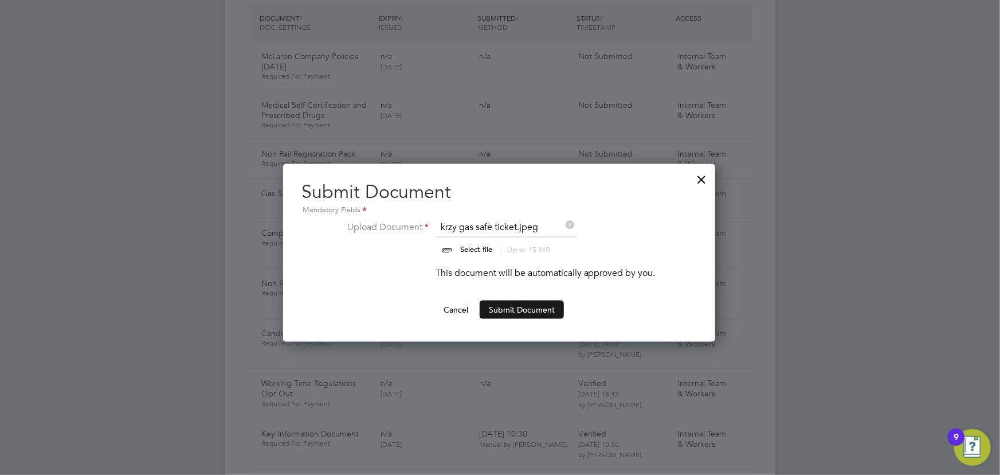
click at [522, 288] on ng-form "Upload Document krzy gas safe ticket.jpeg Select file Up to 15 MB Drop your fil…" at bounding box center [500, 269] width 396 height 99
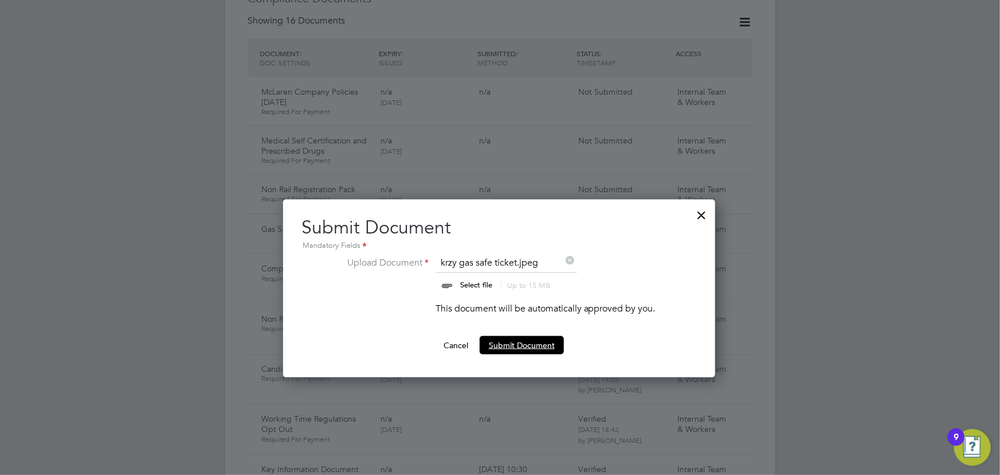
scroll to position [729, 0]
click at [541, 339] on button "Submit Document" at bounding box center [522, 345] width 84 height 18
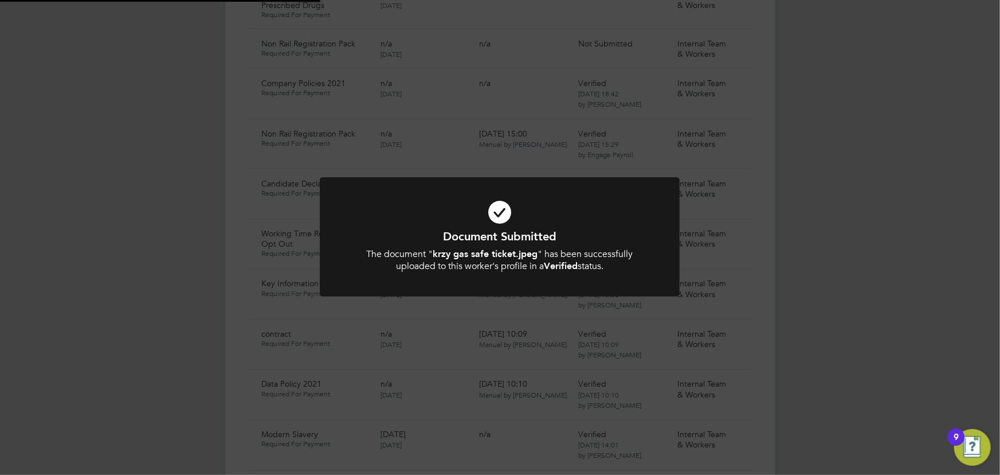
scroll to position [886, 0]
click at [795, 273] on div "Document Submitted The document " krzy gas safe ticket.jpeg " has been successf…" at bounding box center [500, 237] width 1000 height 475
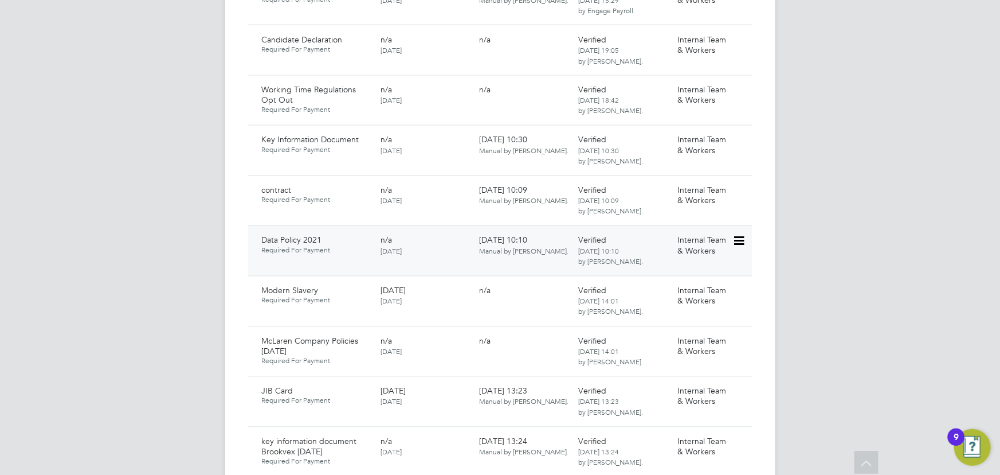
scroll to position [1146, 0]
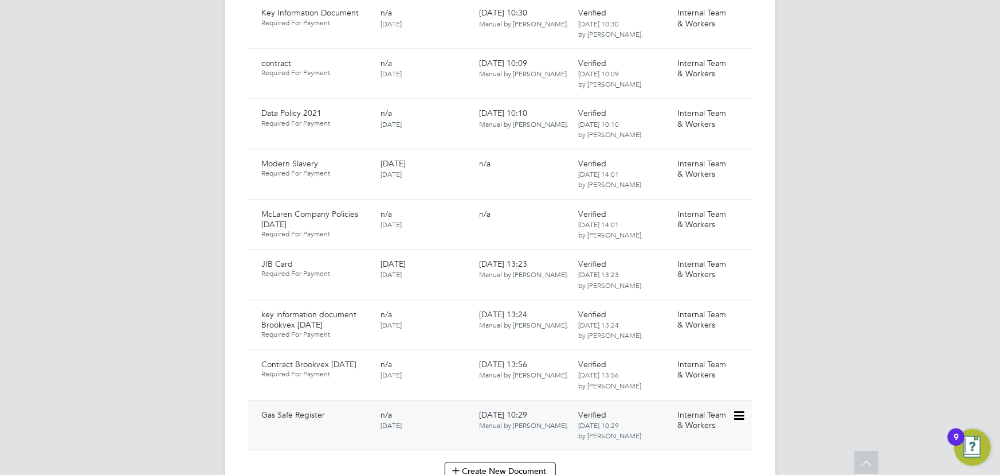
click at [744, 409] on icon at bounding box center [738, 416] width 11 height 14
click at [688, 425] on li "Edit Document" at bounding box center [697, 432] width 91 height 16
type input "Gas Safe Register"
type input "[DATE]"
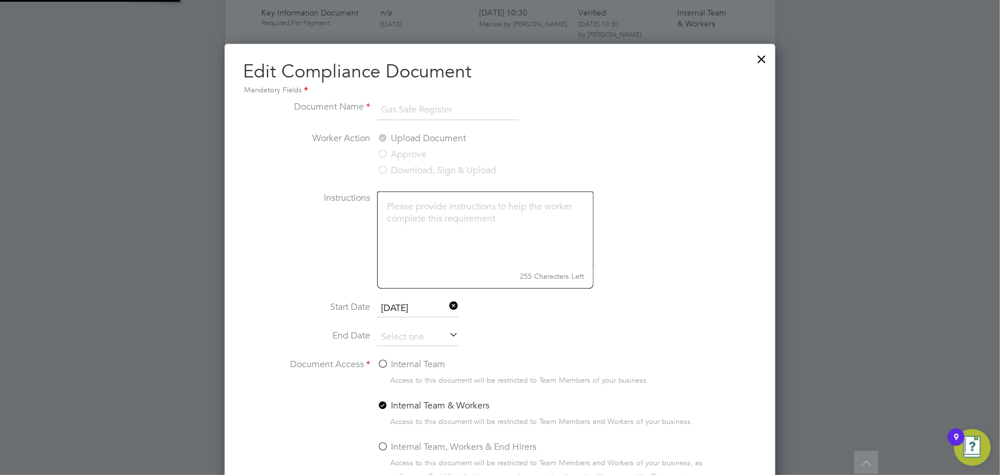
scroll to position [512, 551]
click at [404, 339] on input at bounding box center [417, 336] width 81 height 17
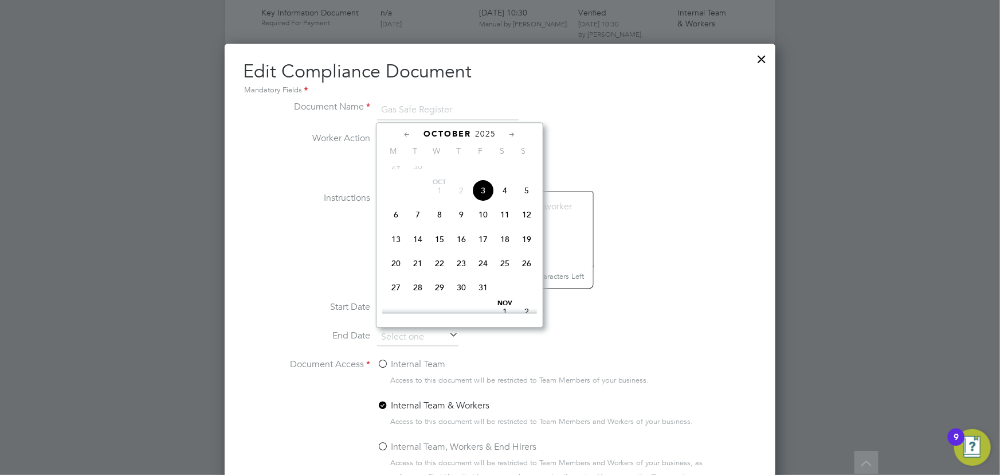
scroll to position [421, 0]
click at [488, 131] on span "2025" at bounding box center [485, 134] width 21 height 10
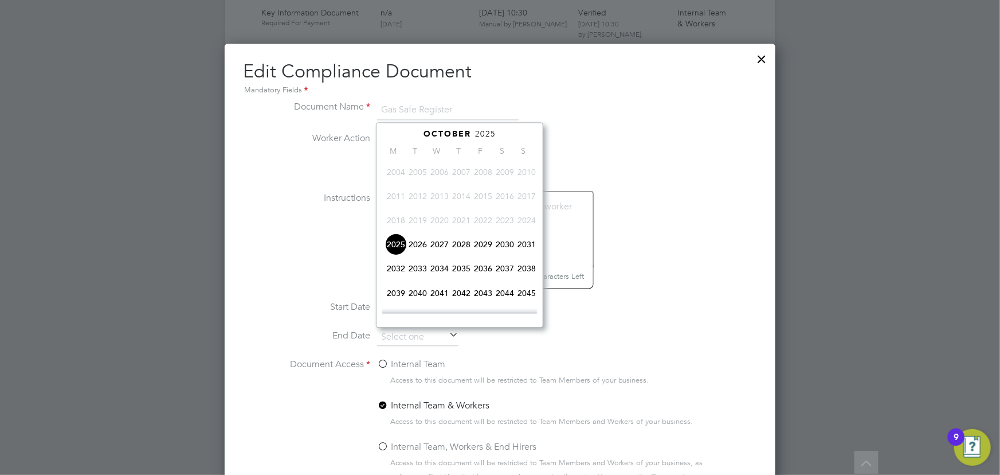
click at [418, 243] on span "2026" at bounding box center [418, 244] width 22 height 22
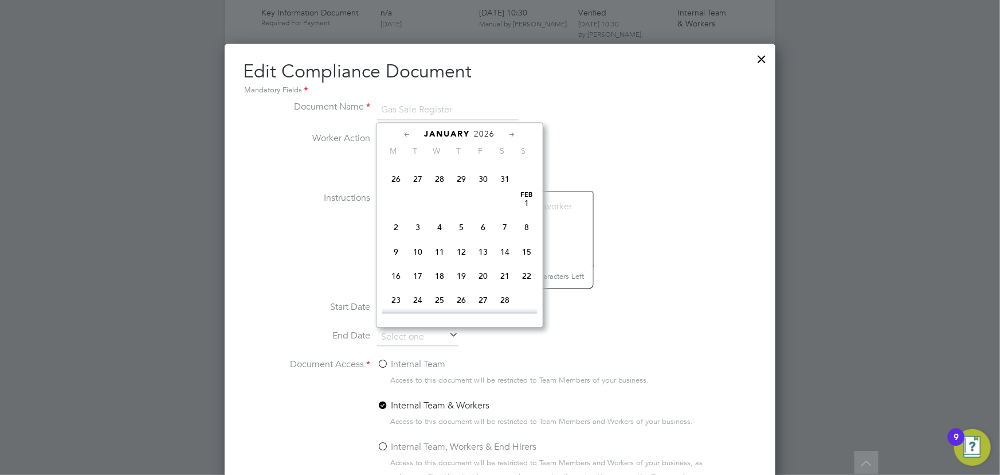
scroll to position [191, 0]
click at [399, 277] on span "12" at bounding box center [396, 276] width 22 height 22
type input "12 Jan 2026"
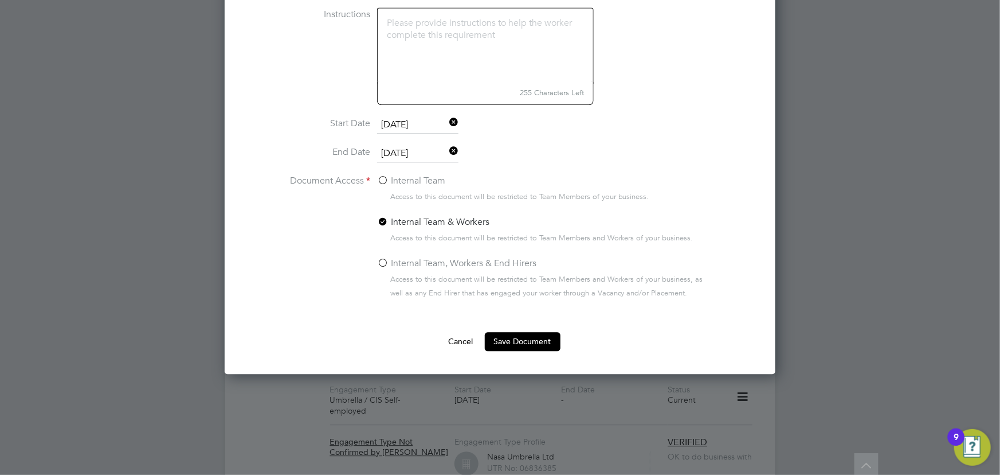
scroll to position [1407, 0]
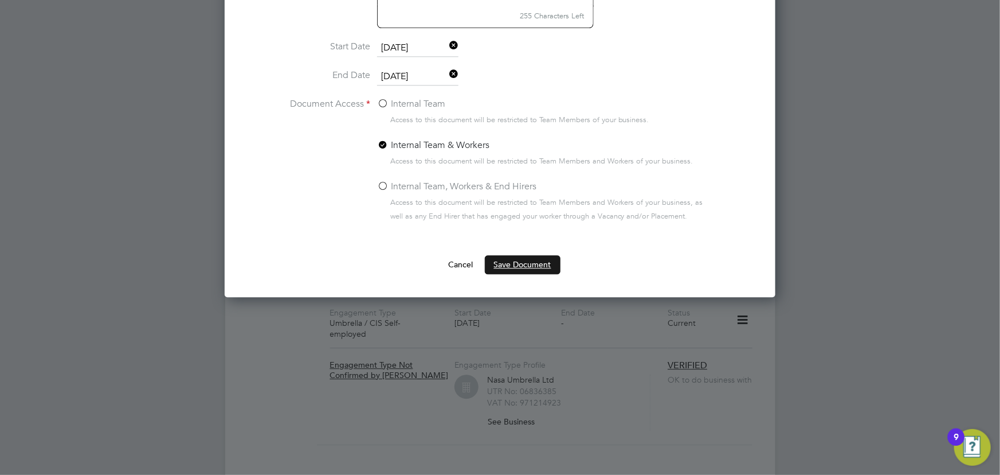
click at [511, 262] on button "Save Document" at bounding box center [523, 264] width 76 height 18
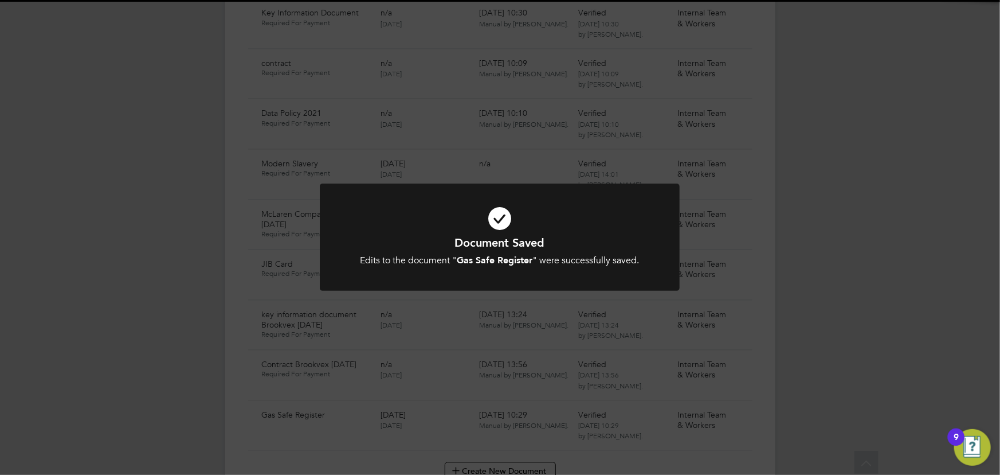
click at [867, 308] on div "Document Saved Edits to the document " Gas Safe Register " were successfully sa…" at bounding box center [500, 237] width 1000 height 475
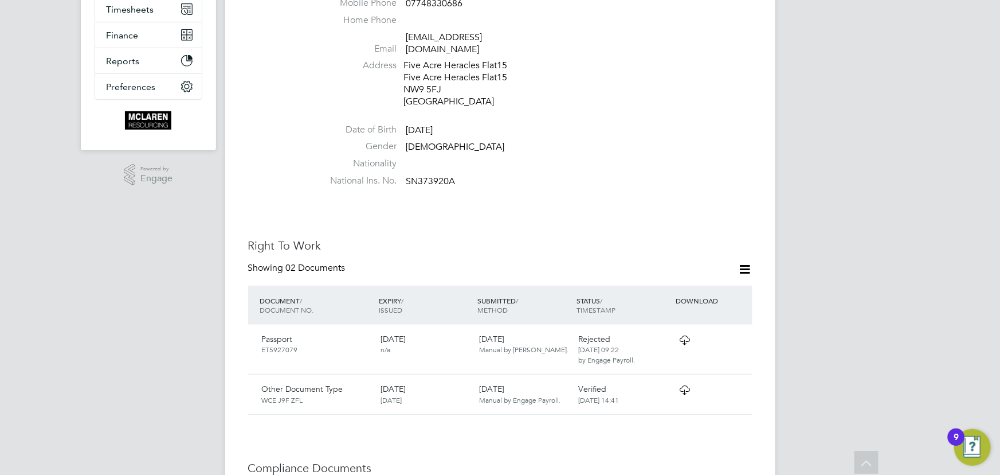
scroll to position [0, 0]
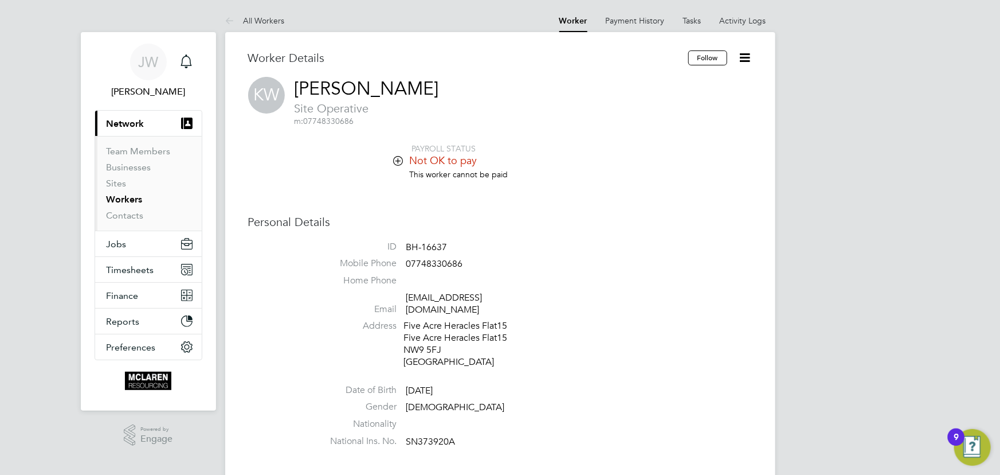
click at [748, 58] on icon at bounding box center [745, 57] width 14 height 14
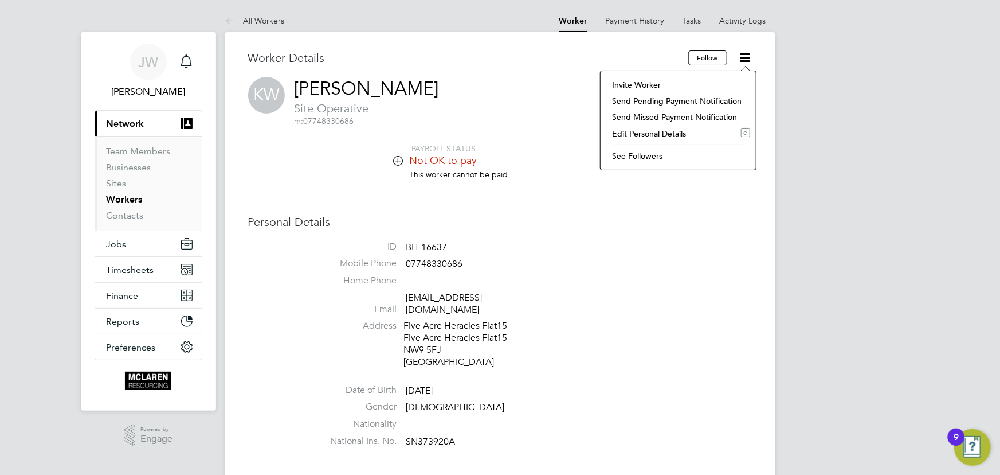
click at [642, 84] on li "Invite Worker" at bounding box center [678, 85] width 144 height 16
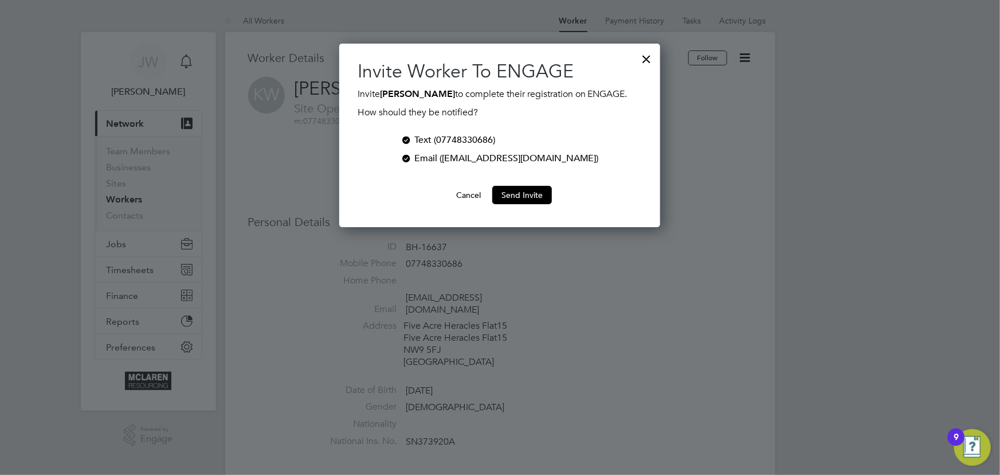
scroll to position [198, 321]
click at [522, 204] on button "Send Invite" at bounding box center [522, 195] width 60 height 18
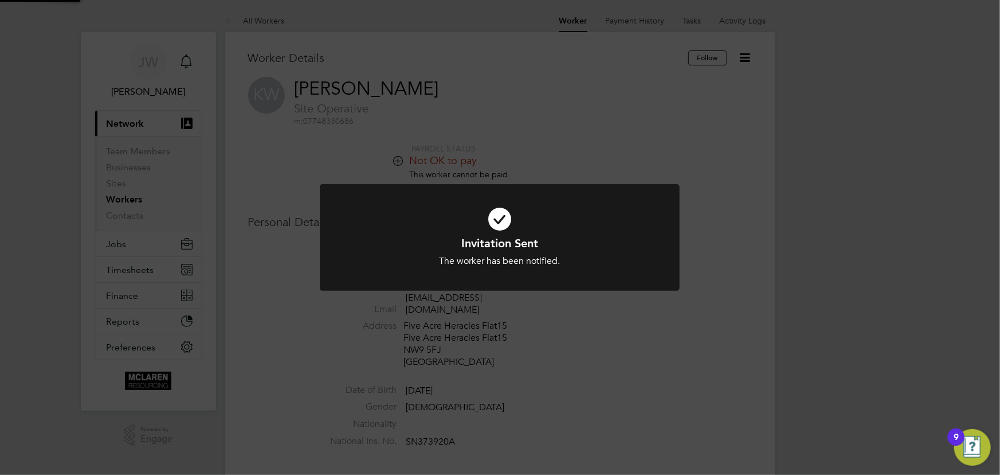
click at [917, 217] on div "Invitation Sent The worker has been notified. Cancel Okay" at bounding box center [500, 237] width 1000 height 475
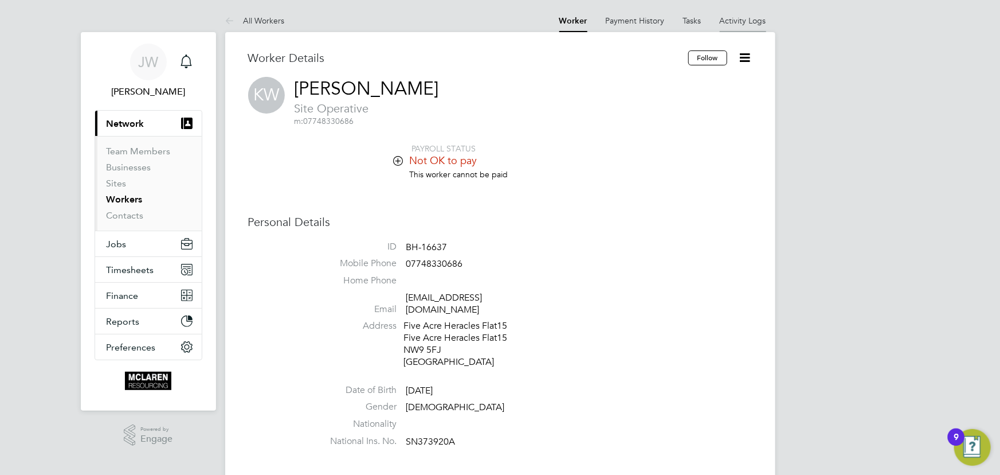
click at [741, 12] on li "Activity Logs" at bounding box center [743, 20] width 46 height 23
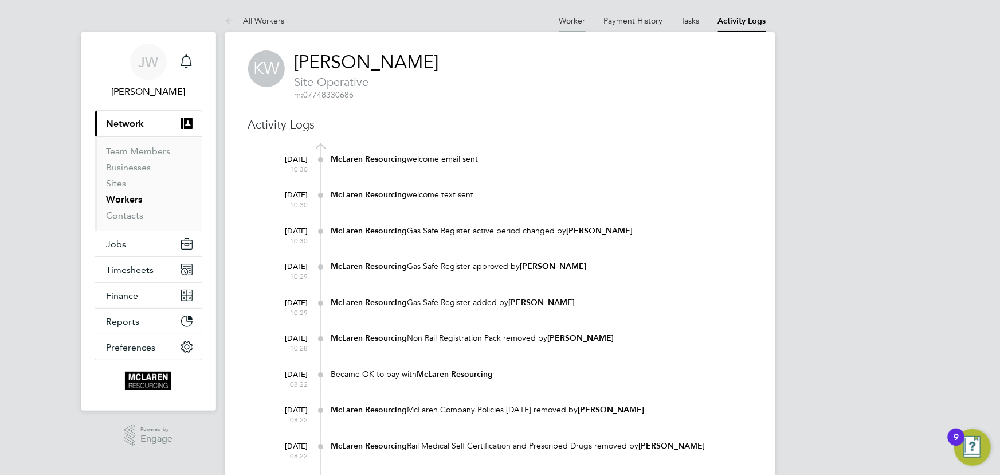
click at [573, 14] on li "Worker" at bounding box center [572, 20] width 26 height 23
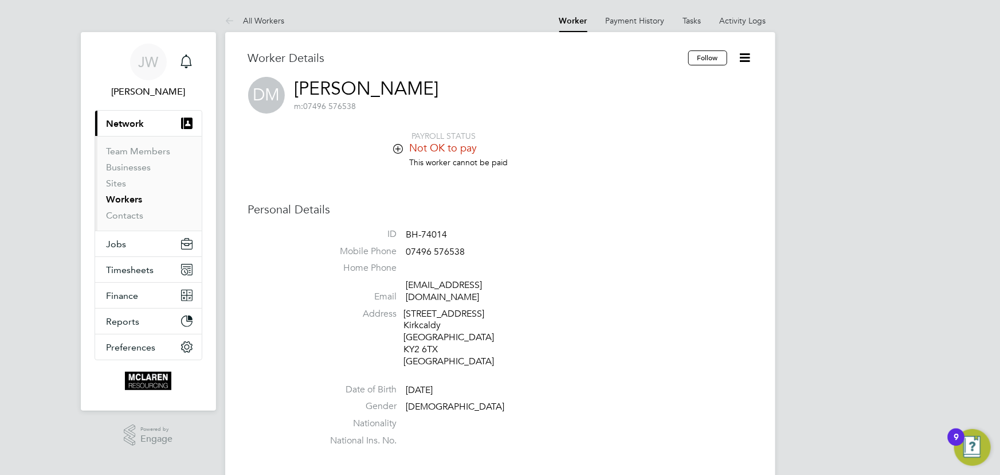
click at [738, 50] on icon at bounding box center [745, 57] width 14 height 14
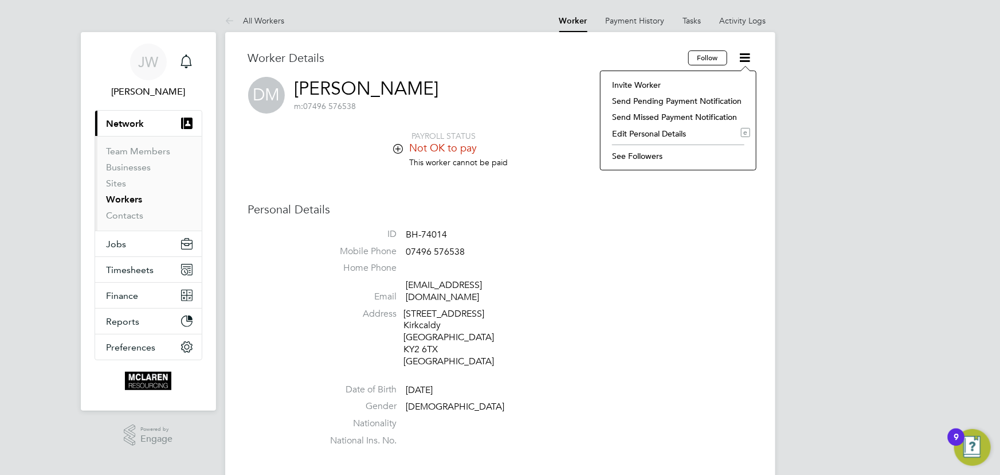
click at [637, 131] on li "Edit Personal Details e" at bounding box center [678, 134] width 144 height 16
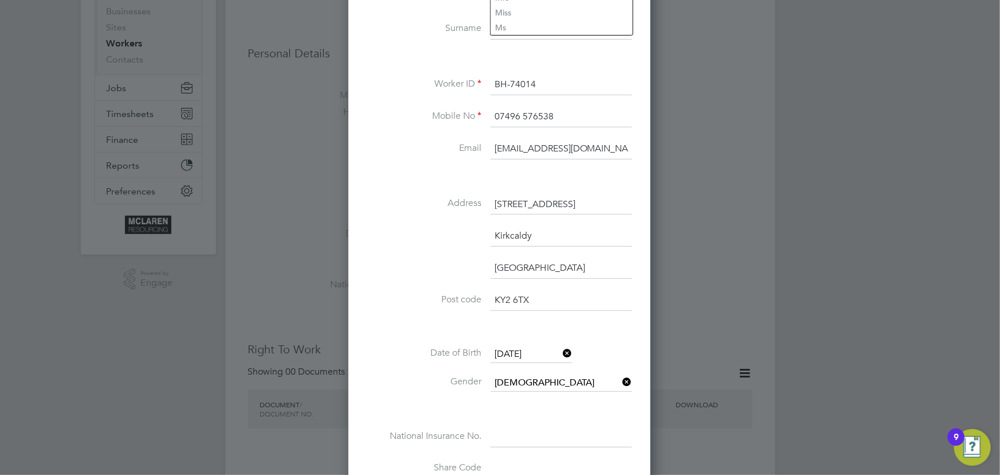
scroll to position [312, 0]
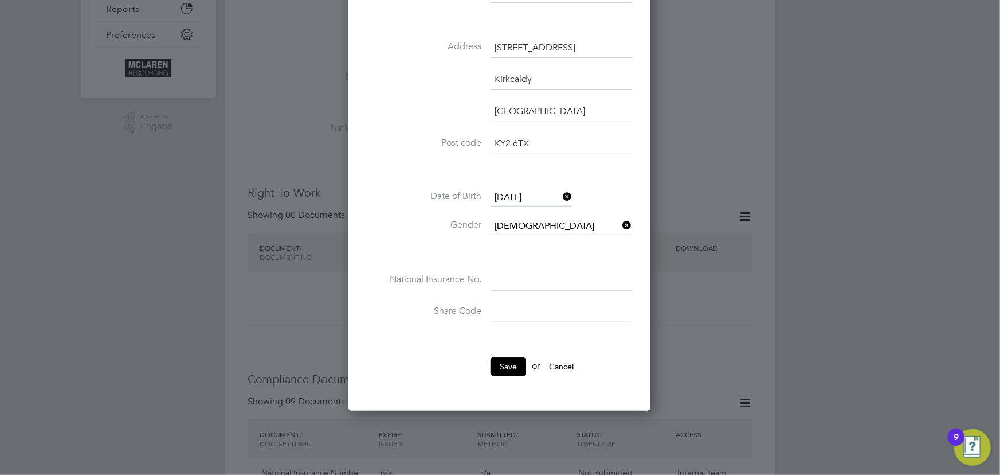
click at [510, 284] on input at bounding box center [562, 280] width 142 height 21
click at [502, 280] on input at bounding box center [562, 280] width 142 height 21
type input "PK 34 81 61 B"
click at [516, 358] on button "Save" at bounding box center [509, 366] width 36 height 18
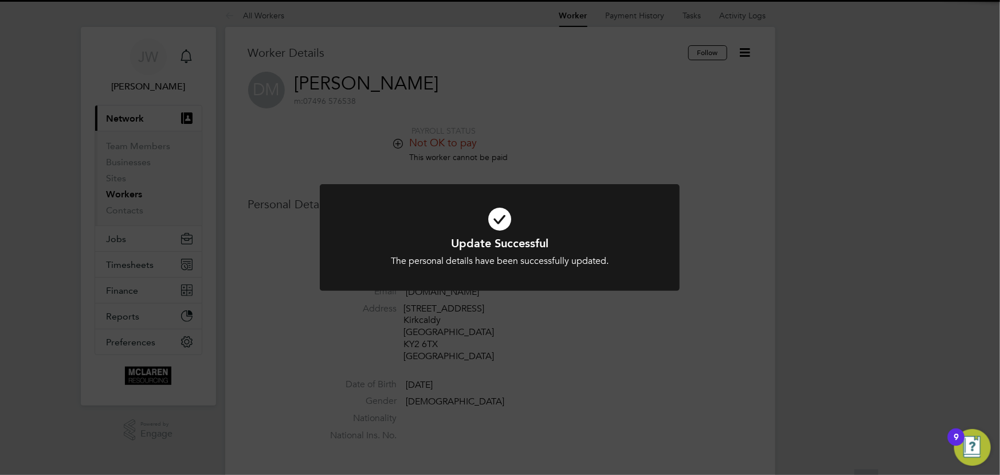
scroll to position [0, 0]
click at [906, 255] on div "Update Successful The personal details have been successfully updated. Cancel O…" at bounding box center [500, 237] width 1000 height 475
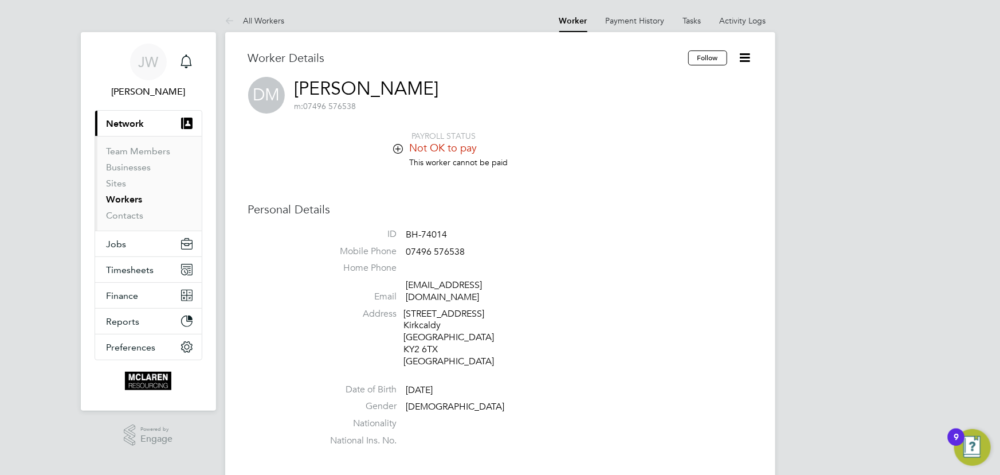
click at [739, 57] on icon at bounding box center [745, 57] width 14 height 14
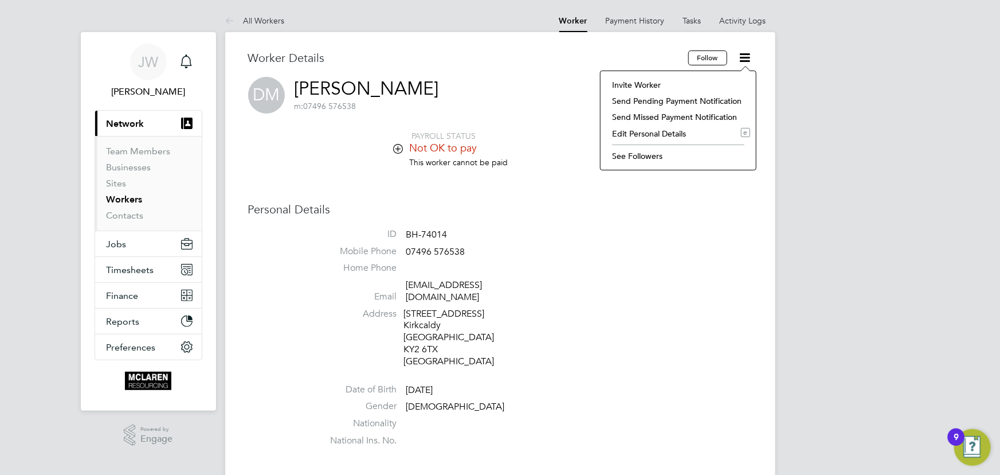
click at [642, 131] on li "Edit Personal Details e" at bounding box center [678, 134] width 144 height 16
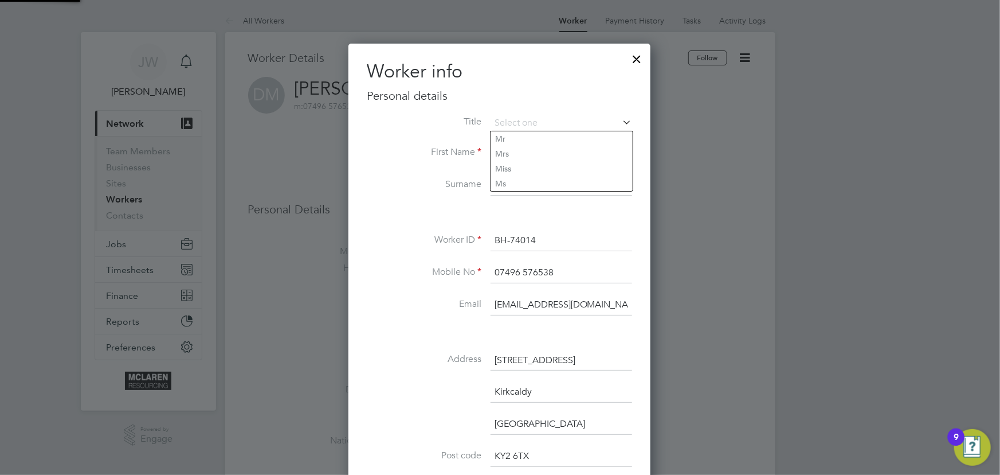
scroll to position [676, 303]
drag, startPoint x: 496, startPoint y: 302, endPoint x: 655, endPoint y: 304, distance: 159.4
type input "janeweitzman@yahoo.co.uk"
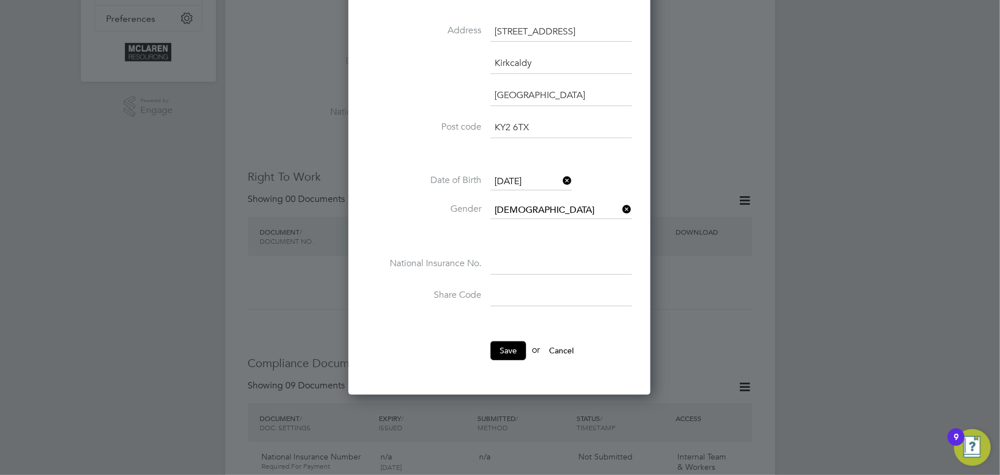
scroll to position [365, 0]
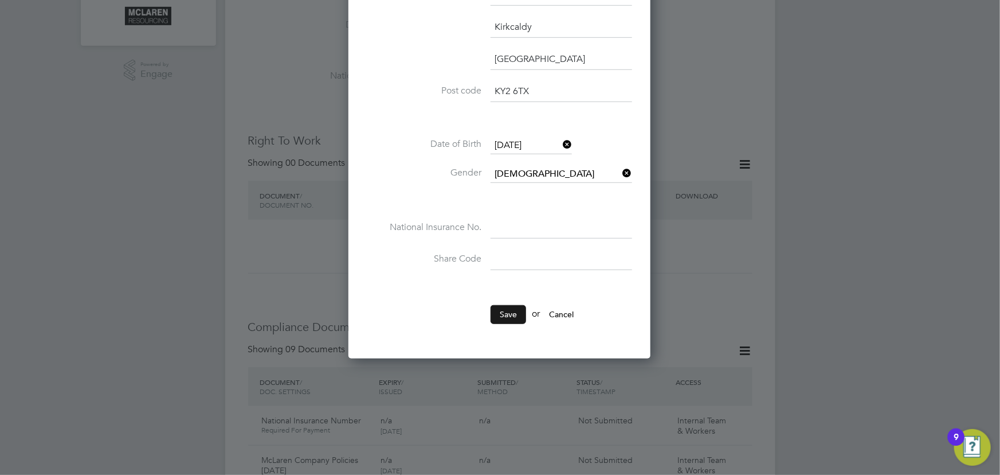
click at [514, 311] on button "Save" at bounding box center [509, 314] width 36 height 18
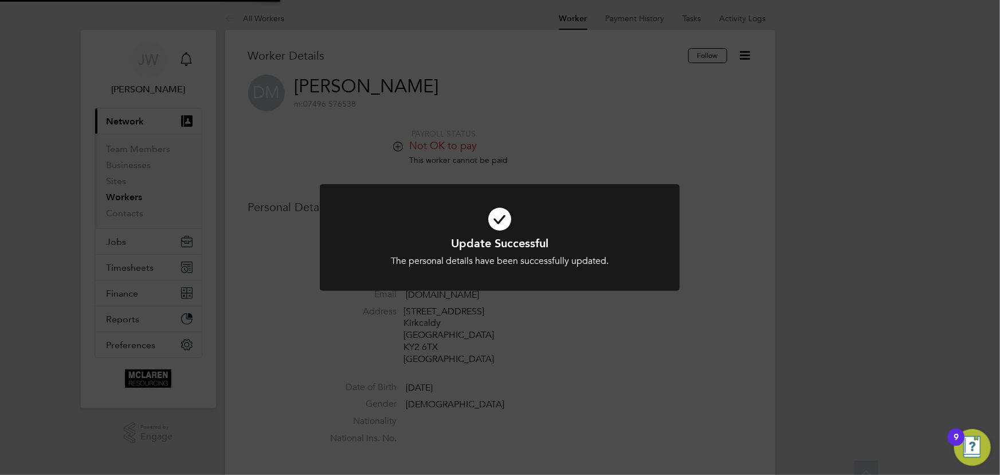
scroll to position [0, 0]
click at [677, 303] on div "Update Successful The personal details have been successfully updated. Cancel O…" at bounding box center [500, 244] width 360 height 121
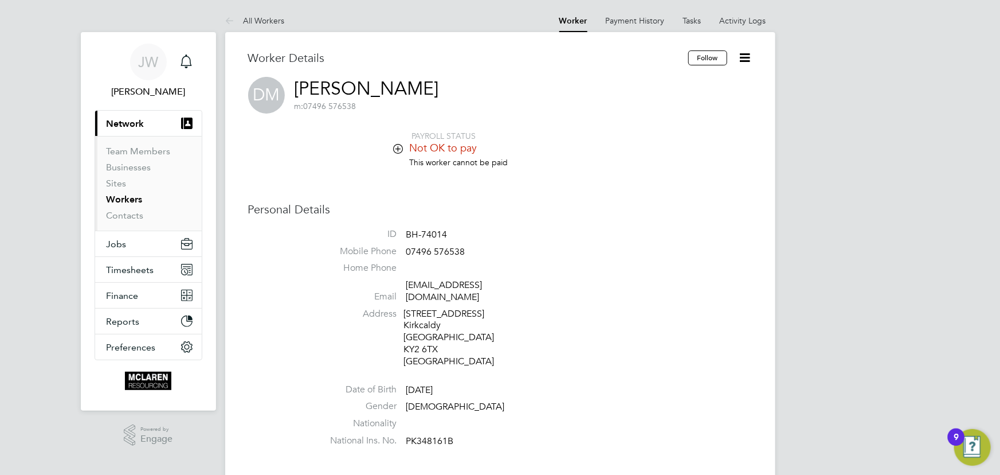
click at [742, 58] on icon at bounding box center [745, 57] width 14 height 14
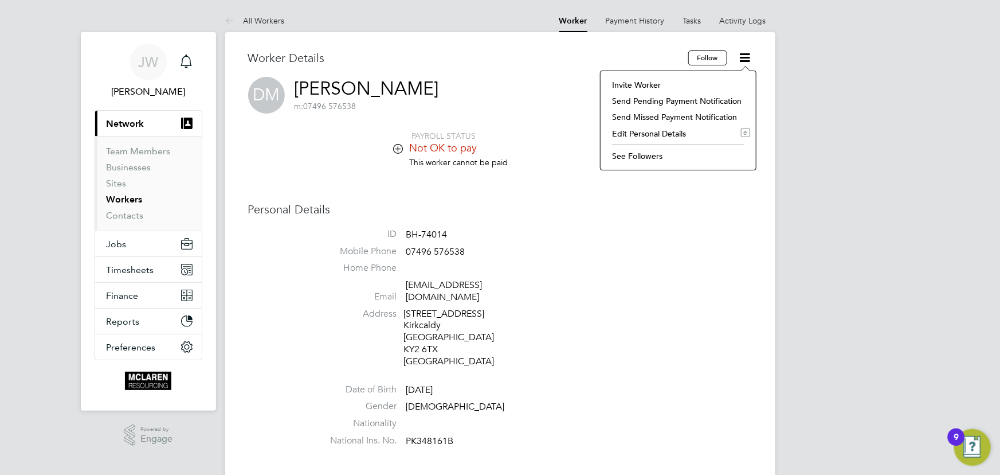
drag, startPoint x: 619, startPoint y: 86, endPoint x: 698, endPoint y: 108, distance: 81.5
click at [620, 86] on li "Invite Worker" at bounding box center [678, 85] width 144 height 16
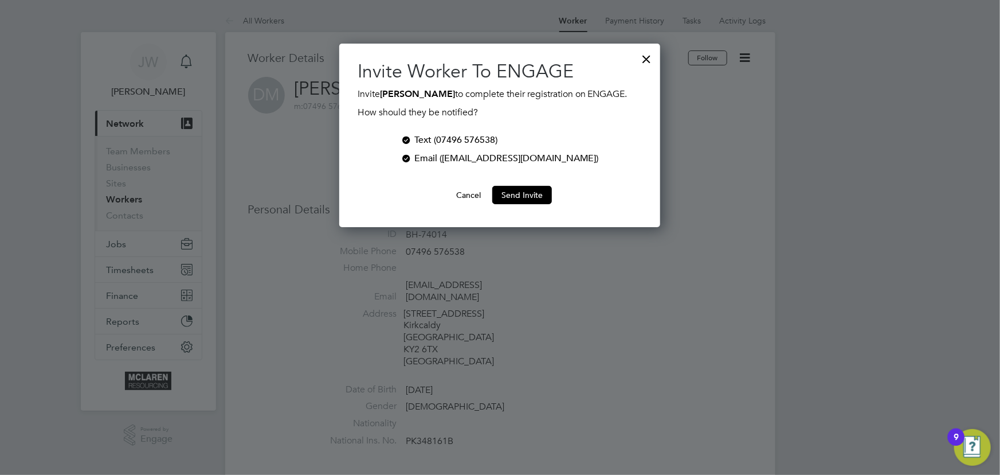
scroll to position [183, 321]
click at [443, 138] on div "Text (07496 576538)" at bounding box center [455, 140] width 83 height 14
click at [531, 195] on button "Send Invite" at bounding box center [522, 195] width 60 height 18
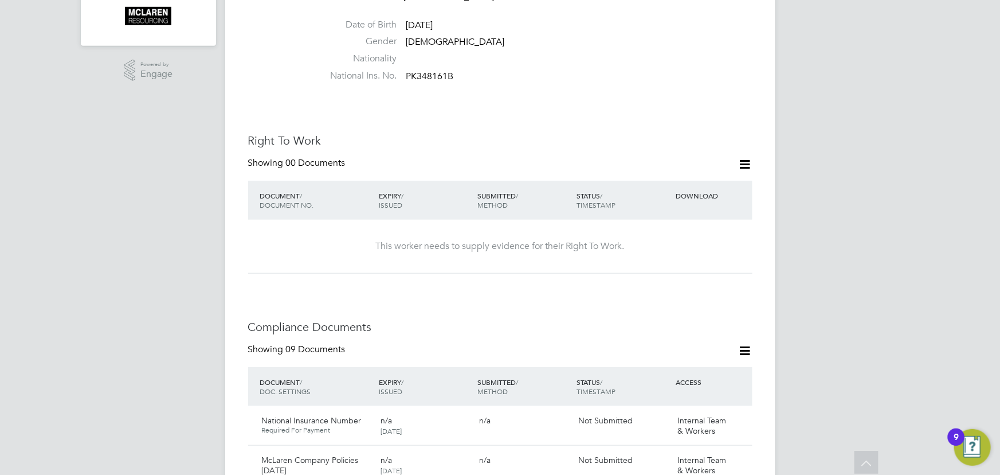
scroll to position [573, 0]
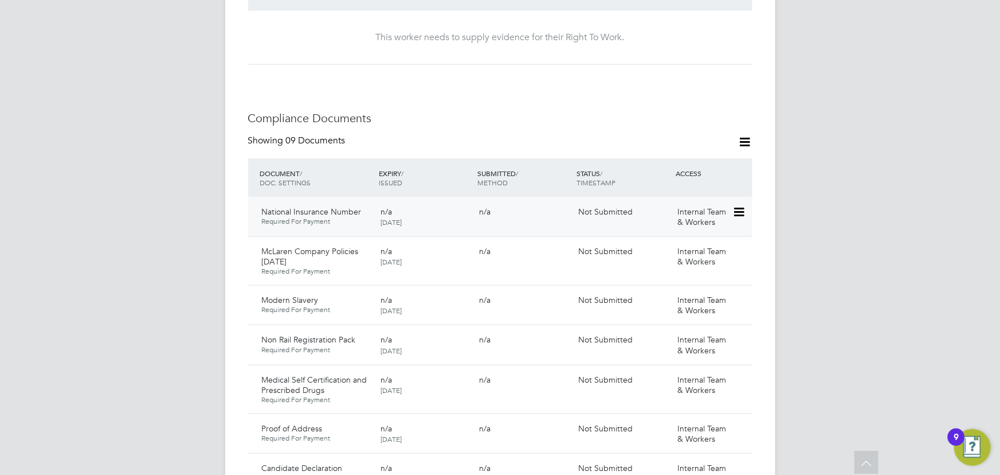
drag, startPoint x: 745, startPoint y: 199, endPoint x: 738, endPoint y: 205, distance: 9.8
click at [744, 205] on icon at bounding box center [738, 212] width 11 height 14
click at [694, 242] on li "Submit Document" at bounding box center [701, 244] width 85 height 16
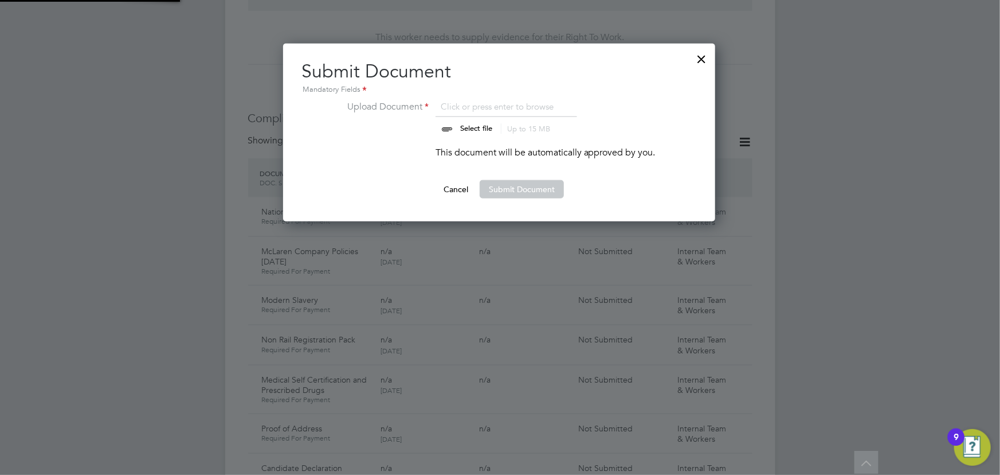
scroll to position [178, 433]
click at [478, 126] on input "file" at bounding box center [487, 117] width 180 height 34
type input "C:\fakepath\daniel NI number.jpg"
drag, startPoint x: 488, startPoint y: 187, endPoint x: 694, endPoint y: 205, distance: 206.5
click at [488, 187] on button "Submit Document" at bounding box center [522, 189] width 84 height 18
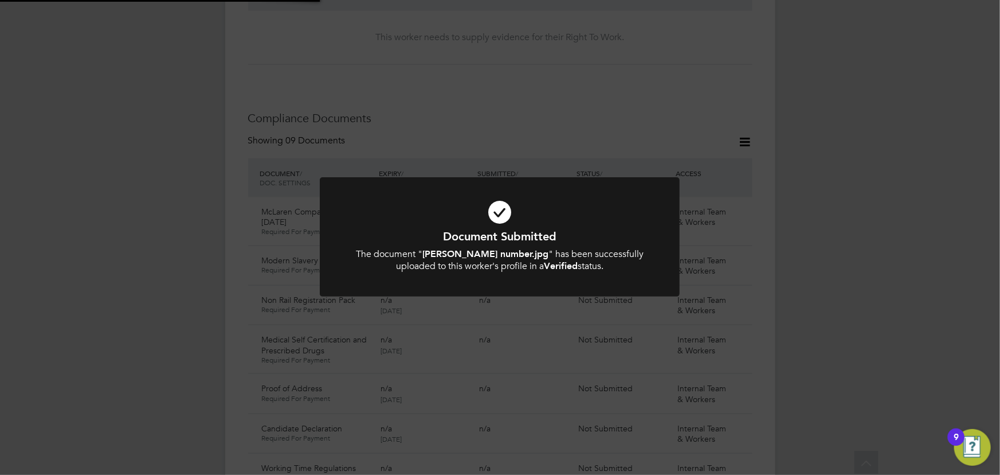
click at [871, 238] on div "Document Submitted The document " daniel NI number.jpg " has been successfully …" at bounding box center [500, 237] width 1000 height 475
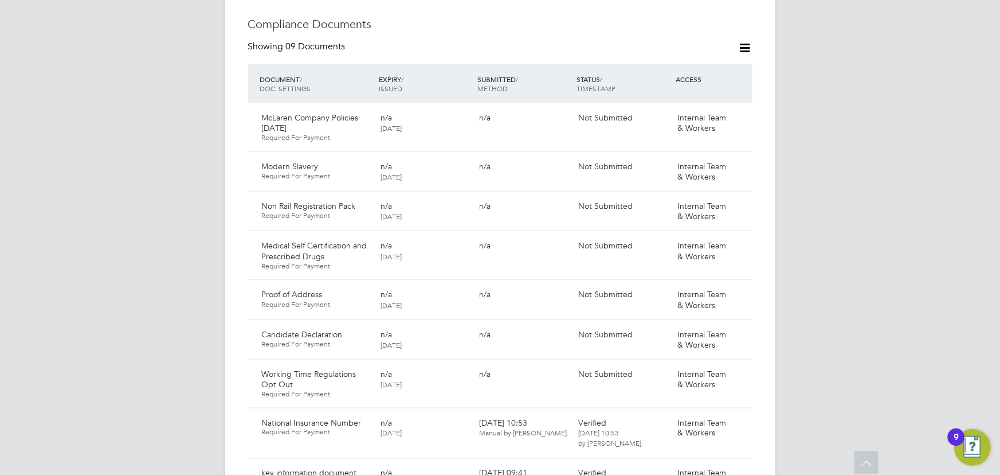
scroll to position [781, 0]
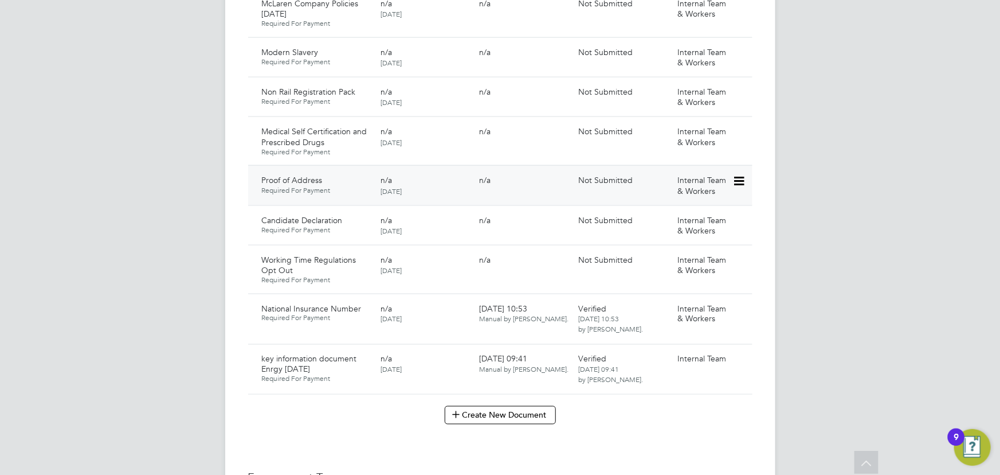
click at [741, 174] on icon at bounding box center [738, 181] width 11 height 14
click at [701, 210] on li "Submit Document" at bounding box center [701, 213] width 85 height 16
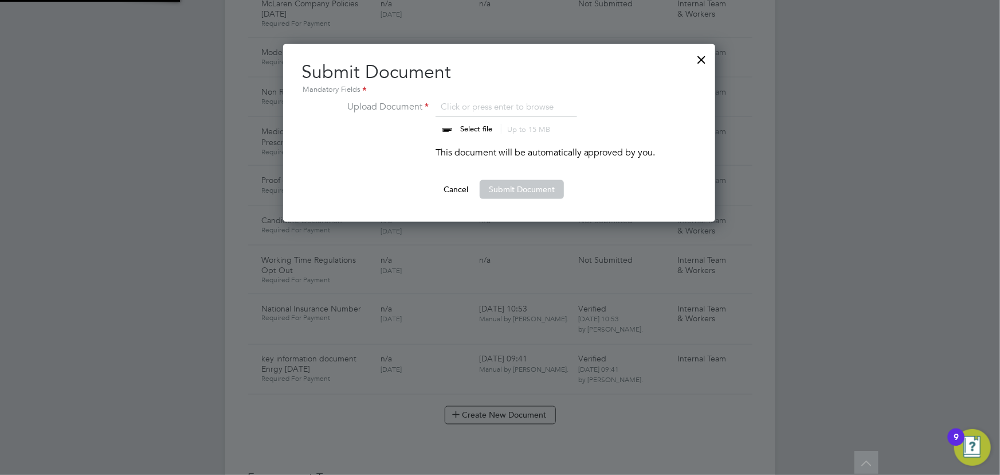
scroll to position [178, 433]
click at [469, 128] on input "file" at bounding box center [487, 117] width 180 height 34
click at [700, 57] on div at bounding box center [702, 56] width 21 height 21
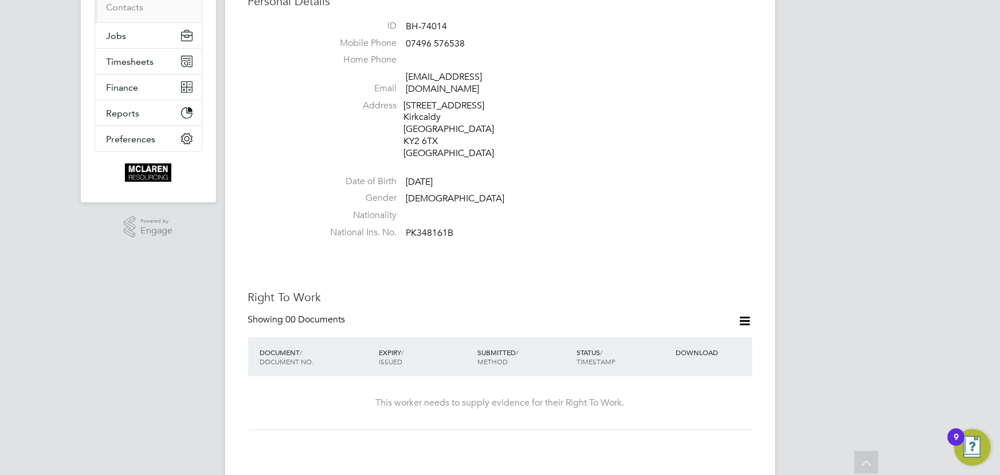
scroll to position [0, 0]
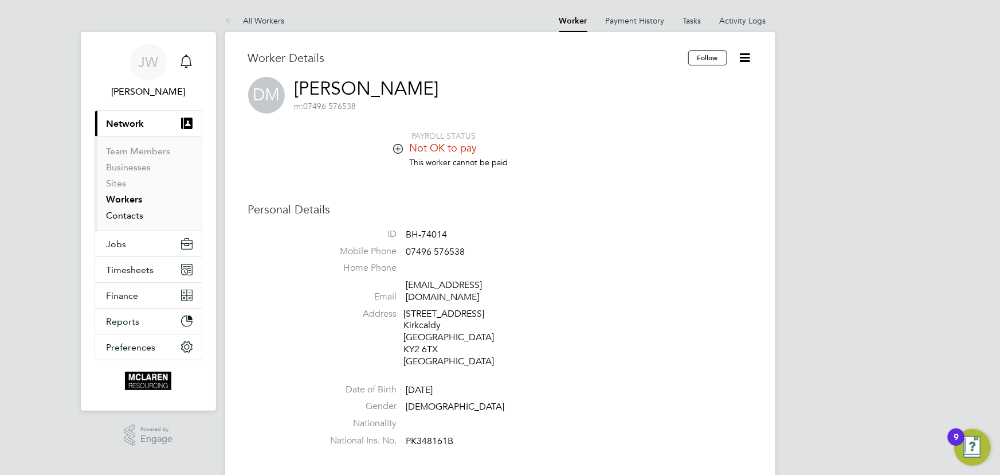
click at [122, 213] on link "Contacts" at bounding box center [125, 215] width 37 height 11
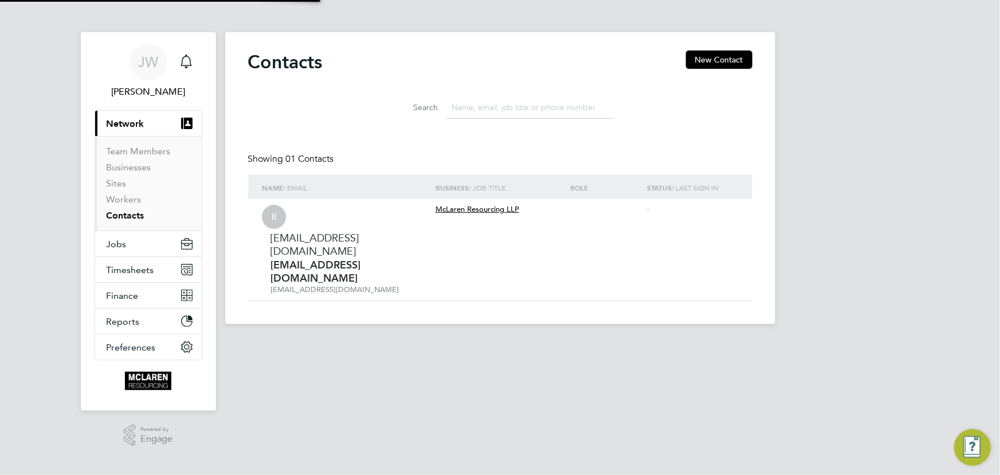
click at [126, 193] on li "Sites" at bounding box center [150, 186] width 86 height 16
drag, startPoint x: 130, startPoint y: 198, endPoint x: 167, endPoint y: 198, distance: 37.8
click at [131, 198] on link "Workers" at bounding box center [124, 199] width 35 height 11
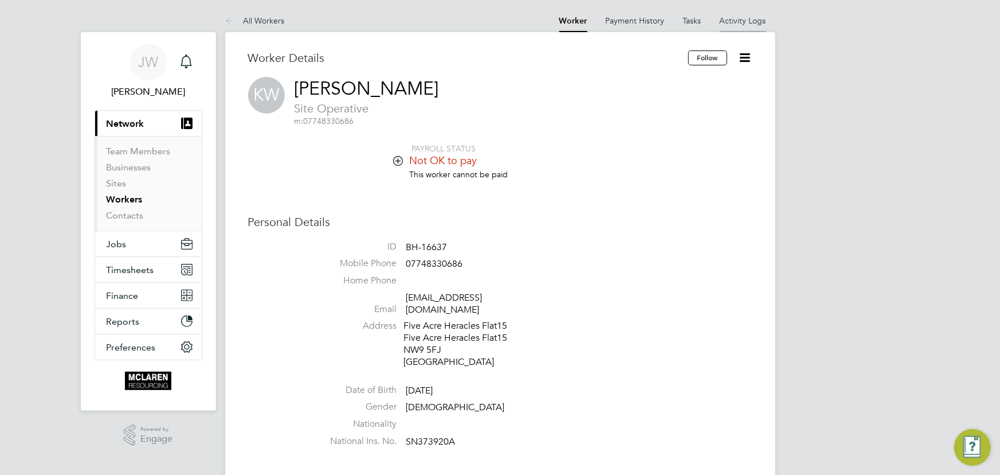
click at [743, 24] on link "Activity Logs" at bounding box center [743, 20] width 46 height 10
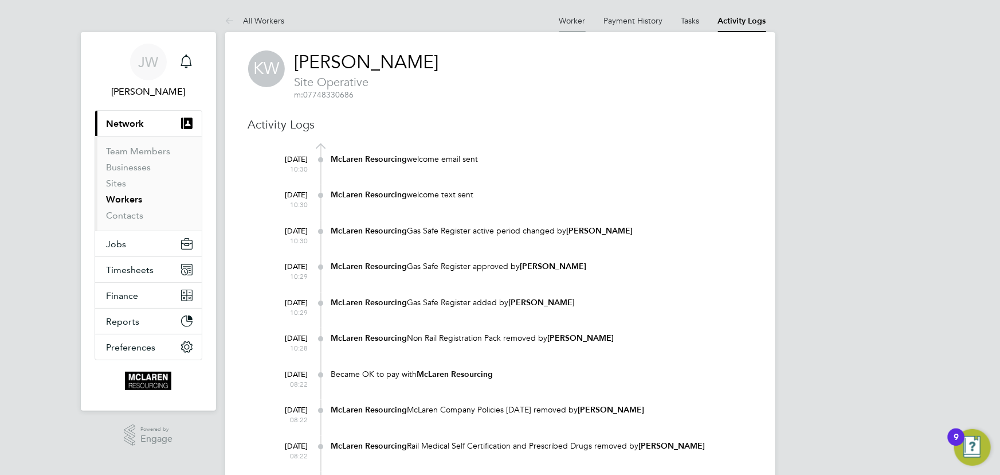
click at [566, 19] on link "Worker" at bounding box center [572, 20] width 26 height 10
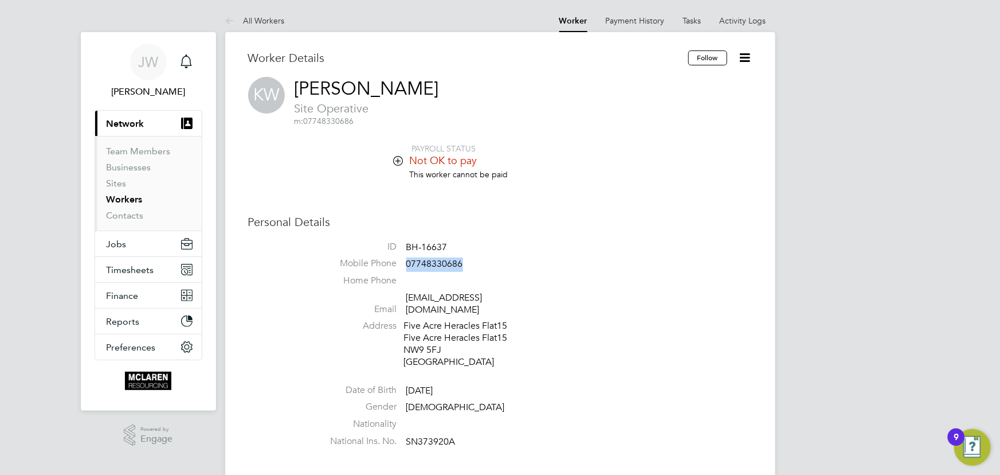
drag, startPoint x: 406, startPoint y: 265, endPoint x: 462, endPoint y: 260, distance: 55.9
click at [466, 259] on li "Mobile Phone [PHONE_NUMBER]" at bounding box center [535, 265] width 436 height 17
drag, startPoint x: 402, startPoint y: 298, endPoint x: 529, endPoint y: 298, distance: 126.7
click at [529, 298] on li "Email [EMAIL_ADDRESS][DOMAIN_NAME]" at bounding box center [535, 306] width 436 height 28
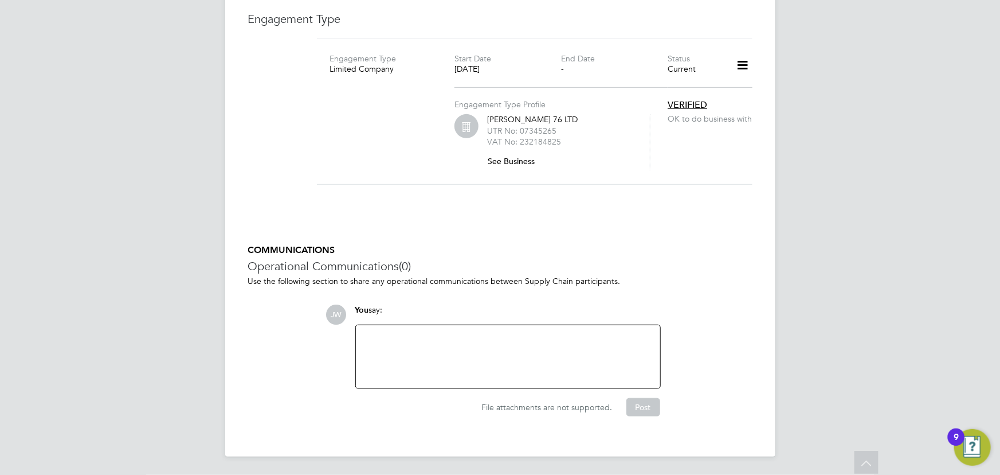
scroll to position [4429, 0]
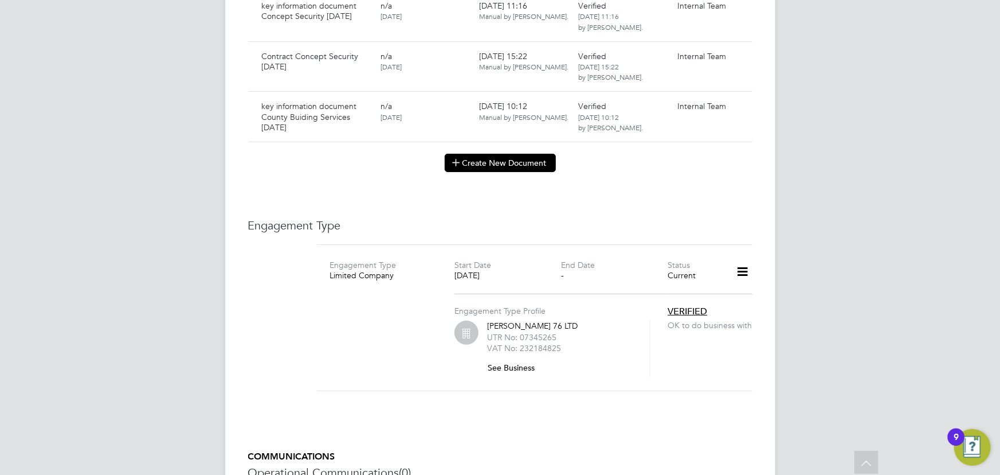
click at [498, 168] on button "Create New Document" at bounding box center [500, 163] width 111 height 18
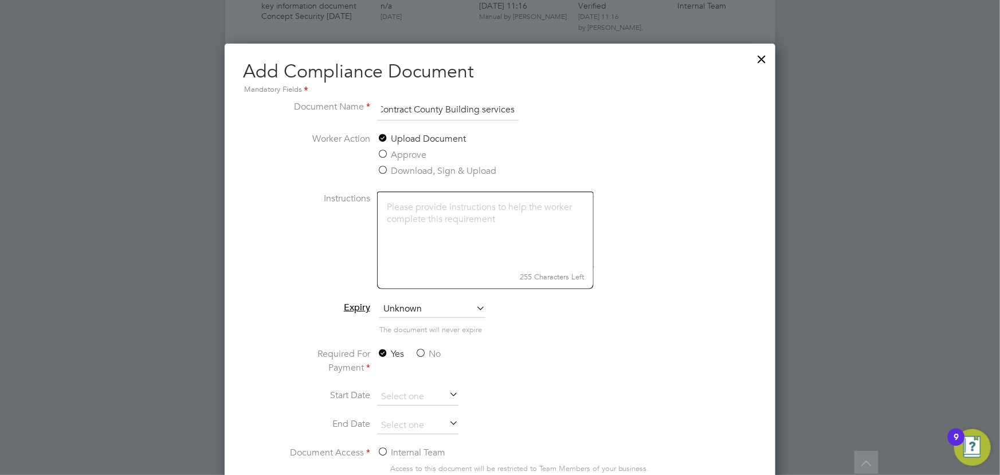
scroll to position [0, 0]
click at [522, 115] on li "Document Name Contract County Building services" at bounding box center [500, 116] width 432 height 32
drag, startPoint x: 507, startPoint y: 111, endPoint x: 515, endPoint y: 109, distance: 8.9
click at [507, 111] on input "Contract County Building services" at bounding box center [448, 110] width 142 height 21
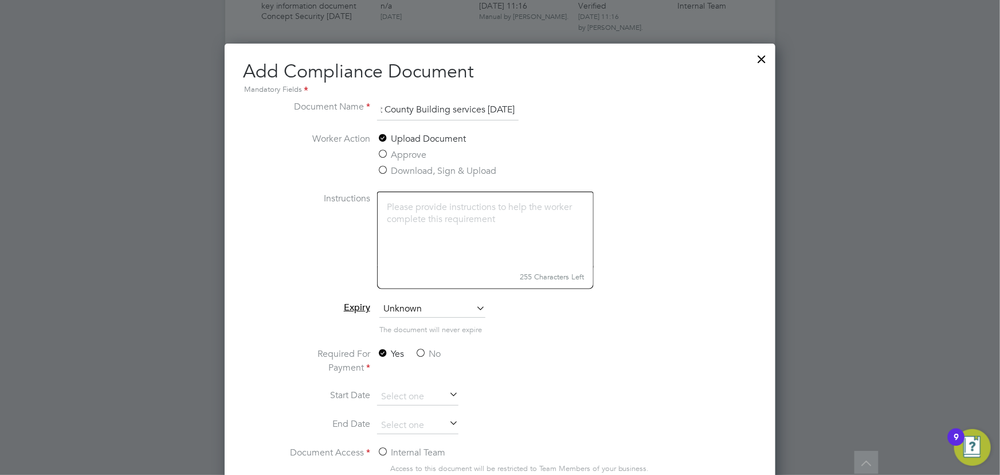
type input "Contract County Building services 02.10.25"
click at [426, 349] on label "No" at bounding box center [428, 354] width 26 height 14
click at [0, 0] on input "No" at bounding box center [0, 0] width 0 height 0
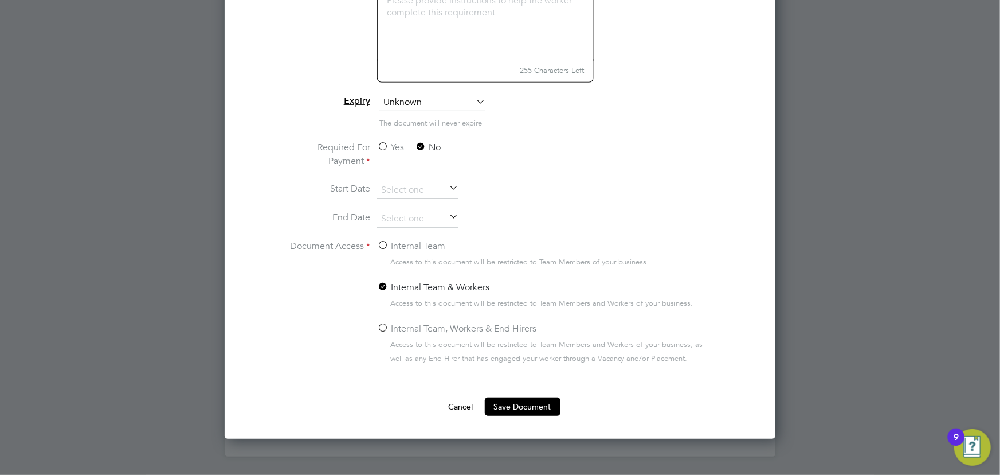
click at [414, 239] on label "Internal Team" at bounding box center [411, 246] width 68 height 14
click at [0, 0] on input "Internal Team" at bounding box center [0, 0] width 0 height 0
click at [508, 398] on button "Save Document" at bounding box center [523, 406] width 76 height 18
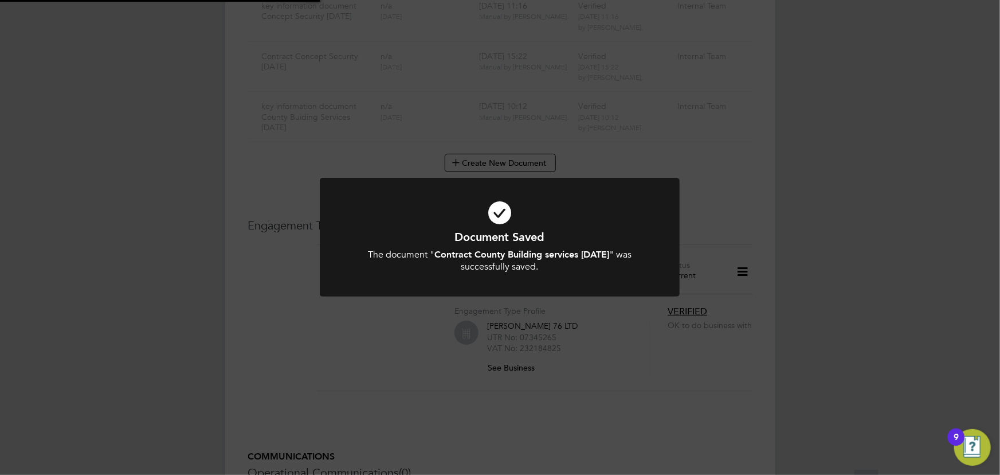
click at [848, 295] on div "Document Saved The document " Contract County Building services 02.10.25 " was …" at bounding box center [500, 237] width 1000 height 475
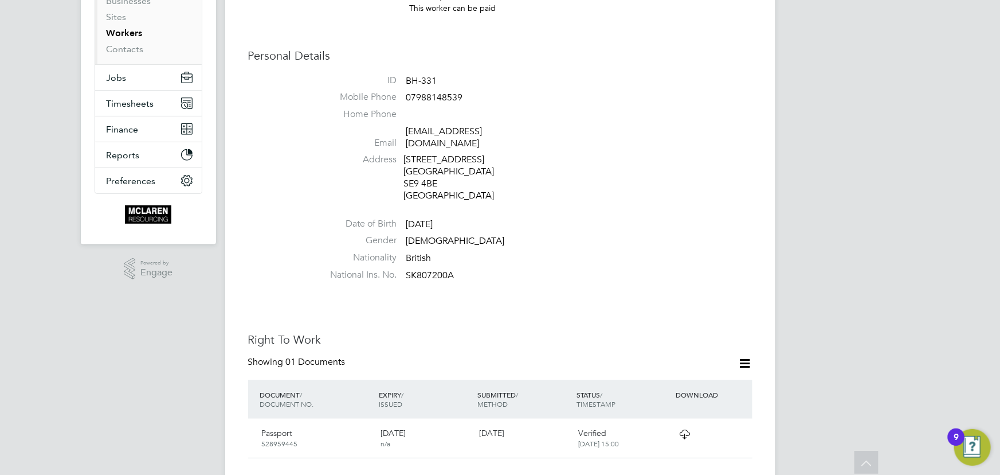
scroll to position [531, 0]
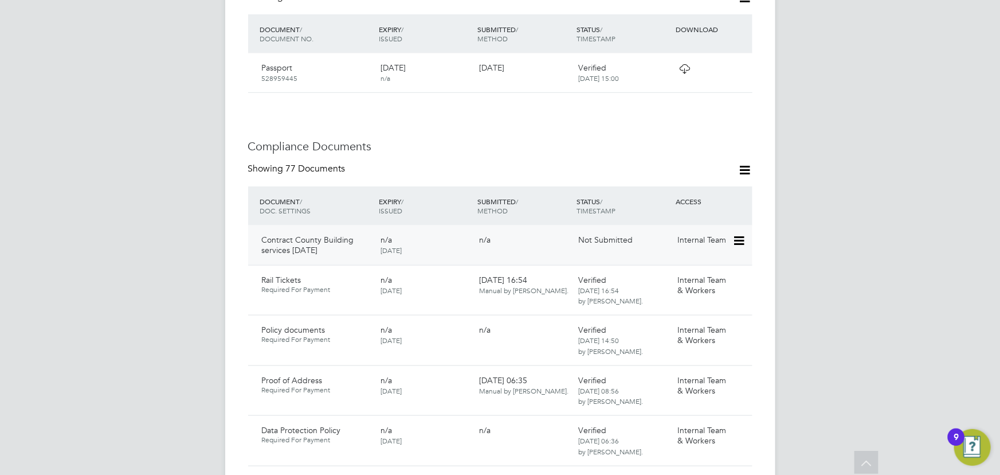
click at [742, 234] on icon at bounding box center [738, 241] width 11 height 14
click at [671, 271] on li "Submit Document" at bounding box center [704, 272] width 80 height 16
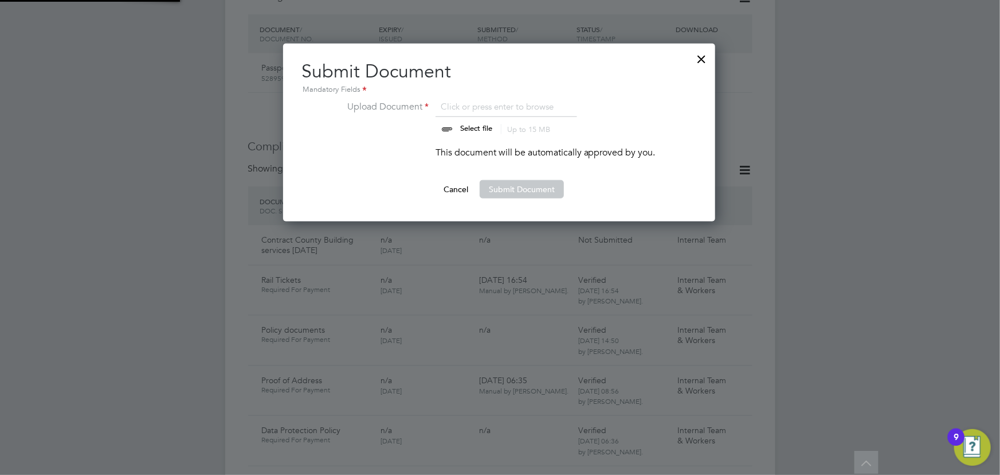
scroll to position [178, 433]
click at [460, 127] on input "file" at bounding box center [487, 117] width 180 height 34
type input "C:\fakepath\Complete_with_Docusign_Candidate_Terms_(Limi (8).pdf"
click at [511, 180] on button "Submit Document" at bounding box center [522, 189] width 84 height 18
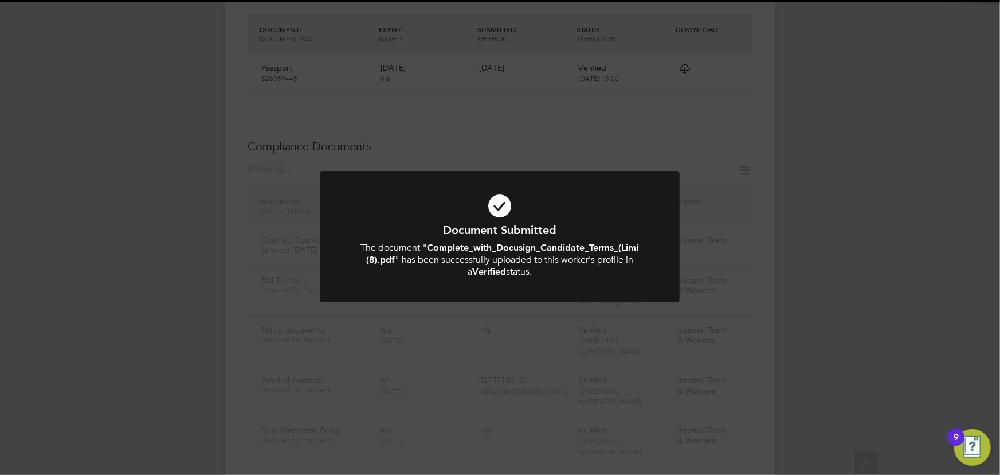
click at [966, 238] on div "Document Submitted The document " Complete_with_Docusign_Candidate_Terms_(Limi …" at bounding box center [500, 237] width 1000 height 475
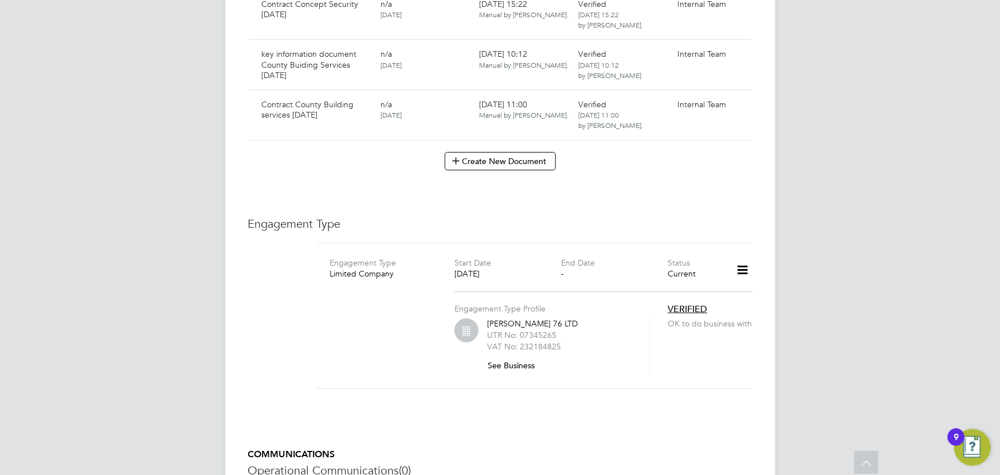
scroll to position [4325, 0]
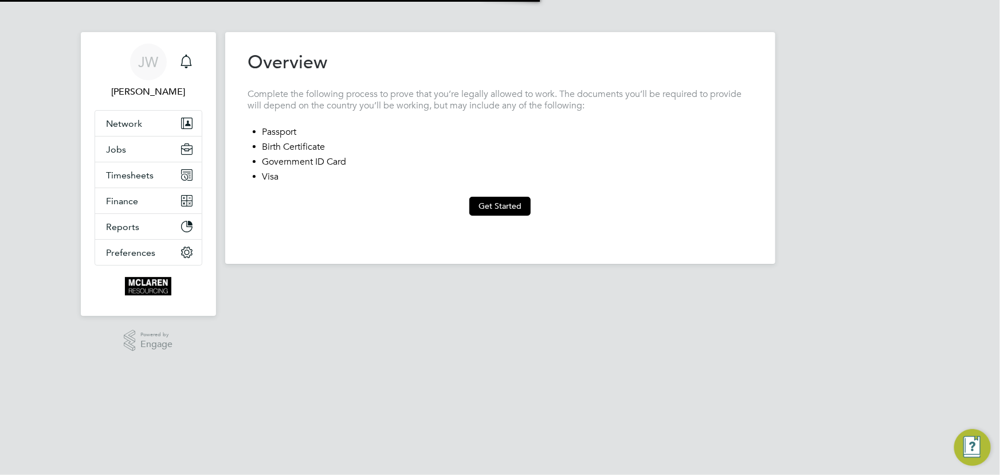
click at [484, 202] on button "Get Started" at bounding box center [499, 206] width 61 height 18
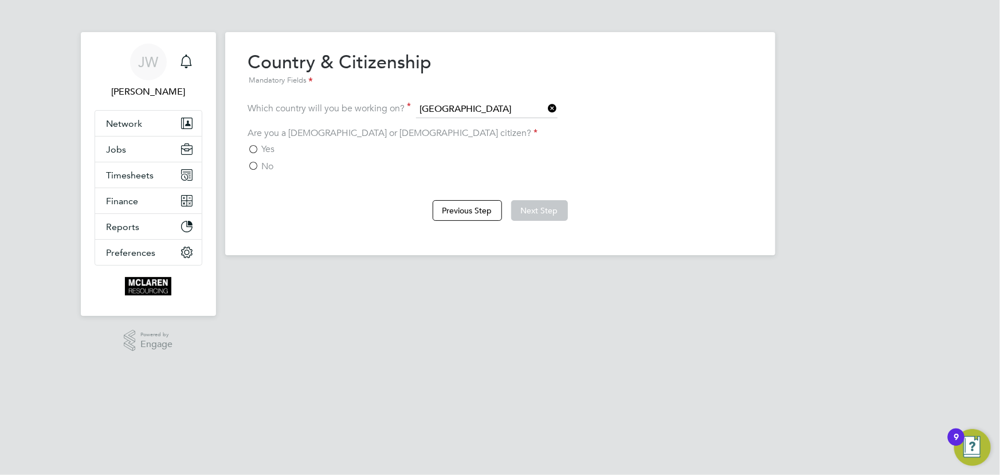
click at [263, 169] on span "No" at bounding box center [268, 166] width 12 height 11
click at [0, 0] on input "No" at bounding box center [0, 0] width 0 height 0
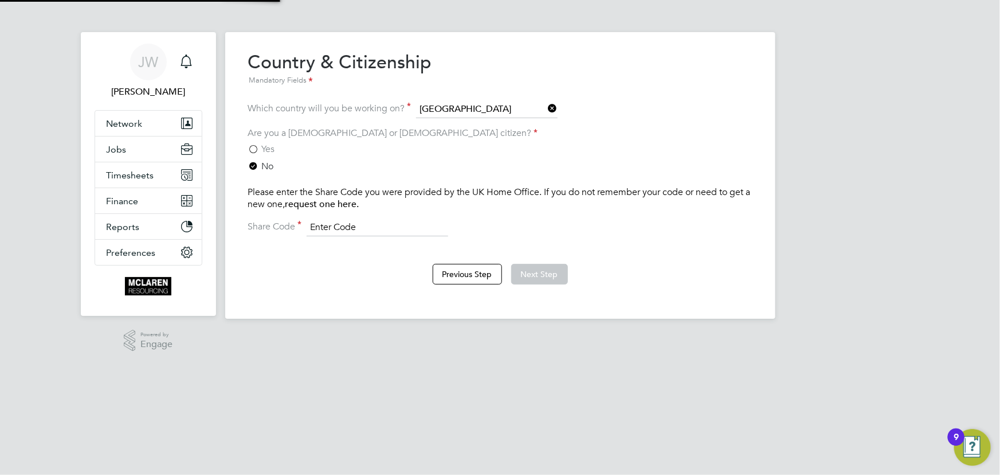
click at [345, 225] on input at bounding box center [378, 227] width 142 height 17
type input "Trust ID"
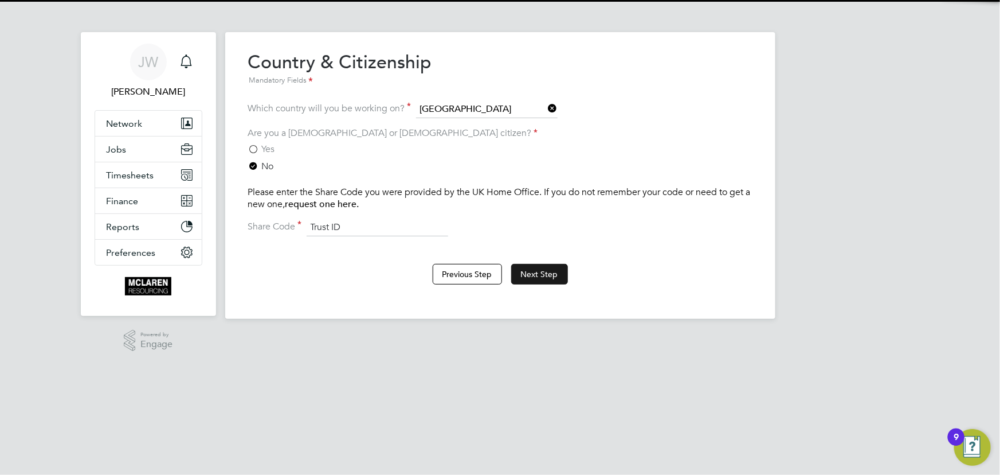
click at [529, 267] on button "Next Step" at bounding box center [539, 274] width 57 height 21
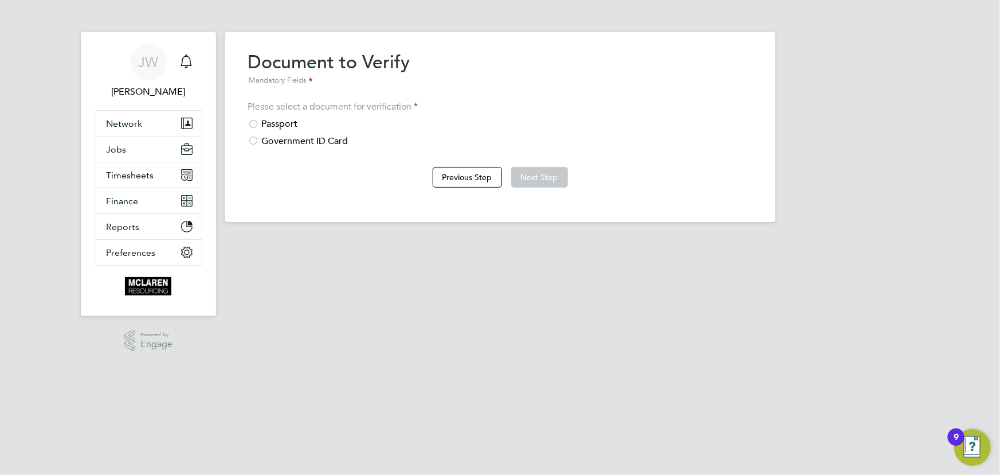
click at [284, 116] on div "Please select a document for verification Passport Government ID Card" at bounding box center [500, 124] width 504 height 46
click at [281, 128] on div "Passport" at bounding box center [500, 124] width 504 height 12
click at [533, 177] on button "Next Step" at bounding box center [539, 177] width 57 height 21
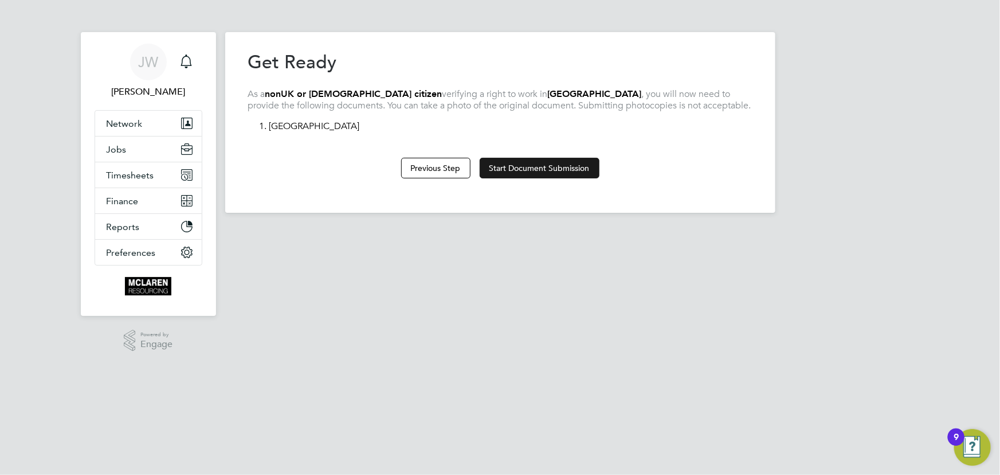
click at [510, 164] on button "Start Document Submission" at bounding box center [540, 168] width 120 height 21
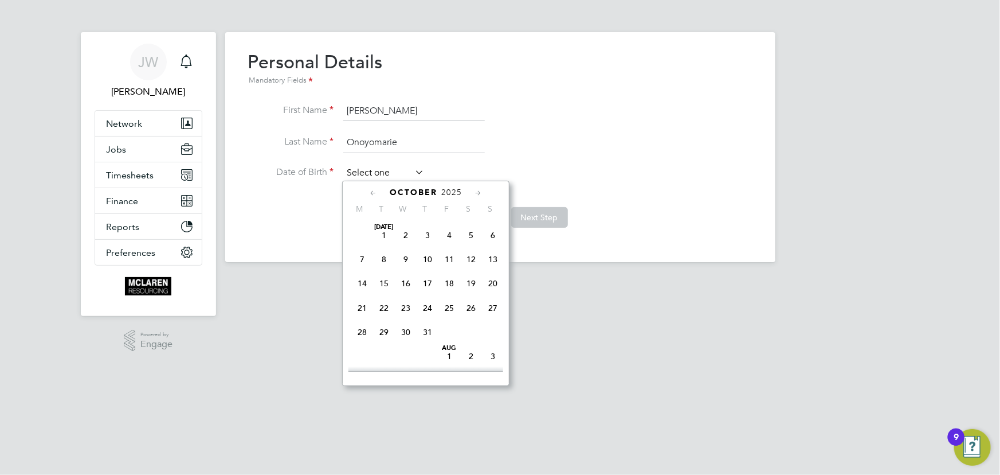
click at [393, 173] on input at bounding box center [383, 173] width 81 height 17
click at [453, 191] on span "2025" at bounding box center [451, 192] width 21 height 10
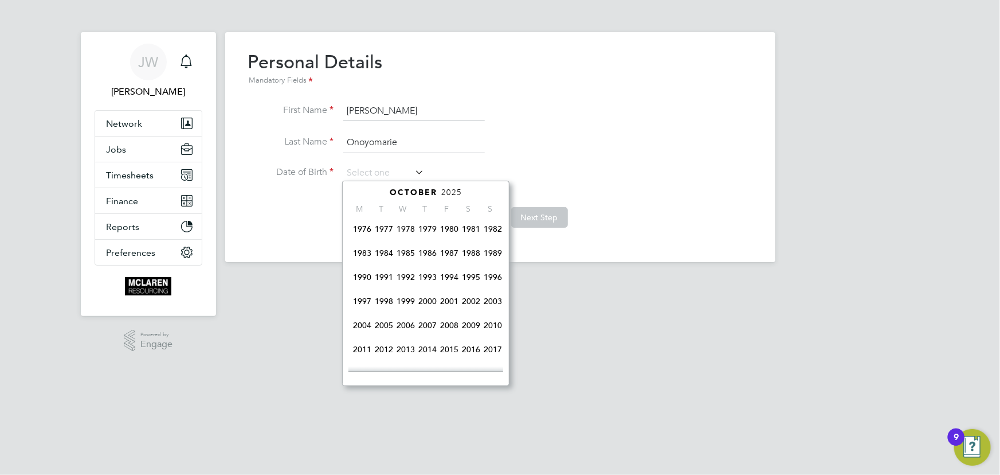
scroll to position [191, 0]
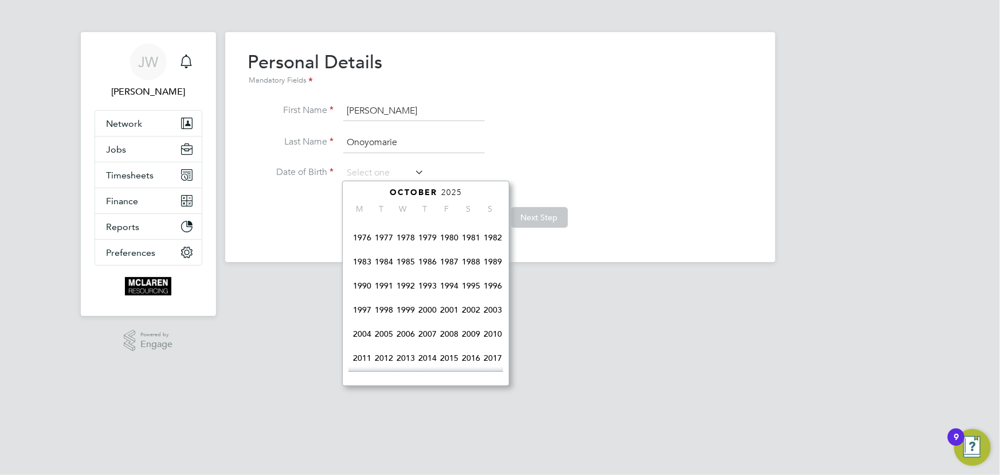
click at [402, 259] on span "1985" at bounding box center [406, 262] width 22 height 22
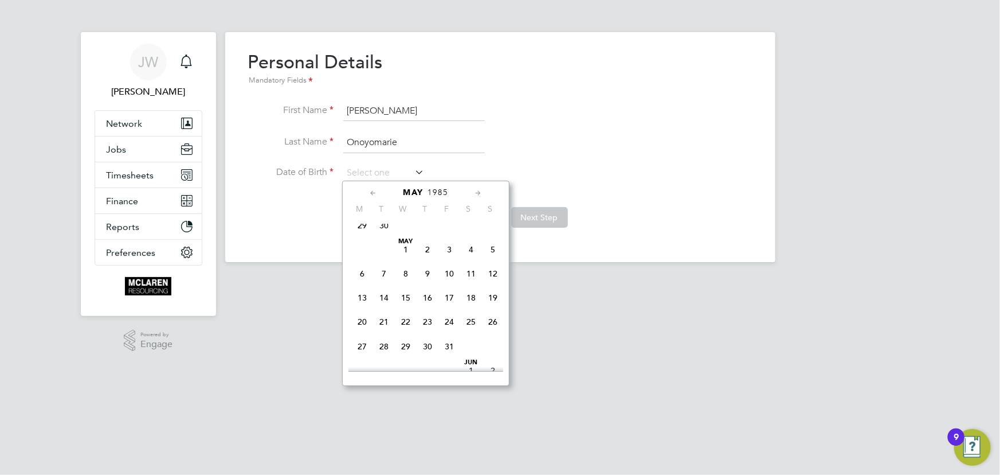
scroll to position [227, 0]
click at [447, 322] on span "24" at bounding box center [450, 322] width 22 height 22
type input "24 May 1985"
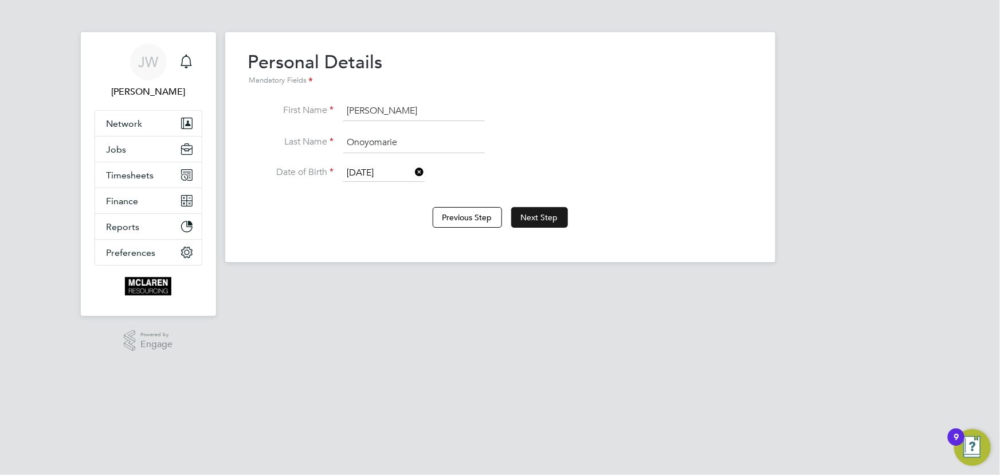
click at [525, 214] on button "Next Step" at bounding box center [539, 217] width 57 height 21
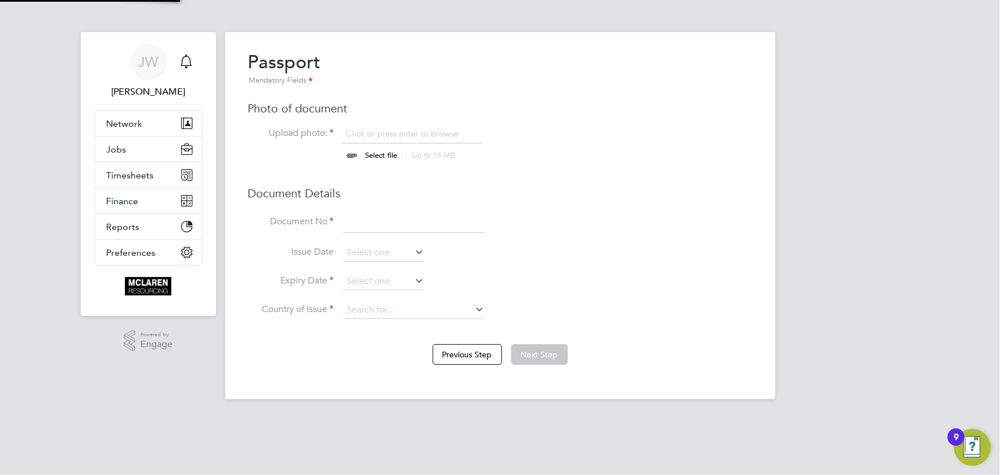
scroll to position [15, 142]
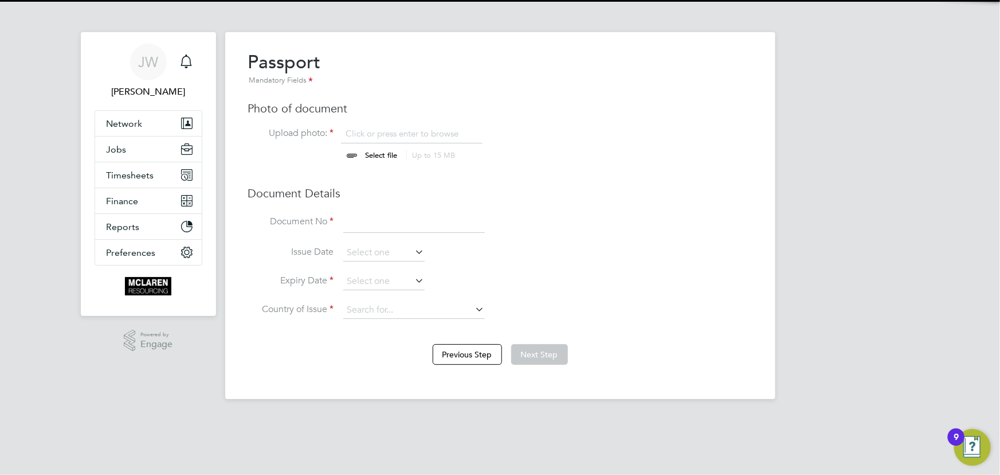
click at [371, 156] on input "file" at bounding box center [393, 145] width 180 height 34
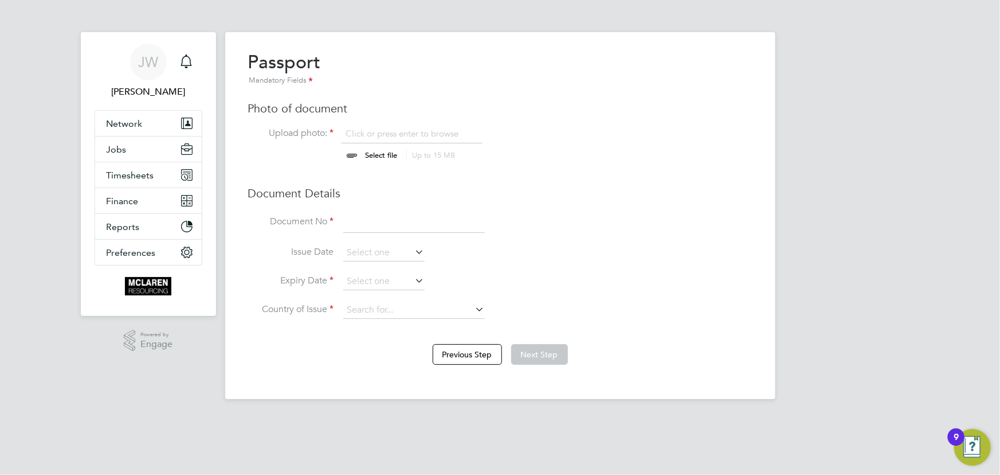
type input "C:\fakepath\Amos Onoyomarie passport.jpg"
drag, startPoint x: 398, startPoint y: 223, endPoint x: 336, endPoint y: 231, distance: 63.0
click at [398, 223] on input at bounding box center [414, 222] width 142 height 21
type input "B00993216"
click at [361, 251] on input at bounding box center [383, 252] width 81 height 17
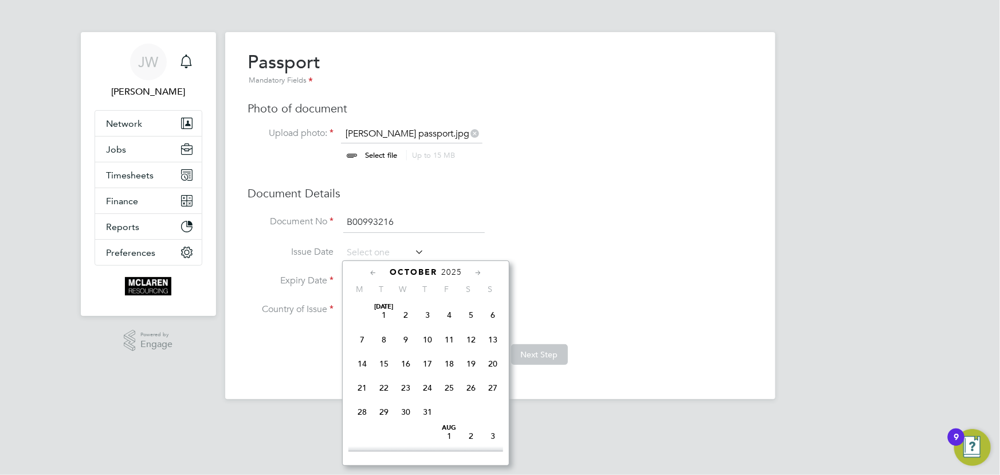
scroll to position [317, 0]
click at [453, 271] on span "2025" at bounding box center [451, 272] width 21 height 10
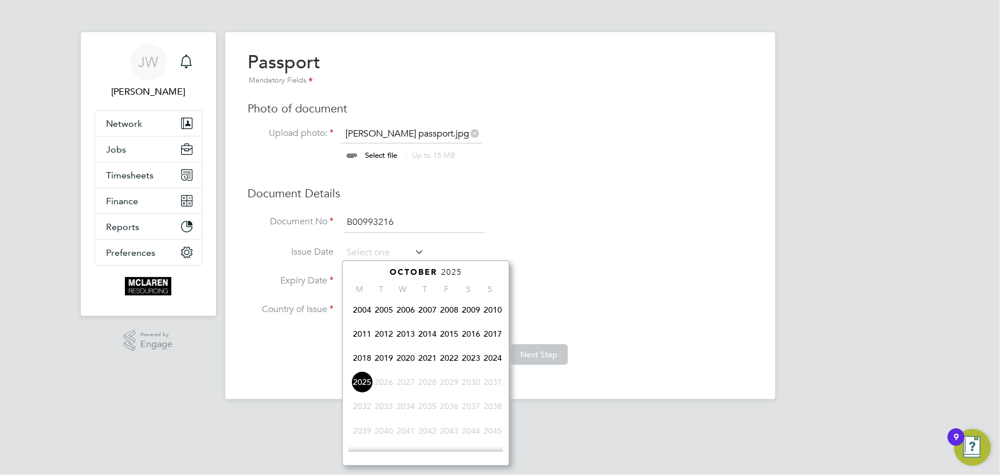
click at [447, 357] on span "2022" at bounding box center [450, 358] width 22 height 22
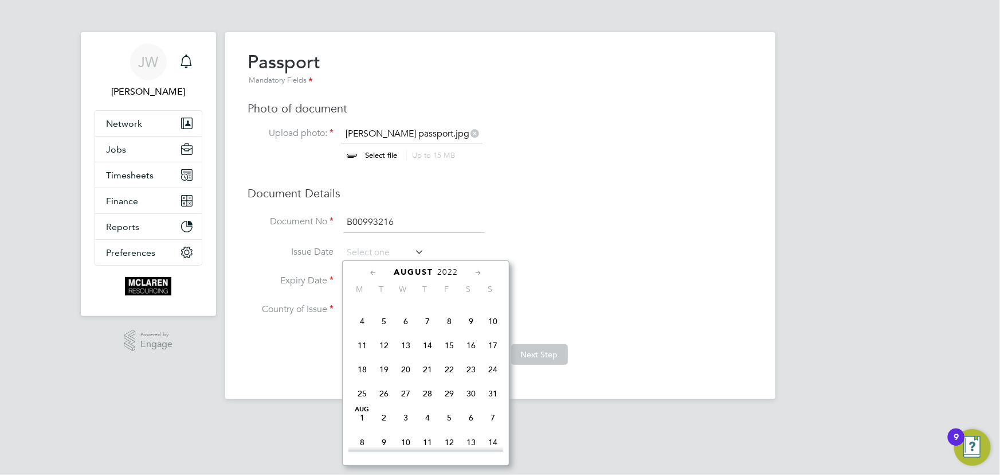
scroll to position [157, 0]
click at [382, 375] on span "26" at bounding box center [384, 376] width 22 height 22
type input "26 Jul 2022"
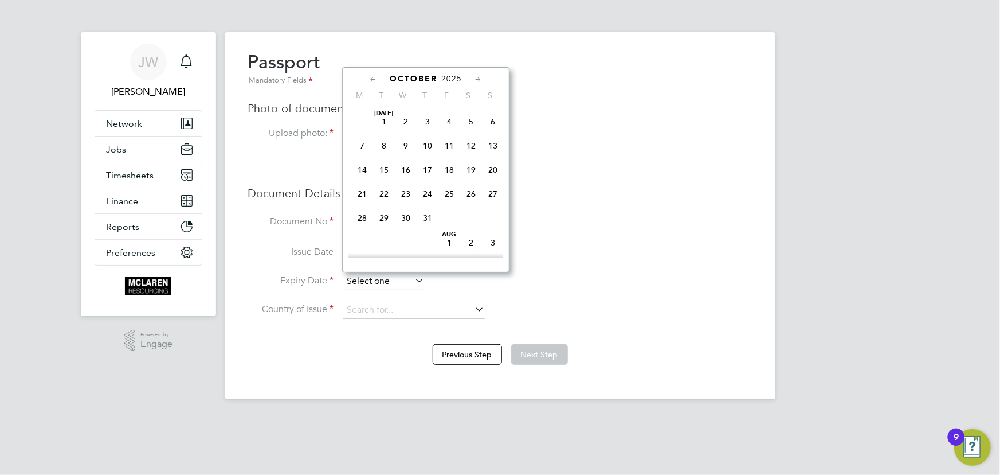
scroll to position [317, 0]
click at [396, 287] on input at bounding box center [383, 281] width 81 height 17
click at [448, 70] on div "[DATE] M T W T F S S [DATE] 2 3 4 5 6 7 8 9 10 11 12 13 14 15 16 17 18 19 20 21…" at bounding box center [425, 169] width 167 height 205
click at [448, 72] on div "[DATE] M T W T F S S [DATE] 2 3 4 5 6 7 8 9 10 11 12 13 14 15 16 17 18 19 20 21…" at bounding box center [425, 169] width 167 height 205
click at [452, 76] on span "2025" at bounding box center [451, 79] width 21 height 10
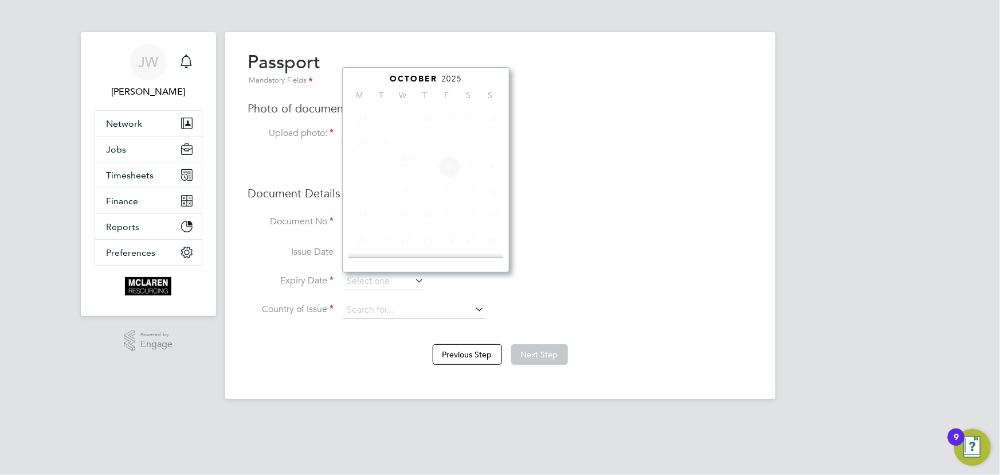
scroll to position [296, 0]
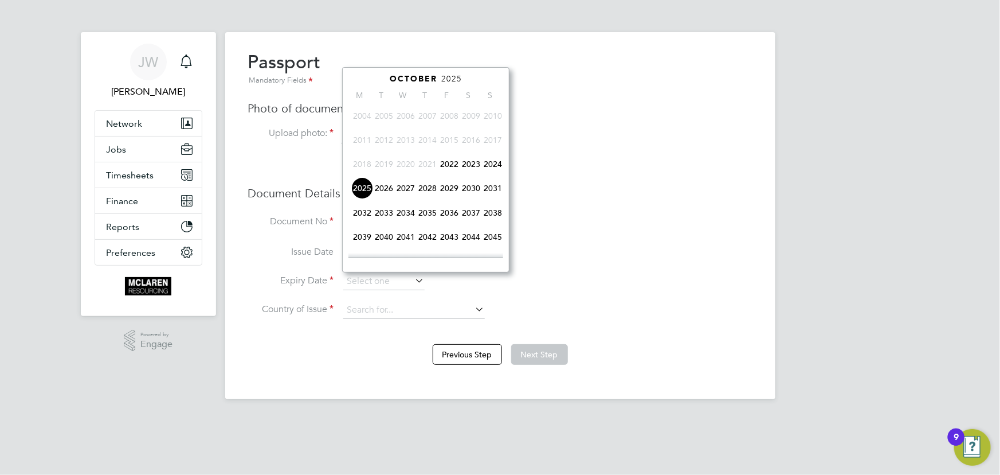
click at [406, 190] on span "2027" at bounding box center [406, 188] width 22 height 22
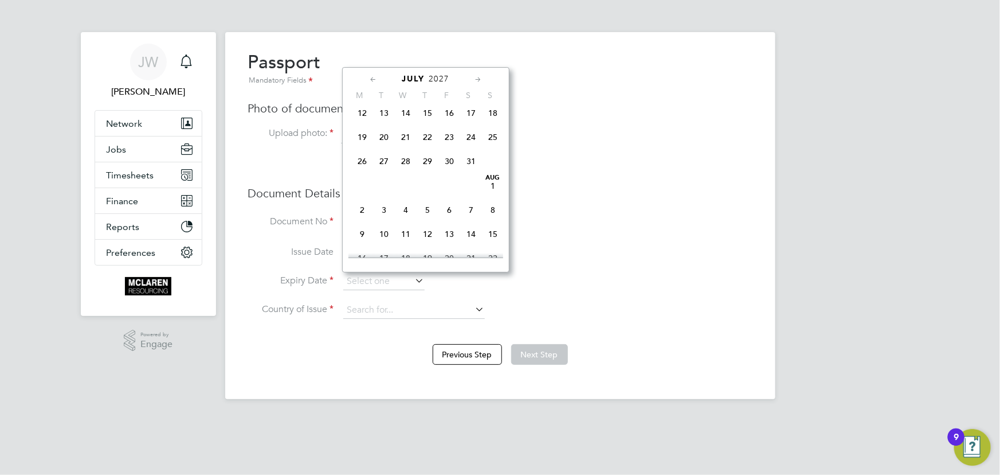
scroll to position [252, 0]
click at [492, 209] on span "25" at bounding box center [493, 208] width 22 height 22
type input "25 Jul 2027"
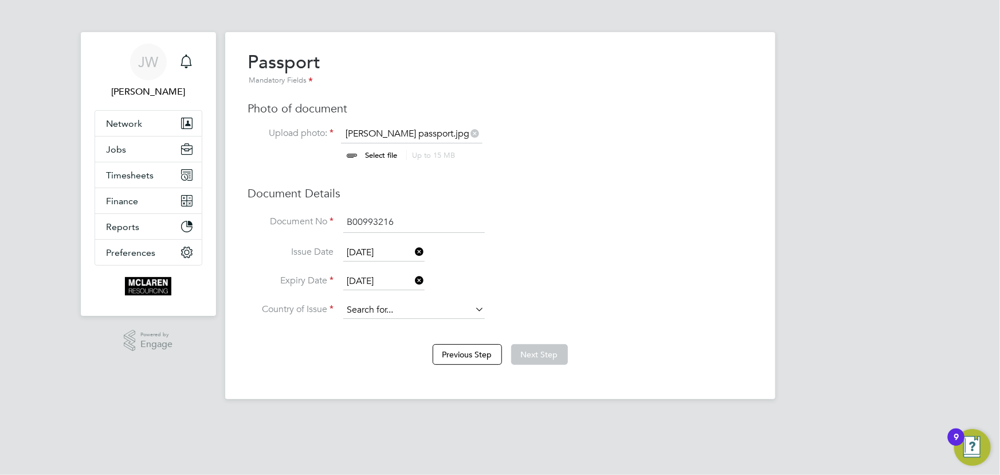
click at [388, 303] on input at bounding box center [414, 310] width 142 height 17
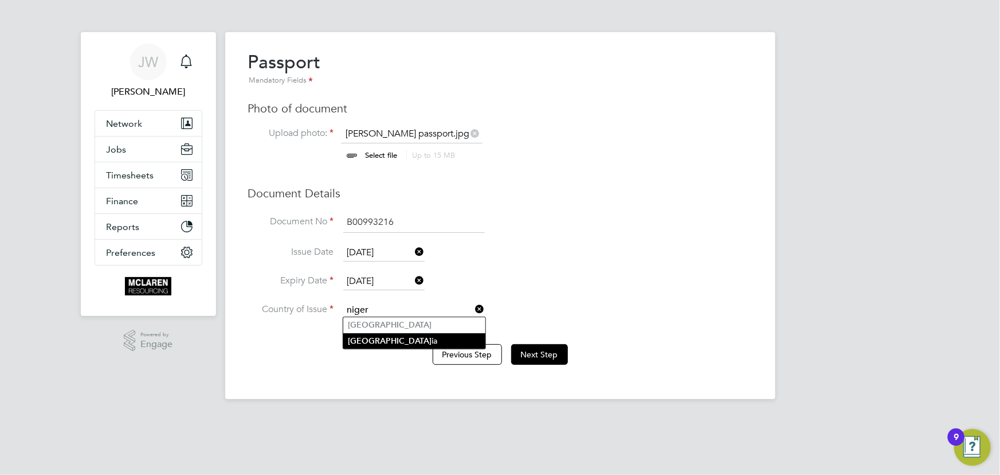
click at [377, 342] on li "Niger ia" at bounding box center [414, 340] width 142 height 15
type input "Nigeria"
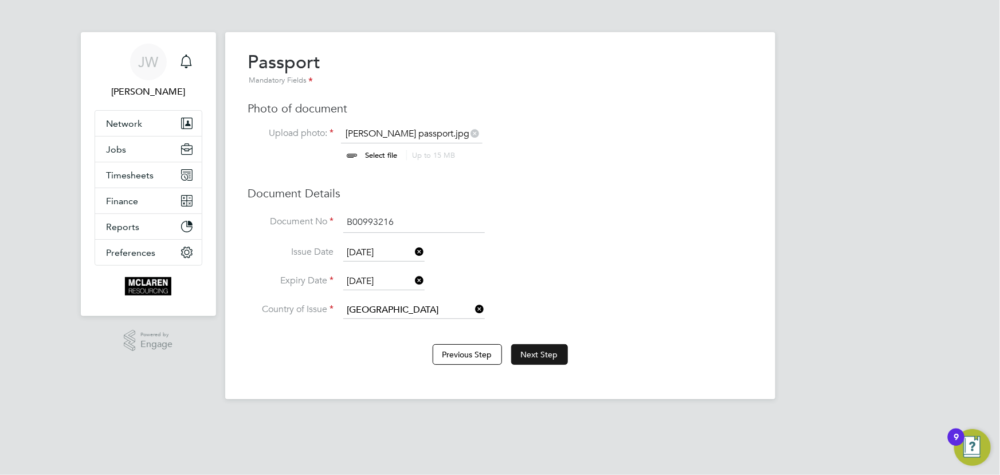
click at [527, 352] on button "Next Step" at bounding box center [539, 354] width 57 height 21
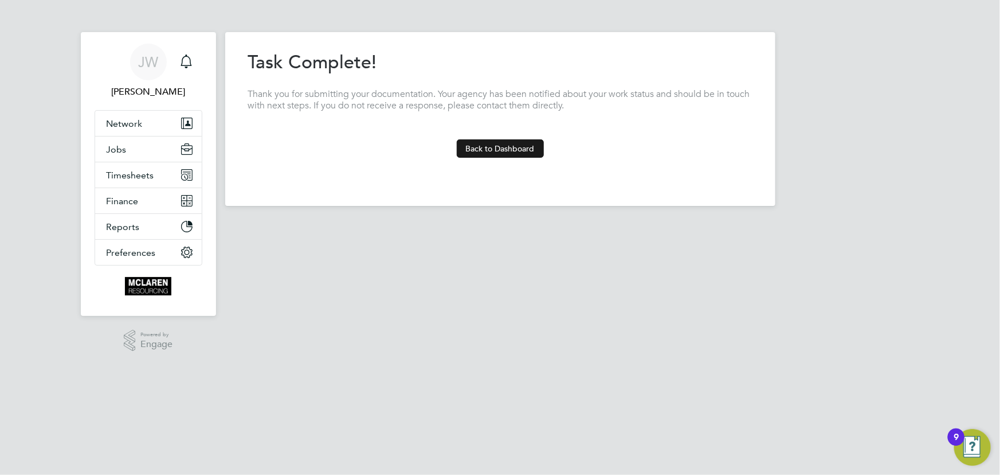
click at [502, 152] on button "Back to Dashboard" at bounding box center [500, 148] width 87 height 18
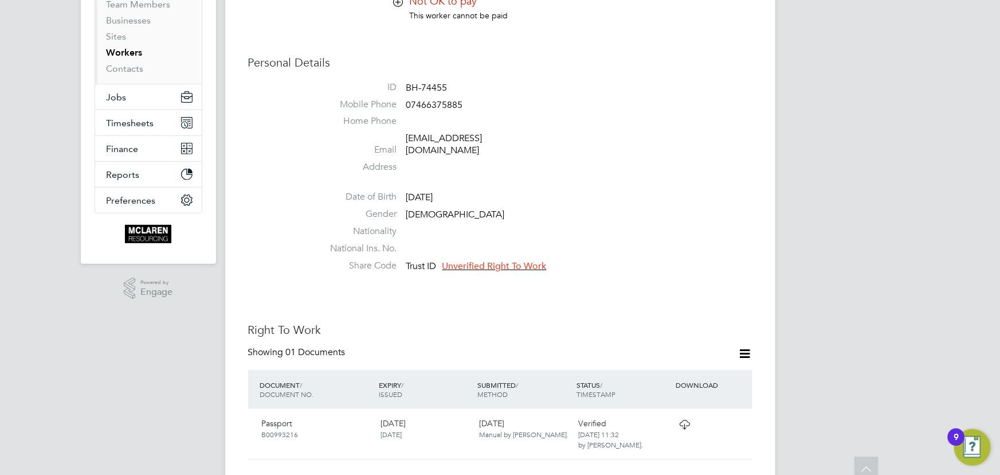
scroll to position [156, 0]
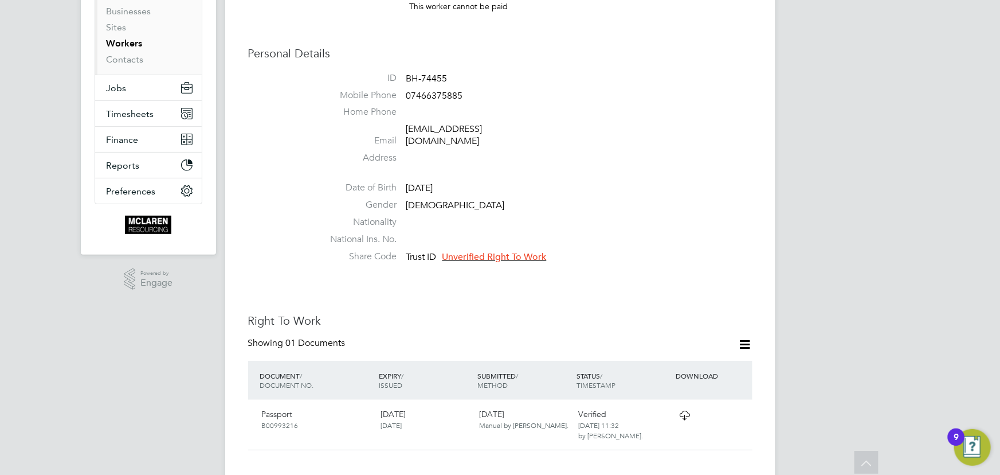
click at [499, 251] on span "Unverified Right To Work" at bounding box center [495, 256] width 104 height 11
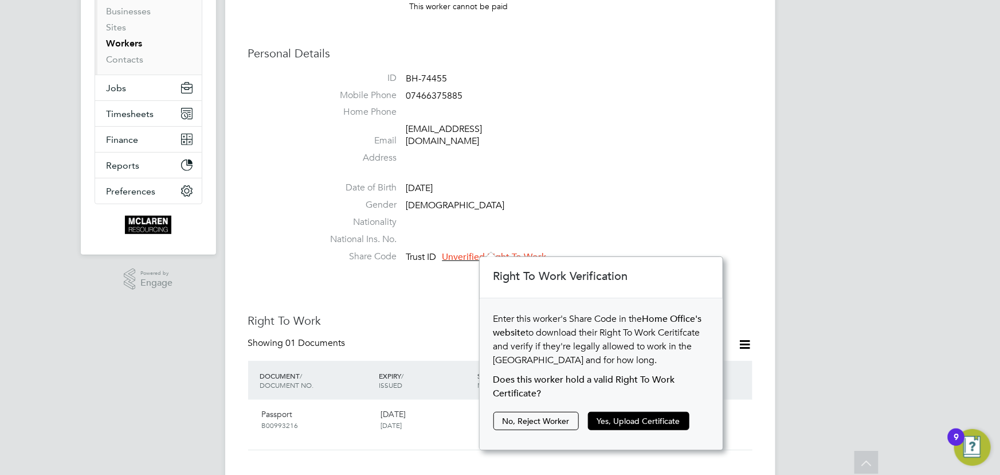
scroll to position [193, 244]
click at [637, 421] on button "Yes, Upload Certificate" at bounding box center [638, 421] width 101 height 18
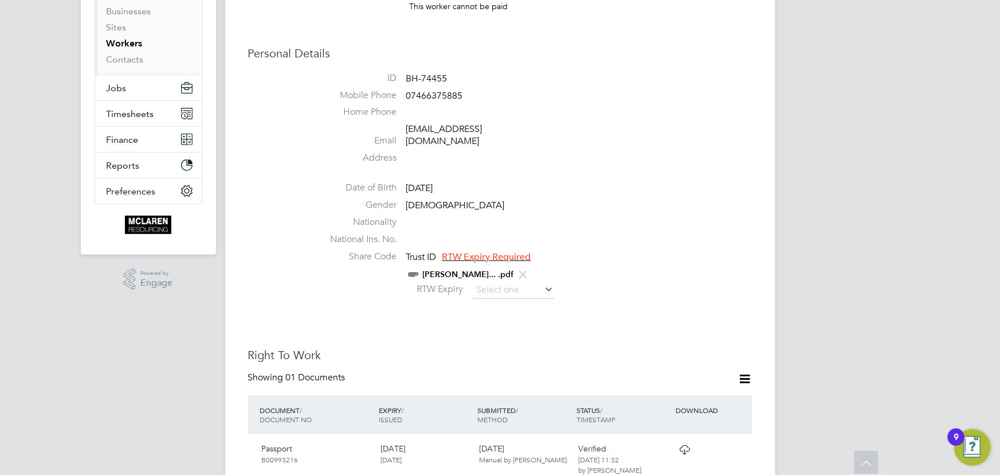
click at [543, 281] on icon at bounding box center [543, 289] width 0 height 16
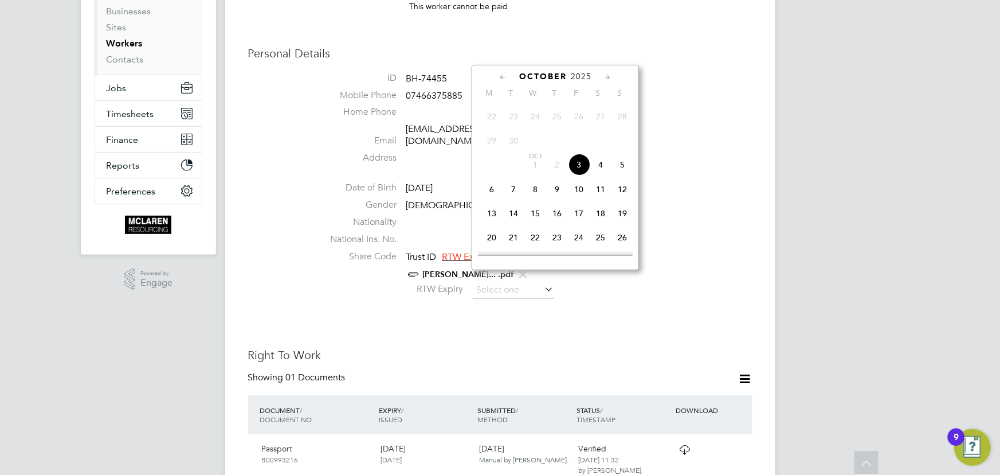
click at [584, 75] on span "2025" at bounding box center [581, 77] width 21 height 10
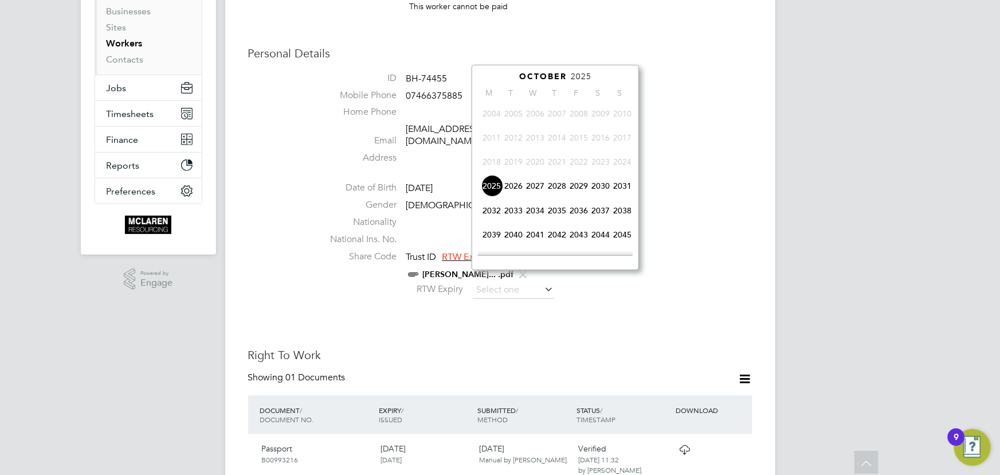
click at [532, 186] on span "2027" at bounding box center [536, 186] width 22 height 22
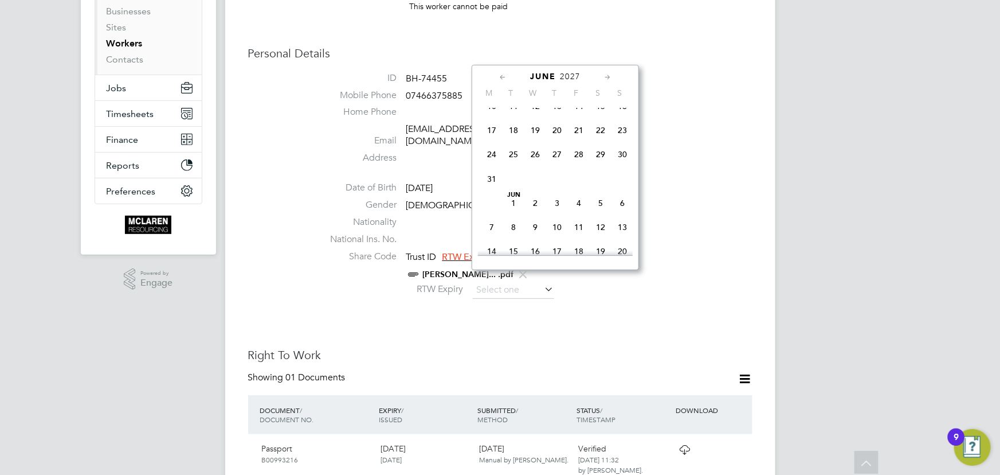
scroll to position [182, 0]
click at [537, 131] on span "19" at bounding box center [536, 131] width 22 height 22
type input "19 May 2027"
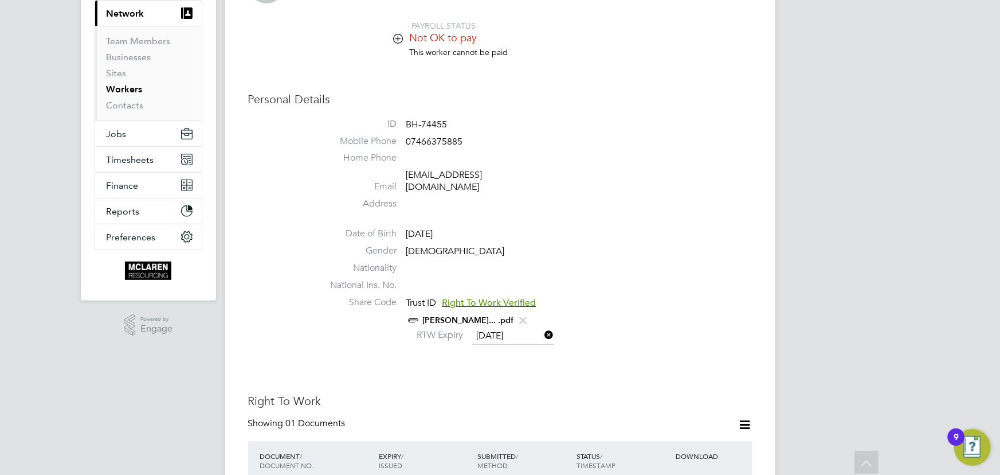
scroll to position [104, 0]
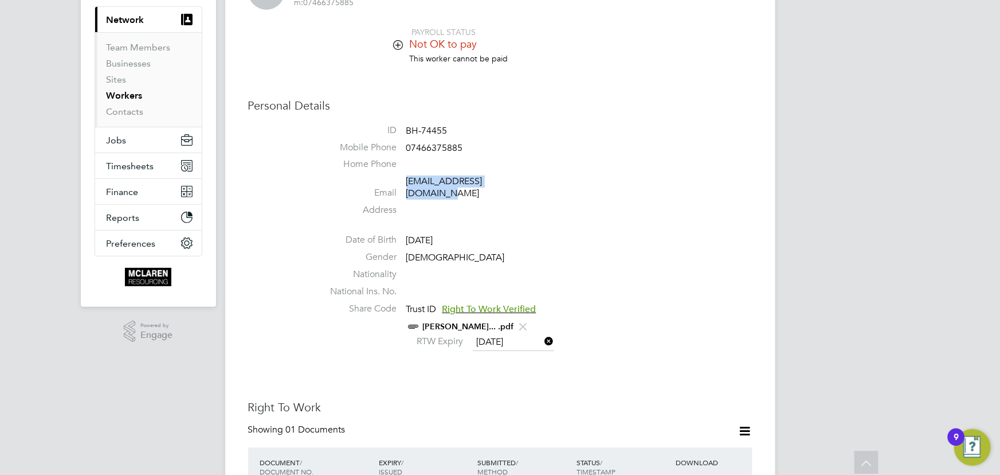
drag, startPoint x: 405, startPoint y: 182, endPoint x: 538, endPoint y: 177, distance: 133.1
click at [538, 177] on li "Email onoyomarieamos@gmail.com" at bounding box center [535, 189] width 436 height 28
copy link "onoyomarieamos@gmail.com"
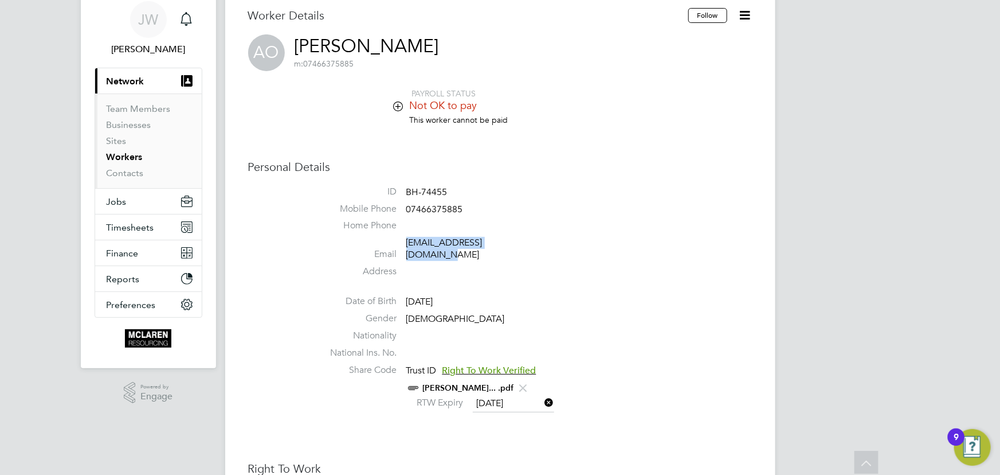
scroll to position [0, 0]
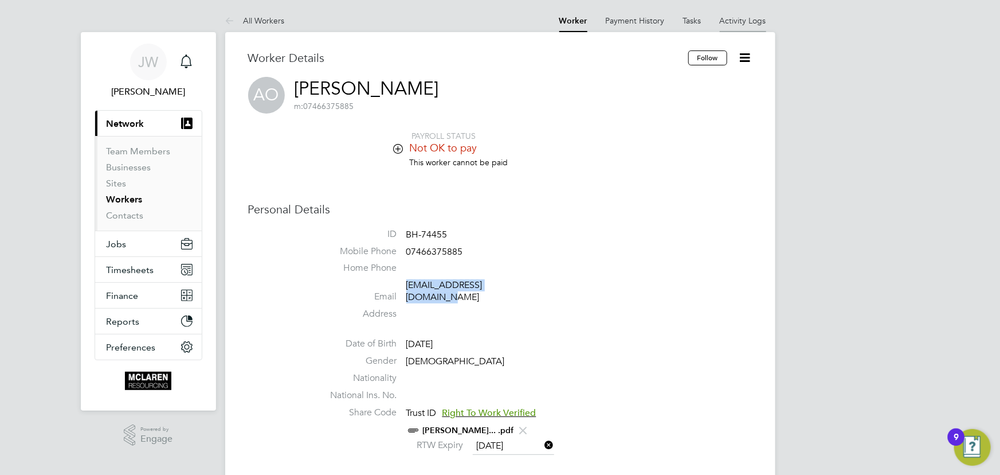
click at [734, 22] on link "Activity Logs" at bounding box center [743, 20] width 46 height 10
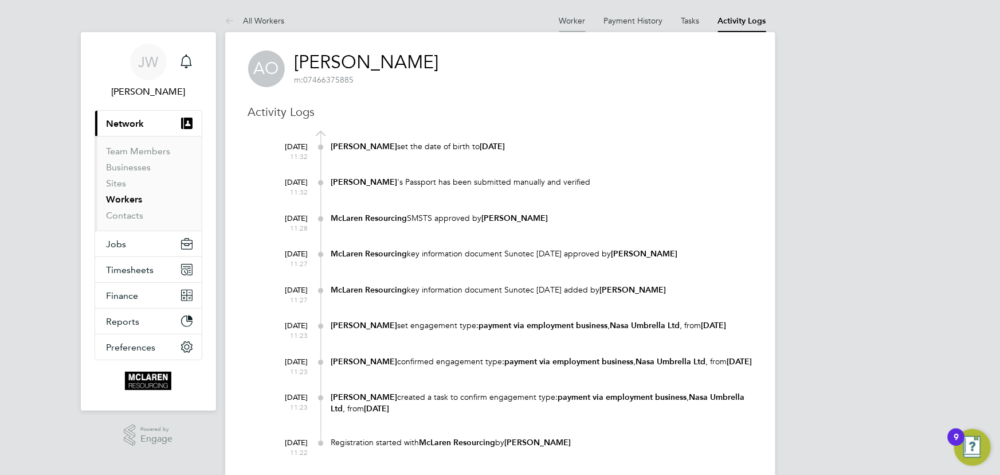
click at [577, 17] on link "Worker" at bounding box center [572, 20] width 26 height 10
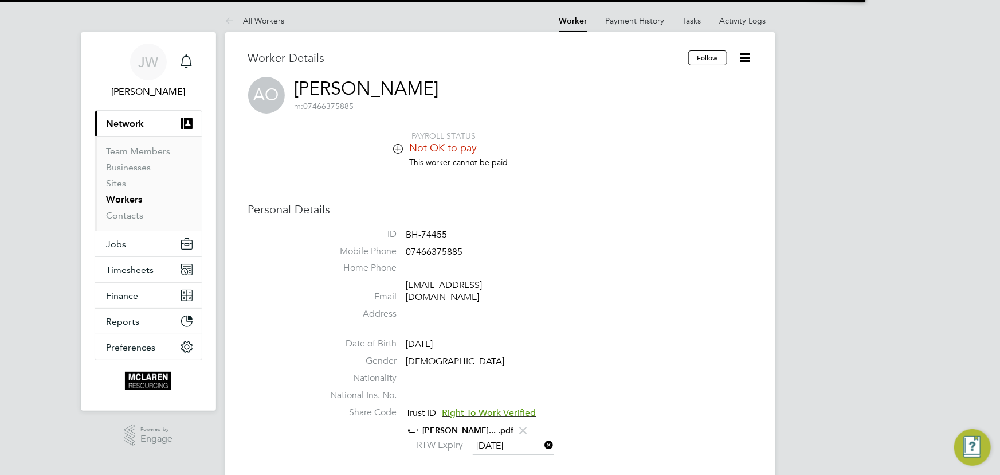
drag, startPoint x: 748, startPoint y: 57, endPoint x: 737, endPoint y: 77, distance: 23.3
click at [746, 57] on icon at bounding box center [745, 57] width 14 height 14
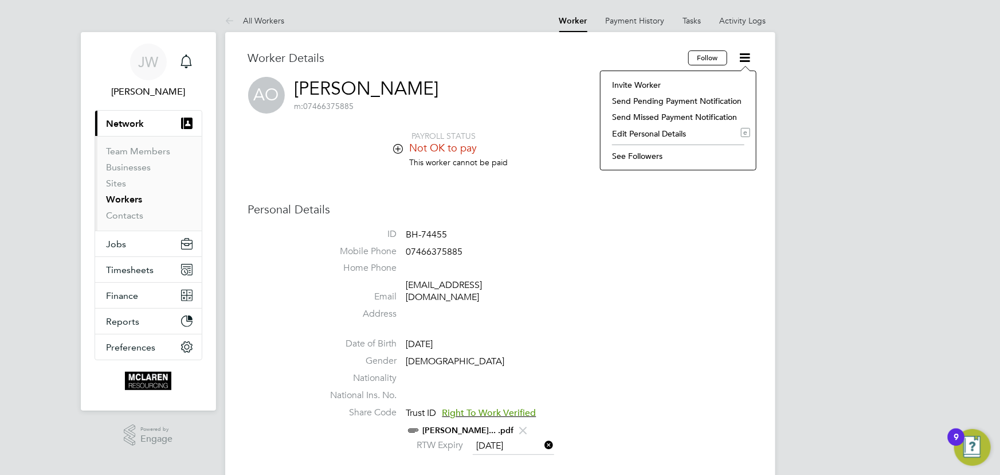
click at [663, 86] on li "Invite Worker" at bounding box center [678, 85] width 144 height 16
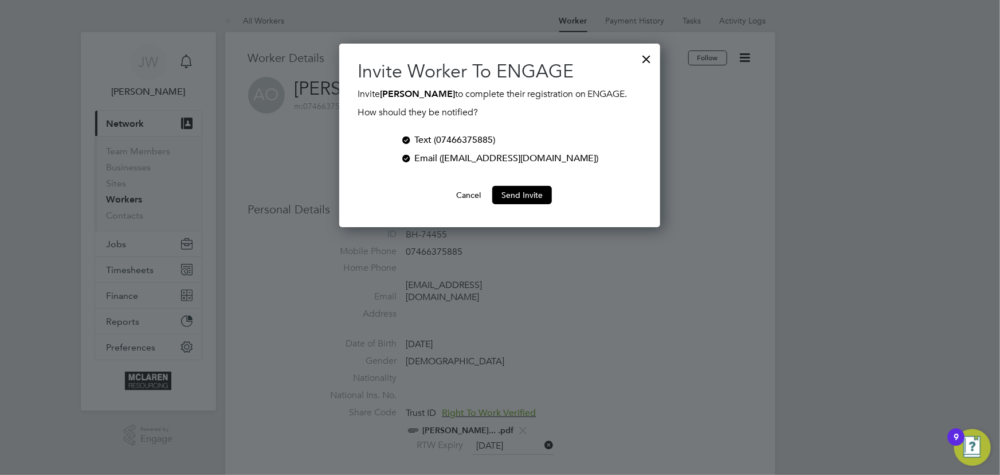
scroll to position [183, 321]
click at [541, 193] on button "Send Invite" at bounding box center [522, 195] width 60 height 18
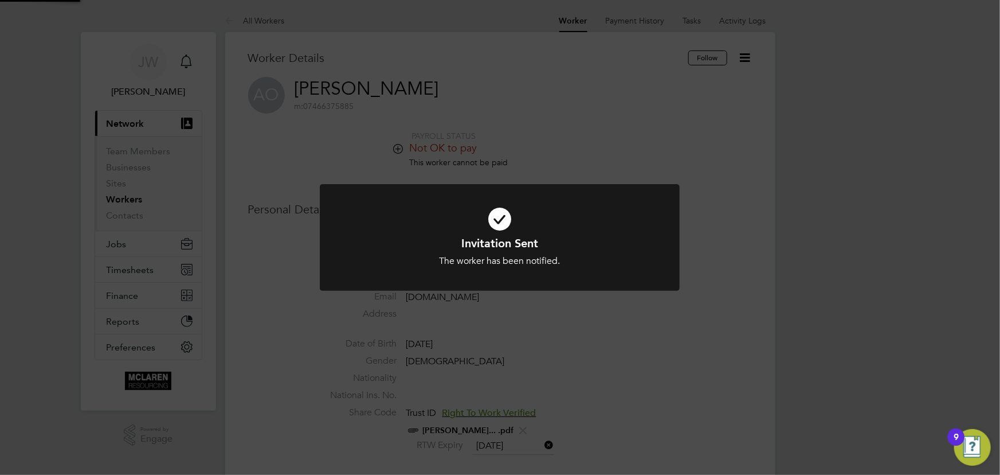
click at [816, 170] on div "Invitation Sent The worker has been notified. Cancel Okay" at bounding box center [500, 237] width 1000 height 475
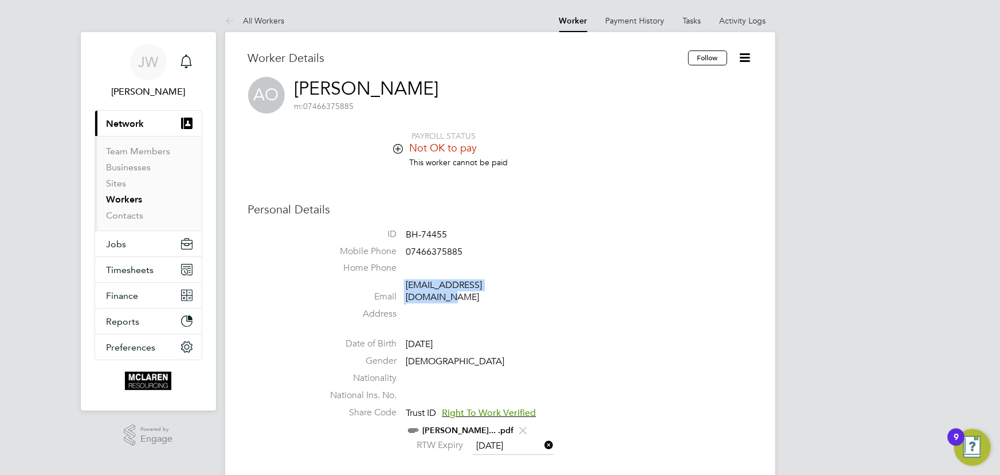
drag, startPoint x: 404, startPoint y: 285, endPoint x: 555, endPoint y: 288, distance: 151.4
click at [555, 288] on li "Email onoyomarieamos@gmail.com" at bounding box center [535, 293] width 436 height 28
copy li "onoyomarieamos@gmail.com"
drag, startPoint x: 408, startPoint y: 252, endPoint x: 465, endPoint y: 251, distance: 57.9
click at [465, 251] on li "Mobile Phone 07466375885" at bounding box center [535, 253] width 436 height 17
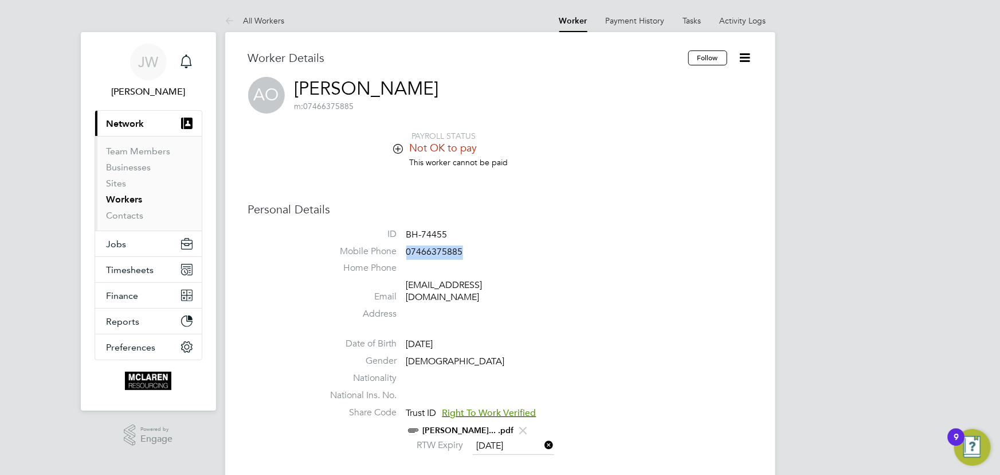
copy span "07466375885"
click at [464, 262] on li "Home Phone" at bounding box center [535, 270] width 436 height 17
drag, startPoint x: 406, startPoint y: 252, endPoint x: 474, endPoint y: 252, distance: 67.6
click at [479, 252] on li "Mobile Phone 07466375885" at bounding box center [535, 253] width 436 height 17
copy li "07466375885"
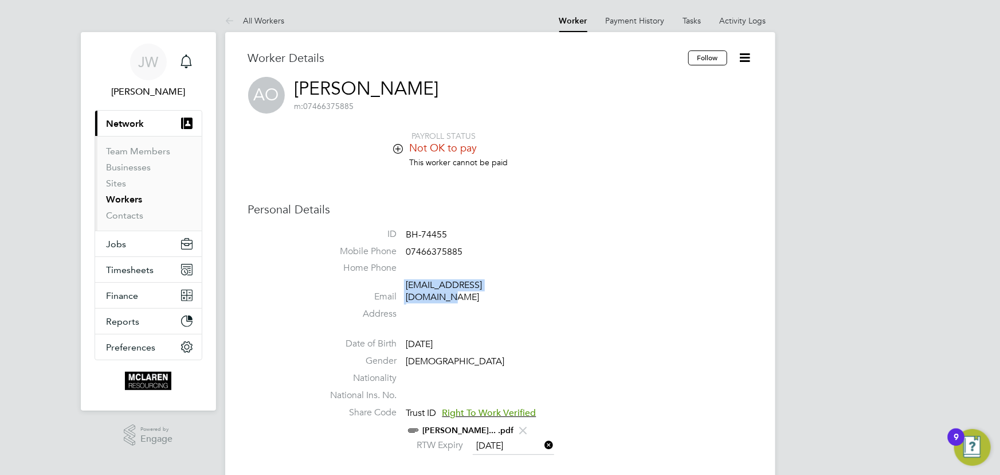
drag, startPoint x: 401, startPoint y: 291, endPoint x: 533, endPoint y: 287, distance: 131.9
click at [533, 287] on li "Email onoyomarieamos@gmail.com" at bounding box center [535, 293] width 436 height 28
copy li "onoyomarieamos@gmail.com"
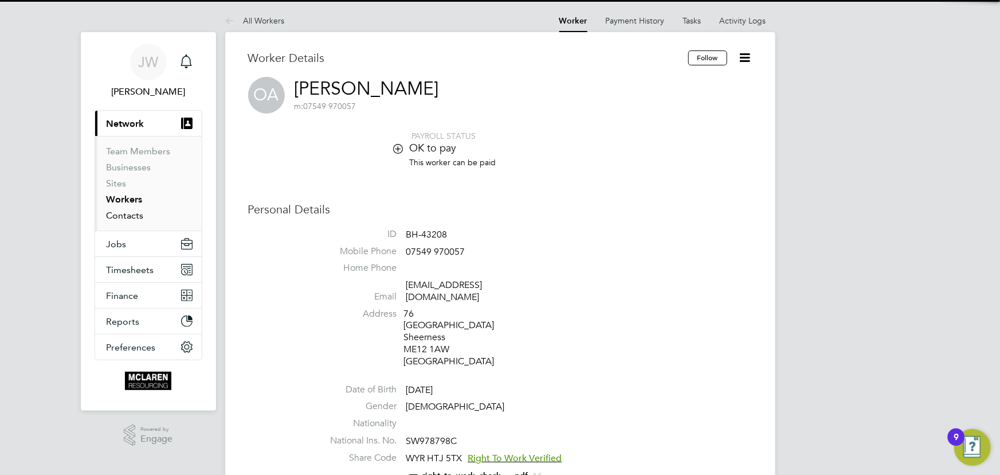
click at [112, 216] on link "Contacts" at bounding box center [125, 215] width 37 height 11
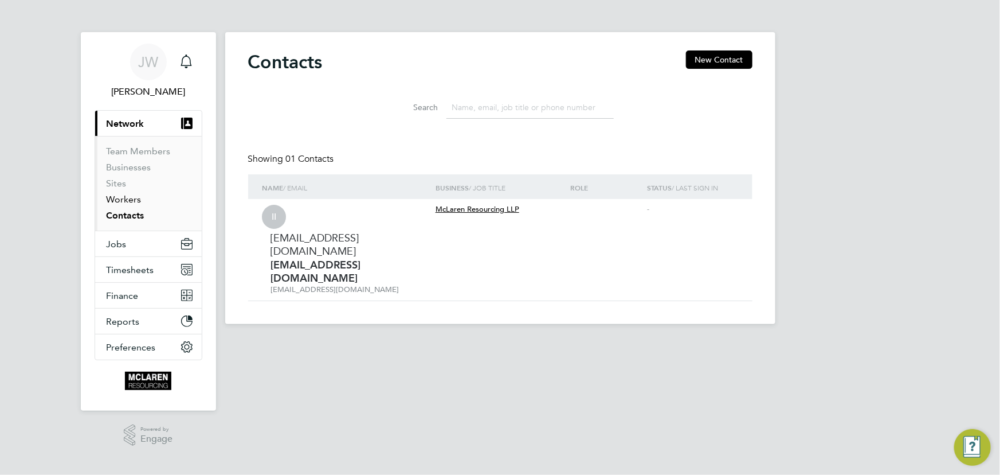
click at [117, 201] on link "Workers" at bounding box center [124, 199] width 35 height 11
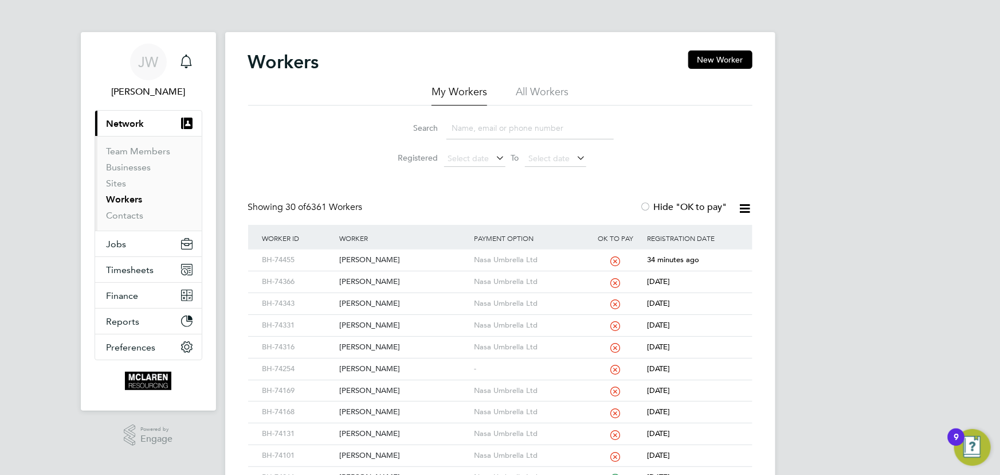
click at [463, 135] on input at bounding box center [530, 128] width 167 height 22
type input "mc"
click at [374, 279] on div "[PERSON_NAME]" at bounding box center [403, 281] width 135 height 21
click at [126, 214] on link "Contacts" at bounding box center [125, 215] width 37 height 11
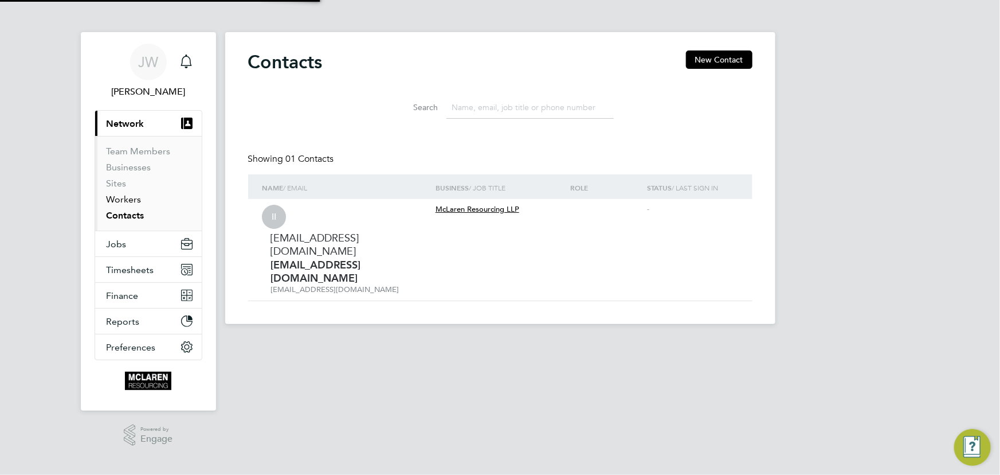
click at [124, 201] on link "Workers" at bounding box center [124, 199] width 35 height 11
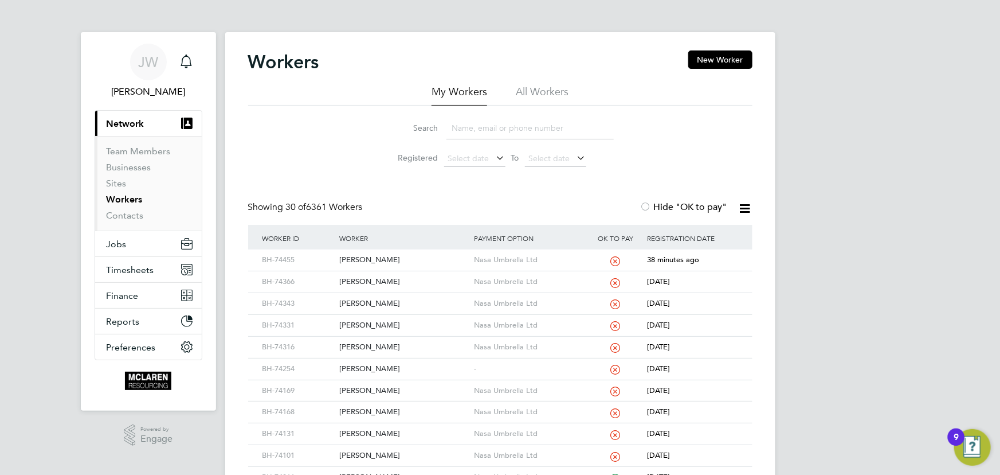
click at [470, 137] on input at bounding box center [530, 128] width 167 height 22
type input "[PERSON_NAME]"
click at [378, 261] on div "[PERSON_NAME]" at bounding box center [403, 259] width 135 height 21
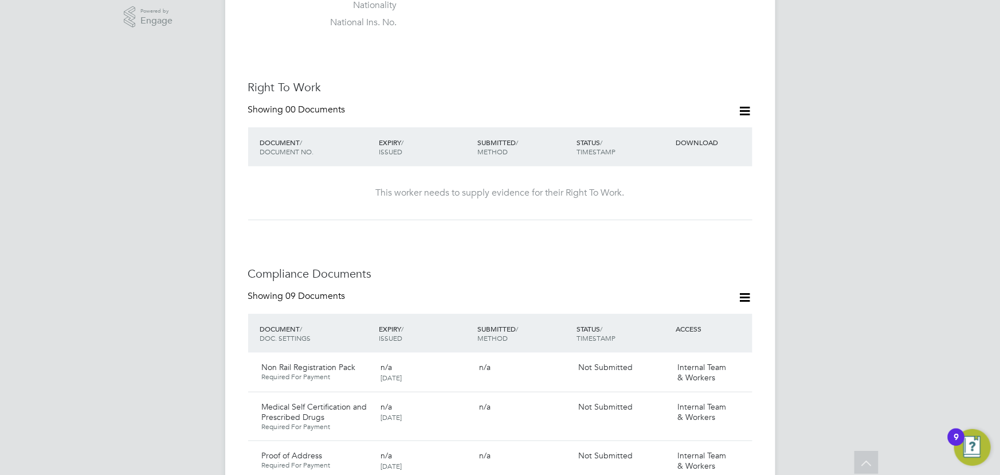
scroll to position [417, 0]
click at [746, 105] on icon at bounding box center [745, 112] width 14 height 14
click at [649, 128] on li "Add Right To Work Document" at bounding box center [682, 128] width 138 height 16
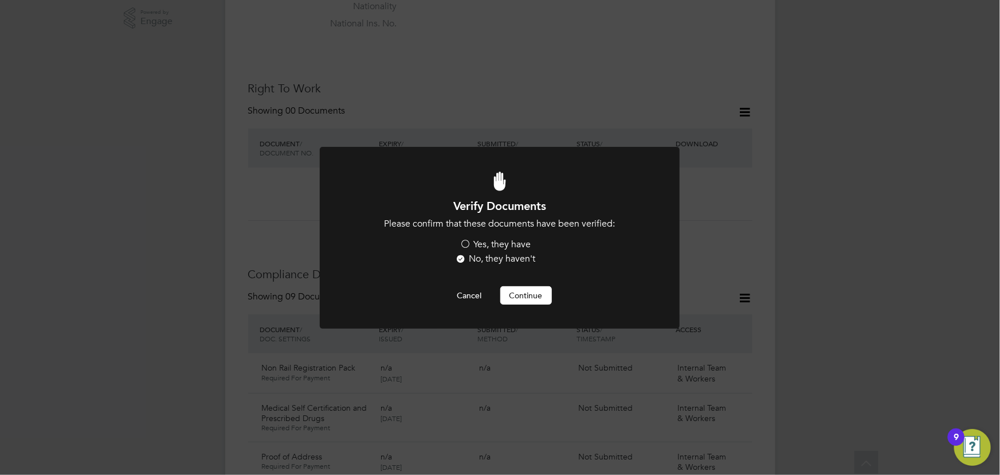
click at [483, 241] on label "Yes, they have" at bounding box center [495, 244] width 71 height 12
click at [0, 0] on input "Yes, they have" at bounding box center [0, 0] width 0 height 0
click at [531, 295] on button "Continue" at bounding box center [526, 295] width 52 height 18
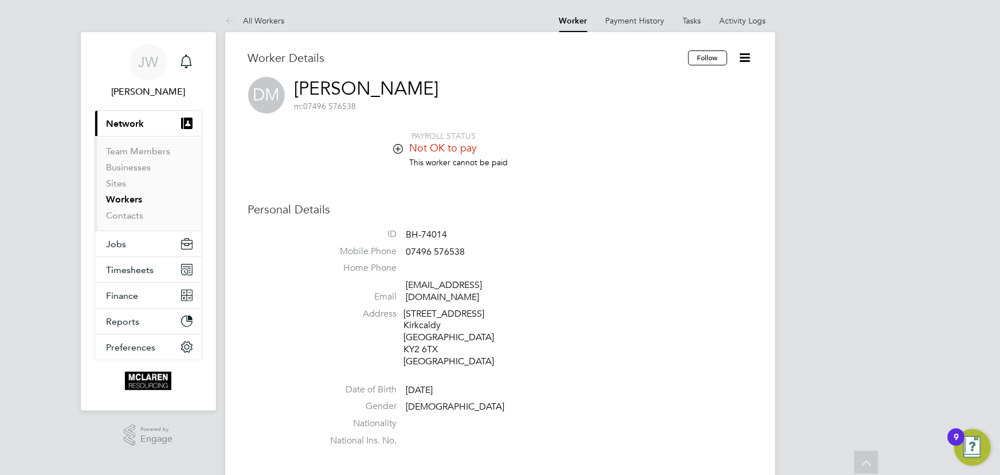
scroll to position [417, 0]
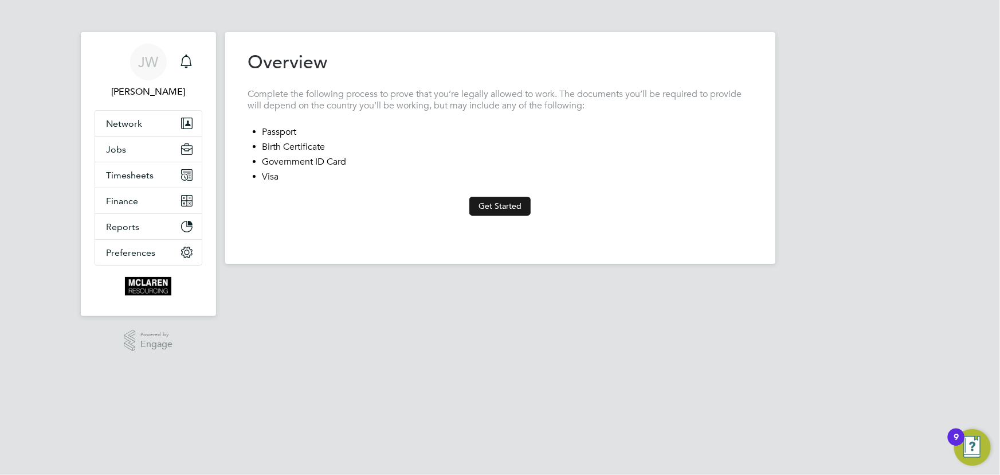
click at [484, 206] on button "Get Started" at bounding box center [499, 206] width 61 height 18
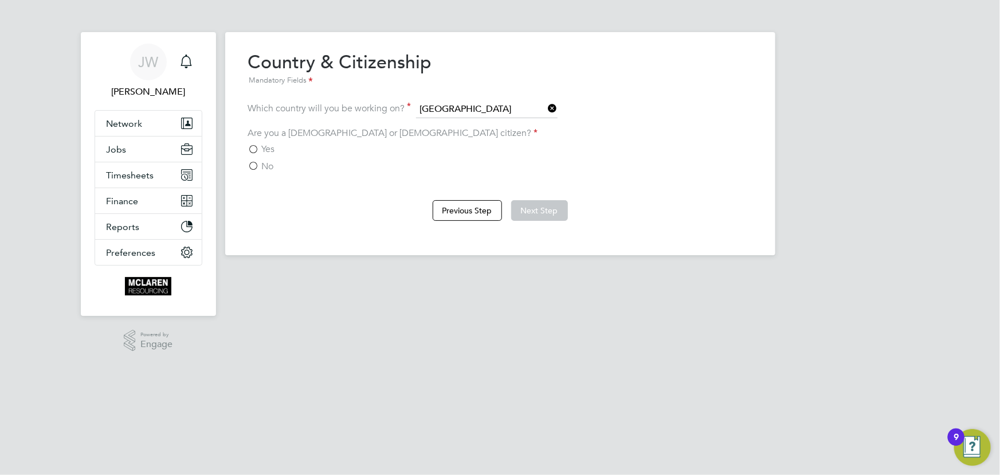
click at [267, 146] on span "Yes" at bounding box center [268, 148] width 13 height 11
click at [0, 0] on input "Yes" at bounding box center [0, 0] width 0 height 0
click at [533, 213] on button "Next Step" at bounding box center [539, 210] width 57 height 21
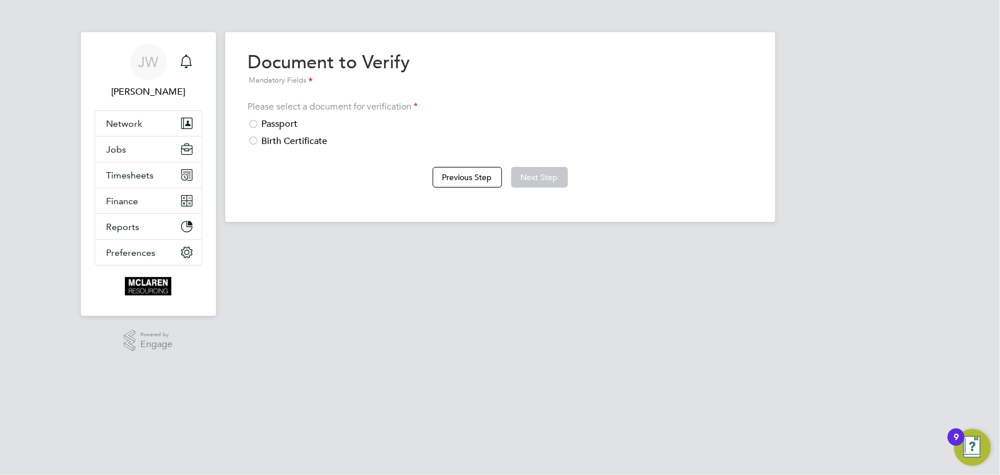
click at [302, 120] on div "Passport" at bounding box center [500, 124] width 504 height 12
click at [541, 181] on button "Next Step" at bounding box center [539, 177] width 57 height 21
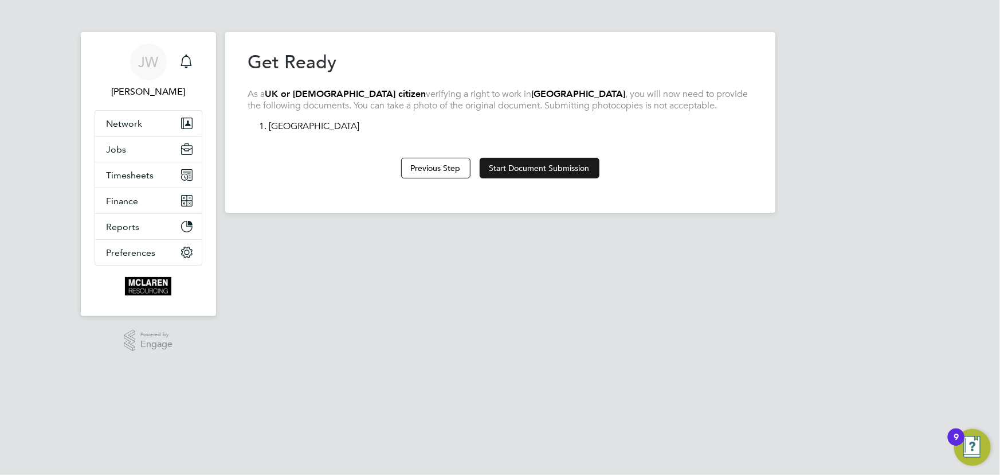
drag, startPoint x: 549, startPoint y: 174, endPoint x: 612, endPoint y: 208, distance: 71.6
click at [549, 174] on button "Start Document Submission" at bounding box center [540, 168] width 120 height 21
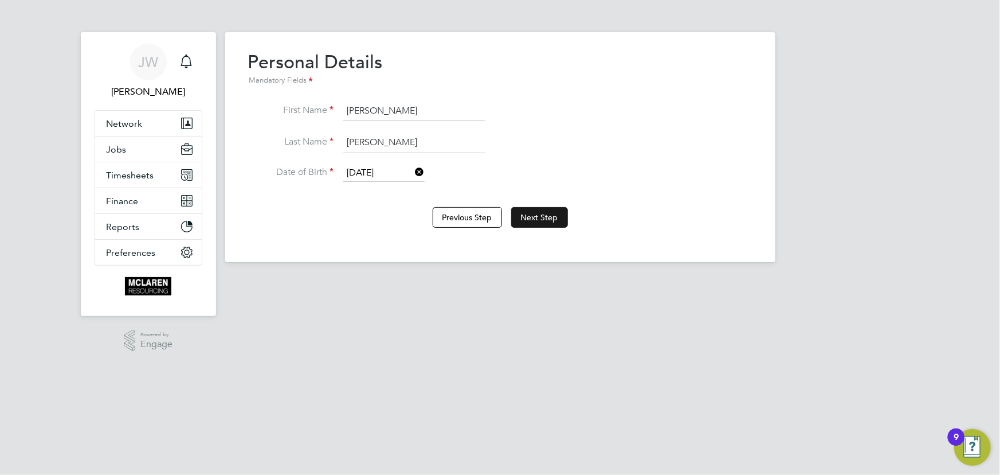
click at [534, 217] on button "Next Step" at bounding box center [539, 217] width 57 height 21
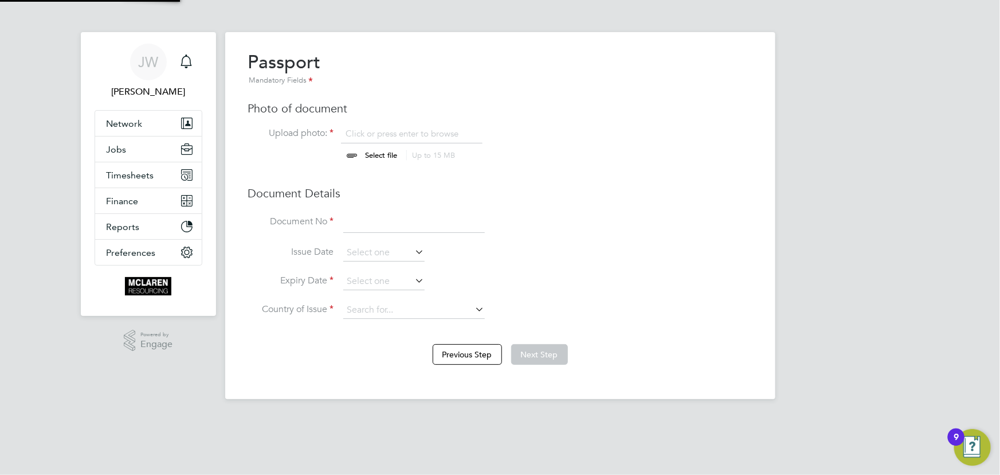
scroll to position [15, 142]
click at [376, 150] on input "file" at bounding box center [393, 145] width 180 height 34
type input "C:\fakepath\[PERSON_NAME] passport.jpg"
click at [395, 222] on input at bounding box center [414, 222] width 142 height 21
type input "154513412"
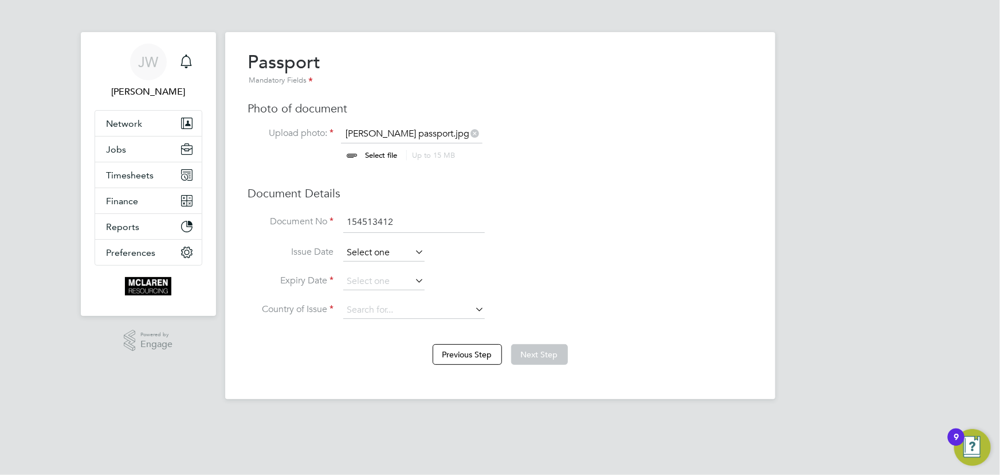
click at [373, 254] on input at bounding box center [383, 252] width 81 height 17
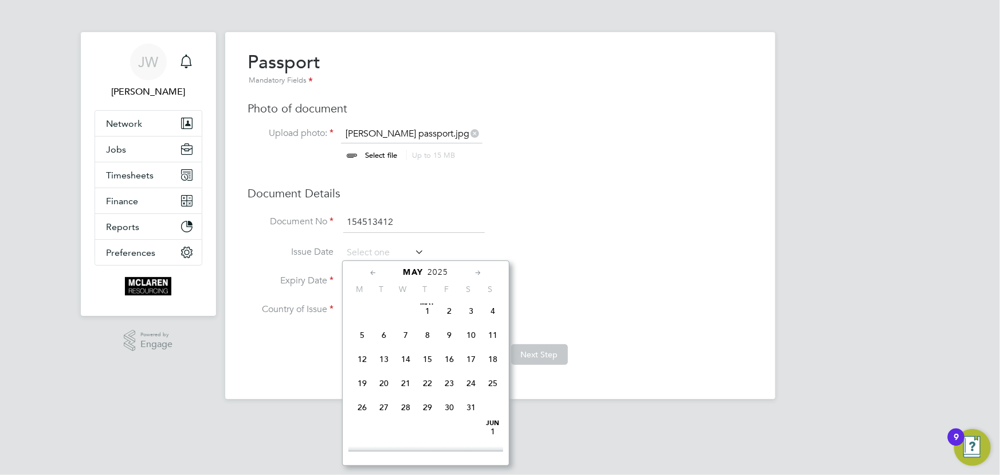
scroll to position [286, 0]
click at [385, 345] on span "13" at bounding box center [384, 343] width 22 height 22
type input "[DATE]"
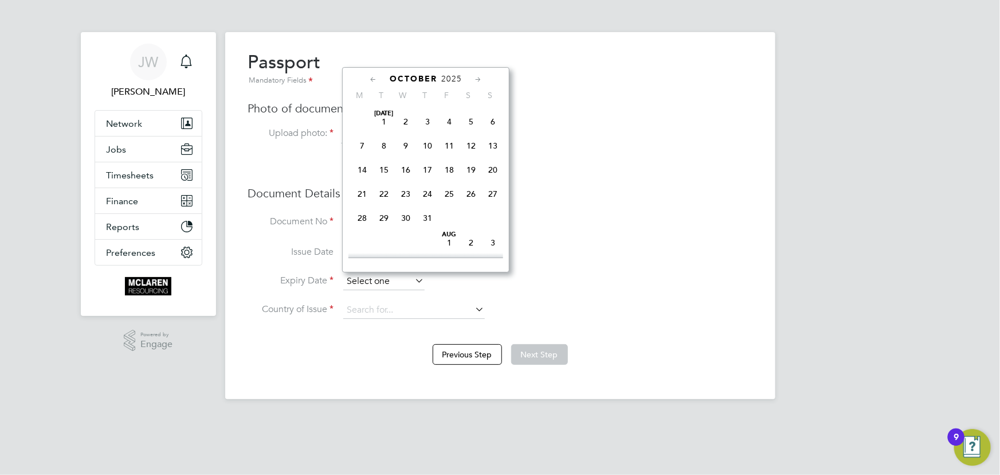
click at [398, 274] on input at bounding box center [383, 281] width 81 height 17
click at [447, 72] on div "[DATE] M T W T F S S [DATE] 2 3 4 5 6 7 8 9 10 11 12 13 14 15 16 17 18 19 20 21…" at bounding box center [425, 169] width 167 height 205
click at [449, 79] on span "2025" at bounding box center [451, 79] width 21 height 10
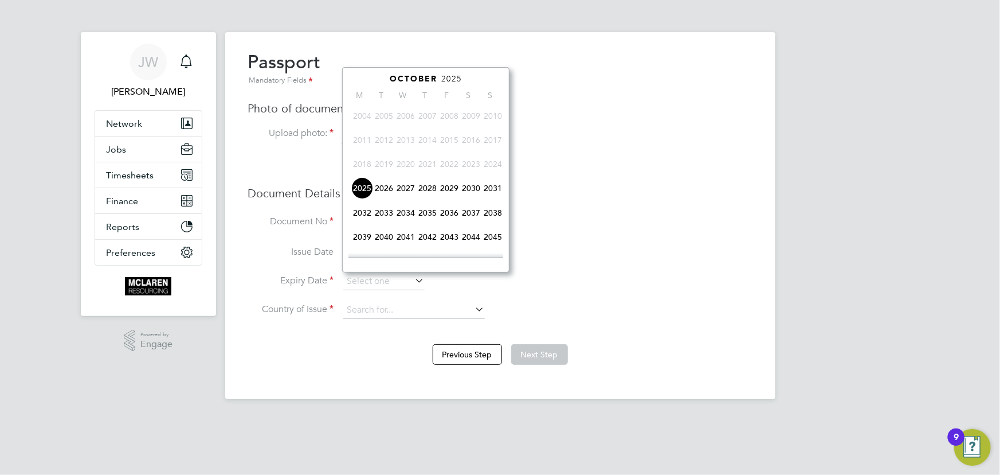
click at [432, 216] on span "2035" at bounding box center [428, 213] width 22 height 22
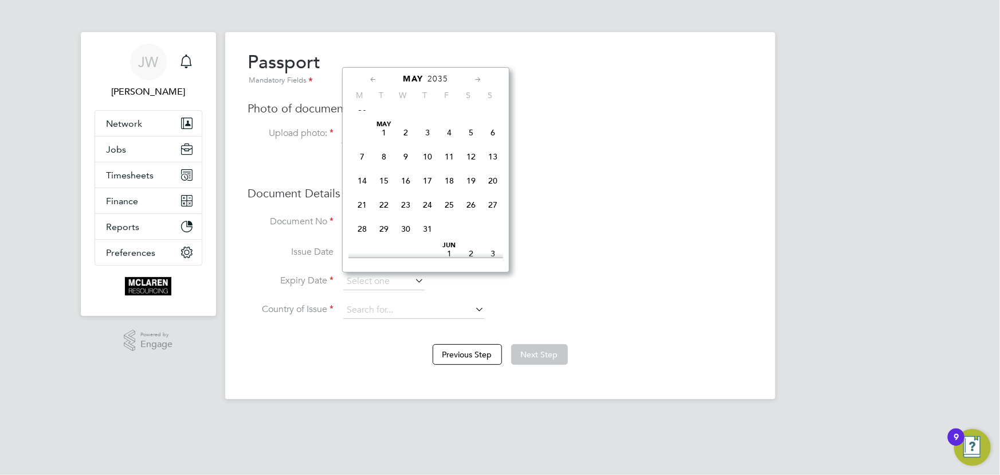
scroll to position [495, 0]
click at [488, 161] on span "13" at bounding box center [493, 158] width 22 height 22
type input "[DATE]"
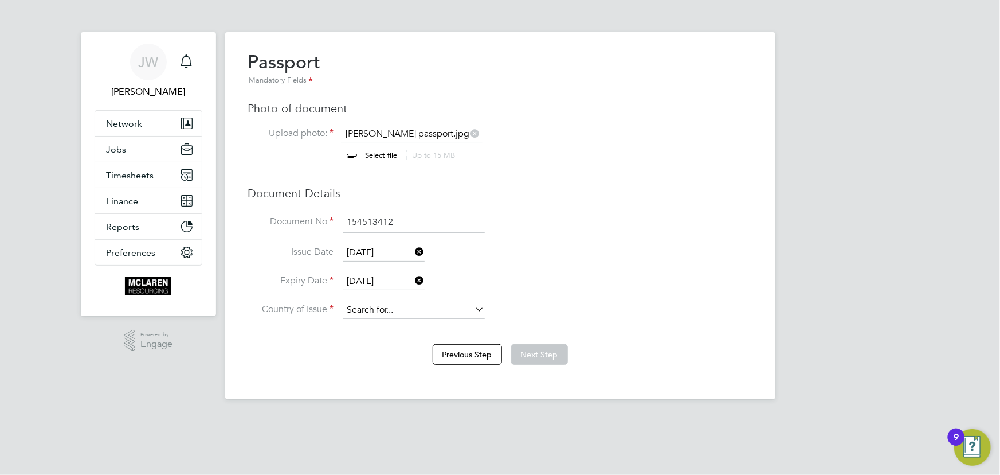
click at [390, 315] on input at bounding box center [414, 310] width 142 height 17
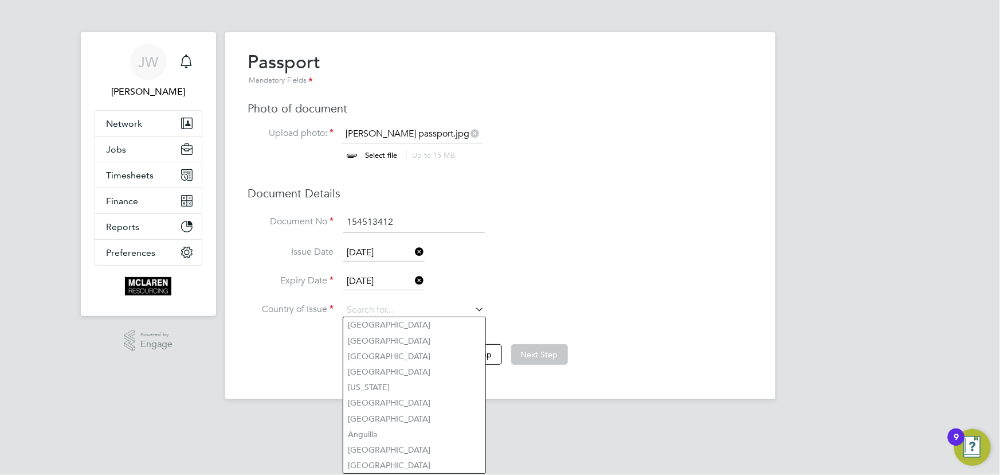
type input "[GEOGRAPHIC_DATA]"
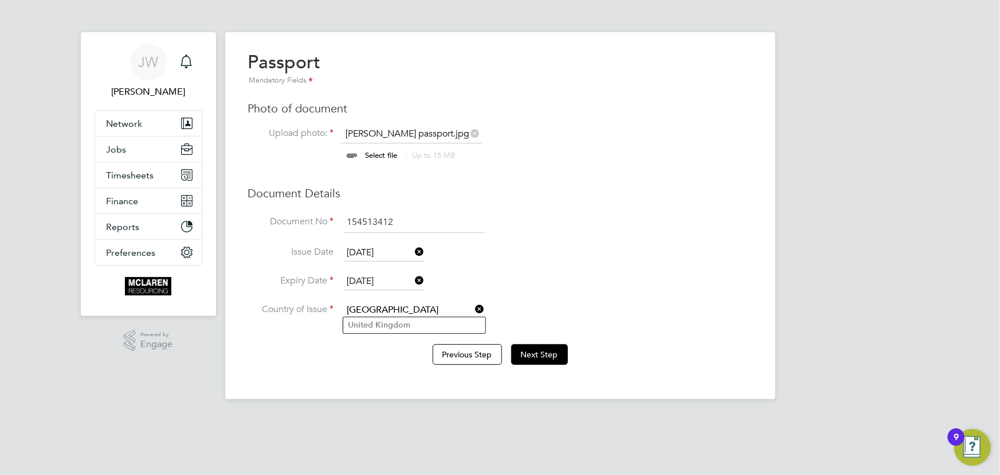
drag, startPoint x: 392, startPoint y: 322, endPoint x: 561, endPoint y: 335, distance: 169.1
click at [397, 322] on b "Kingdom" at bounding box center [392, 325] width 35 height 10
drag, startPoint x: 551, startPoint y: 349, endPoint x: 679, endPoint y: 335, distance: 129.2
click at [551, 349] on button "Next Step" at bounding box center [539, 354] width 57 height 21
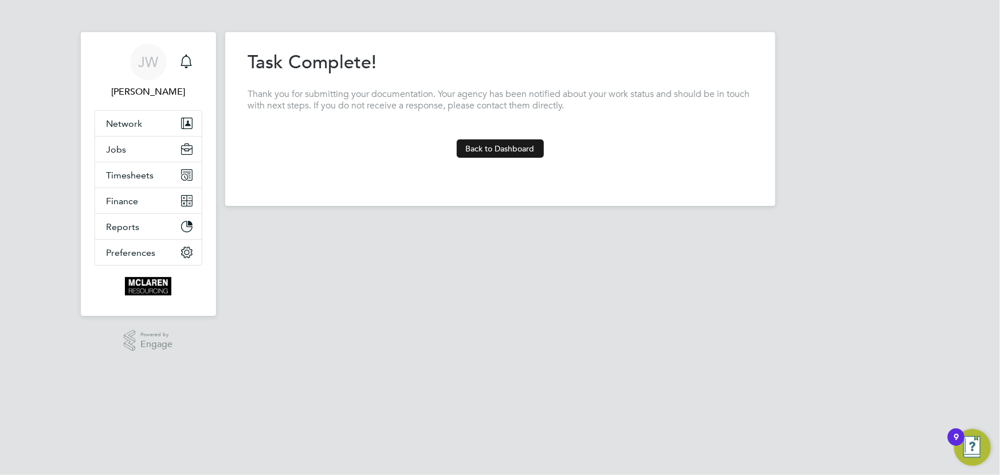
click at [530, 150] on button "Back to Dashboard" at bounding box center [500, 148] width 87 height 18
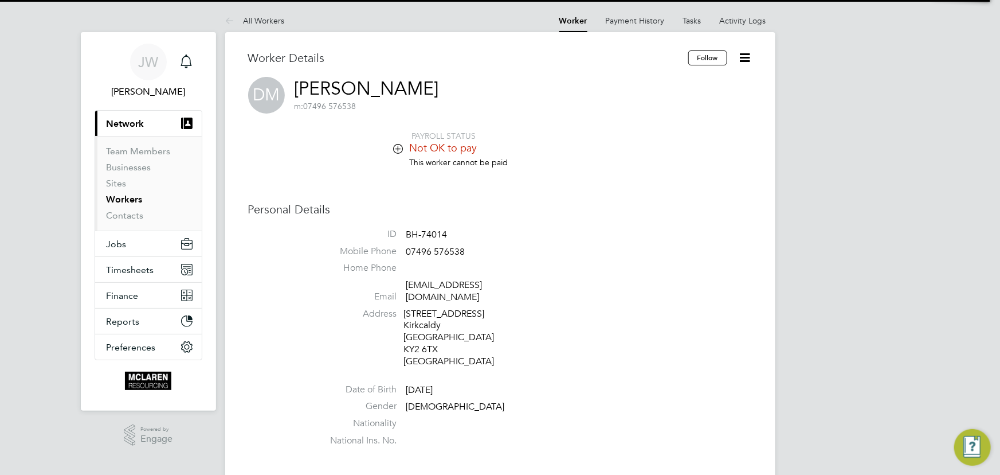
drag, startPoint x: 791, startPoint y: 220, endPoint x: 792, endPoint y: 232, distance: 12.1
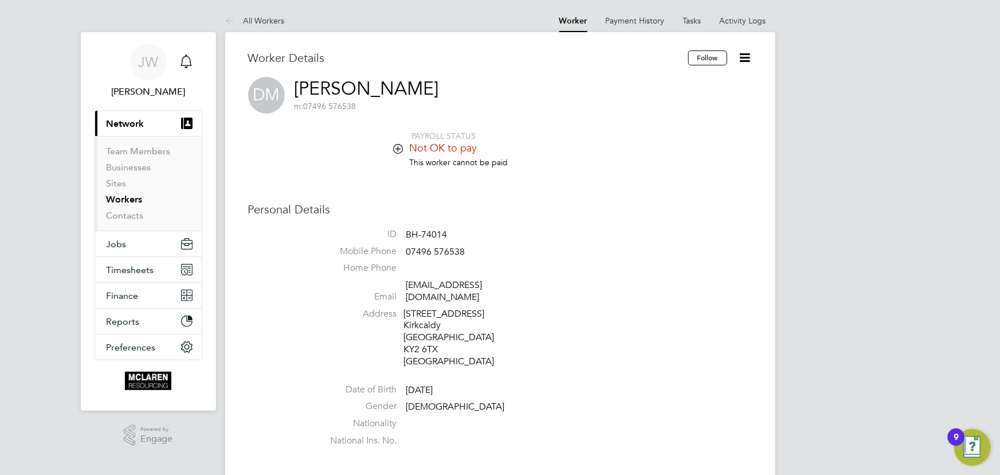
scroll to position [260, 0]
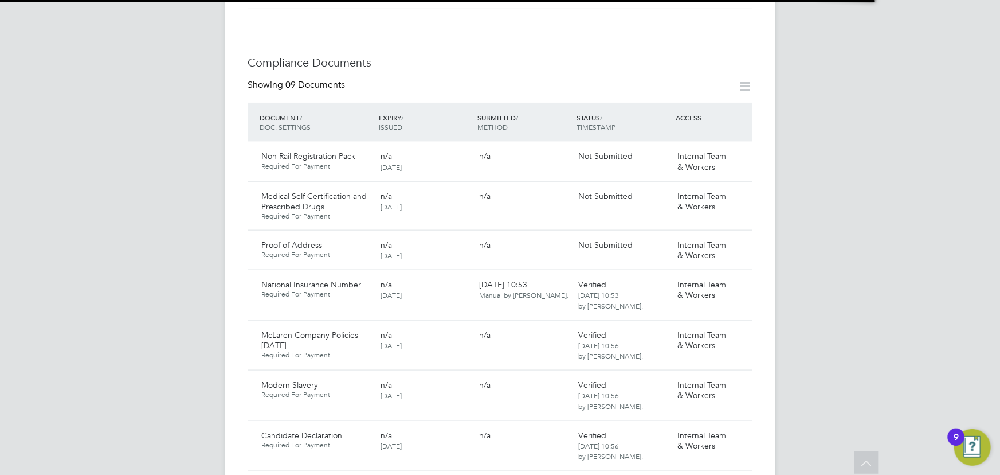
scroll to position [675, 0]
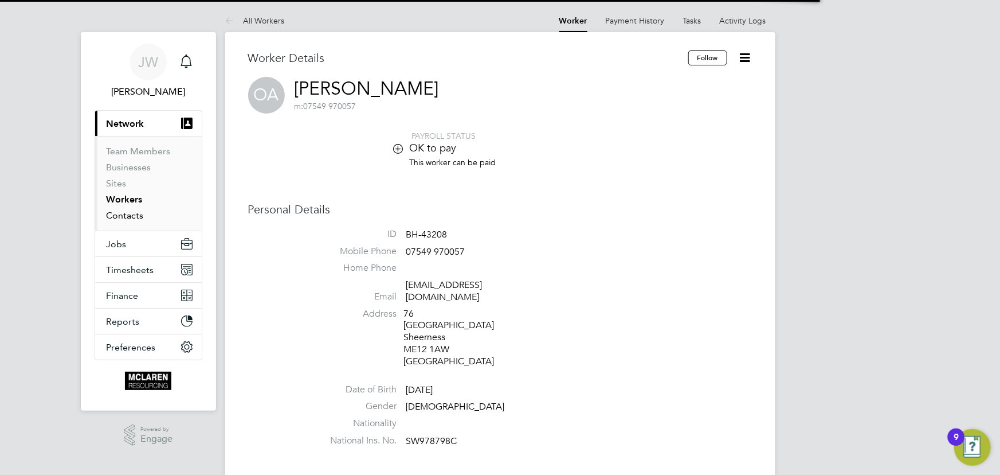
click at [126, 214] on link "Contacts" at bounding box center [125, 215] width 37 height 11
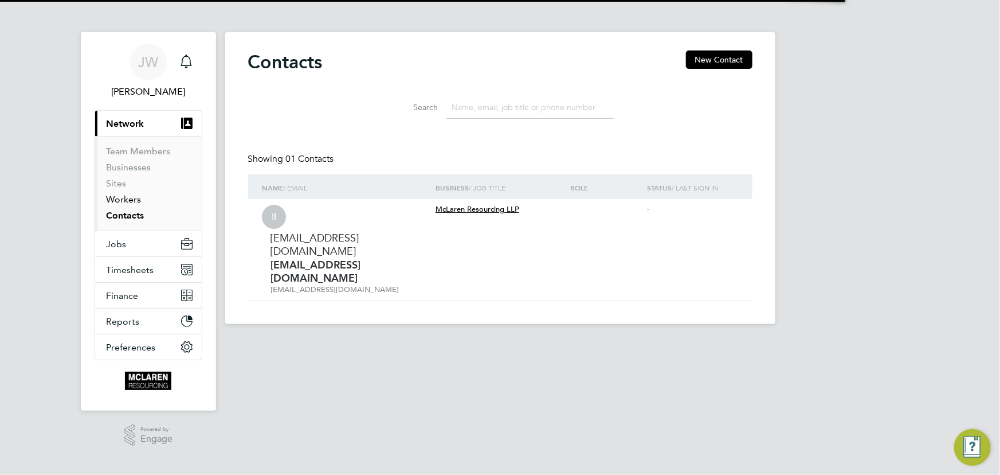
click at [127, 201] on link "Workers" at bounding box center [124, 199] width 35 height 11
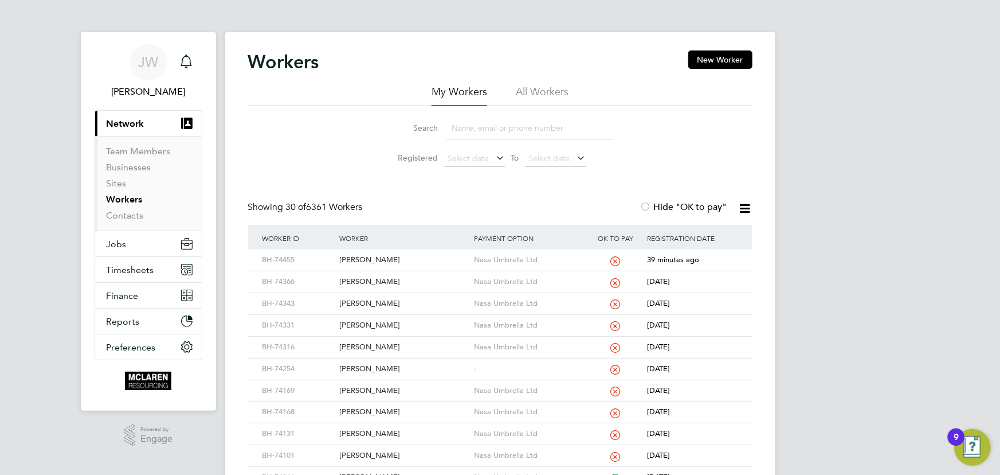
click at [473, 126] on input at bounding box center [530, 128] width 167 height 22
type input "[PERSON_NAME]"
click at [371, 259] on div "[PERSON_NAME]" at bounding box center [403, 259] width 135 height 21
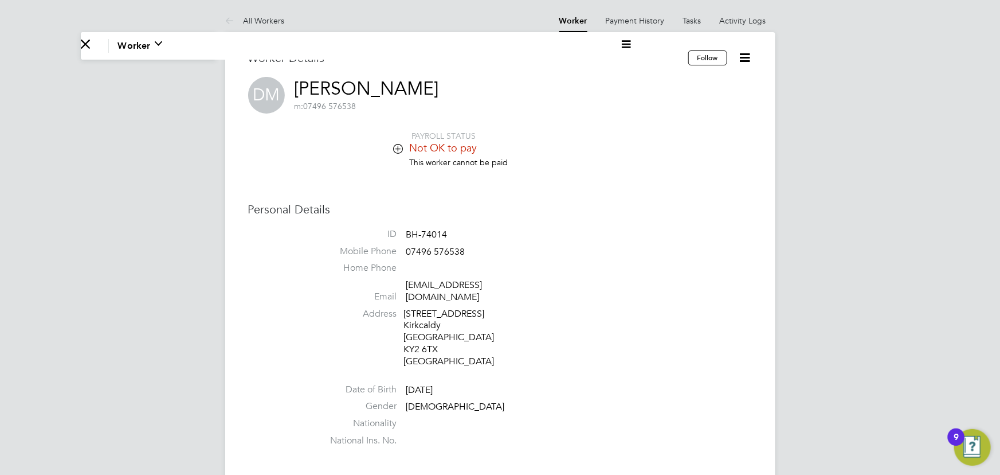
drag, startPoint x: 108, startPoint y: 363, endPoint x: 269, endPoint y: 319, distance: 166.9
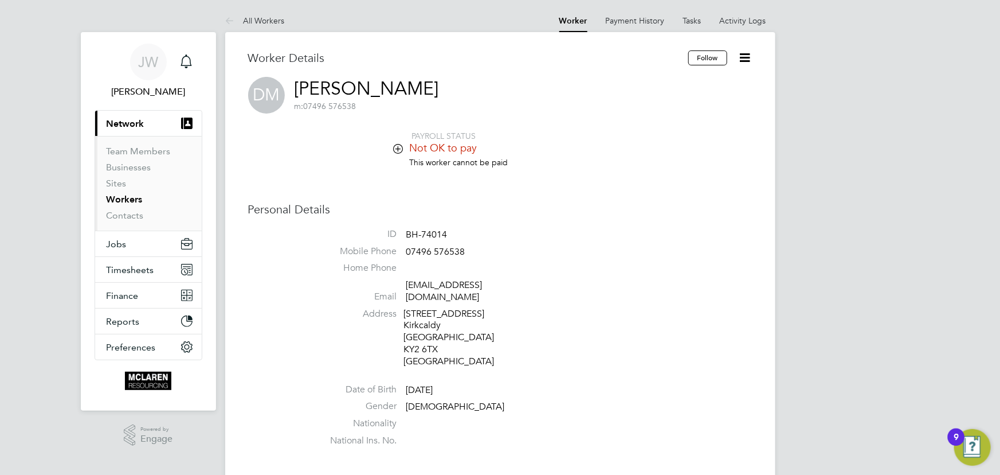
click at [650, 293] on li "Email [EMAIL_ADDRESS][DOMAIN_NAME]" at bounding box center [535, 293] width 436 height 28
click at [742, 52] on icon at bounding box center [745, 57] width 14 height 14
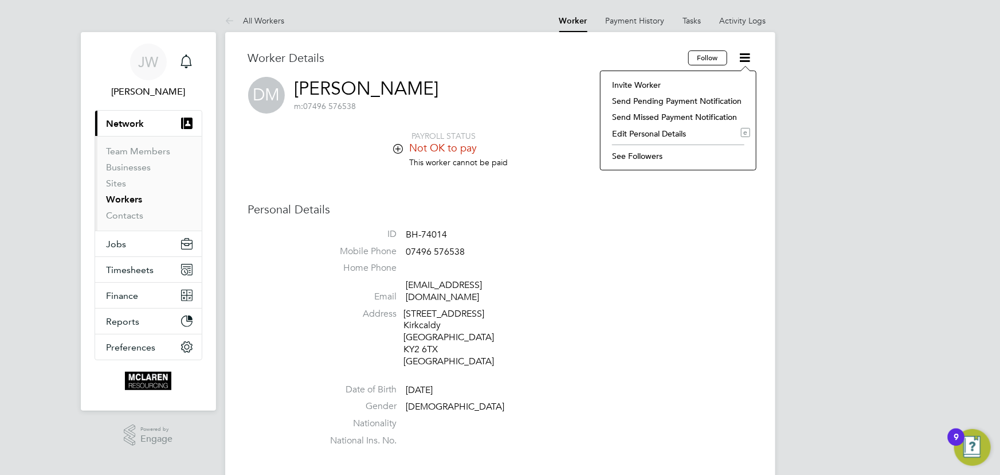
click at [665, 84] on li "Invite Worker" at bounding box center [678, 85] width 144 height 16
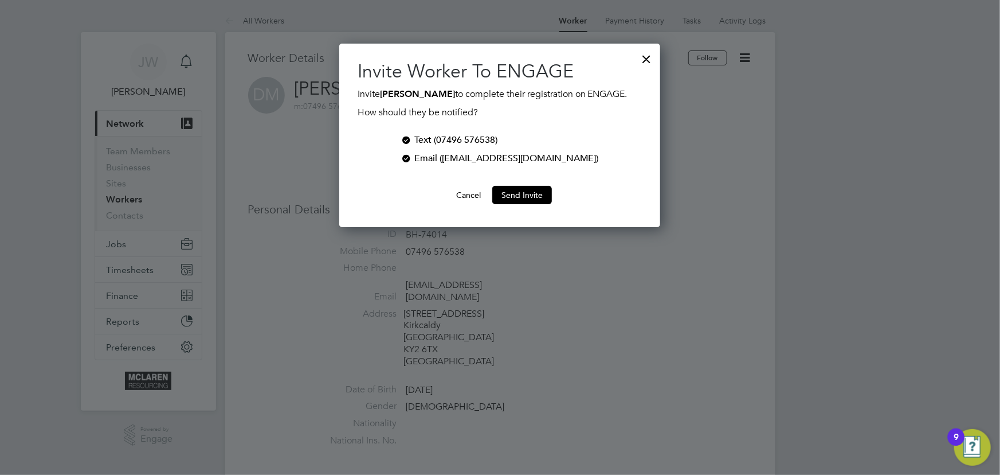
scroll to position [183, 321]
click at [460, 138] on div "Text (07496 576538)" at bounding box center [455, 140] width 83 height 14
click at [515, 195] on button "Send Invite" at bounding box center [522, 195] width 60 height 18
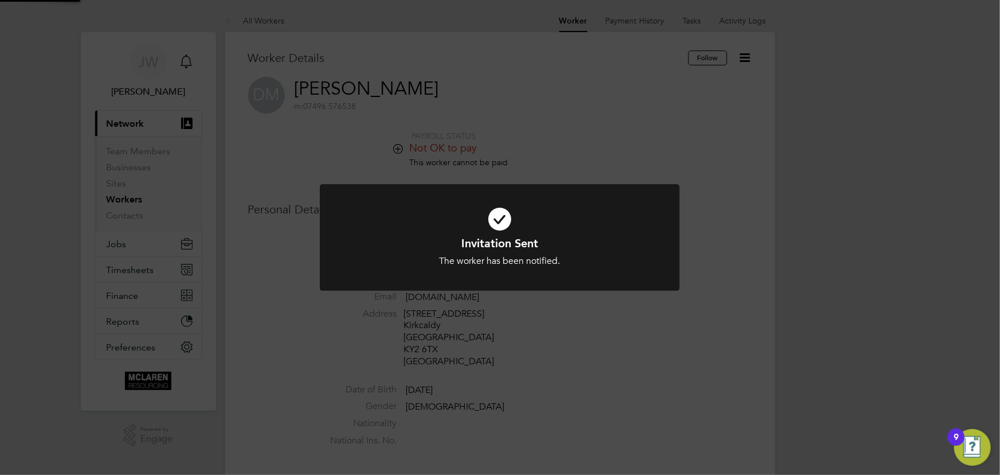
click at [798, 228] on div "Invitation Sent The worker has been notified. Cancel Okay" at bounding box center [500, 237] width 1000 height 475
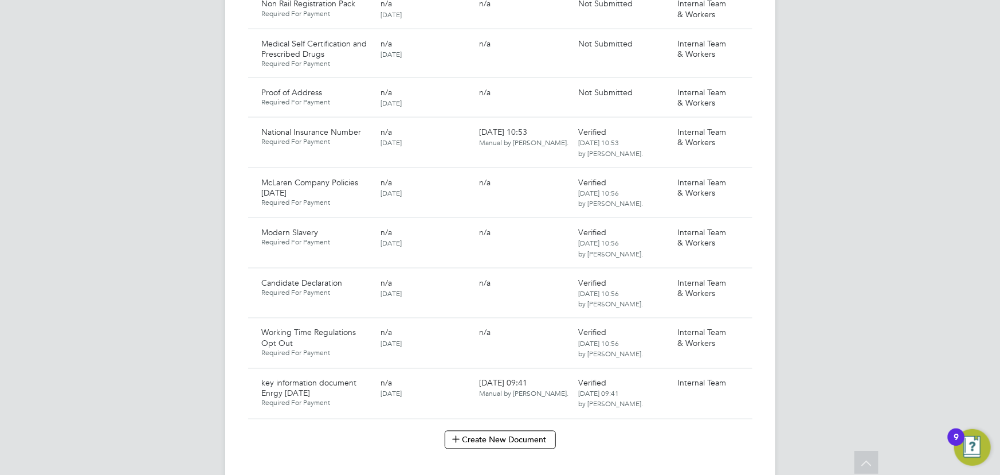
scroll to position [781, 0]
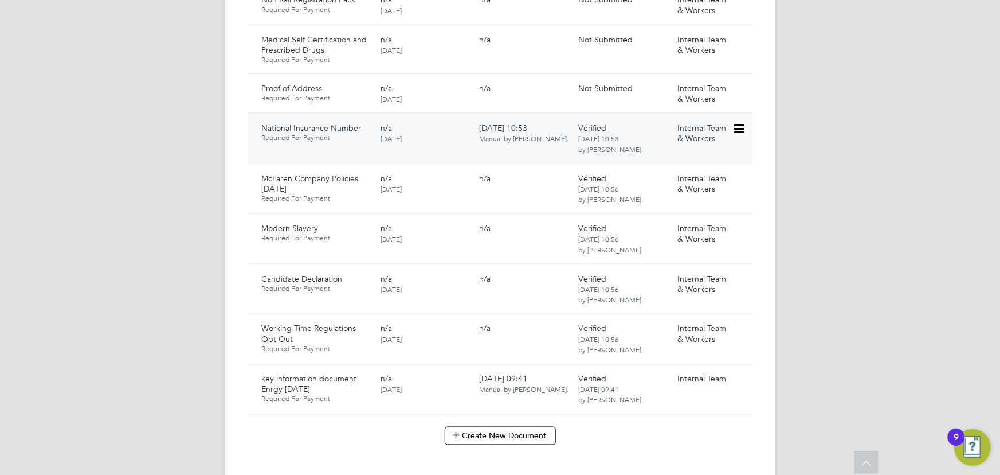
click at [737, 122] on icon at bounding box center [738, 129] width 11 height 14
click at [698, 158] on li "Download Document" at bounding box center [697, 160] width 91 height 16
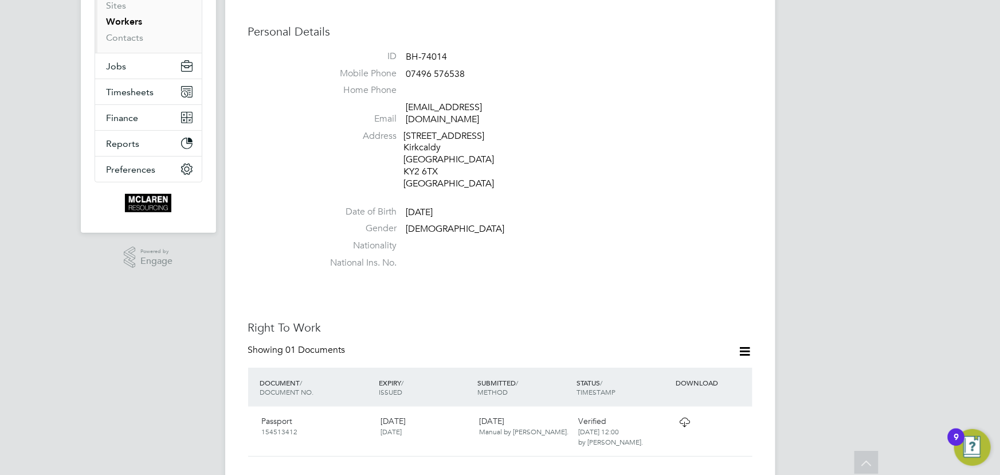
scroll to position [104, 0]
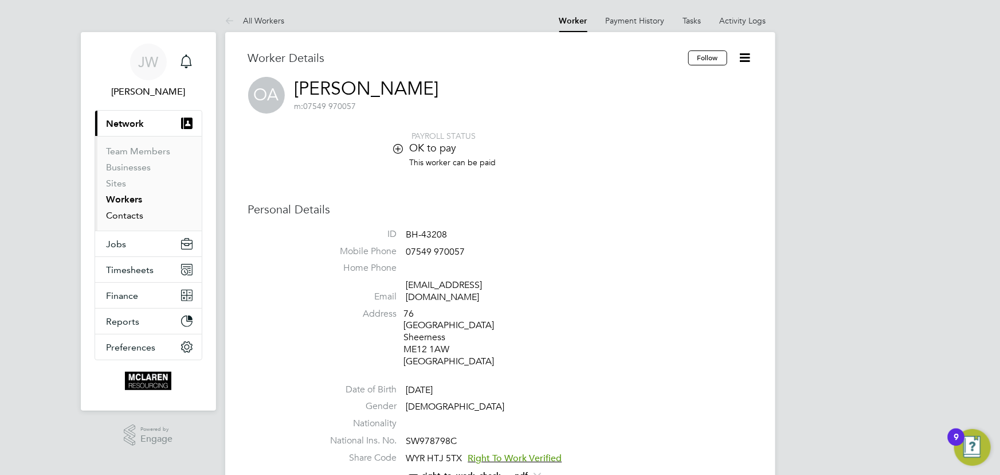
click at [137, 213] on link "Contacts" at bounding box center [125, 215] width 37 height 11
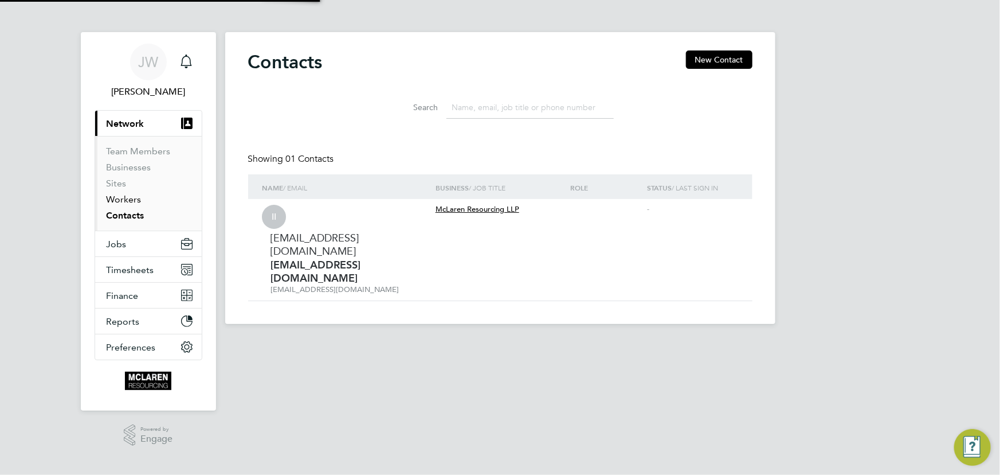
click at [131, 201] on link "Workers" at bounding box center [124, 199] width 35 height 11
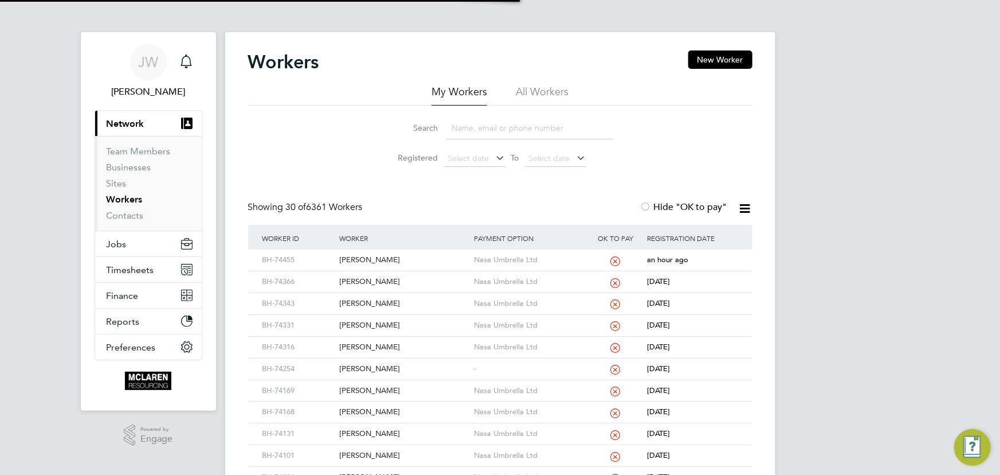
click at [467, 130] on input at bounding box center [530, 128] width 167 height 22
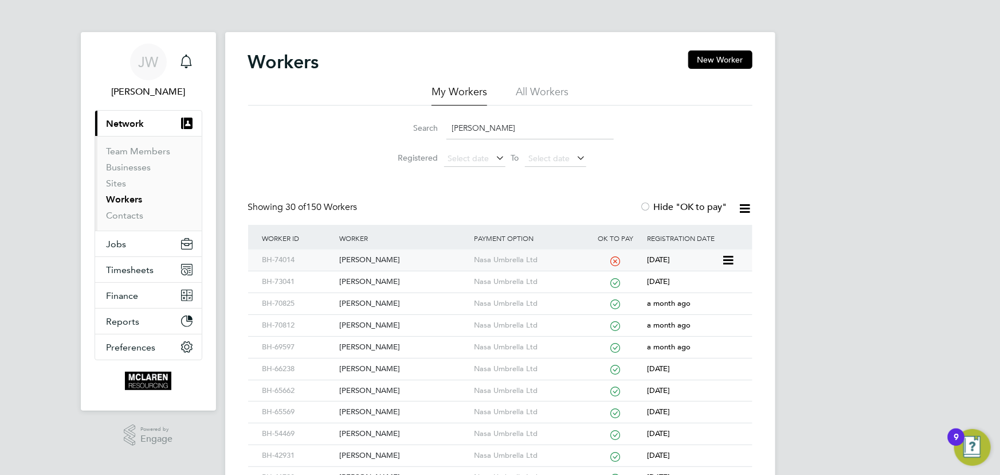
type input "daniel"
click at [383, 262] on div "[PERSON_NAME]" at bounding box center [403, 259] width 135 height 21
click at [113, 213] on link "Contacts" at bounding box center [125, 215] width 37 height 11
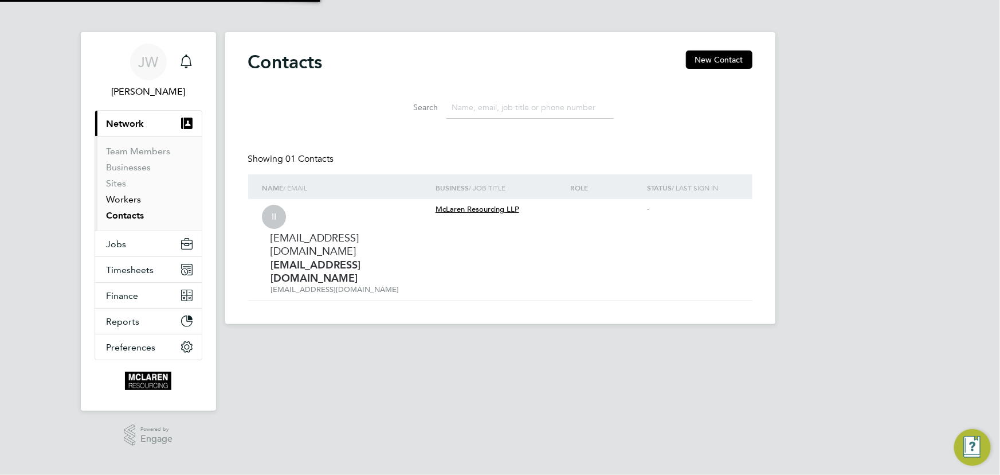
click at [129, 197] on link "Workers" at bounding box center [124, 199] width 35 height 11
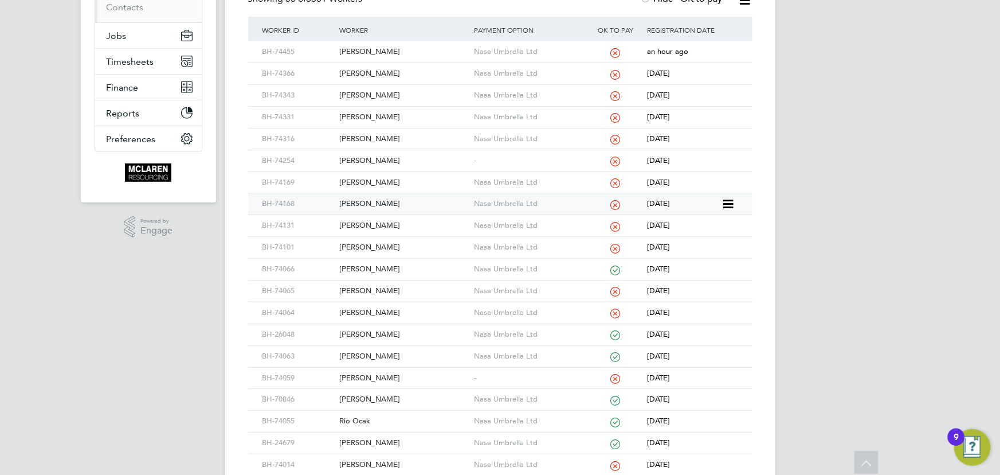
scroll to position [417, 0]
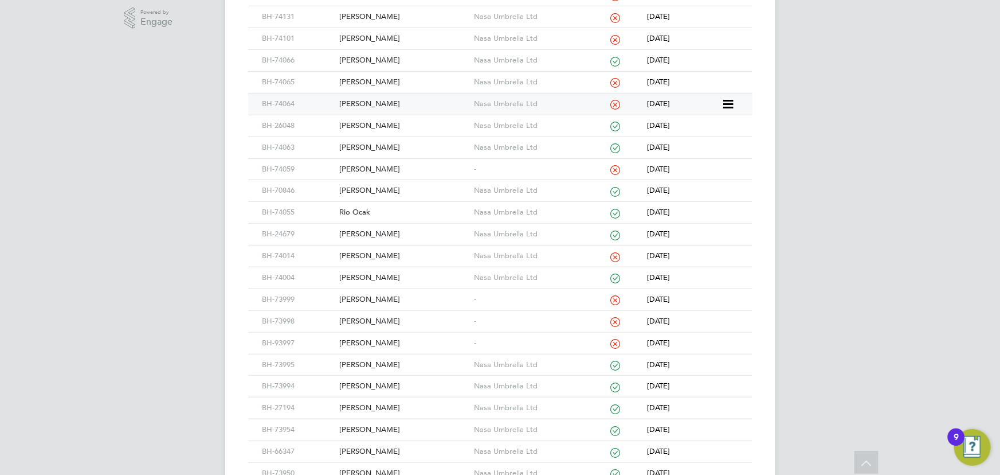
click at [374, 103] on div "Martin Henry" at bounding box center [403, 103] width 135 height 21
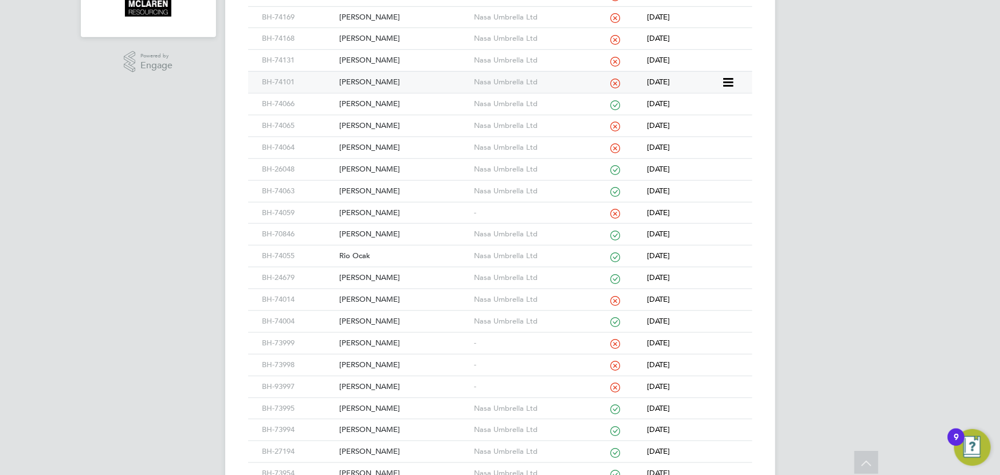
scroll to position [312, 0]
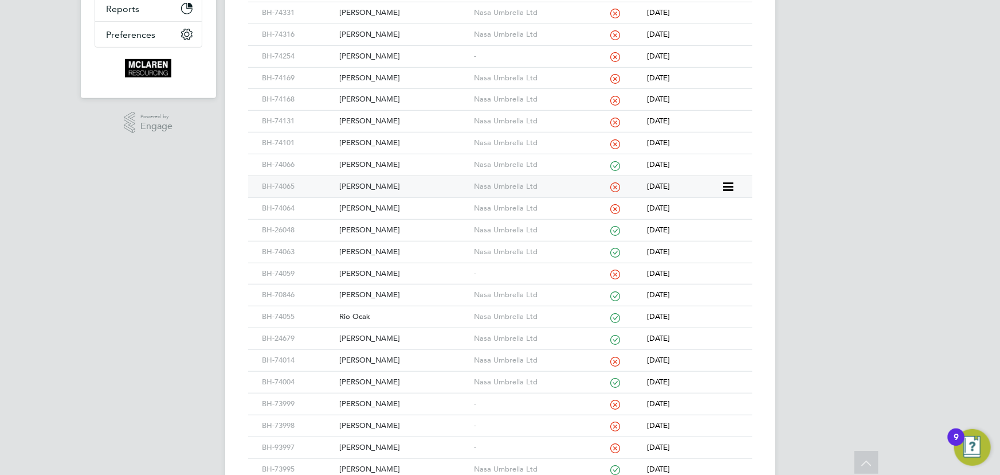
click at [373, 181] on div "Elliot Hunt" at bounding box center [403, 186] width 135 height 21
click at [388, 164] on div "Thomas Wilson" at bounding box center [403, 164] width 135 height 21
click at [384, 140] on div "Kieron Garmson" at bounding box center [403, 142] width 135 height 21
click at [402, 120] on div "Romeo Marian Irimita" at bounding box center [403, 121] width 135 height 21
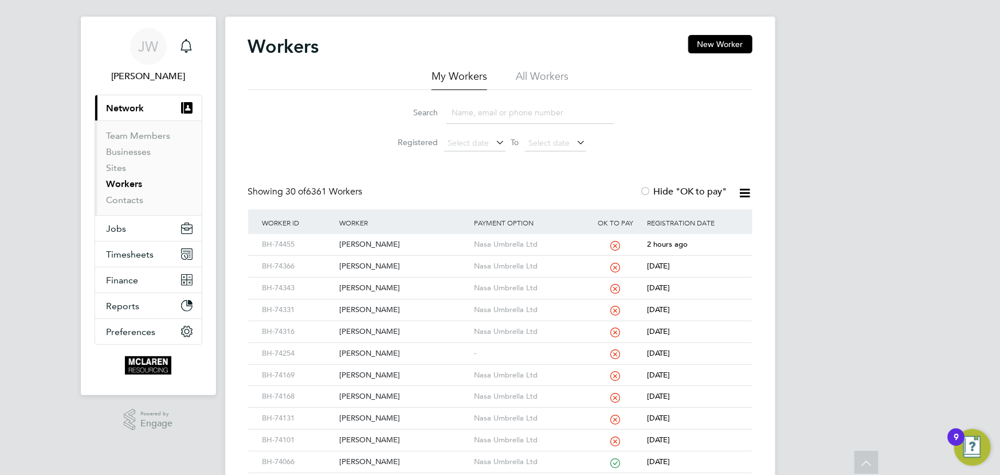
scroll to position [0, 0]
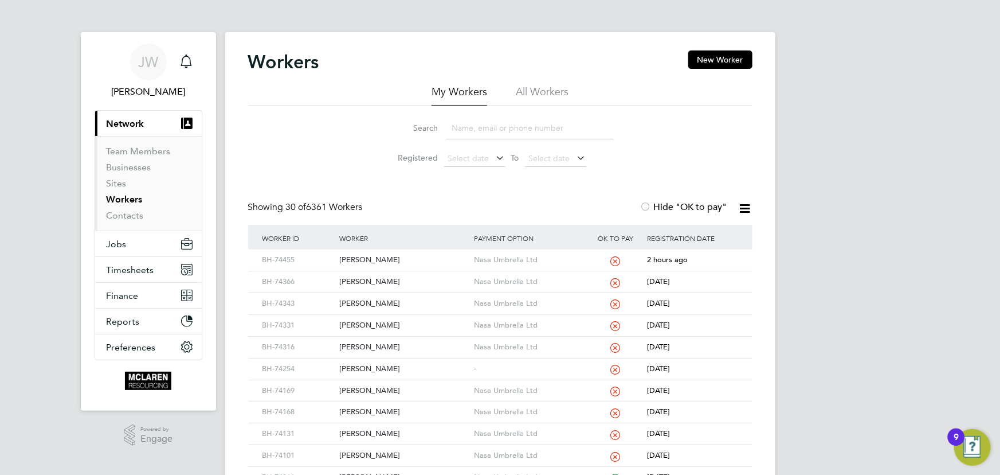
click at [467, 122] on input at bounding box center [530, 128] width 167 height 22
type input "daniel"
click at [379, 259] on div "[PERSON_NAME]" at bounding box center [403, 259] width 135 height 21
click at [124, 215] on link "Contacts" at bounding box center [125, 215] width 37 height 11
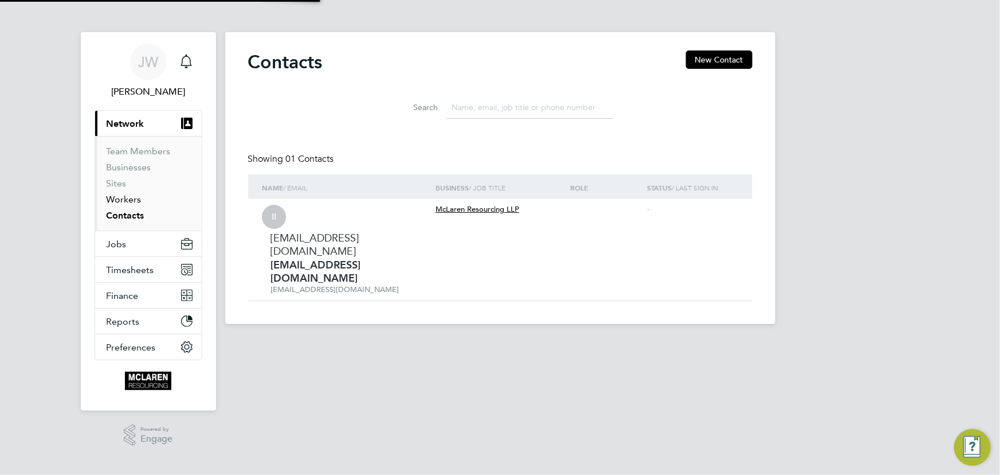
click at [120, 197] on link "Workers" at bounding box center [124, 199] width 35 height 11
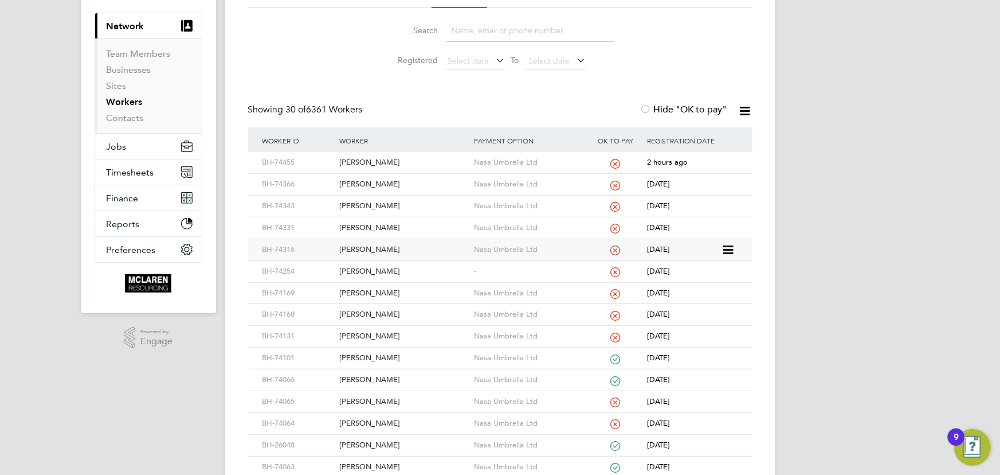
scroll to position [208, 0]
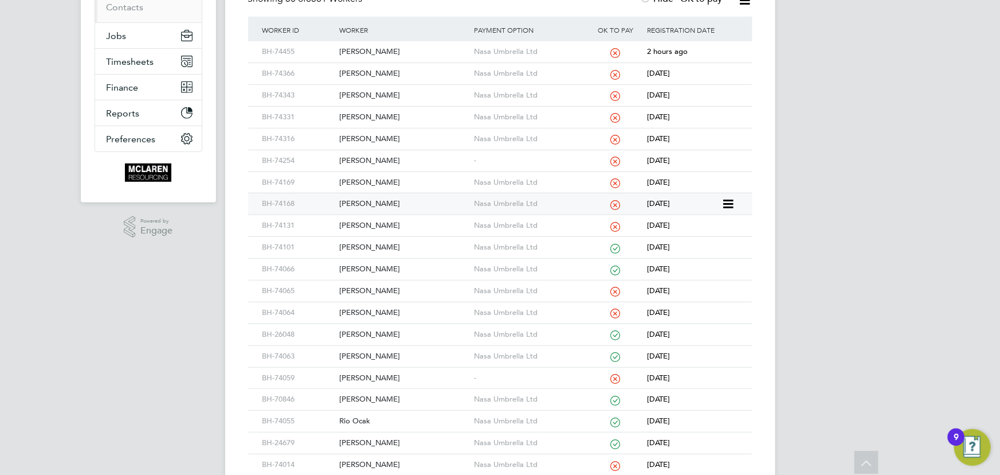
click at [409, 202] on div "Nicolae Remus Niculescu" at bounding box center [403, 203] width 135 height 21
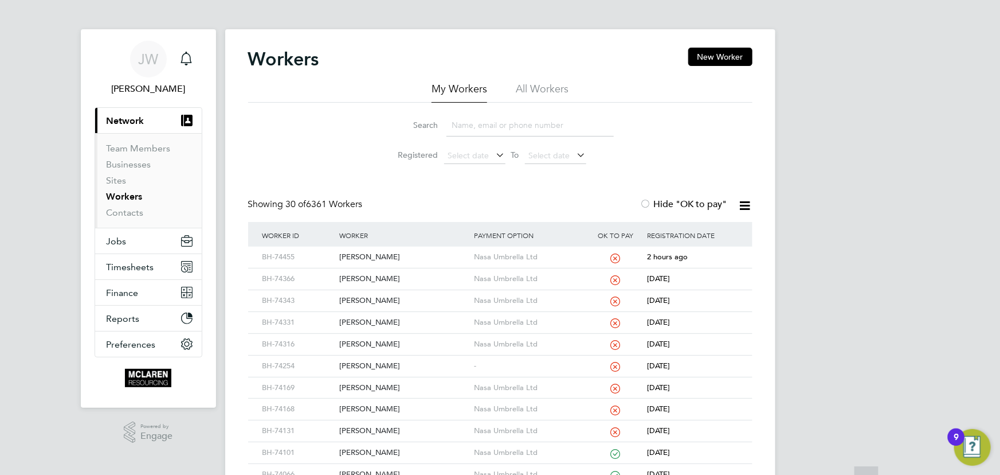
scroll to position [0, 0]
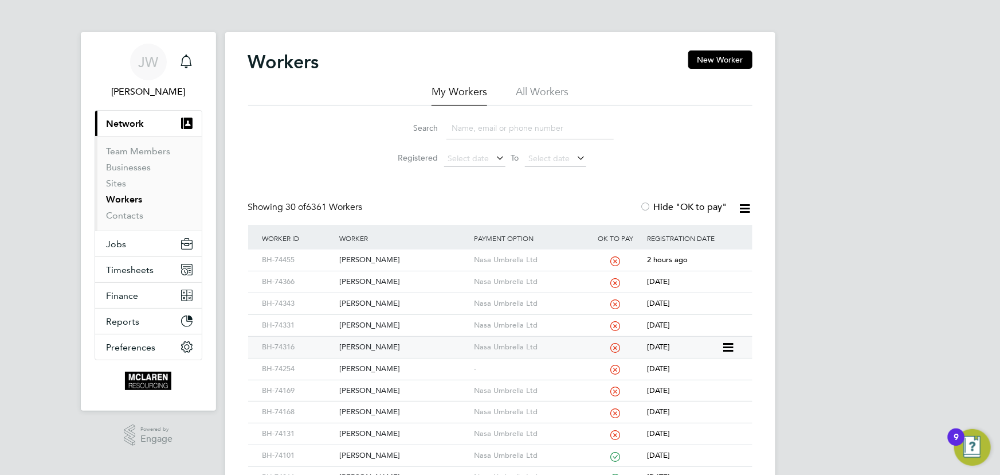
drag, startPoint x: 363, startPoint y: 346, endPoint x: 373, endPoint y: 343, distance: 10.0
click at [363, 346] on div "[PERSON_NAME]" at bounding box center [403, 346] width 135 height 21
click at [370, 326] on div "[PERSON_NAME]" at bounding box center [403, 325] width 135 height 21
click at [379, 306] on div "[PERSON_NAME]" at bounding box center [403, 303] width 135 height 21
click at [378, 280] on div "[PERSON_NAME]" at bounding box center [403, 281] width 135 height 21
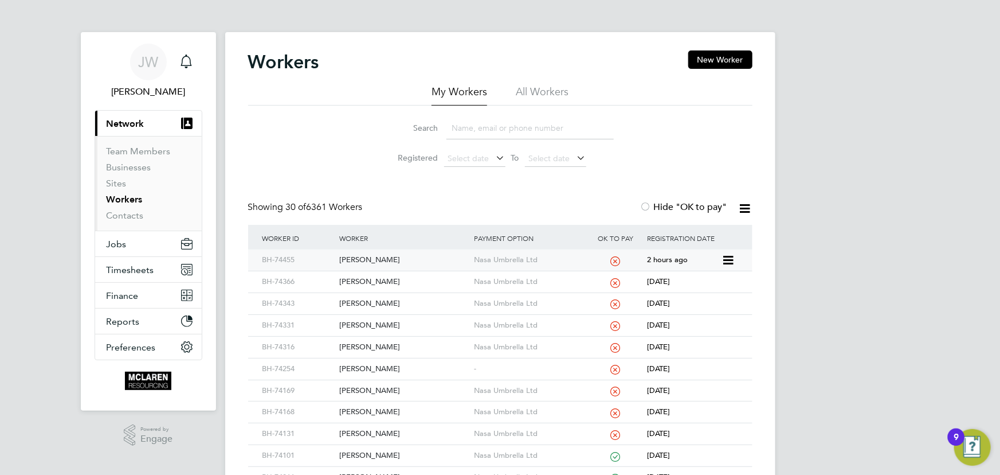
click at [364, 260] on div "[PERSON_NAME]" at bounding box center [403, 259] width 135 height 21
click at [127, 216] on link "Contacts" at bounding box center [125, 215] width 37 height 11
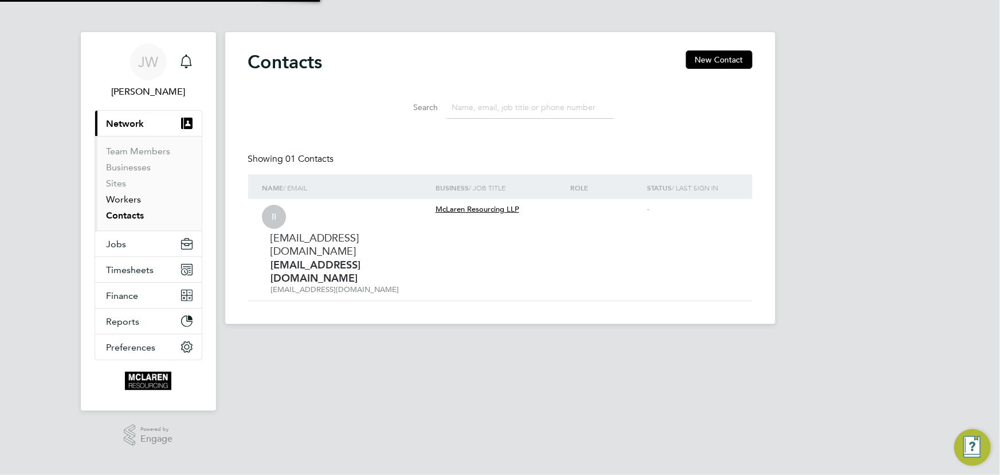
click at [128, 195] on link "Workers" at bounding box center [124, 199] width 35 height 11
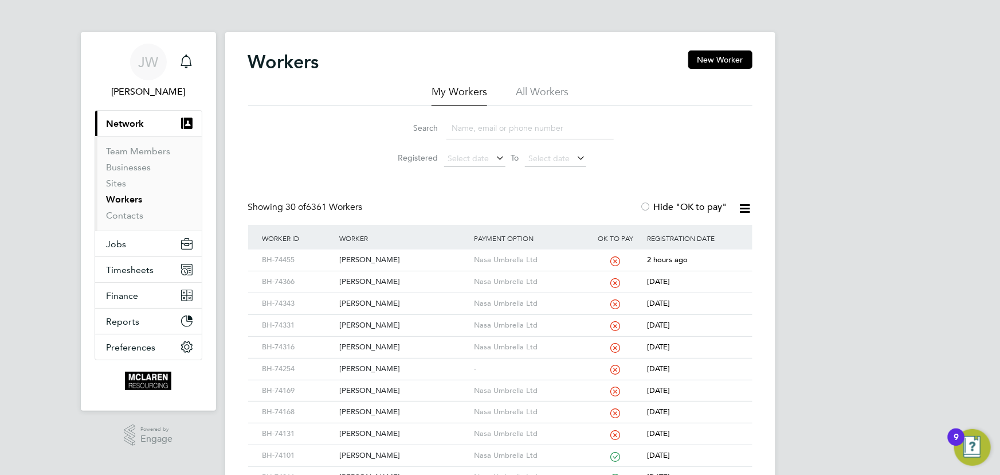
click at [447, 126] on input at bounding box center [530, 128] width 167 height 22
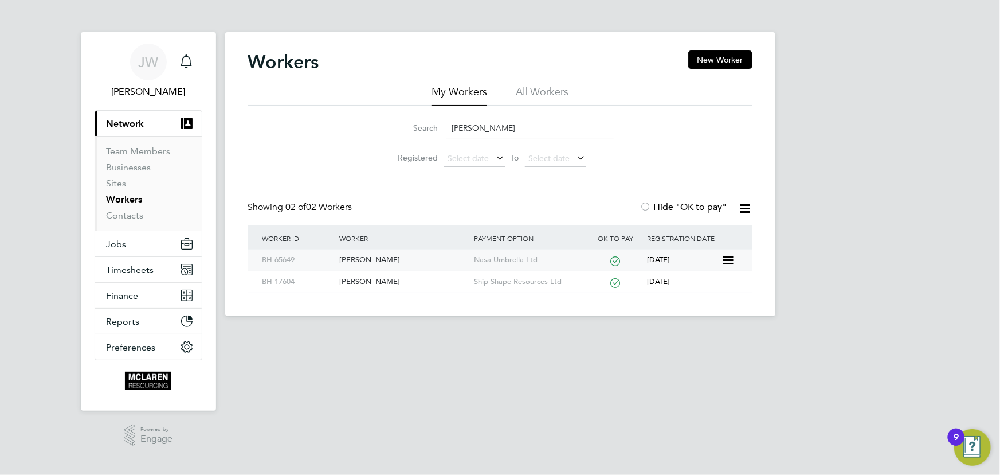
click at [367, 261] on div "Robert Thompson" at bounding box center [403, 259] width 135 height 21
drag, startPoint x: 538, startPoint y: 120, endPoint x: 417, endPoint y: 126, distance: 121.7
click at [417, 126] on div "Search robert thomps" at bounding box center [500, 128] width 227 height 22
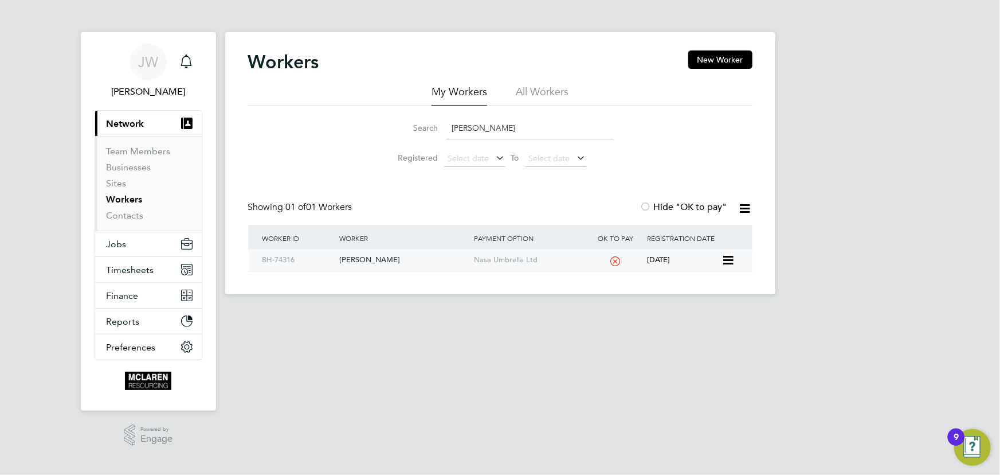
type input "jamie adams"
click at [378, 264] on div "[PERSON_NAME]" at bounding box center [403, 259] width 135 height 21
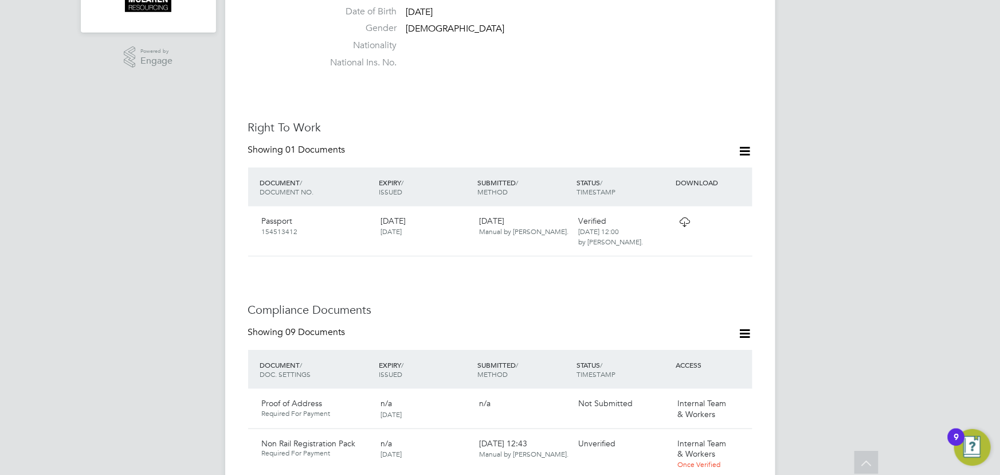
scroll to position [521, 0]
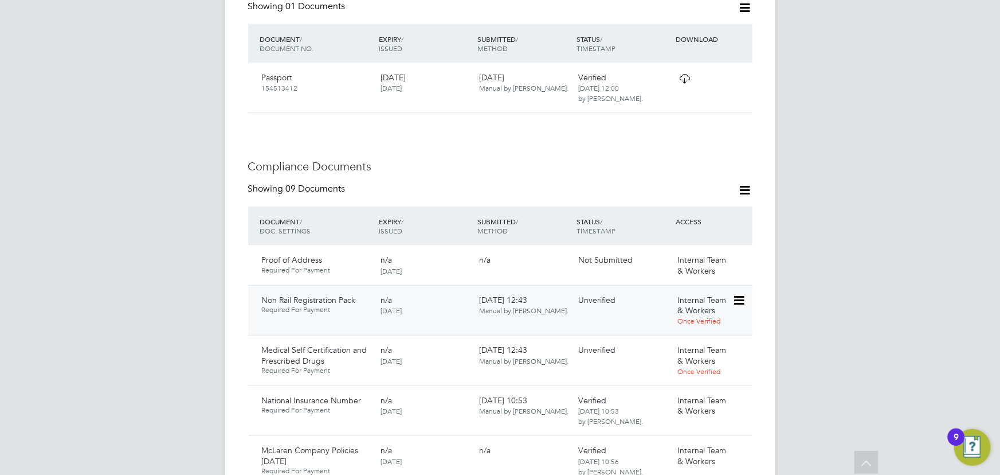
click at [740, 294] on icon at bounding box center [738, 301] width 11 height 14
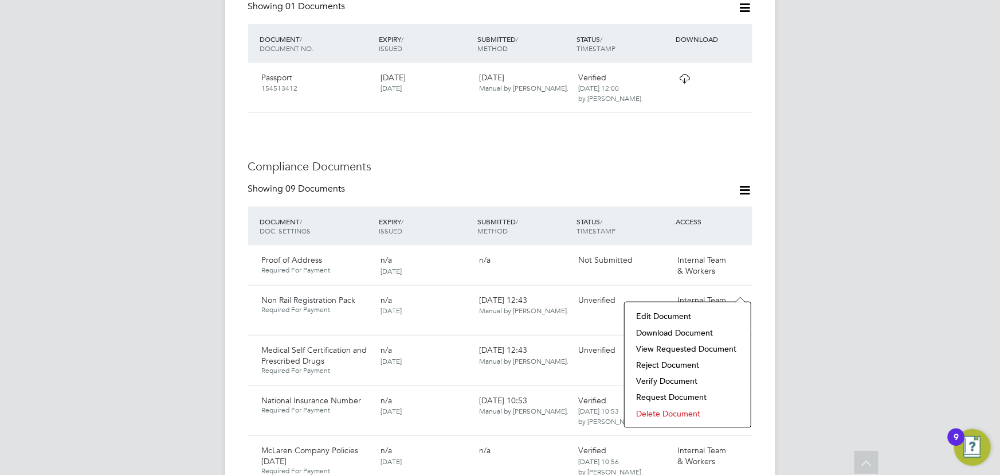
click at [682, 378] on li "Verify Document" at bounding box center [688, 381] width 115 height 16
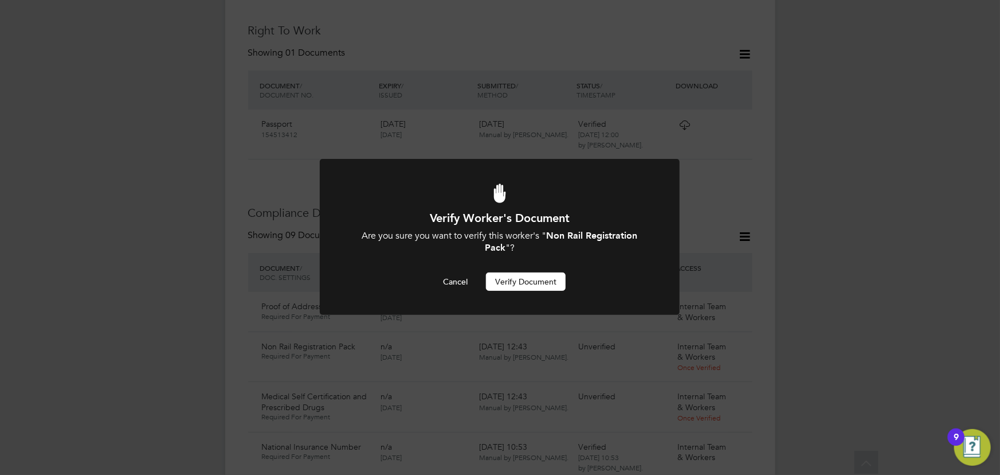
scroll to position [0, 0]
click at [543, 279] on button "Verify Document" at bounding box center [526, 281] width 80 height 18
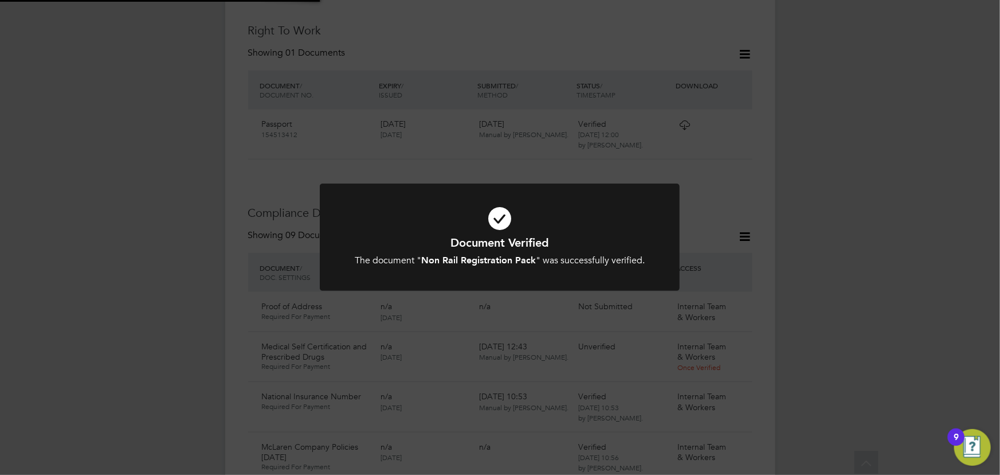
click at [840, 254] on div "Document Verified The document " Non Rail Registration Pack " was successfully …" at bounding box center [500, 237] width 1000 height 475
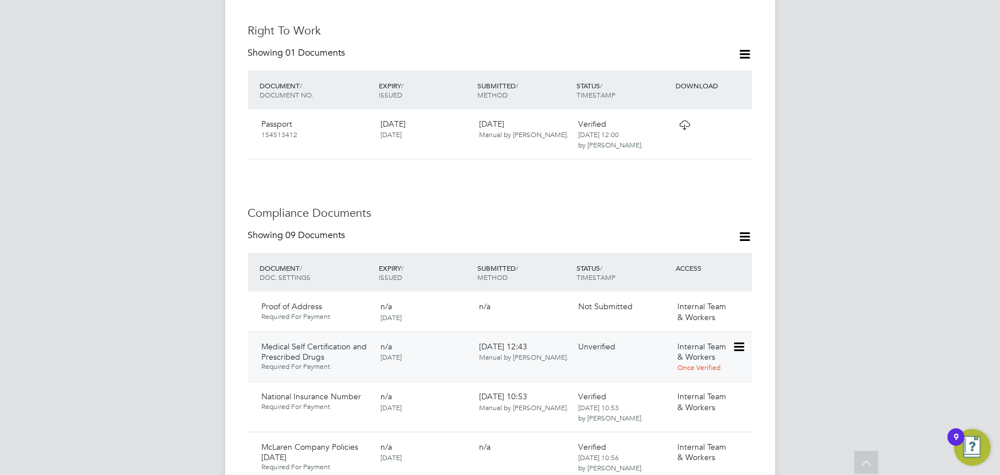
click at [751, 336] on div at bounding box center [743, 346] width 20 height 20
click at [744, 340] on icon at bounding box center [738, 347] width 11 height 14
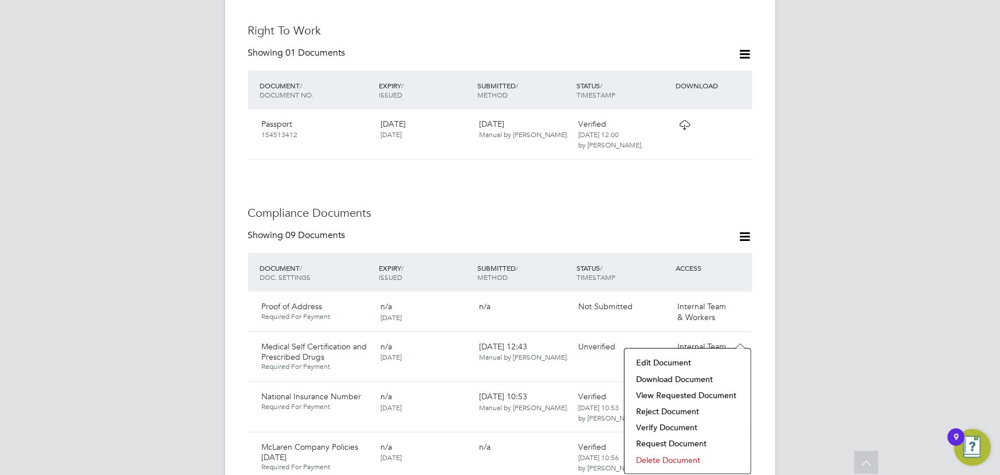
click at [666, 428] on li "Verify Document" at bounding box center [688, 427] width 115 height 16
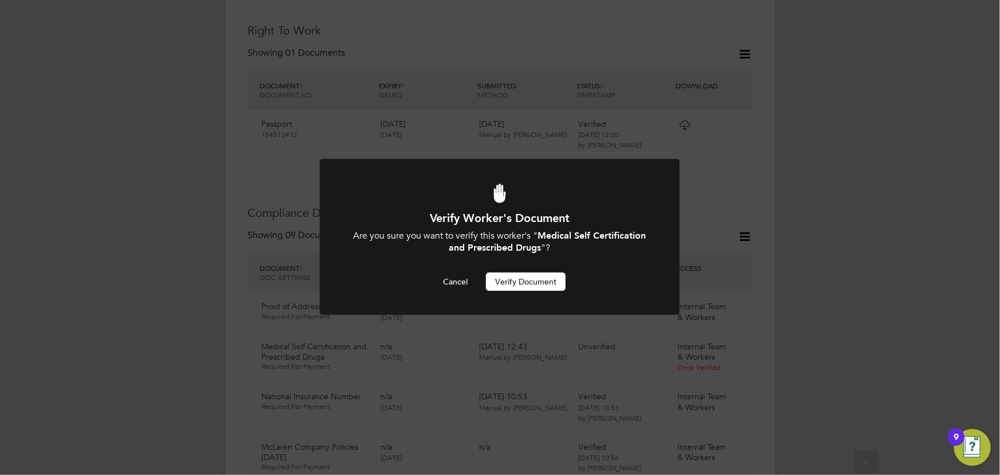
click at [521, 280] on button "Verify Document" at bounding box center [526, 281] width 80 height 18
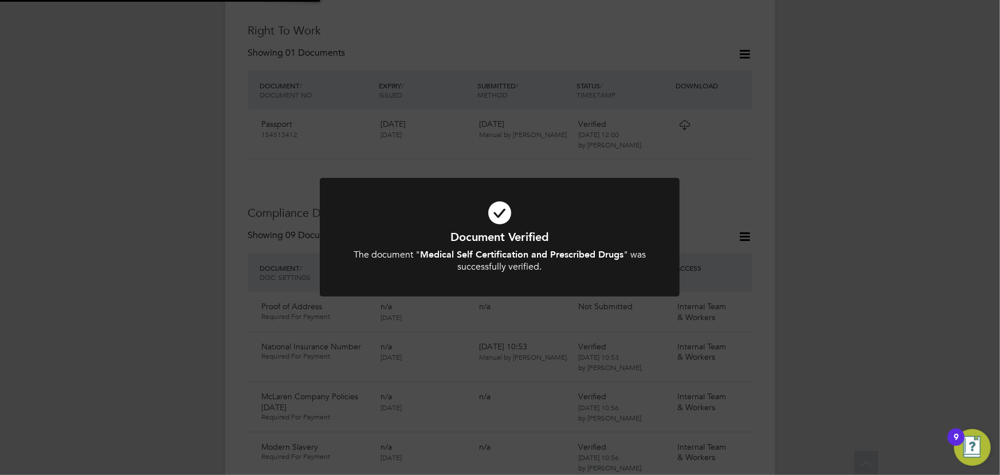
click at [874, 277] on div "Document Verified The document " Medical Self Certification and Prescribed Drug…" at bounding box center [500, 237] width 1000 height 475
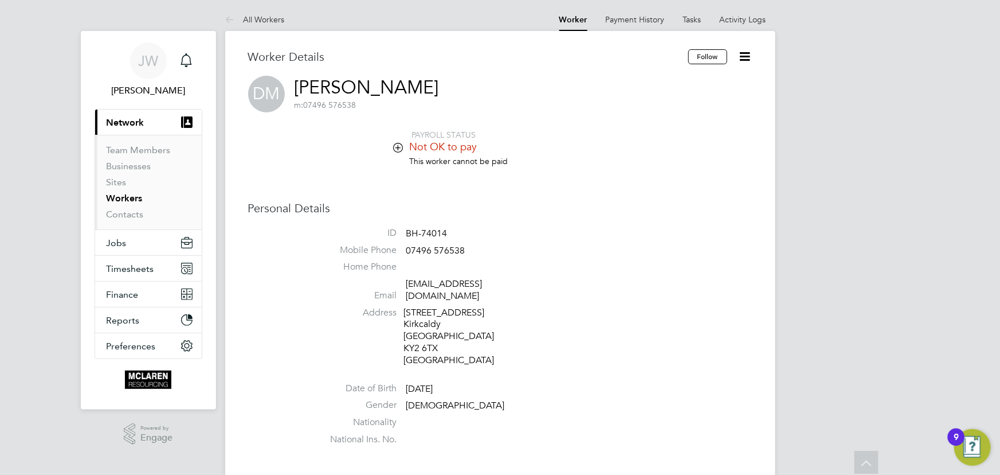
scroll to position [0, 0]
click at [745, 58] on icon at bounding box center [745, 57] width 14 height 14
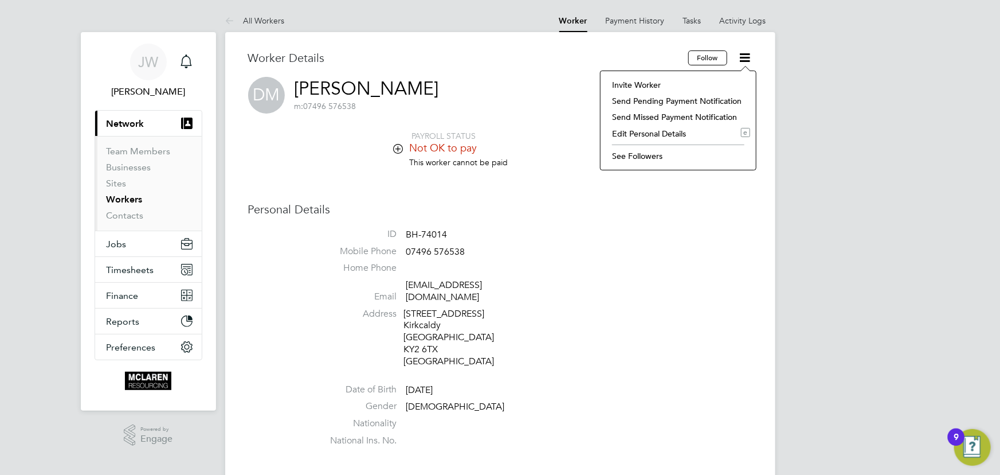
click at [667, 131] on li "Edit Personal Details e" at bounding box center [678, 134] width 144 height 16
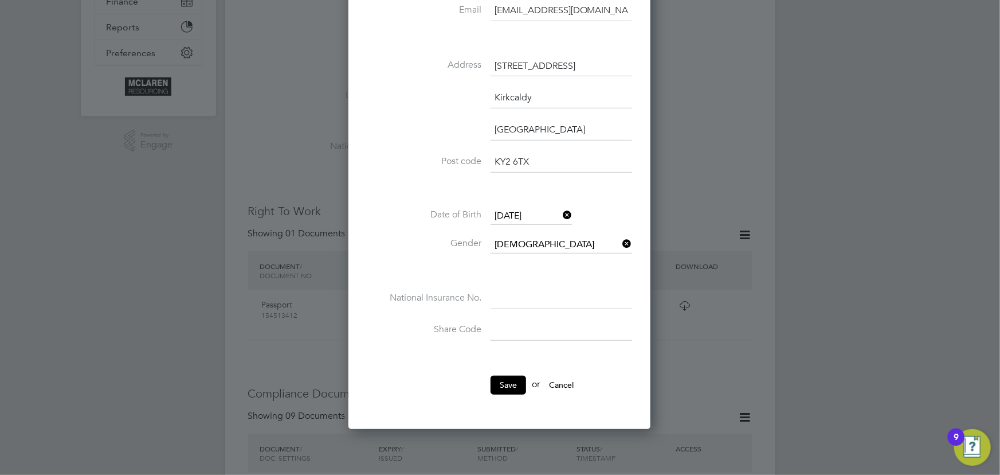
scroll to position [312, 0]
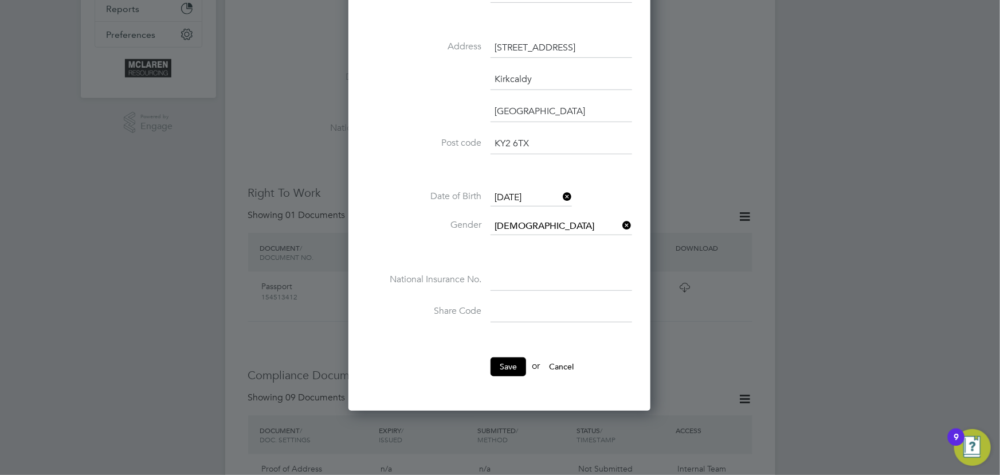
drag, startPoint x: 510, startPoint y: 277, endPoint x: 521, endPoint y: 272, distance: 11.8
click at [512, 276] on input at bounding box center [562, 280] width 142 height 21
type input "PK 34 81 61 B"
click at [514, 357] on button "Save" at bounding box center [509, 366] width 36 height 18
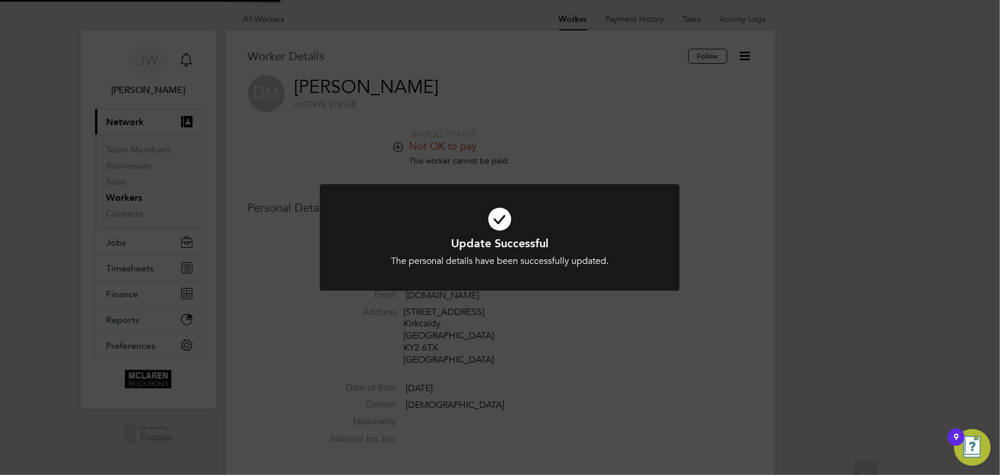
scroll to position [0, 0]
drag, startPoint x: 836, startPoint y: 315, endPoint x: 866, endPoint y: 305, distance: 31.5
click at [837, 315] on div "Update Successful The personal details have been successfully updated. Cancel O…" at bounding box center [500, 237] width 1000 height 475
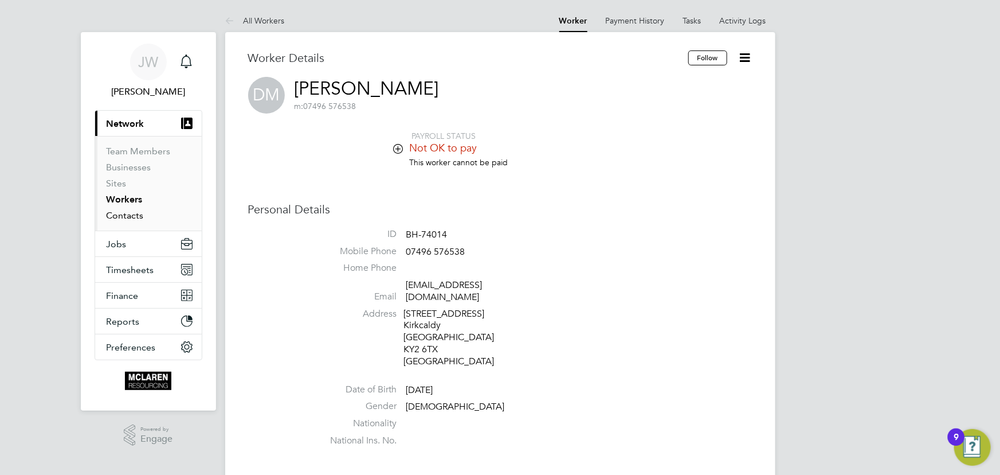
click at [136, 213] on link "Contacts" at bounding box center [125, 215] width 37 height 11
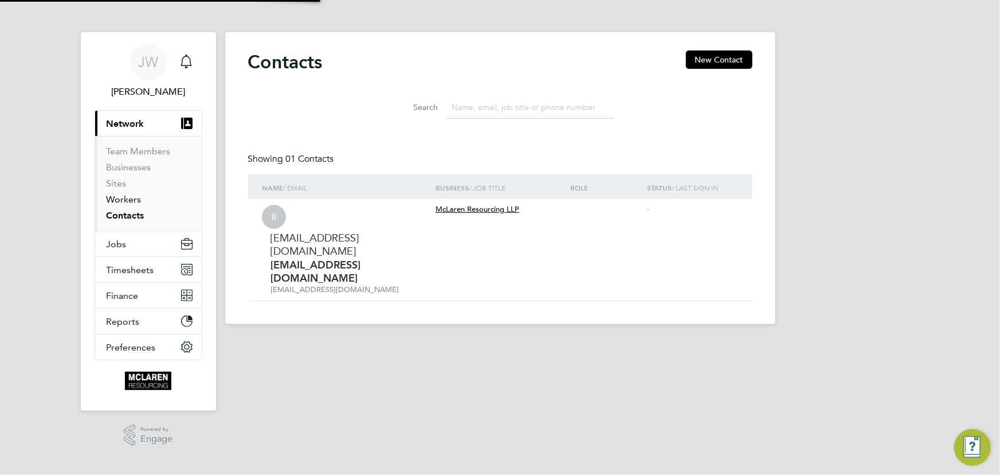
click at [132, 201] on link "Workers" at bounding box center [124, 199] width 35 height 11
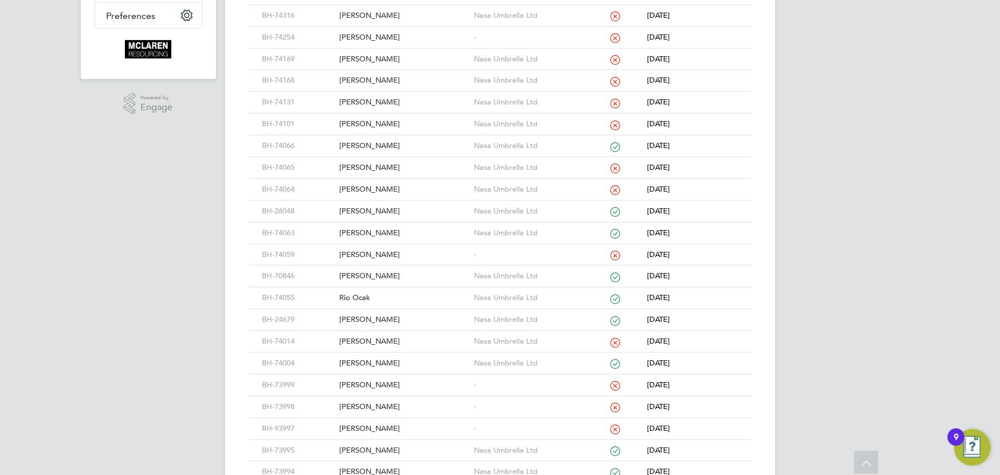
scroll to position [417, 0]
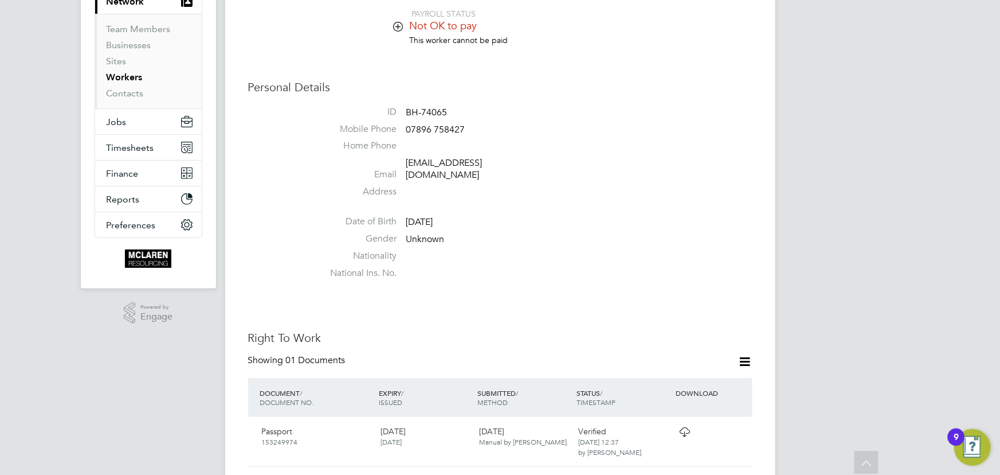
scroll to position [104, 0]
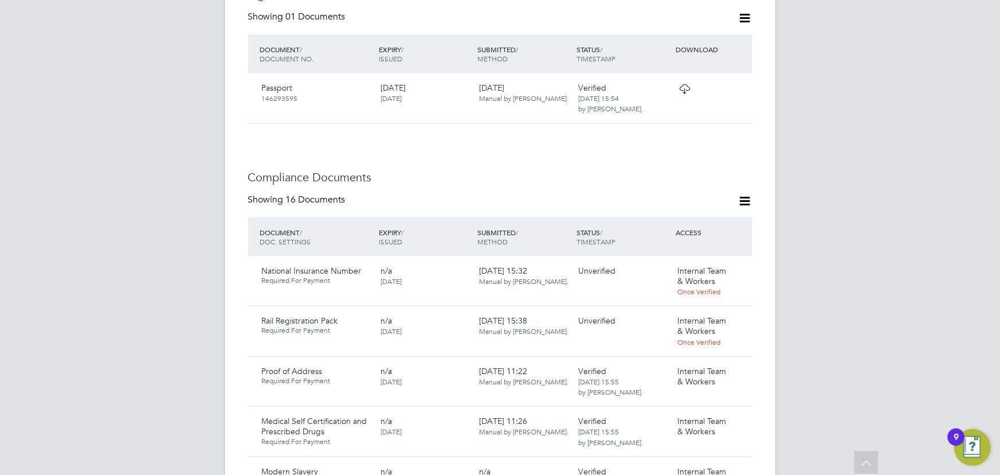
scroll to position [677, 0]
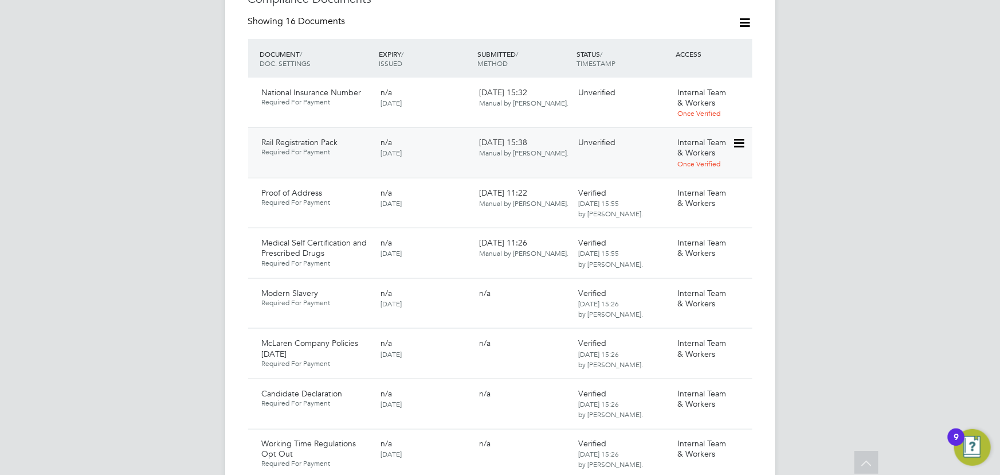
click at [739, 136] on icon at bounding box center [738, 143] width 11 height 14
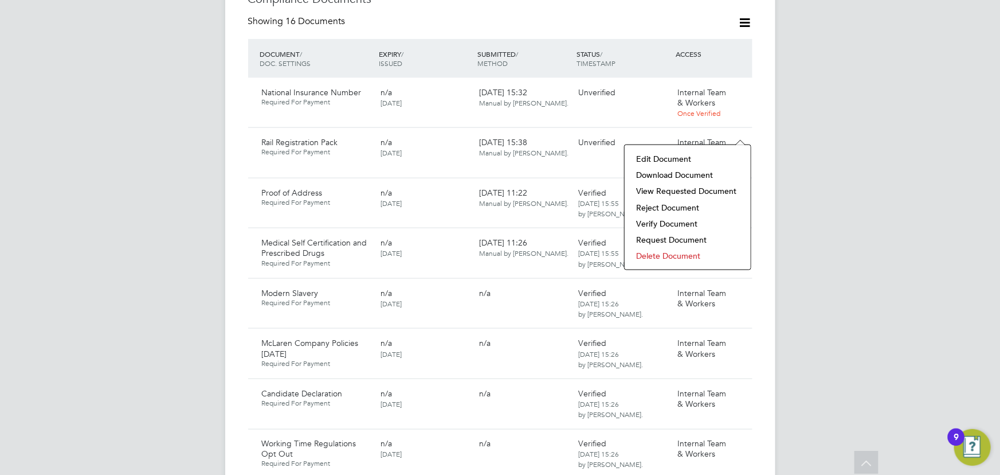
click at [694, 177] on li "Download Document" at bounding box center [688, 175] width 115 height 16
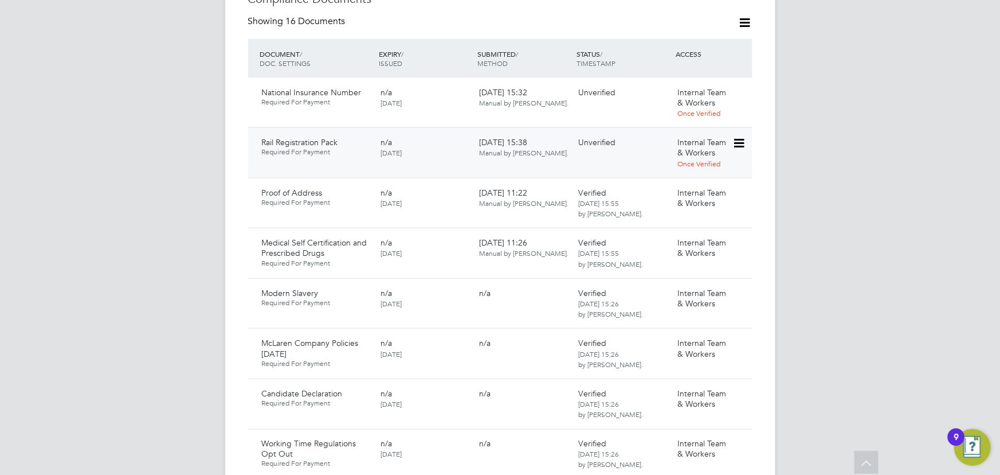
click at [742, 136] on icon at bounding box center [738, 143] width 11 height 14
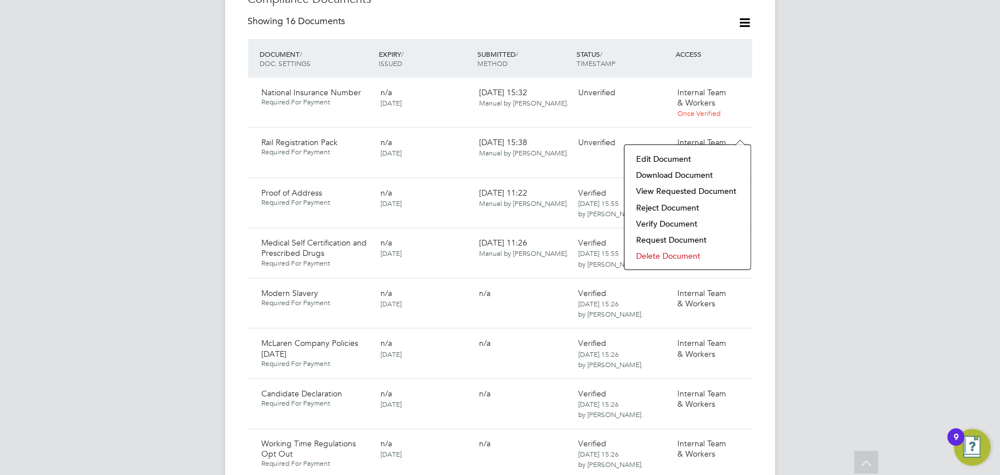
click at [666, 224] on li "Verify Document" at bounding box center [688, 224] width 115 height 16
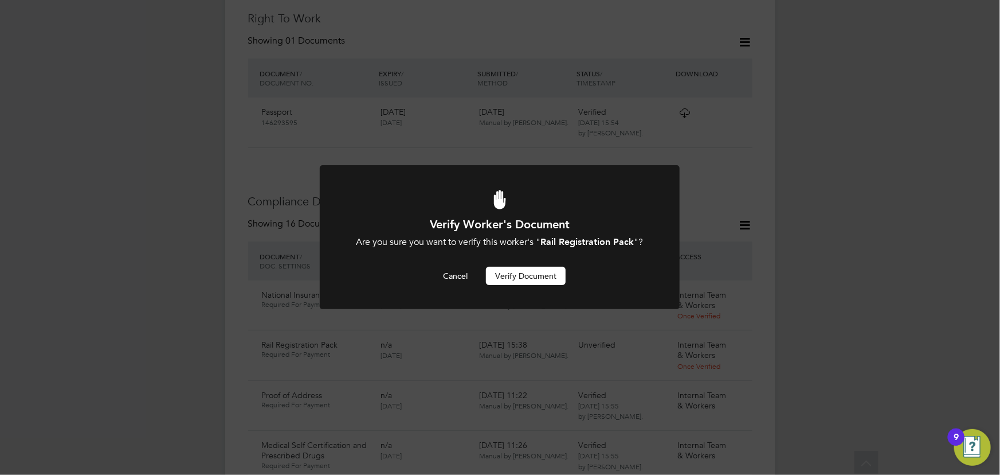
click at [537, 275] on button "Verify Document" at bounding box center [526, 276] width 80 height 18
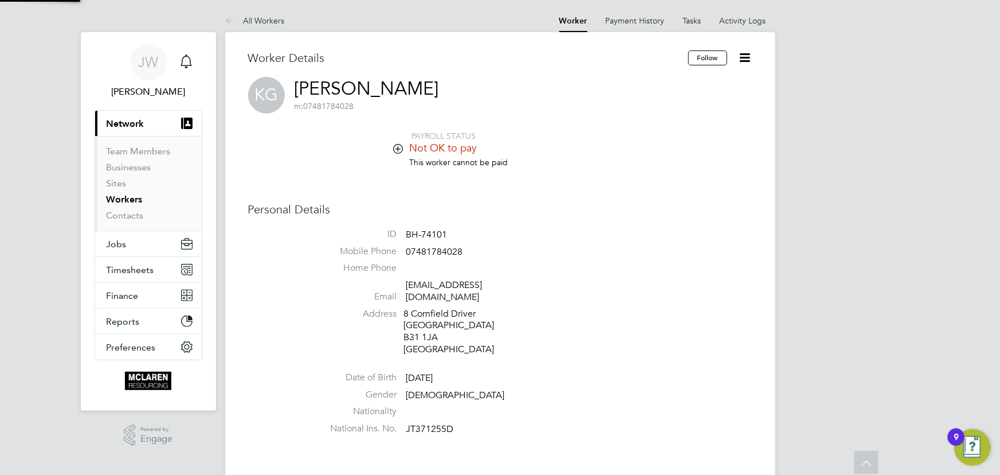
scroll to position [475, 0]
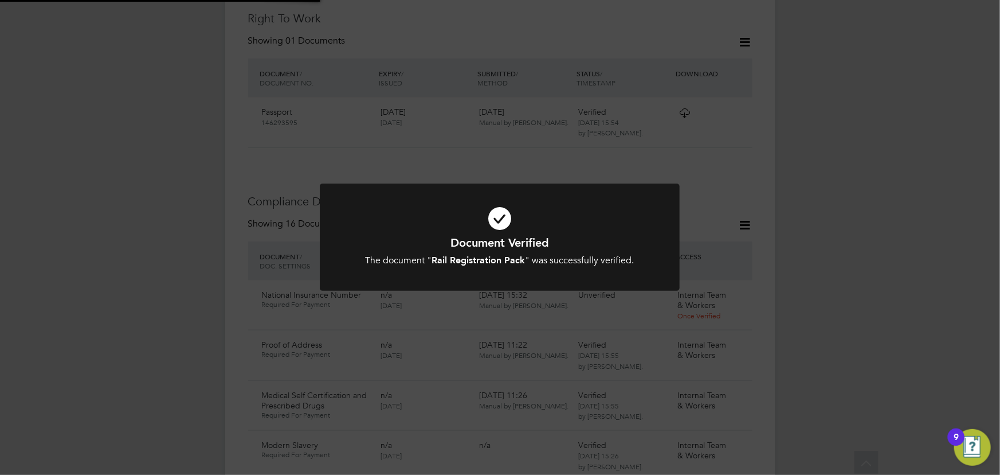
click at [862, 208] on div "Document Verified The document " Rail Registration Pack " was successfully veri…" at bounding box center [500, 237] width 1000 height 475
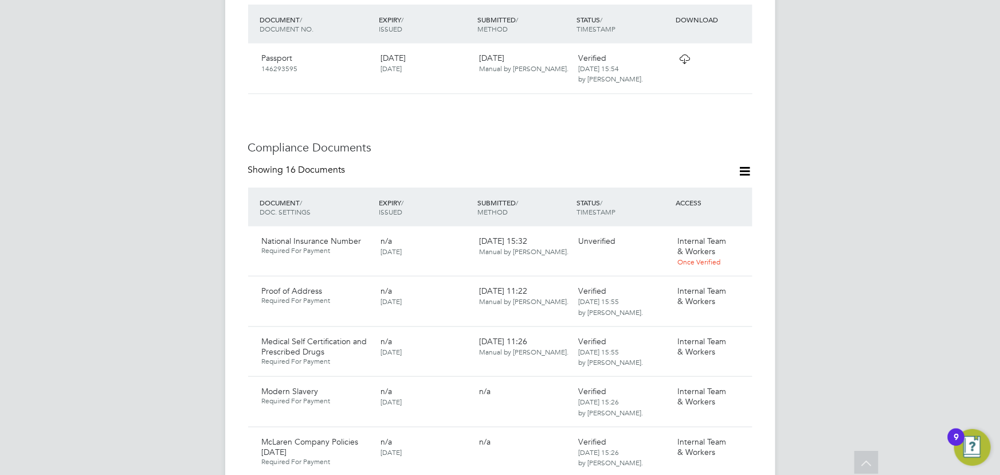
scroll to position [579, 0]
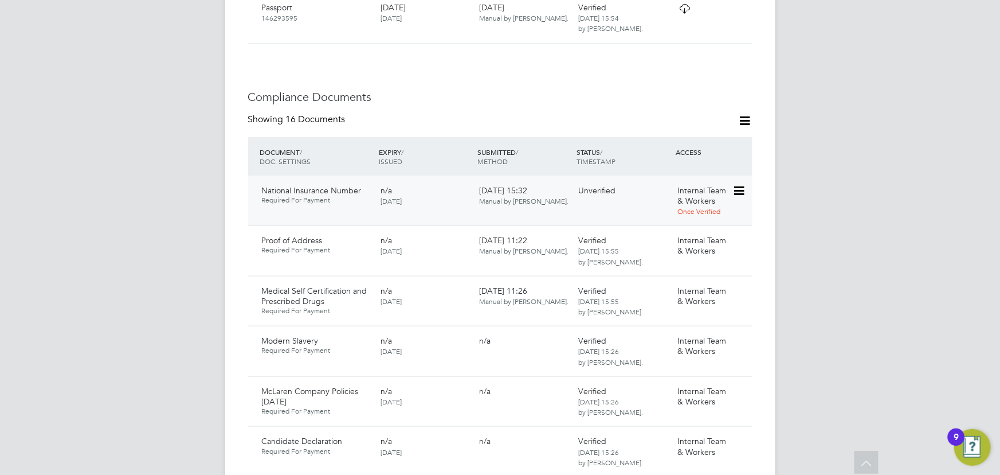
click at [742, 184] on icon at bounding box center [738, 191] width 11 height 14
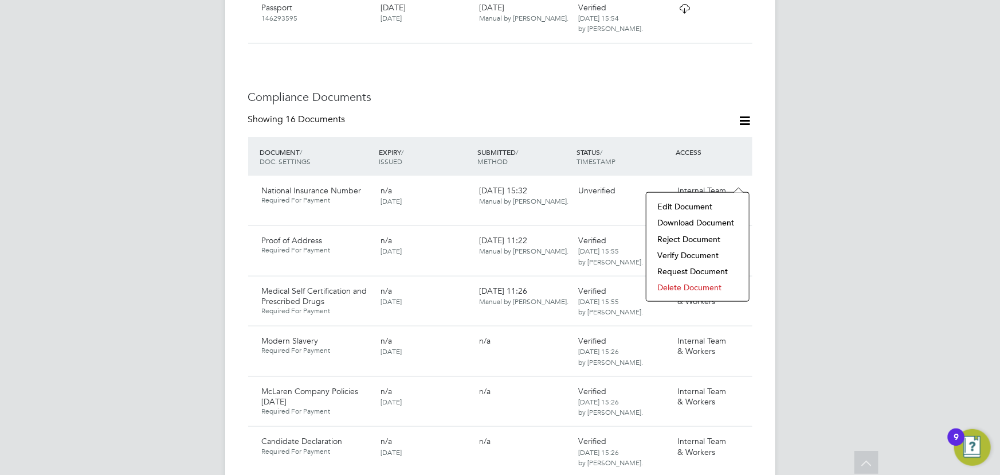
click at [676, 227] on li "Download Document" at bounding box center [697, 222] width 91 height 16
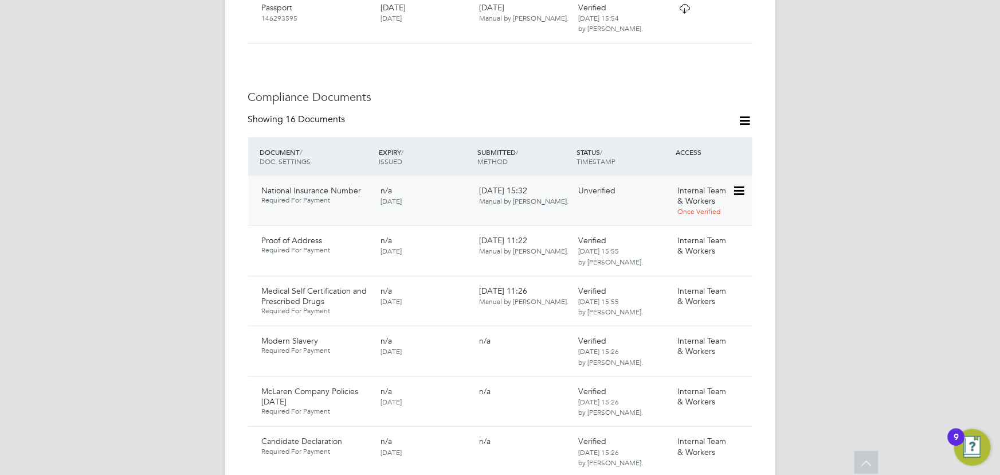
click at [743, 184] on icon at bounding box center [738, 191] width 11 height 14
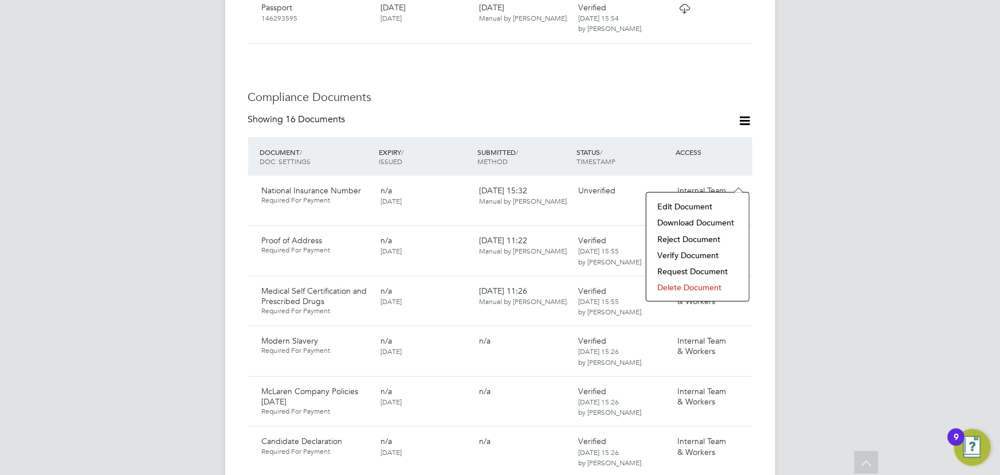
click at [679, 253] on li "Verify Document" at bounding box center [697, 255] width 91 height 16
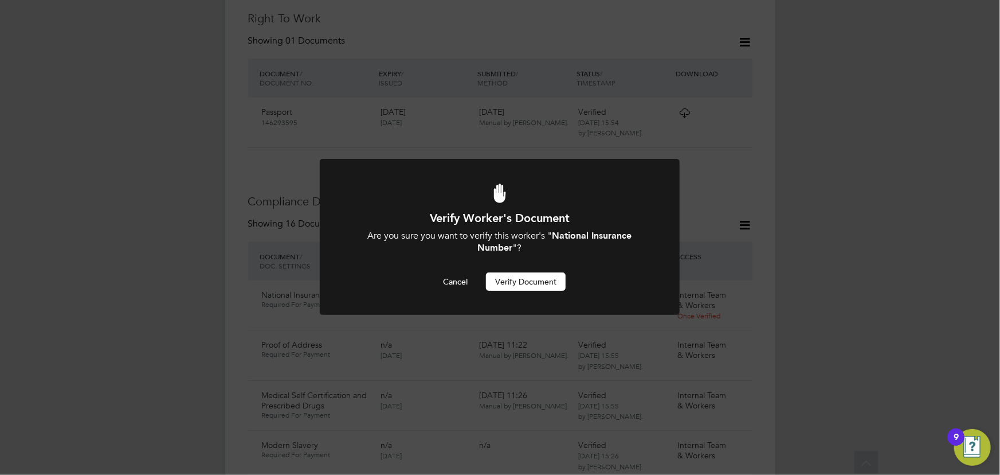
click at [552, 281] on button "Verify Document" at bounding box center [526, 281] width 80 height 18
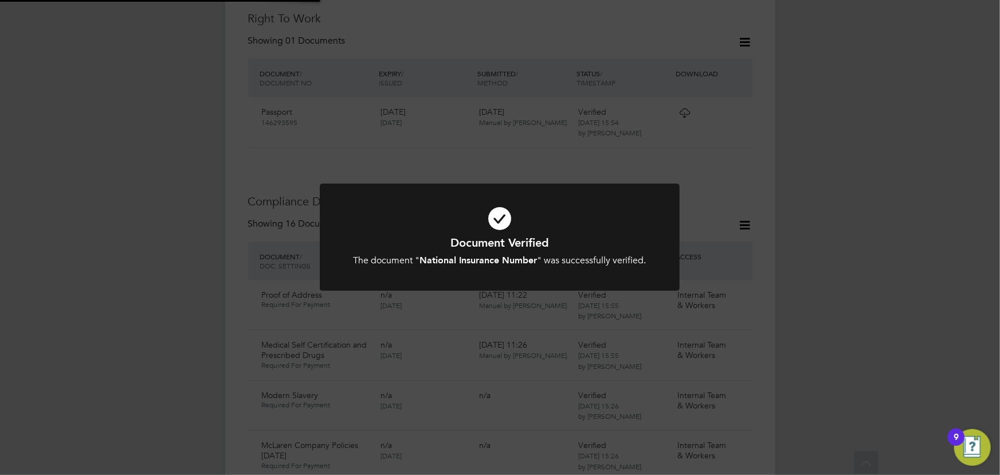
click at [850, 236] on div "Document Verified The document " National Insurance Number " was successfully v…" at bounding box center [500, 237] width 1000 height 475
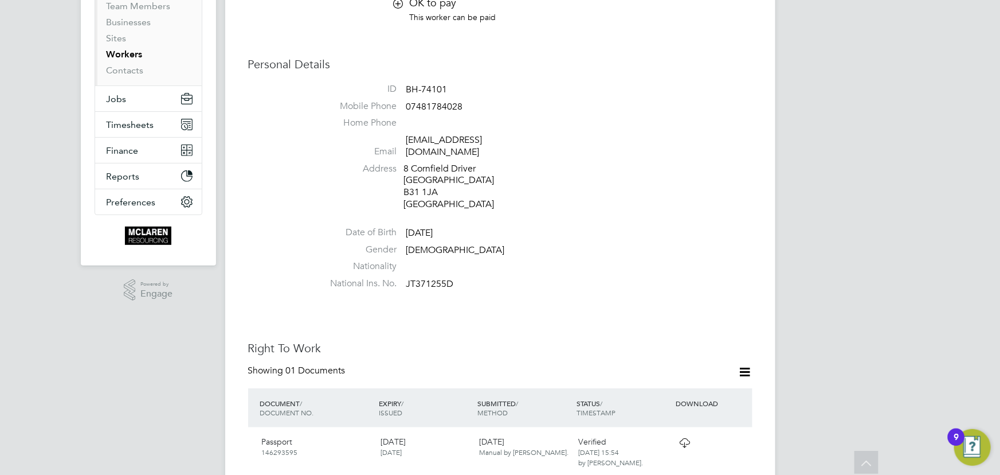
scroll to position [0, 0]
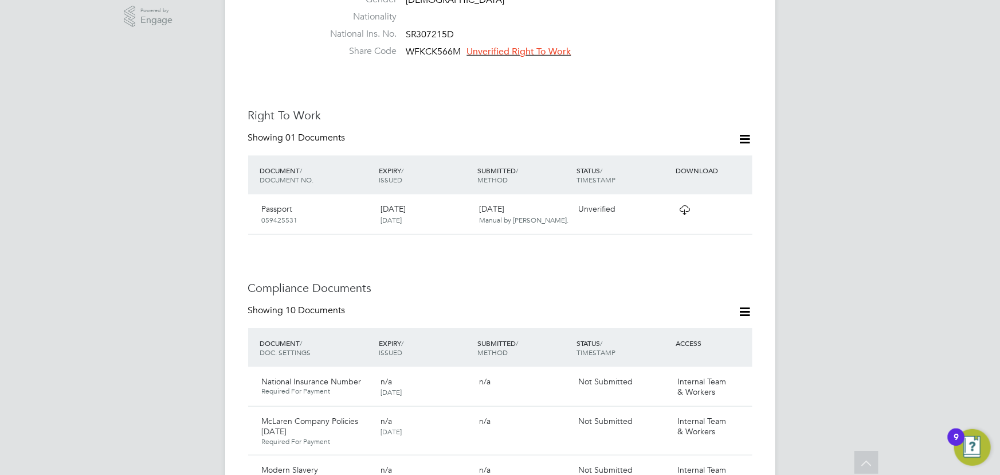
scroll to position [260, 0]
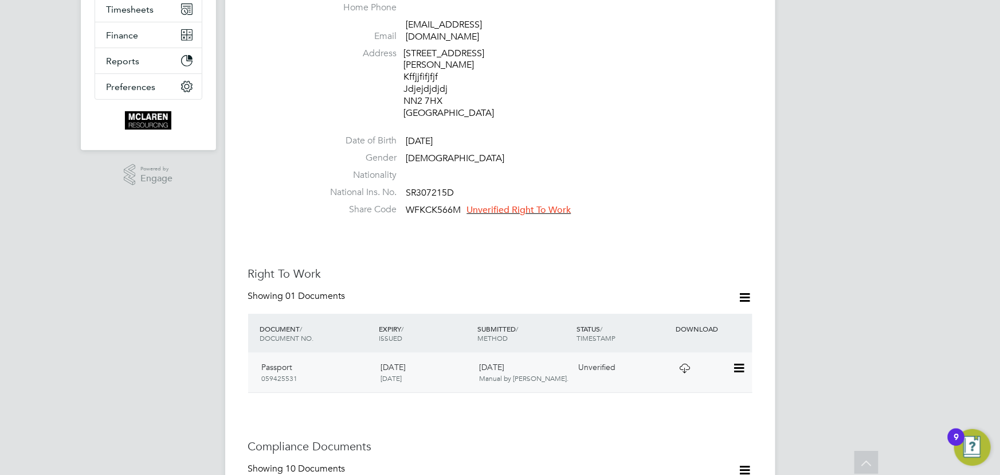
click at [742, 361] on icon at bounding box center [738, 368] width 11 height 14
click at [680, 429] on li "View Details" at bounding box center [702, 426] width 84 height 16
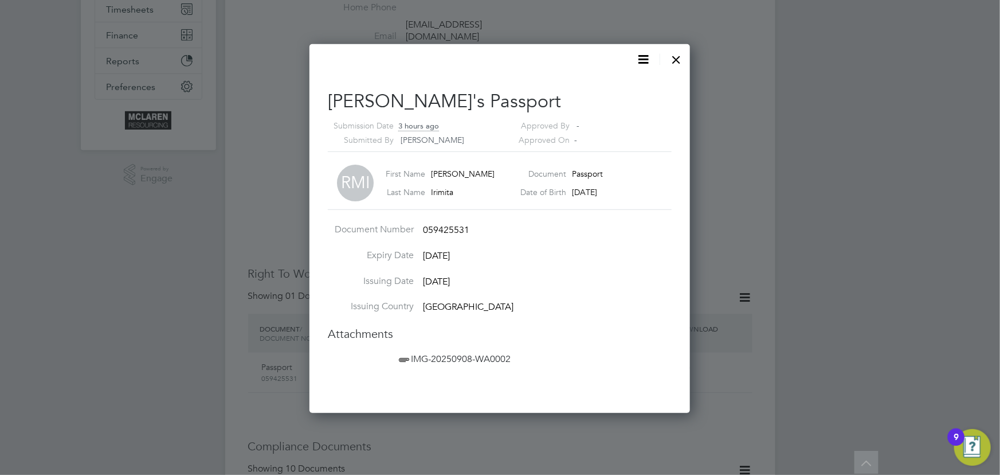
scroll to position [369, 381]
click at [463, 363] on span "IMG-20250908-WA0002" at bounding box center [454, 358] width 114 height 11
click at [676, 57] on div at bounding box center [677, 56] width 21 height 21
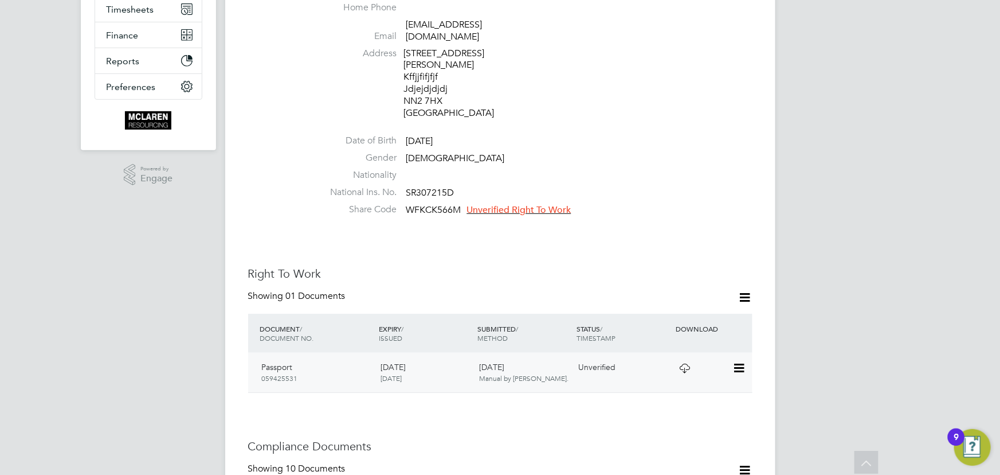
click at [741, 361] on icon at bounding box center [738, 368] width 11 height 14
click at [678, 370] on li "Verify Document" at bounding box center [702, 371] width 84 height 16
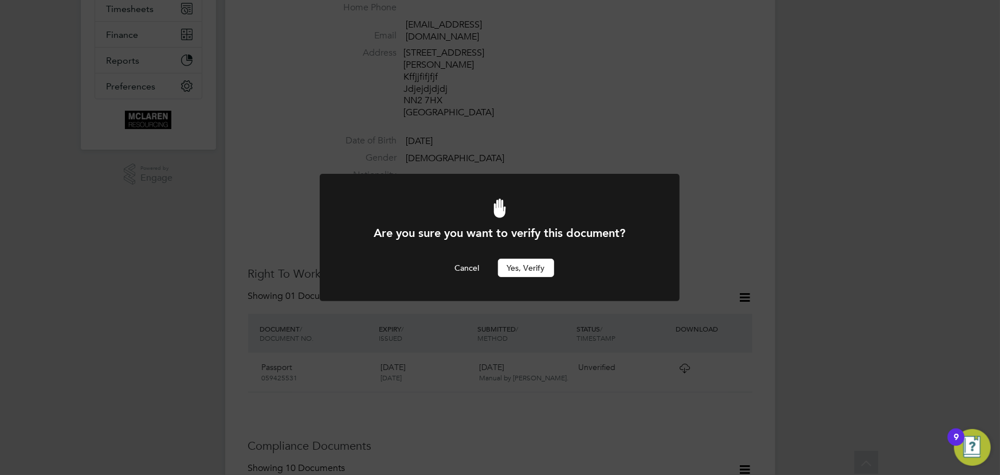
scroll to position [0, 0]
click at [509, 267] on button "Yes, verify" at bounding box center [526, 268] width 56 height 18
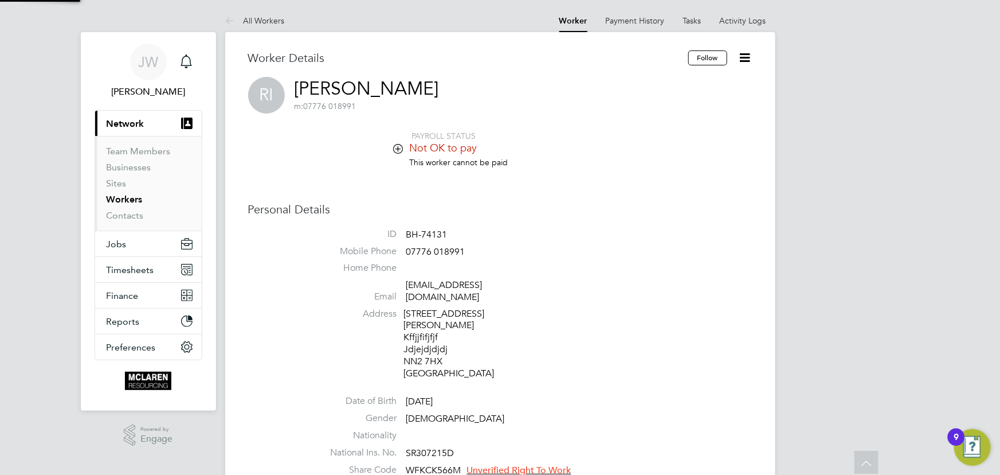
scroll to position [260, 0]
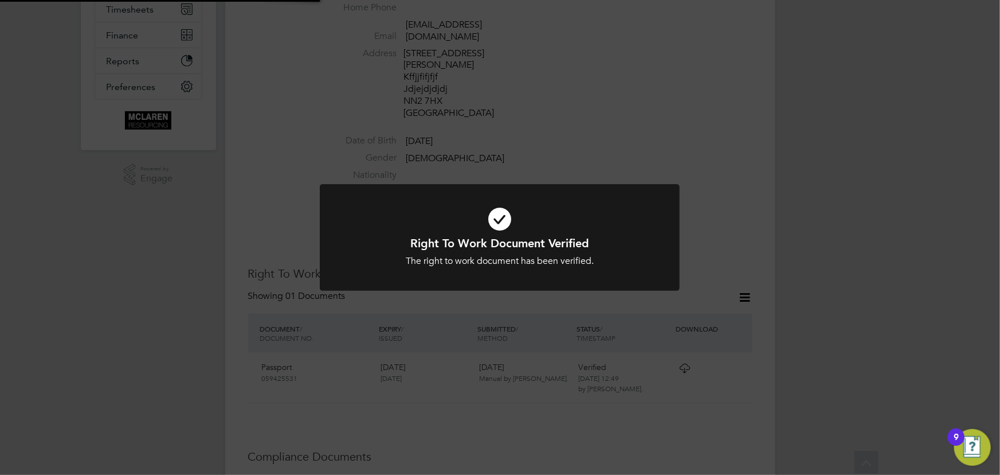
click at [940, 279] on div "Right To Work Document Verified The right to work document has been verified. C…" at bounding box center [500, 237] width 1000 height 475
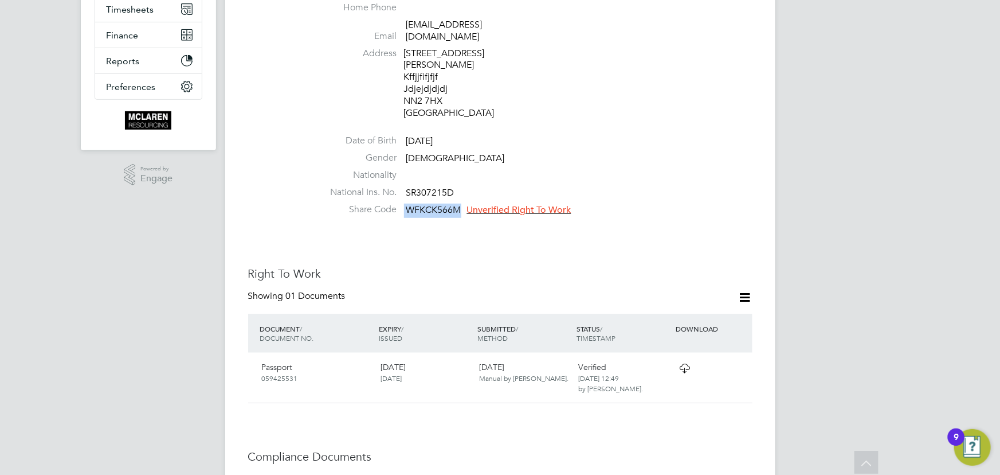
drag, startPoint x: 404, startPoint y: 187, endPoint x: 461, endPoint y: 183, distance: 57.5
click at [461, 204] on li "Share Code WFKCK566M Unverified Right To Work" at bounding box center [535, 212] width 436 height 17
copy li "WFKCK566M"
click at [525, 204] on span "Unverified Right To Work" at bounding box center [519, 209] width 104 height 11
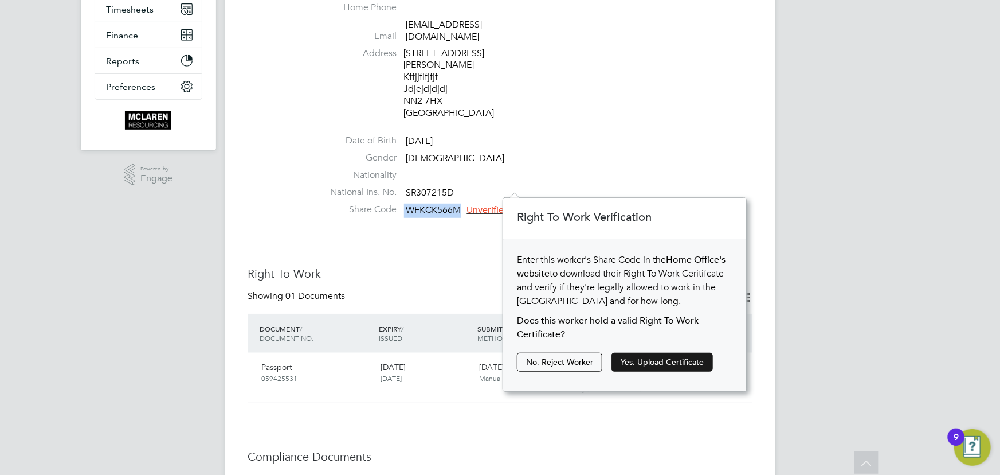
click at [645, 360] on button "Yes, Upload Certificate" at bounding box center [662, 362] width 101 height 18
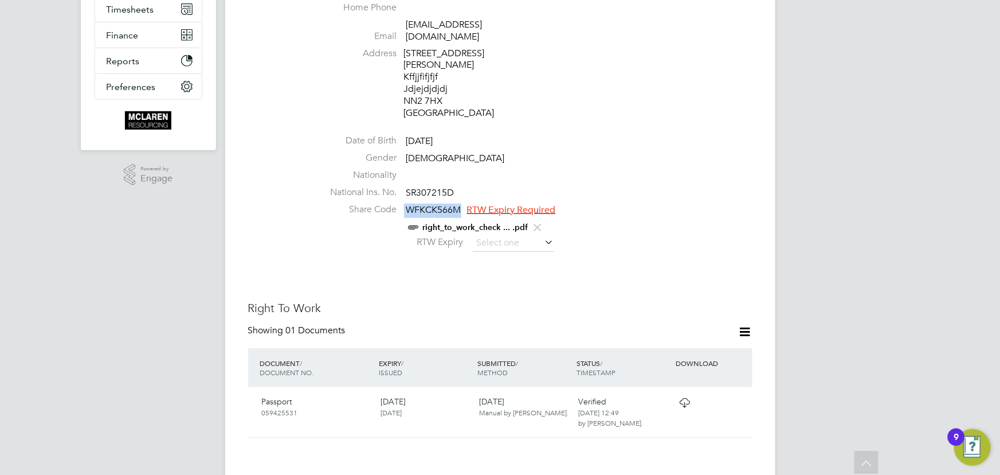
scroll to position [208, 0]
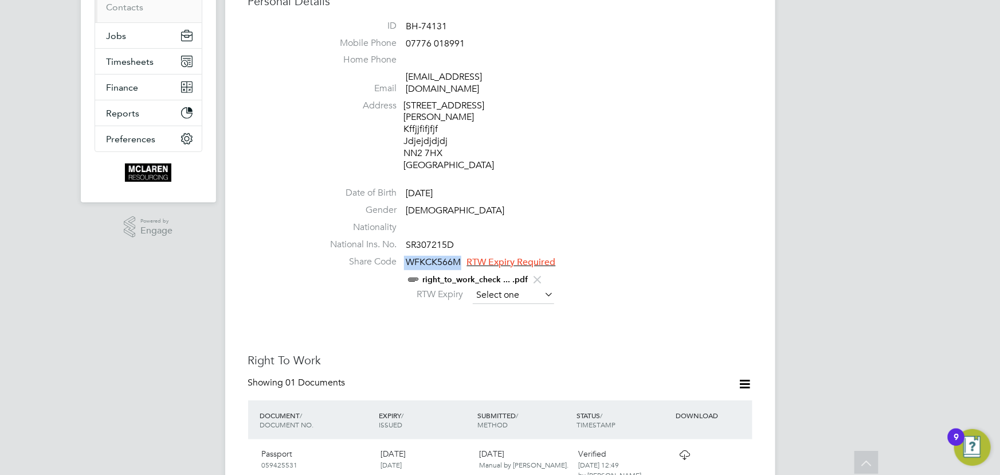
click at [534, 287] on input at bounding box center [513, 295] width 81 height 17
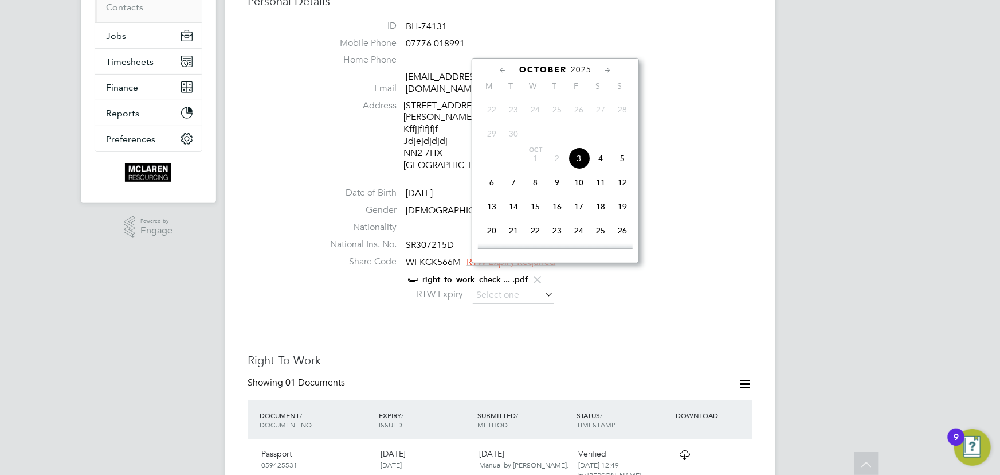
scroll to position [0, 0]
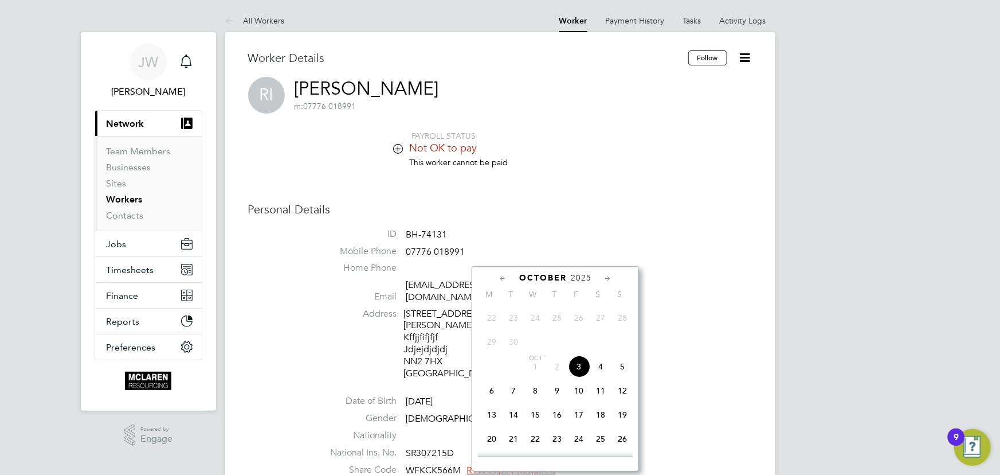
click at [583, 278] on span "2025" at bounding box center [581, 278] width 21 height 10
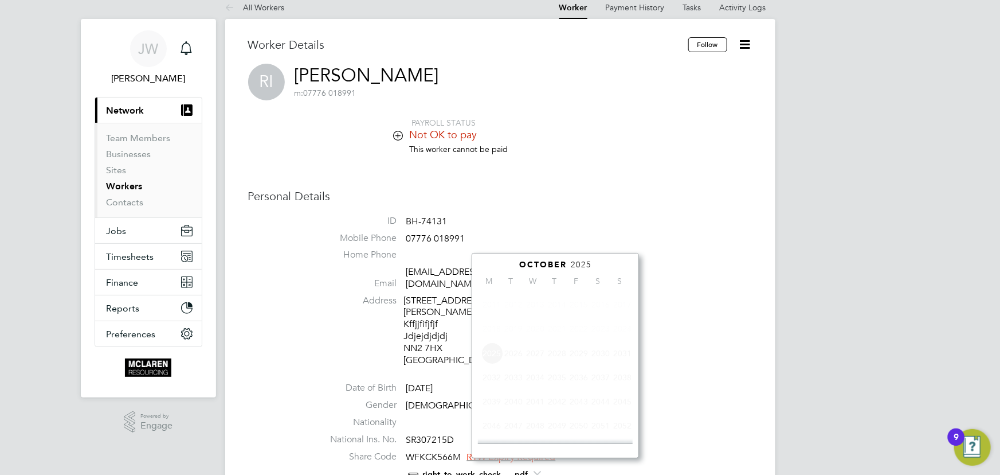
scroll to position [296, 0]
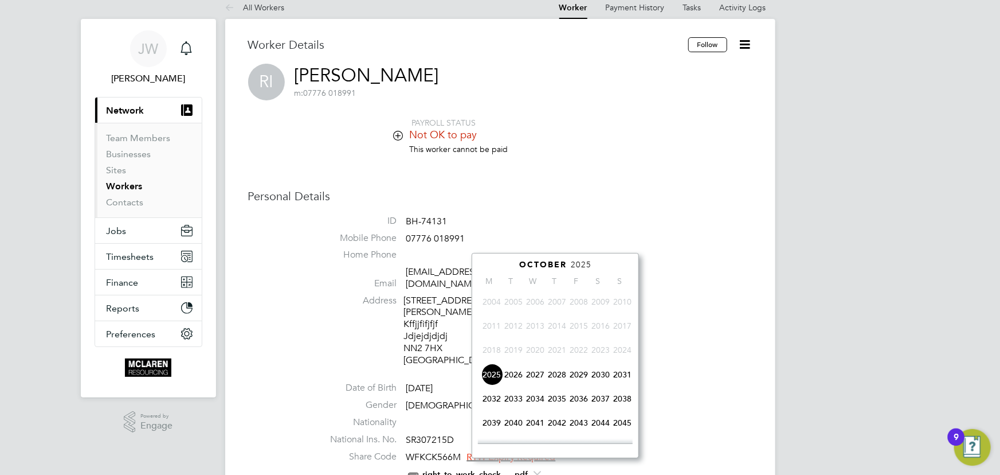
click at [533, 378] on span "2027" at bounding box center [536, 374] width 22 height 22
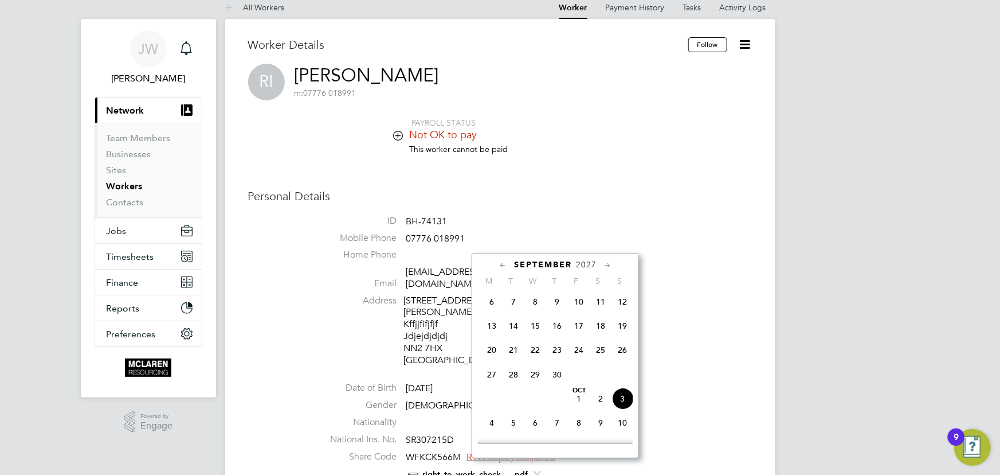
click at [619, 402] on span "3" at bounding box center [623, 399] width 22 height 22
type input "03 Oct 2027"
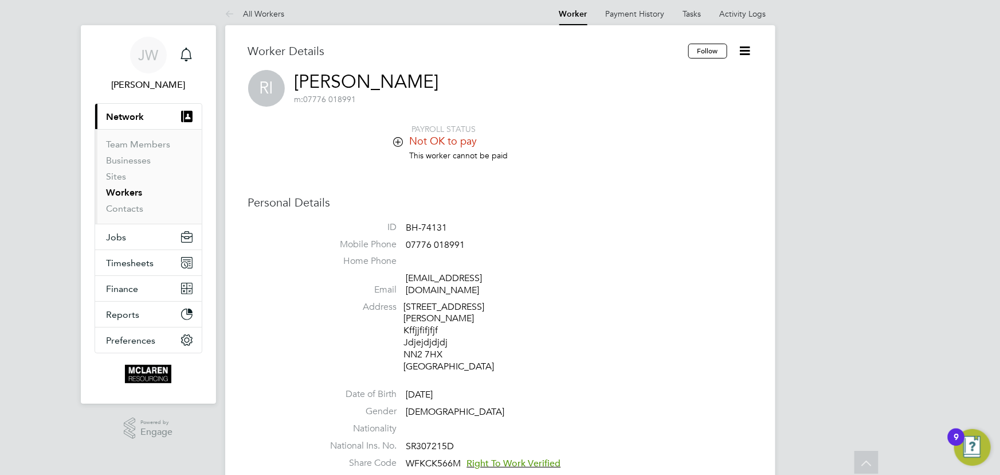
scroll to position [0, 0]
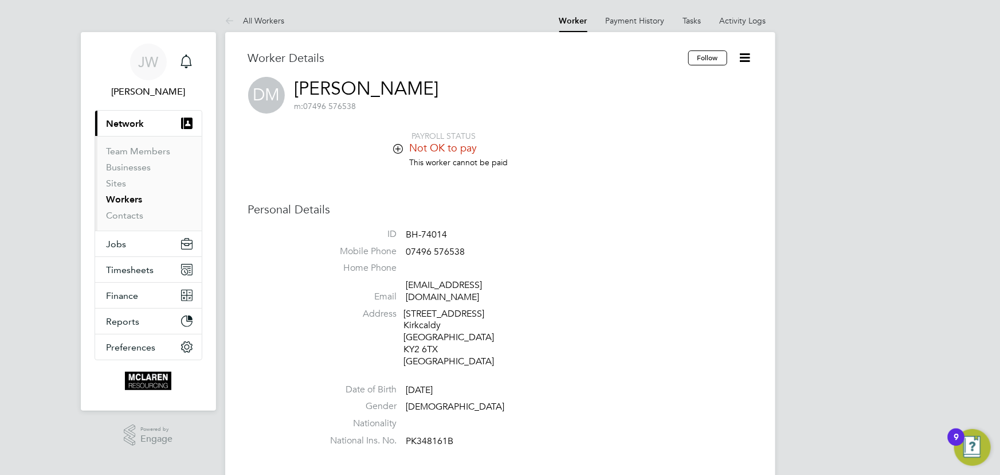
click at [743, 50] on icon at bounding box center [745, 57] width 14 height 14
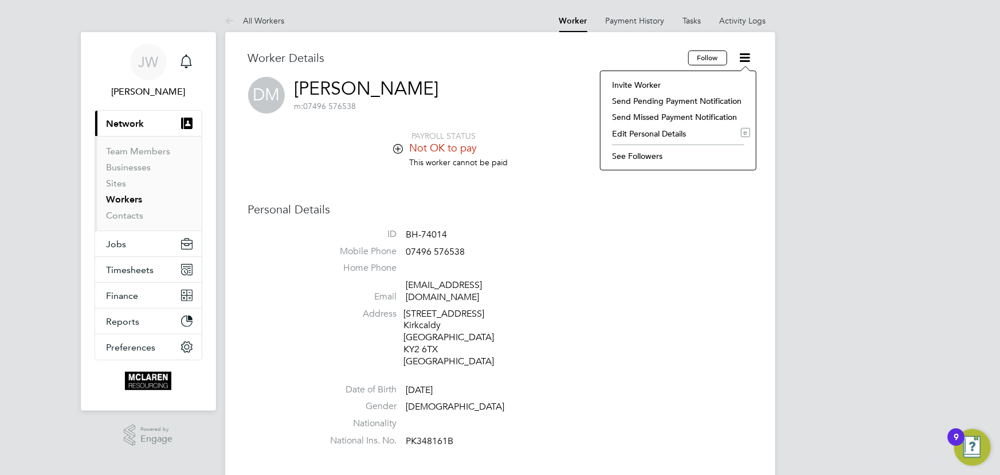
click at [663, 134] on li "Edit Personal Details e" at bounding box center [678, 134] width 144 height 16
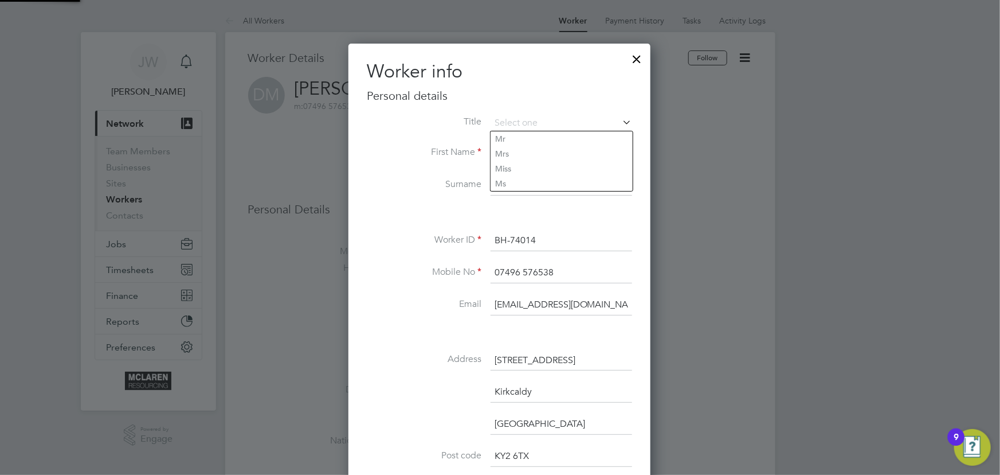
scroll to position [676, 303]
drag, startPoint x: 492, startPoint y: 305, endPoint x: 674, endPoint y: 300, distance: 181.8
type input "[EMAIL_ADDRESS][DOMAIN_NAME]"
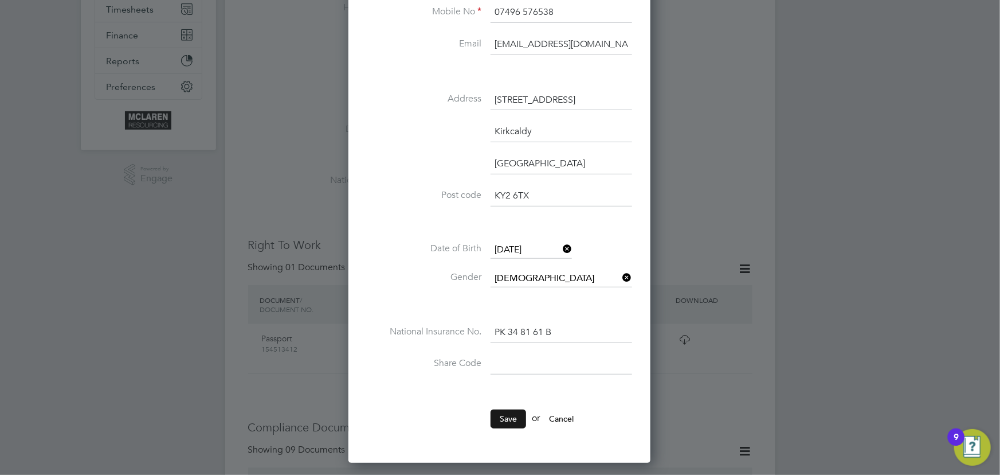
click at [509, 411] on button "Save" at bounding box center [509, 418] width 36 height 18
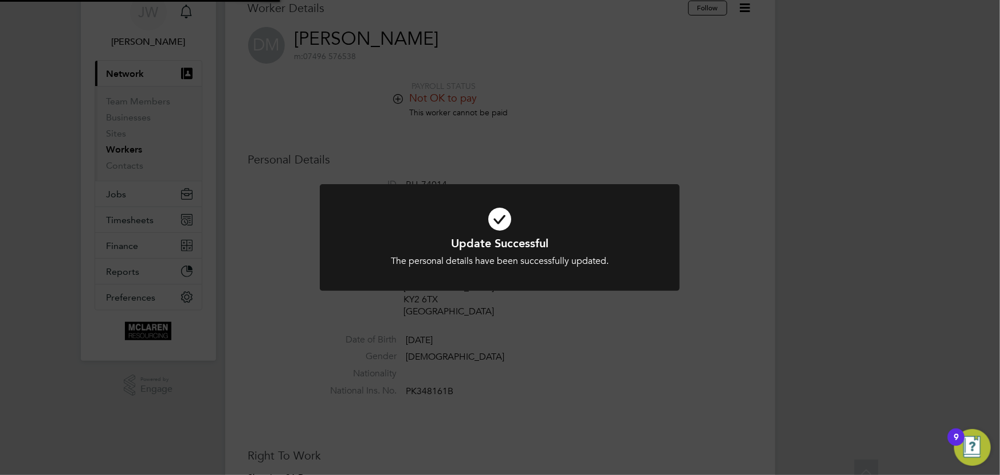
scroll to position [0, 0]
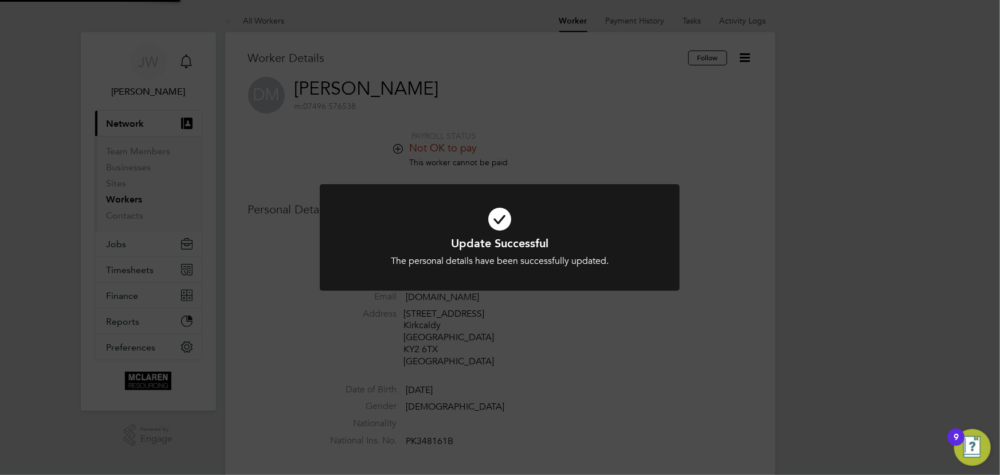
click at [793, 355] on div "Update Successful The personal details have been successfully updated. Cancel O…" at bounding box center [500, 237] width 1000 height 475
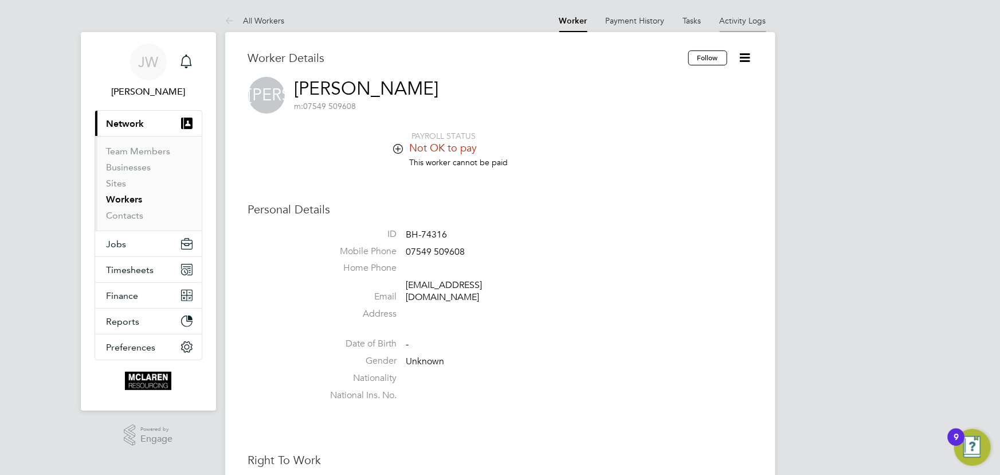
click at [752, 22] on link "Activity Logs" at bounding box center [743, 20] width 46 height 10
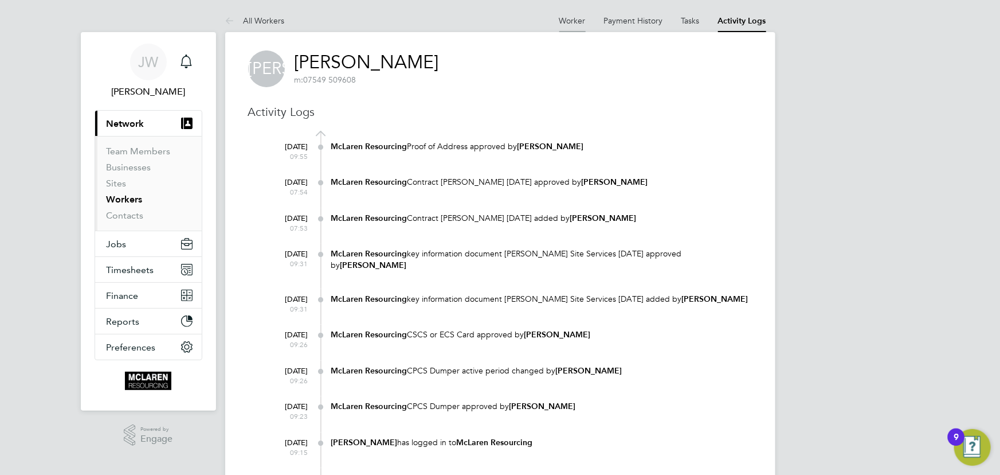
click at [574, 21] on link "Worker" at bounding box center [572, 20] width 26 height 10
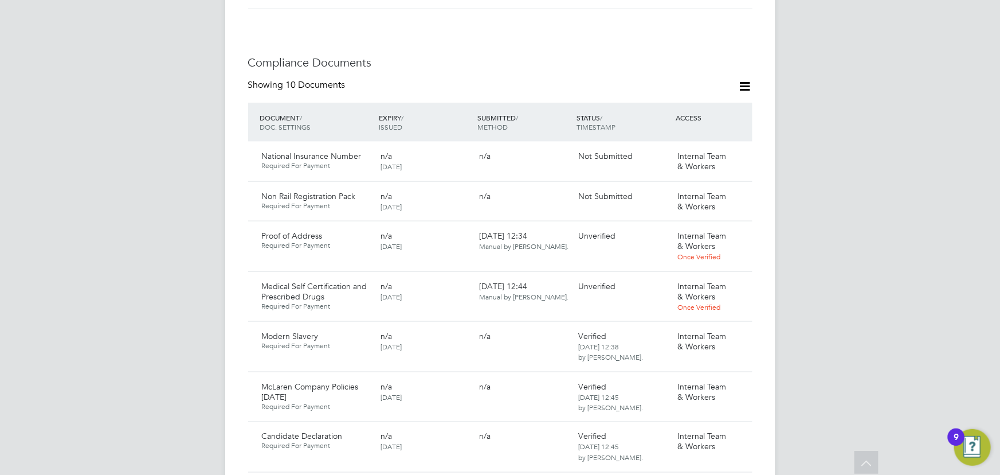
scroll to position [677, 0]
click at [742, 279] on icon at bounding box center [738, 286] width 11 height 14
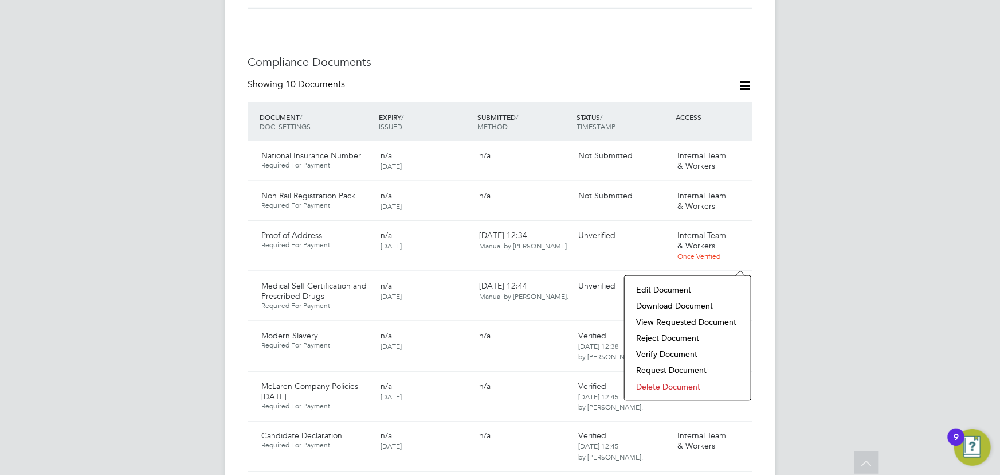
click at [695, 304] on li "Download Document" at bounding box center [688, 306] width 115 height 16
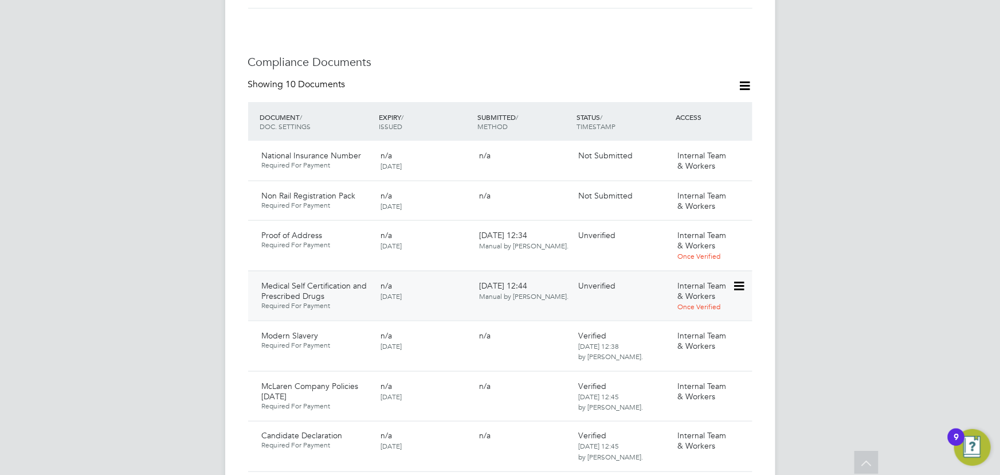
click at [742, 279] on icon at bounding box center [738, 286] width 11 height 14
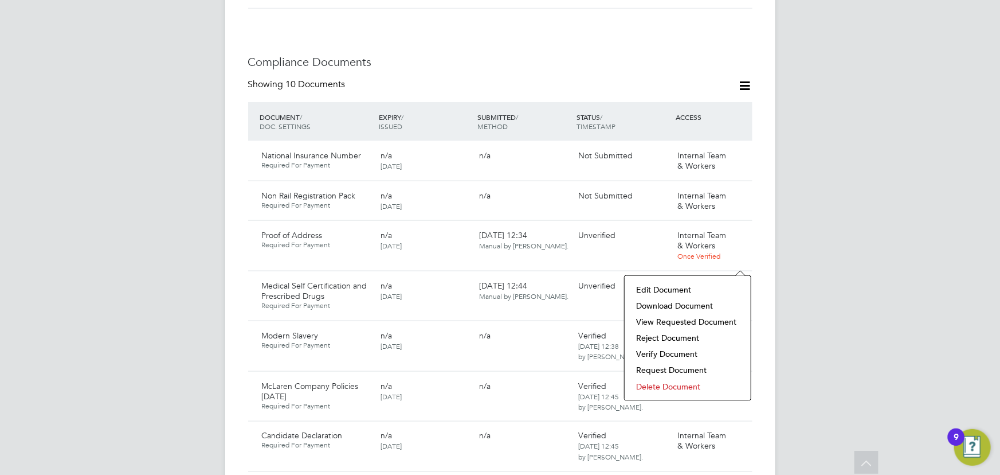
click at [669, 352] on li "Verify Document" at bounding box center [688, 354] width 115 height 16
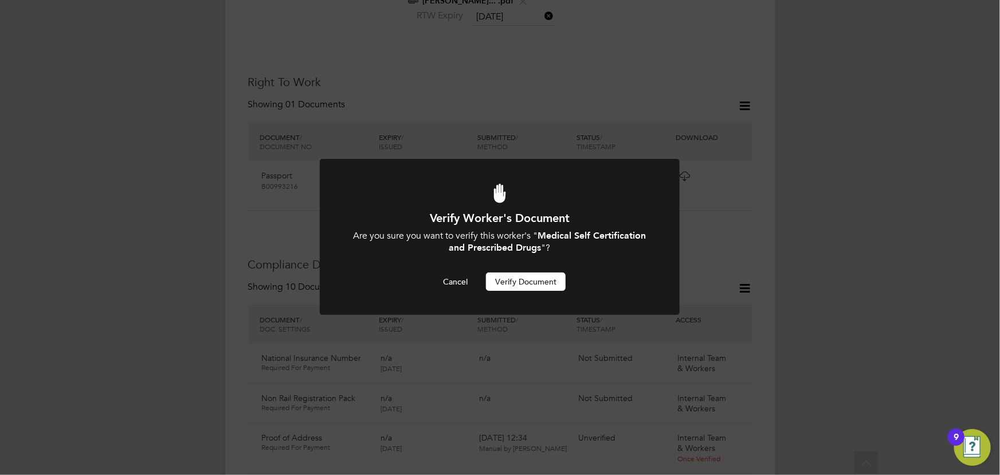
click at [534, 279] on button "Verify Document" at bounding box center [526, 281] width 80 height 18
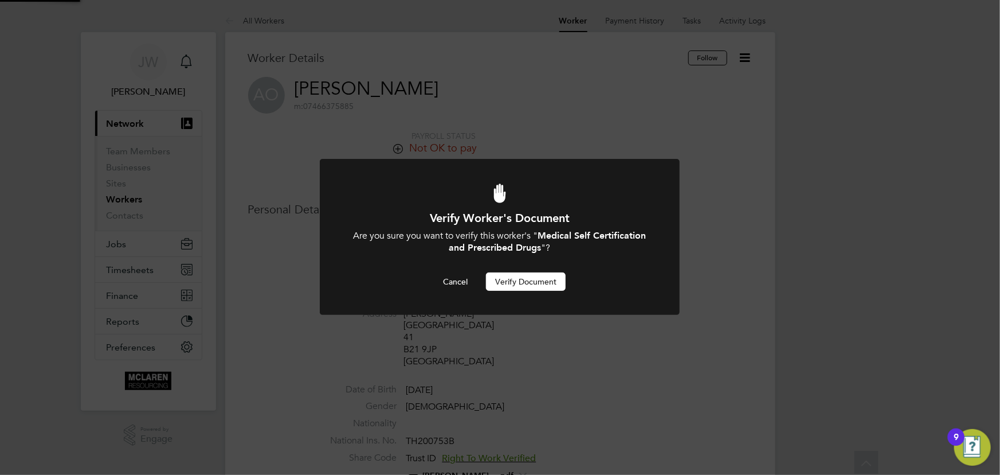
scroll to position [475, 0]
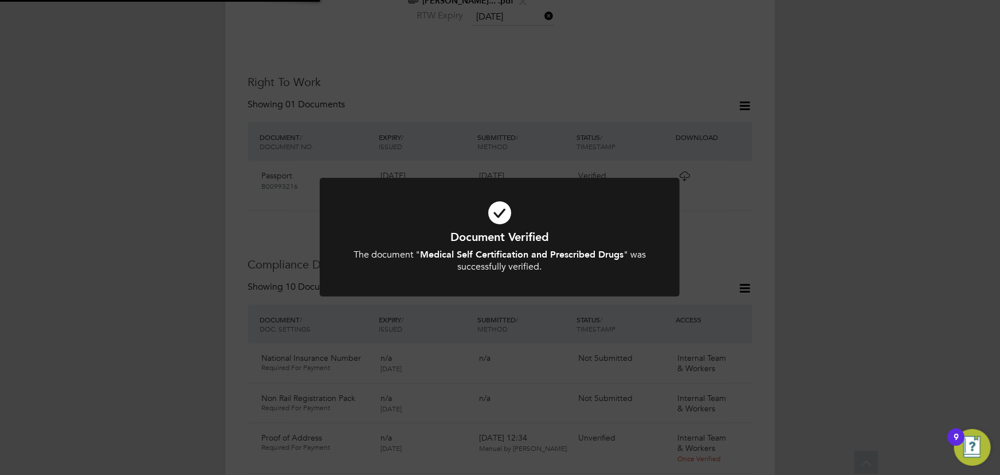
click at [813, 210] on div "Document Verified The document " Medical Self Certification and Prescribed Drug…" at bounding box center [500, 237] width 1000 height 475
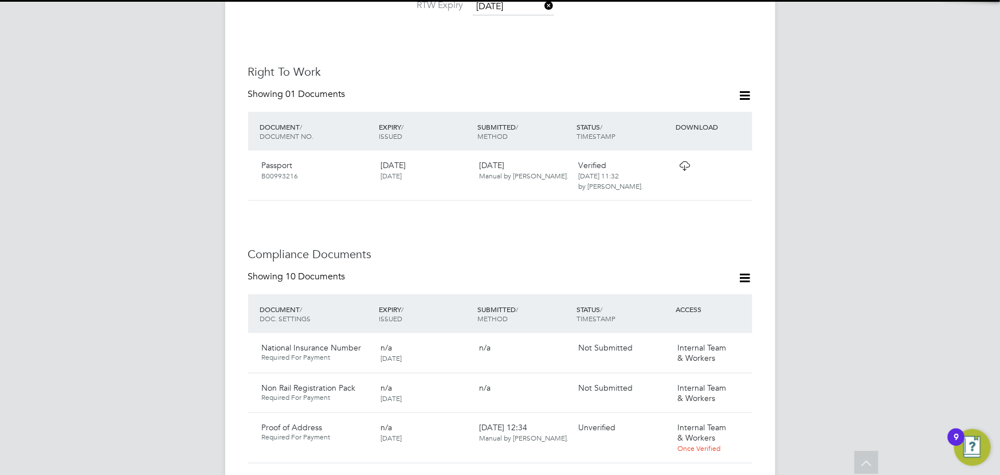
scroll to position [631, 0]
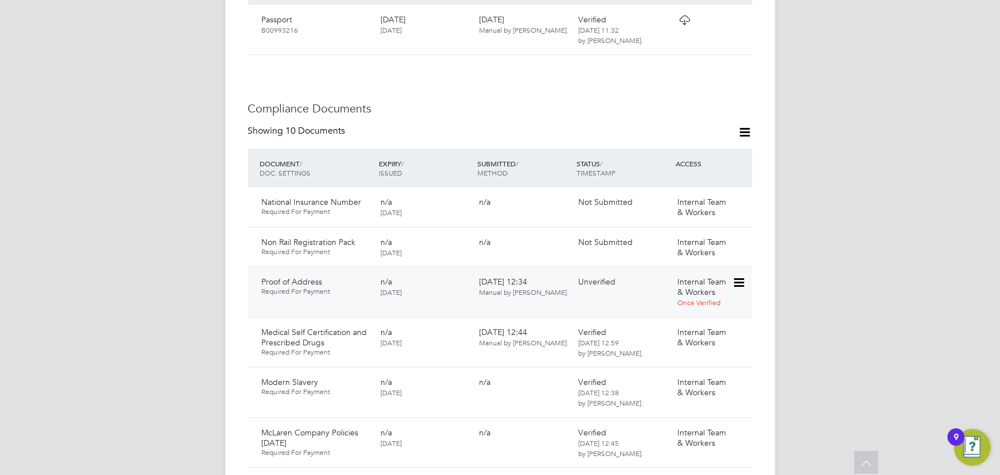
click at [744, 276] on icon at bounding box center [738, 283] width 11 height 14
click at [665, 299] on li "Download Document" at bounding box center [697, 302] width 91 height 16
click at [744, 276] on icon at bounding box center [738, 283] width 11 height 14
click at [686, 331] on li "Verify Document" at bounding box center [697, 334] width 91 height 16
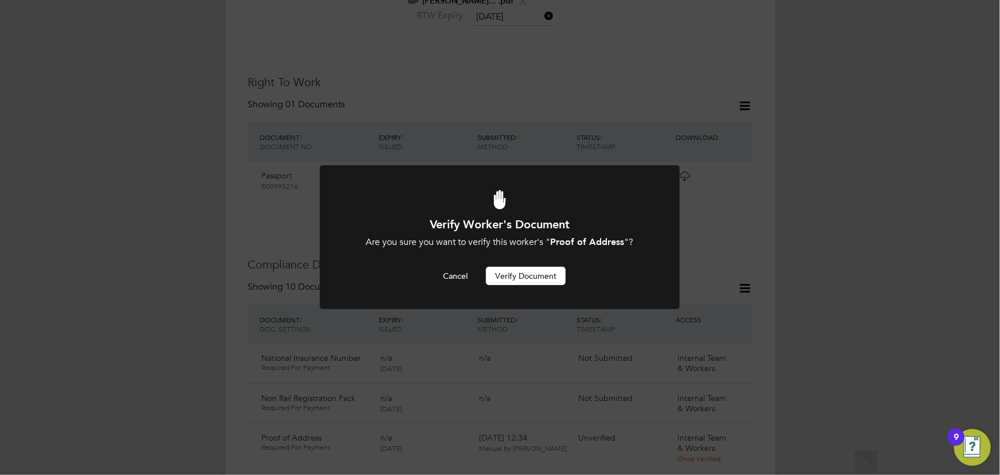
click at [531, 274] on button "Verify Document" at bounding box center [526, 276] width 80 height 18
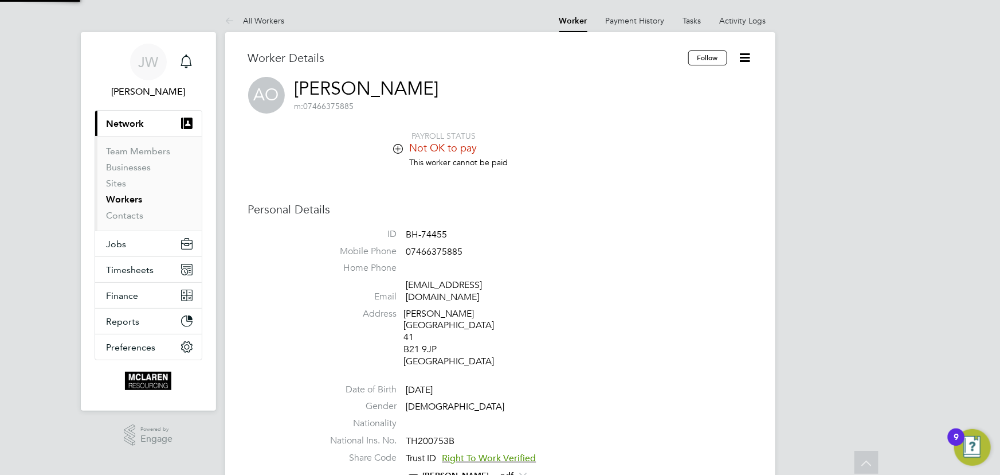
scroll to position [475, 0]
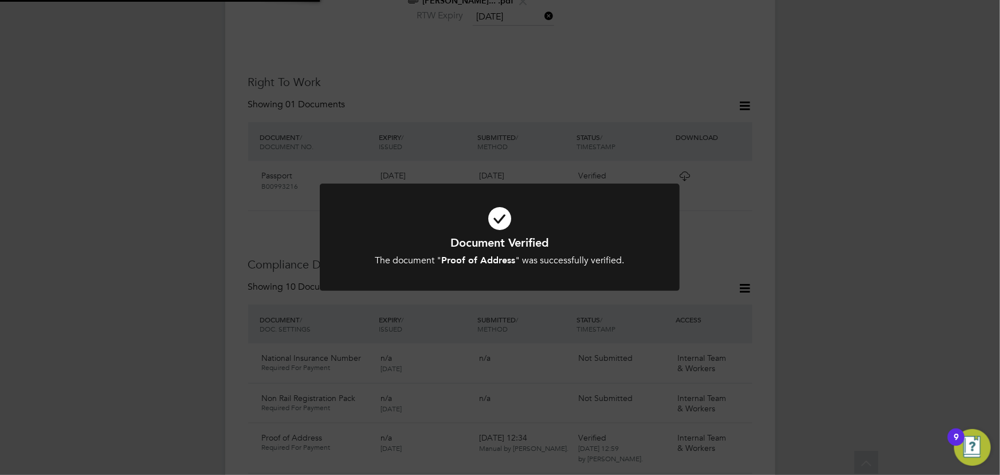
click at [859, 267] on div "Document Verified The document " Proof of Address " was successfully verified. …" at bounding box center [500, 237] width 1000 height 475
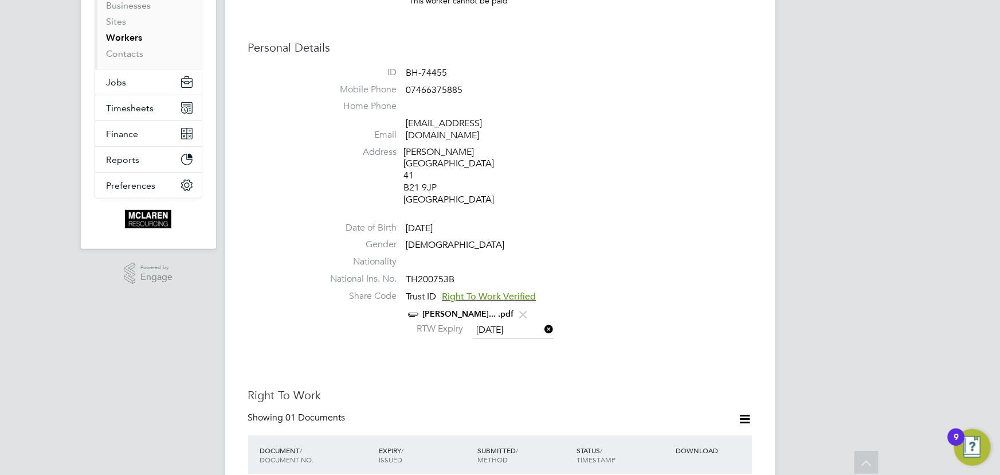
scroll to position [0, 0]
